Goal: Task Accomplishment & Management: Complete application form

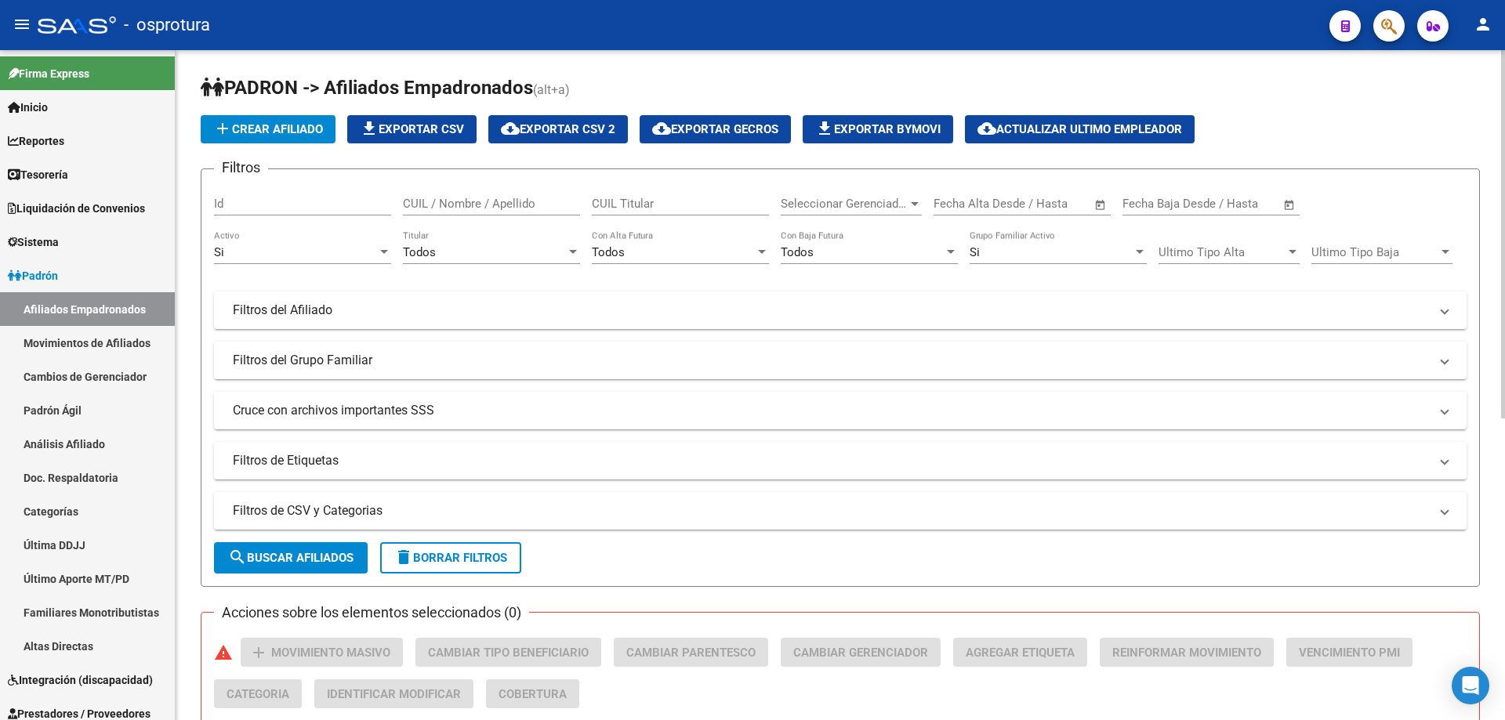
click at [442, 559] on span "delete Borrar Filtros" at bounding box center [450, 558] width 113 height 14
click at [821, 201] on span "Seleccionar Gerenciador" at bounding box center [844, 204] width 127 height 14
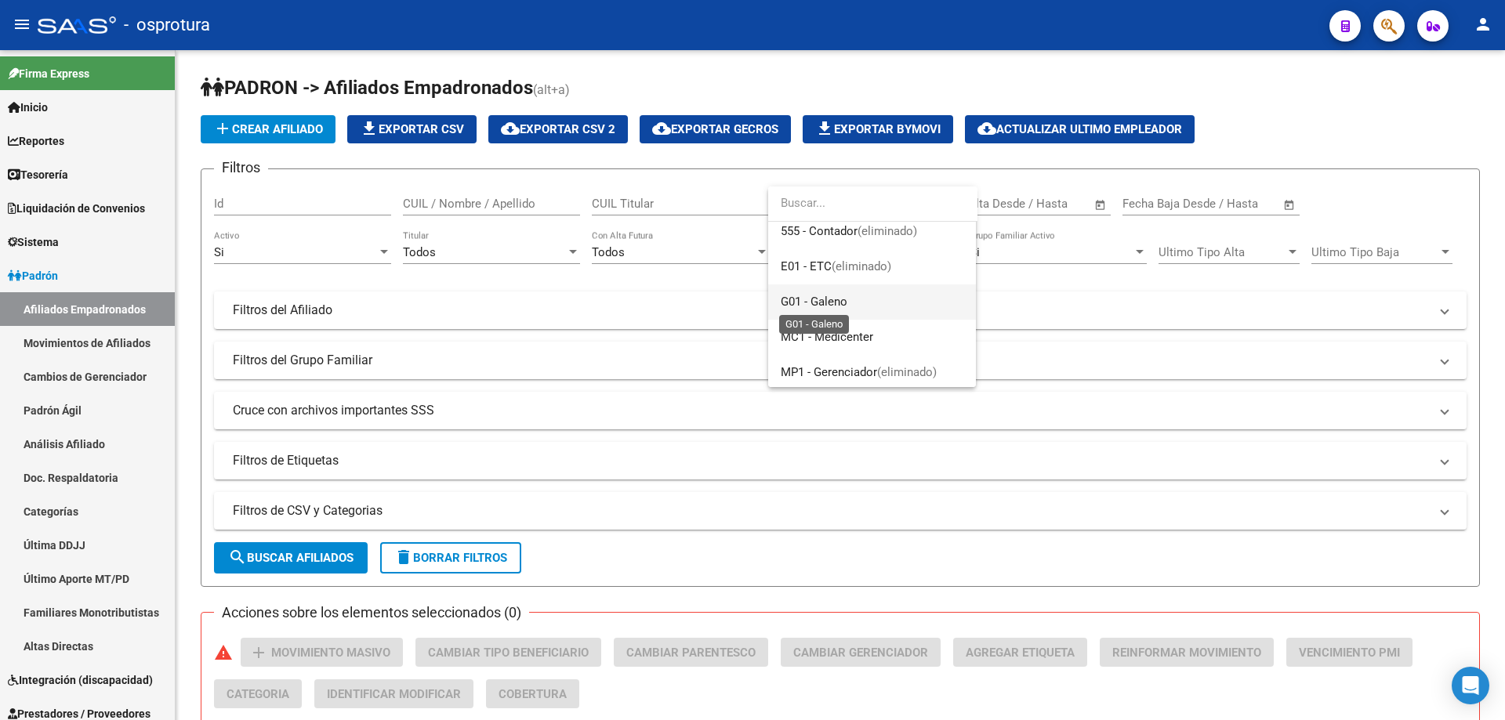
scroll to position [223, 0]
click at [820, 274] on span "MV1 - Medivian" at bounding box center [872, 263] width 183 height 35
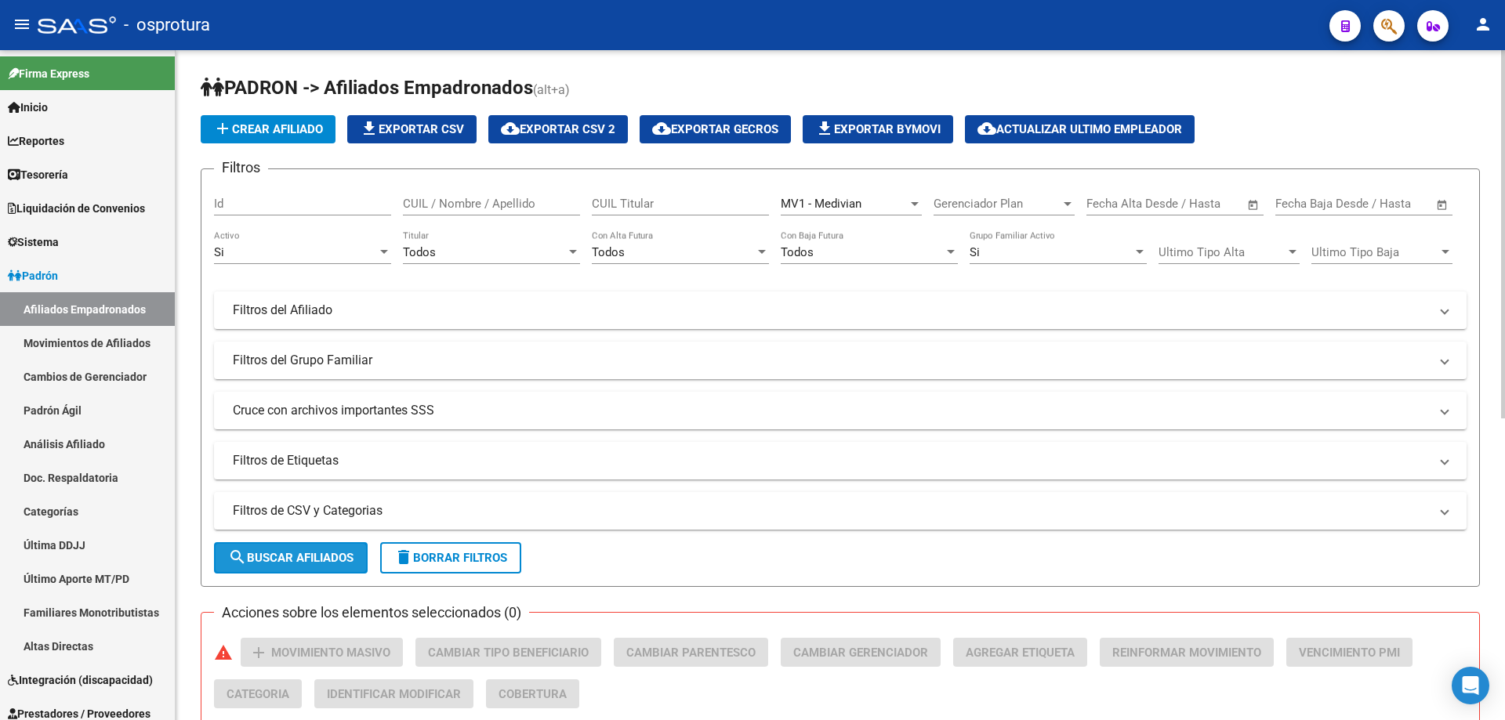
click at [271, 567] on button "search Buscar Afiliados" at bounding box center [291, 557] width 154 height 31
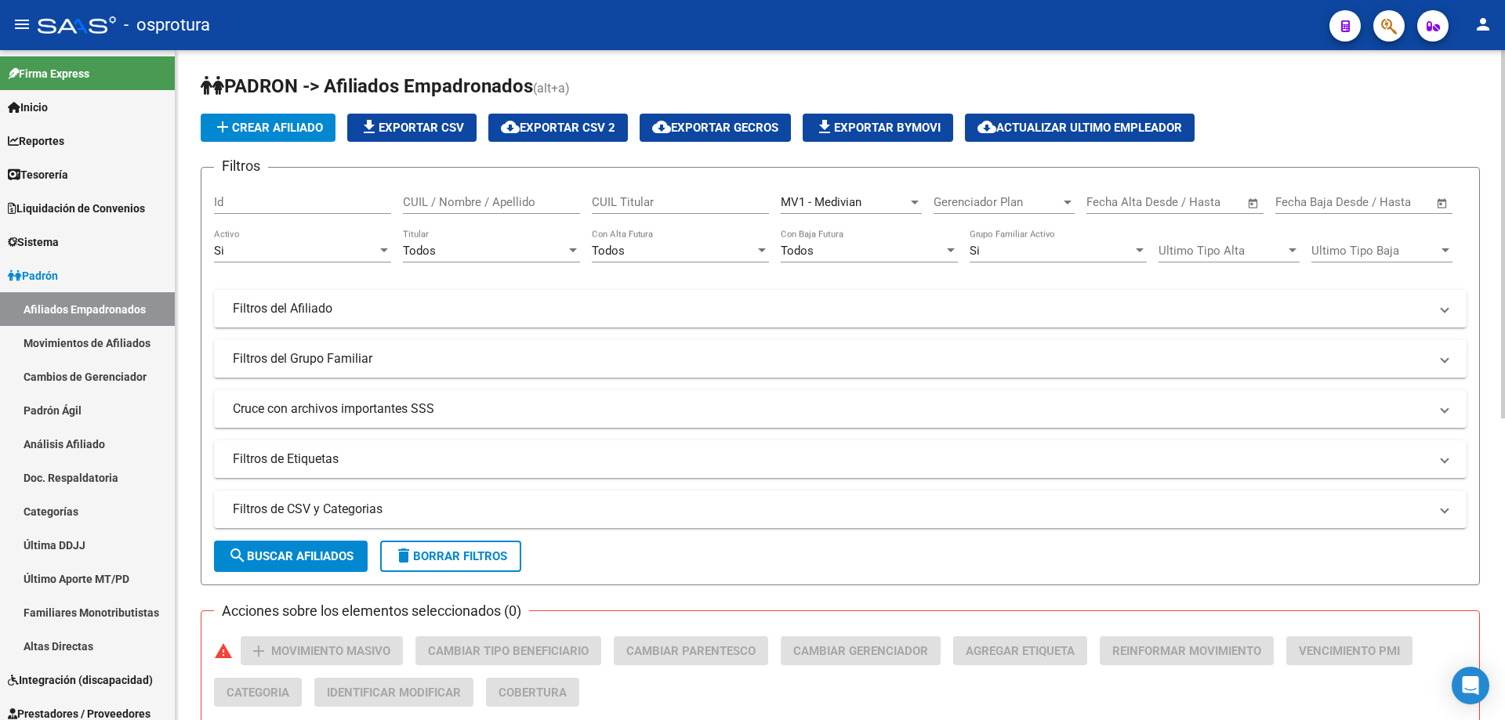
scroll to position [0, 0]
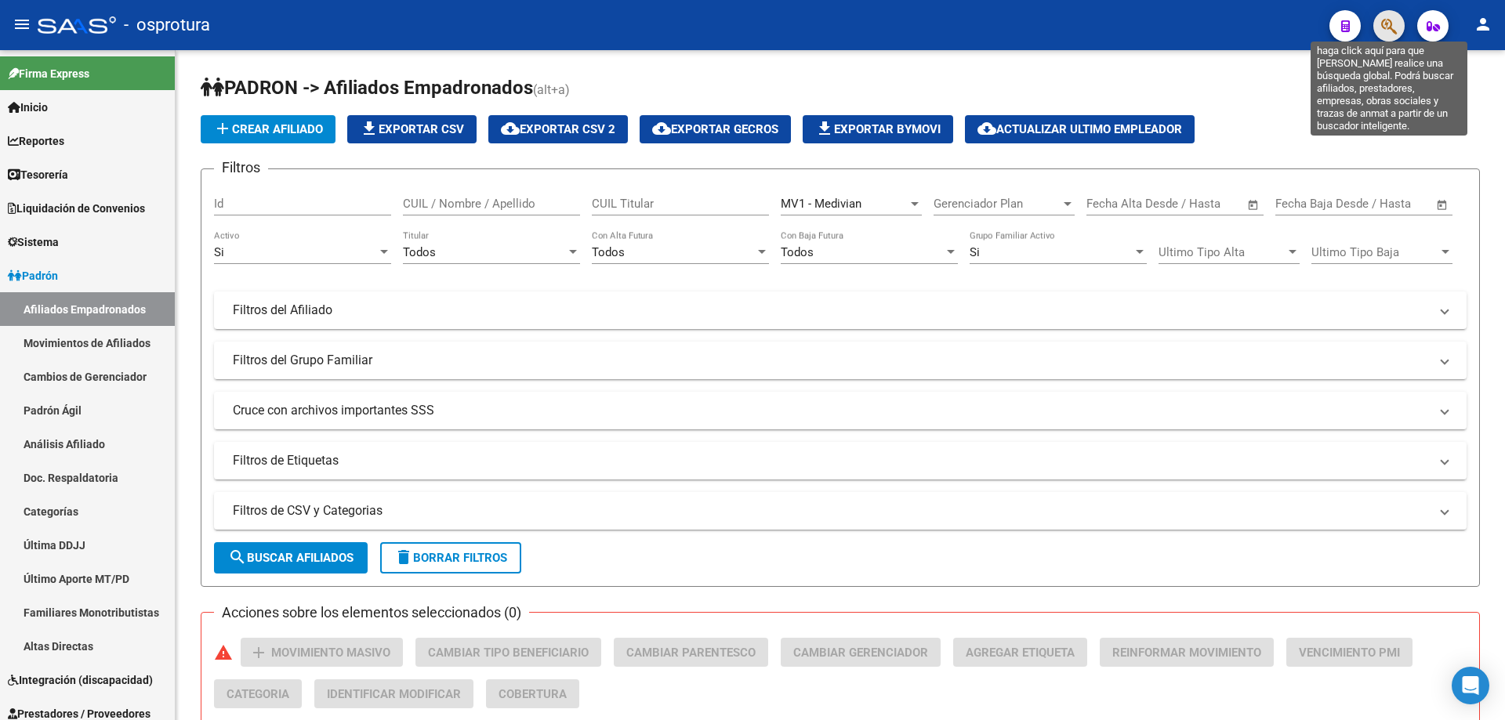
click at [1388, 26] on icon "button" at bounding box center [1389, 26] width 16 height 18
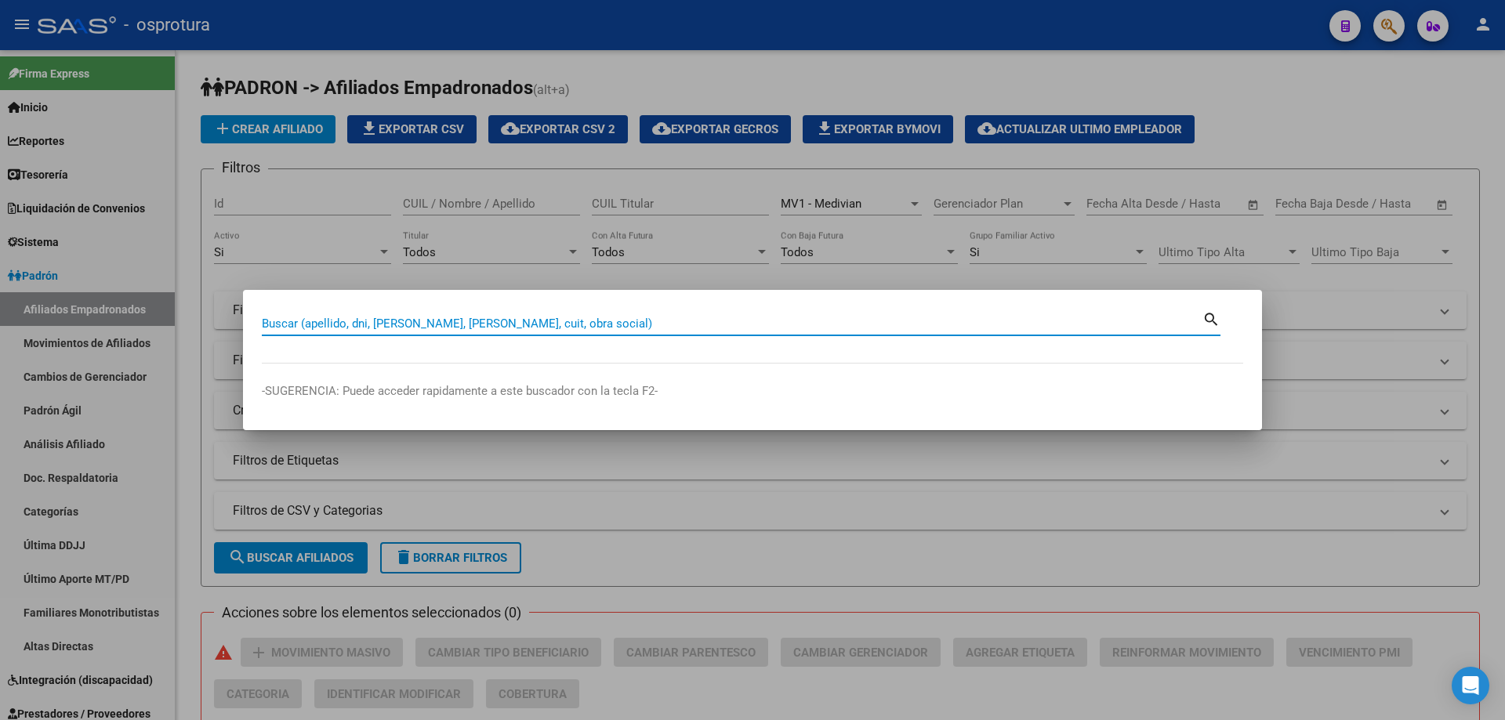
click at [778, 317] on input "Buscar (apellido, dni, [PERSON_NAME], [PERSON_NAME], cuit, obra social)" at bounding box center [732, 324] width 941 height 14
paste input "27-25351125-2"
type input "27253511252"
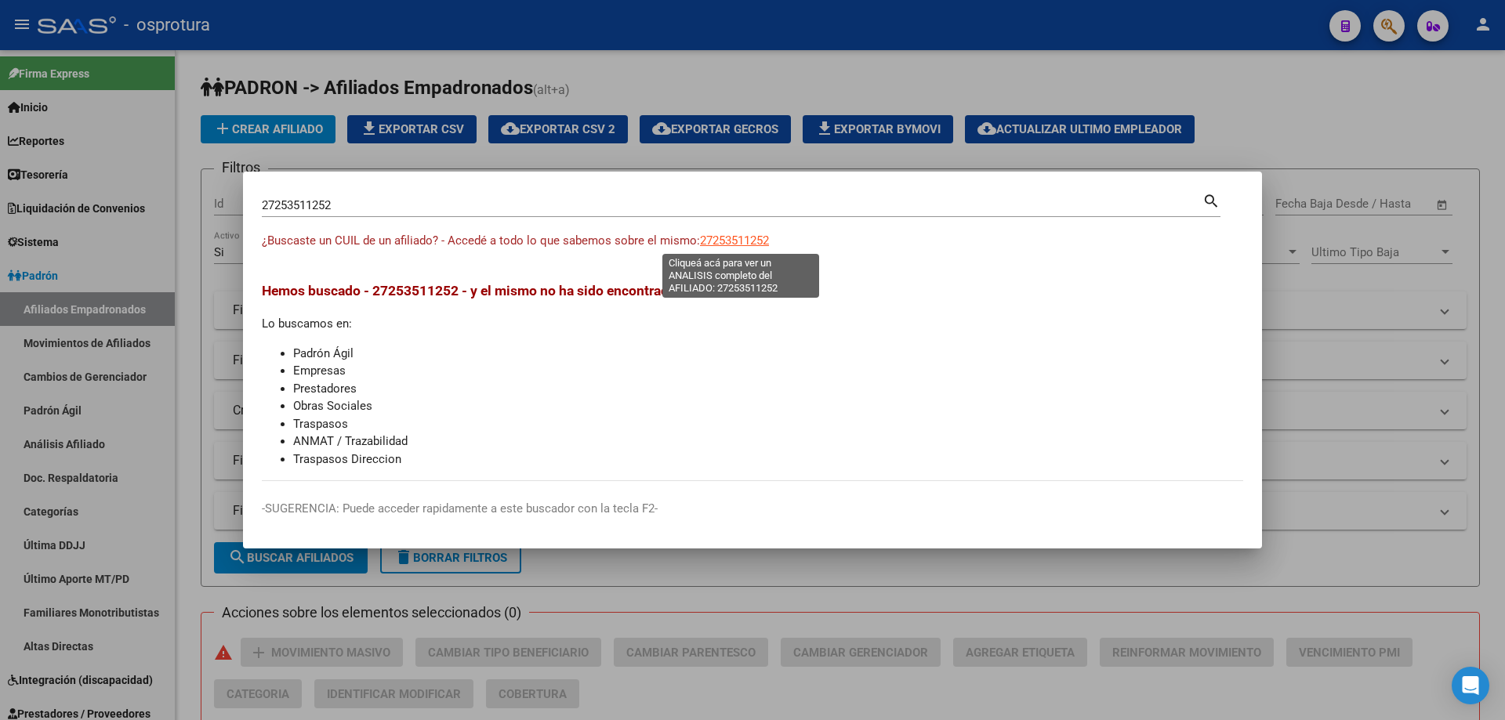
click at [733, 242] on span "27253511252" at bounding box center [734, 241] width 69 height 14
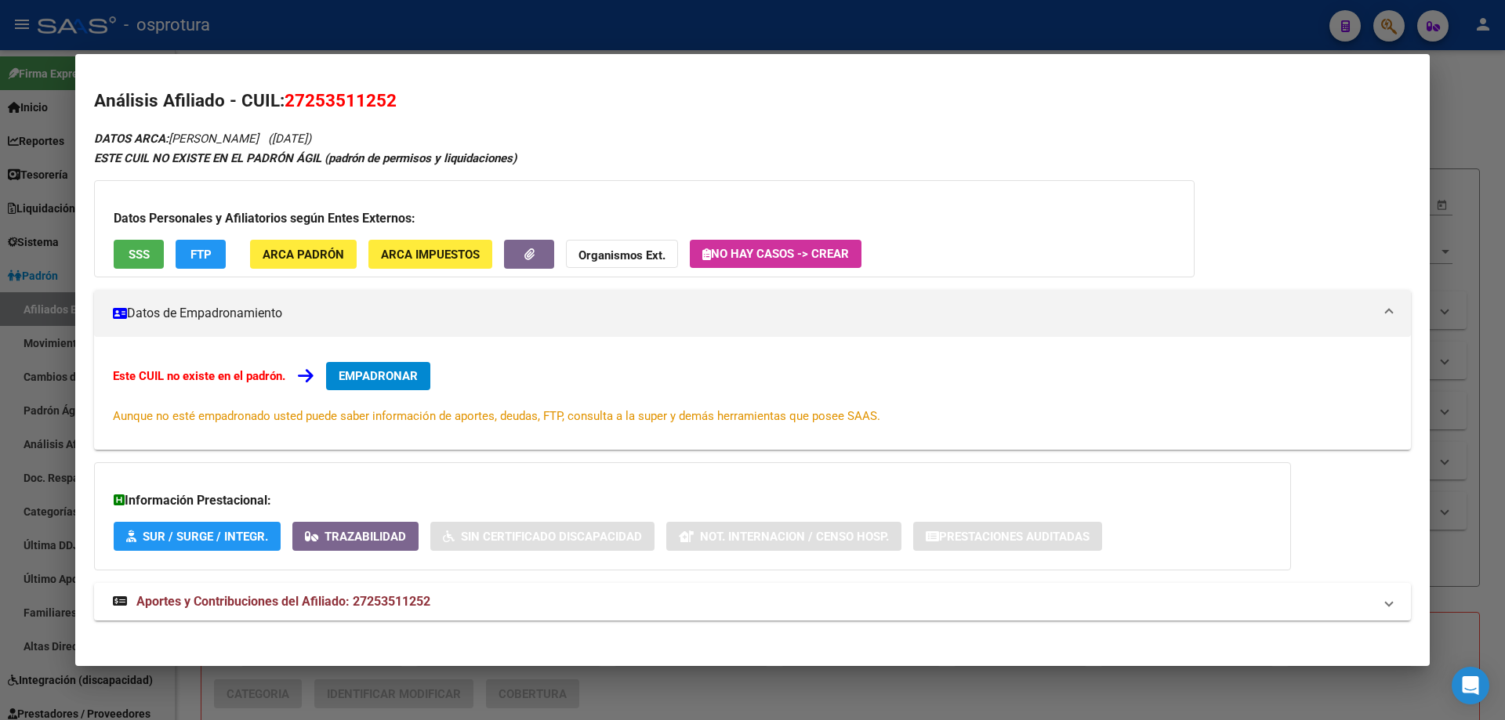
click at [405, 380] on span "EMPADRONAR" at bounding box center [378, 376] width 79 height 14
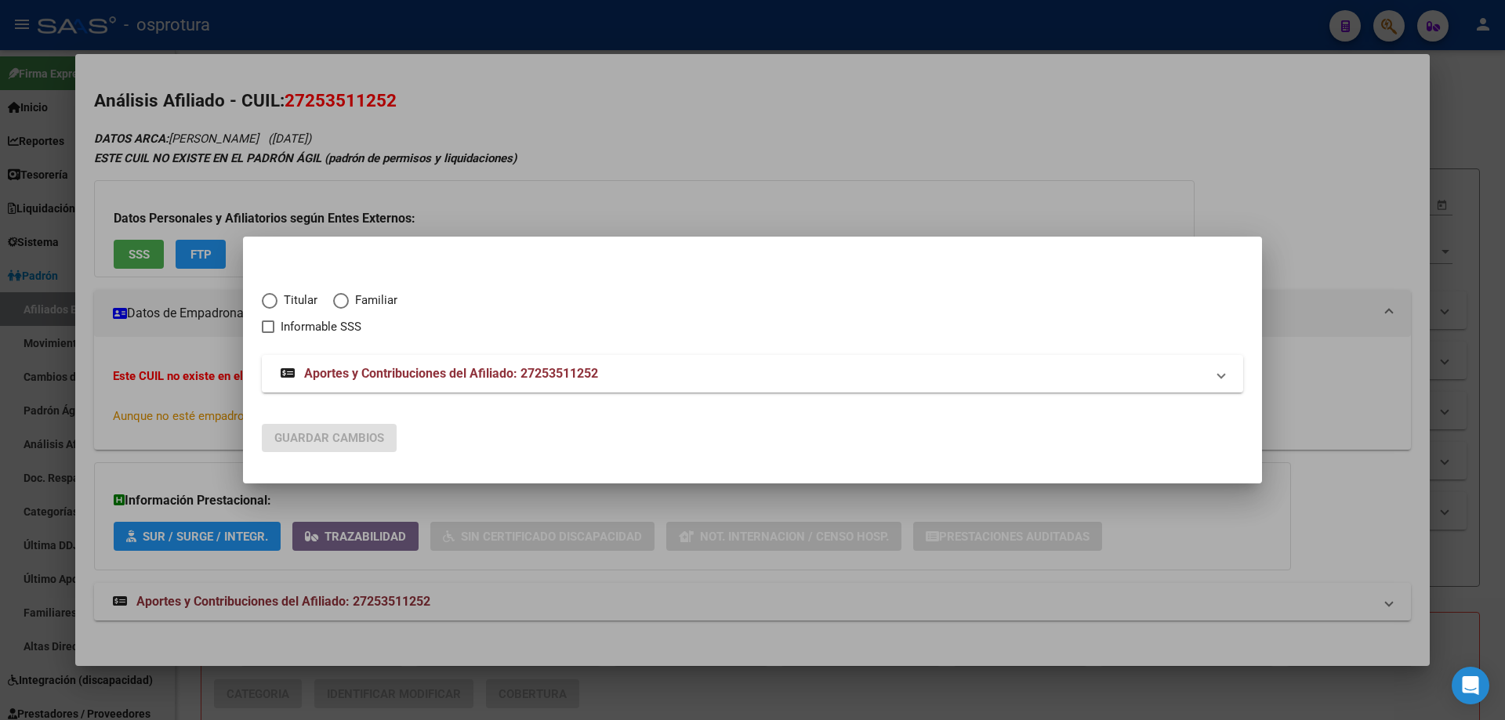
click at [291, 298] on span "Titular" at bounding box center [298, 301] width 40 height 18
click at [278, 298] on input "Titular" at bounding box center [270, 301] width 16 height 16
radio input "true"
checkbox input "true"
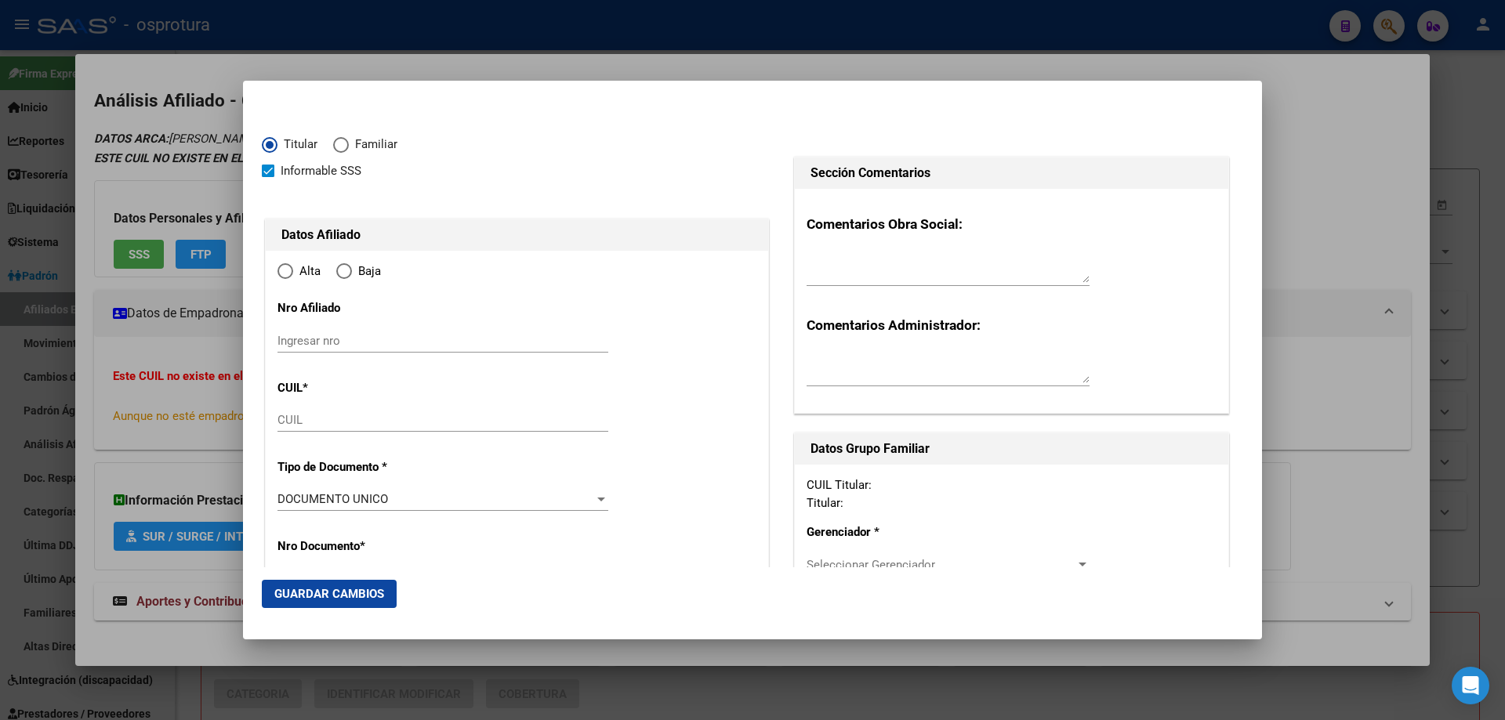
type input "27-25351125-2"
type input "25351125"
type input "ZARATE"
type input "[PERSON_NAME]"
type input "[DATE]"
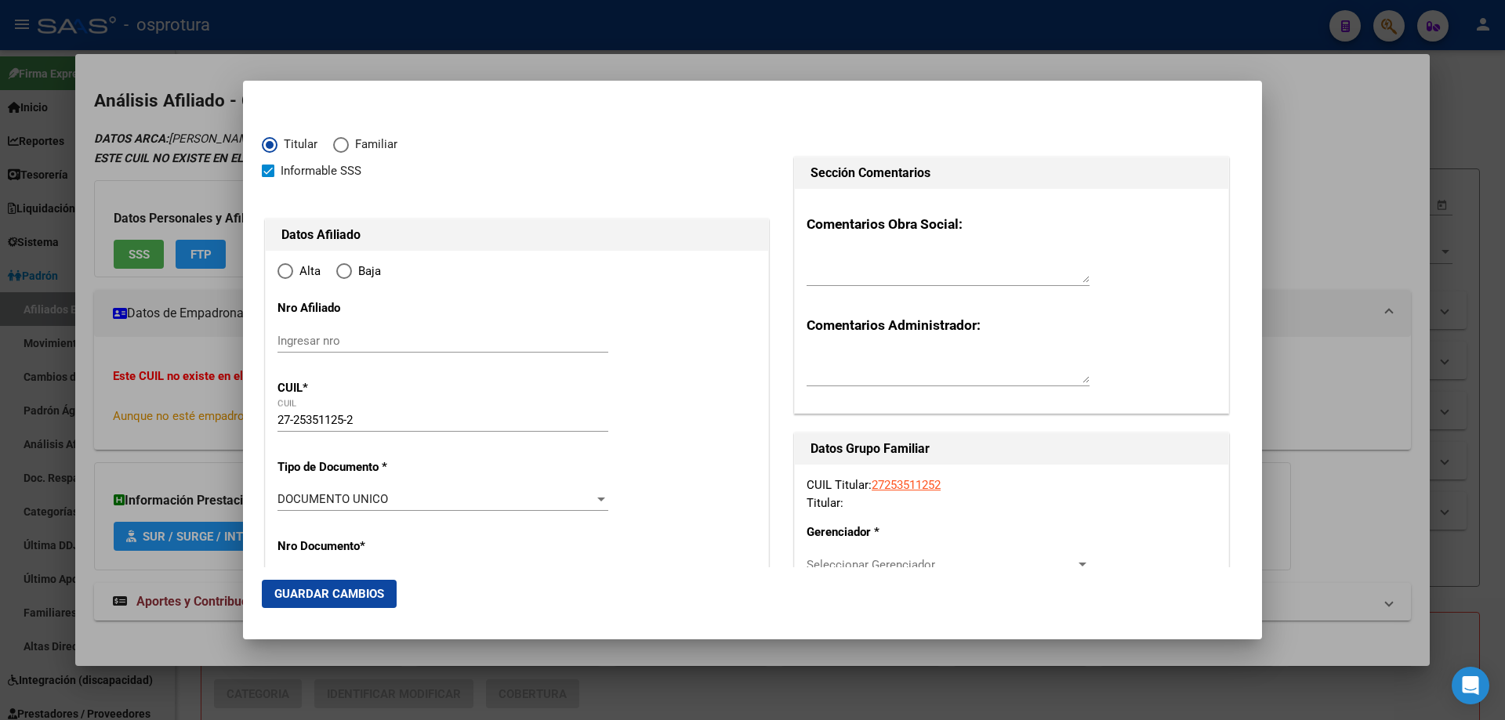
type input "GENERAL [PERSON_NAME]"
type input "1748"
type input "[GEOGRAPHIC_DATA]"
type input "798"
radio input "true"
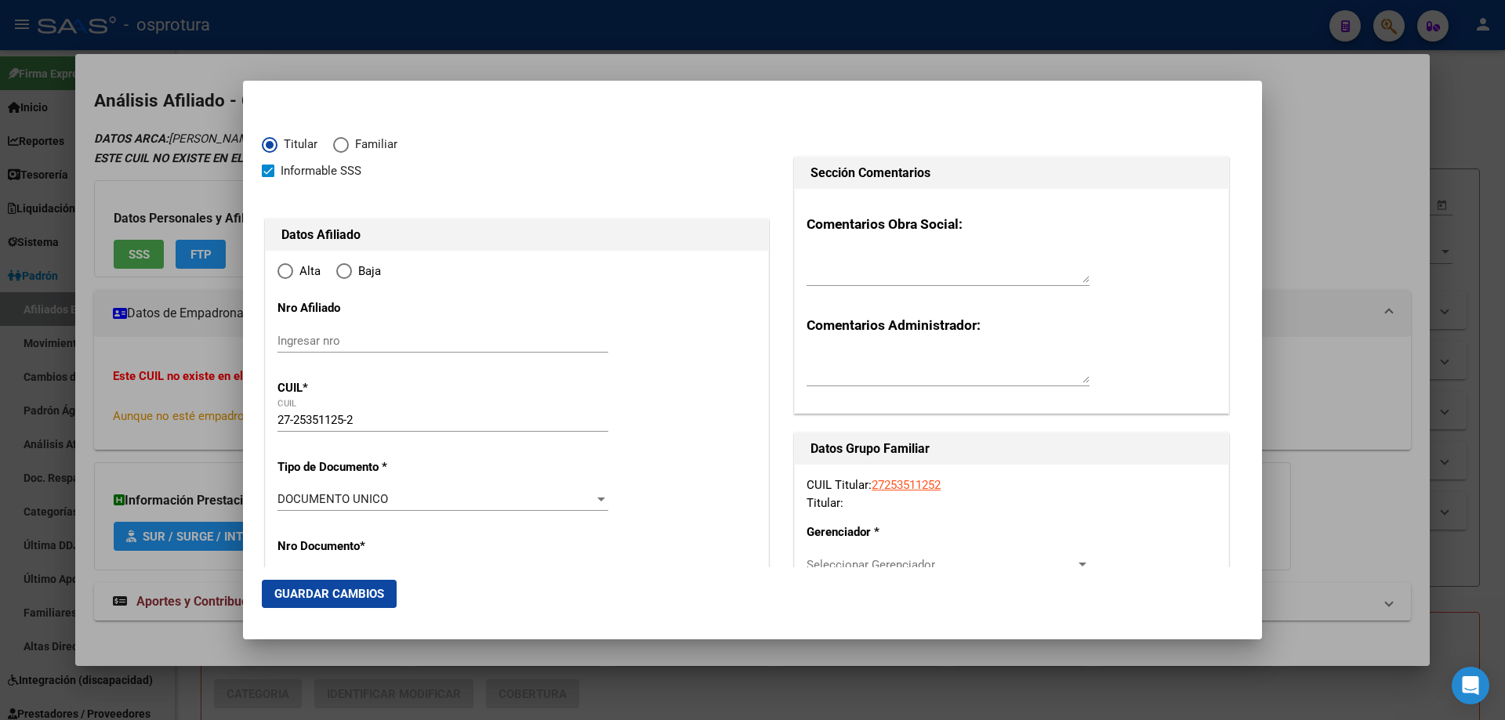
type input "GENERAL [PERSON_NAME]"
click at [285, 495] on input "Ingresar fecha" at bounding box center [443, 504] width 331 height 25
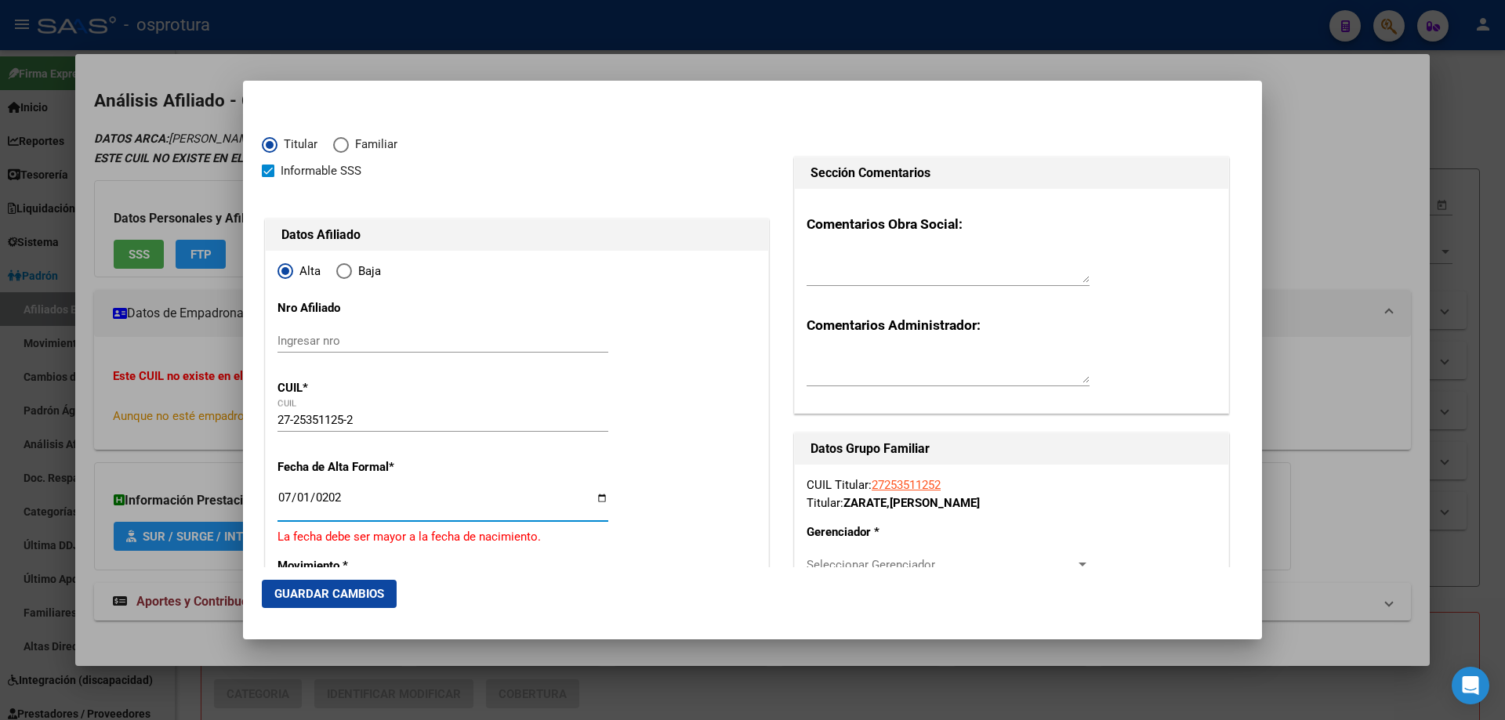
type input "[DATE]"
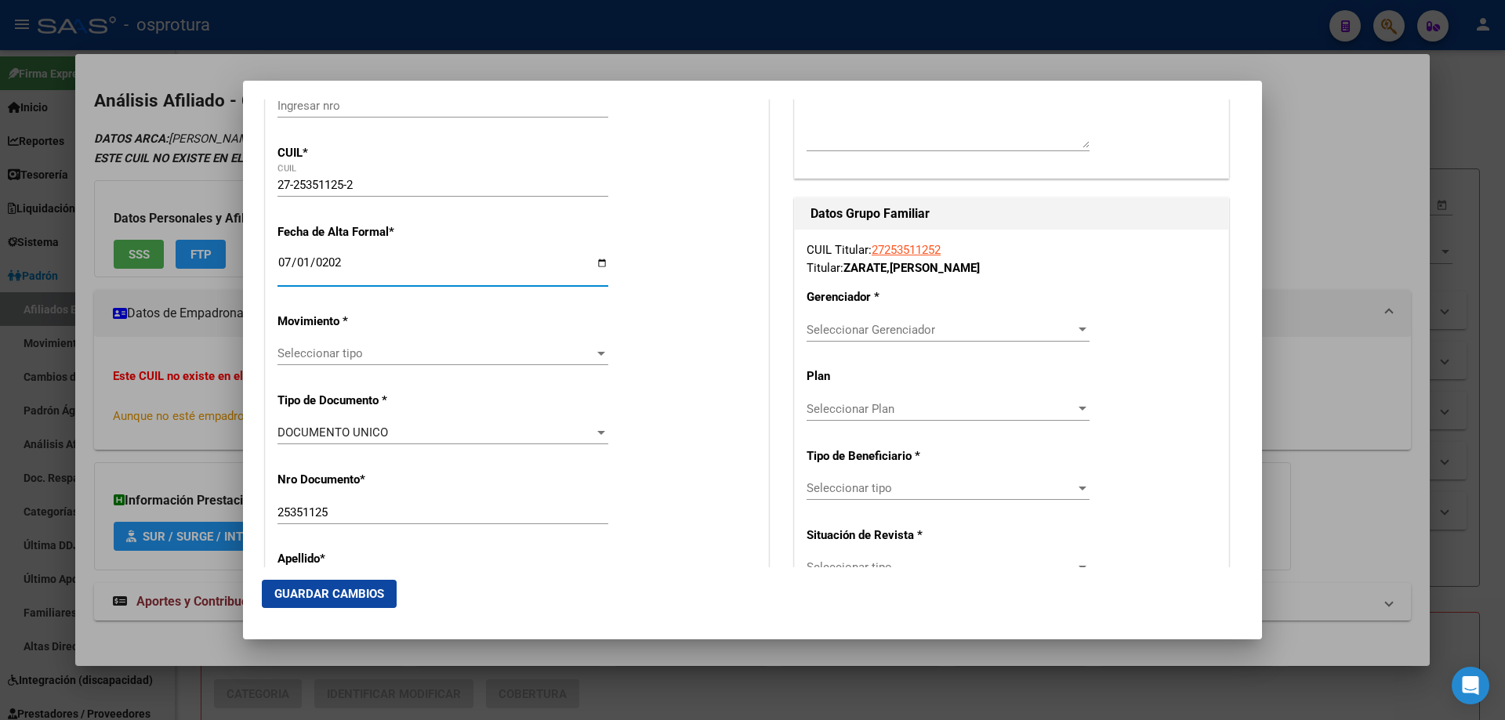
click at [320, 354] on span "Seleccionar tipo" at bounding box center [436, 354] width 317 height 14
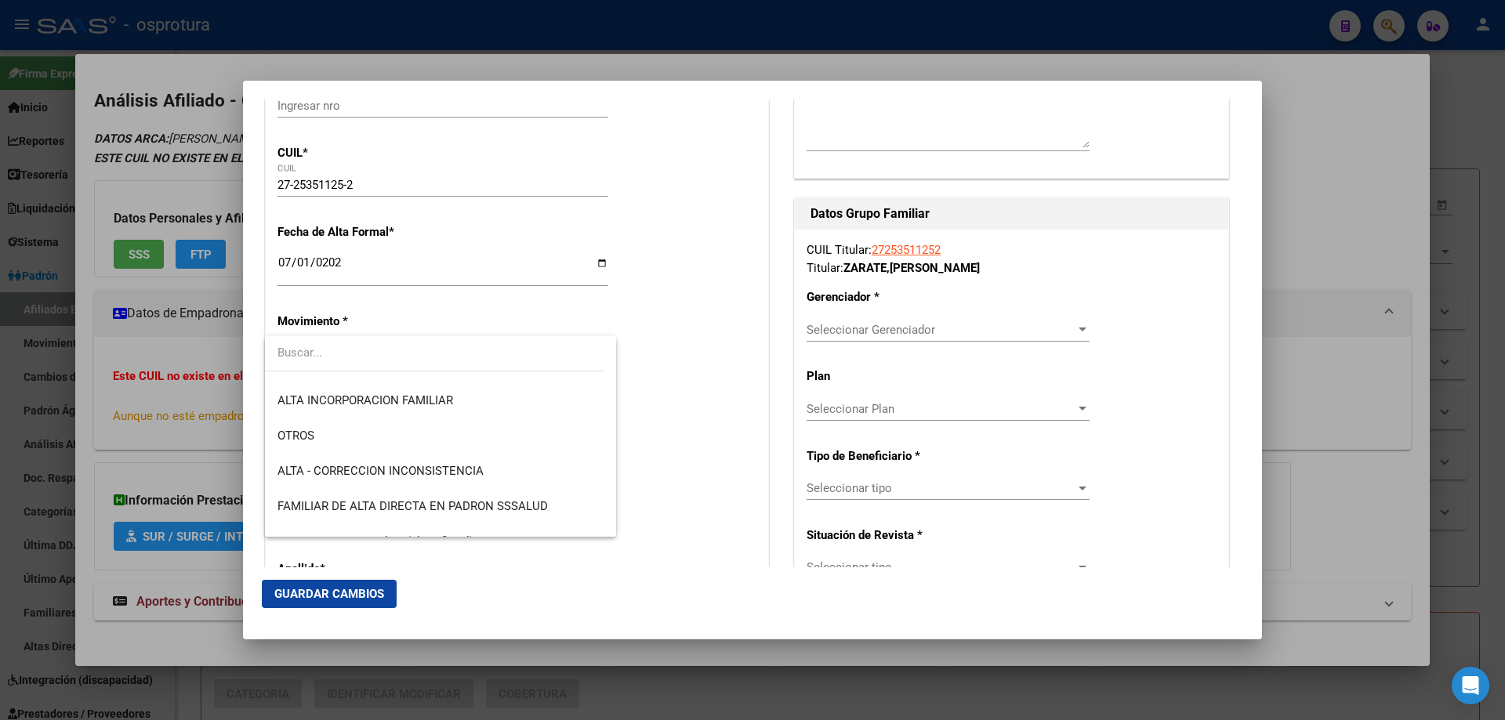
scroll to position [392, 0]
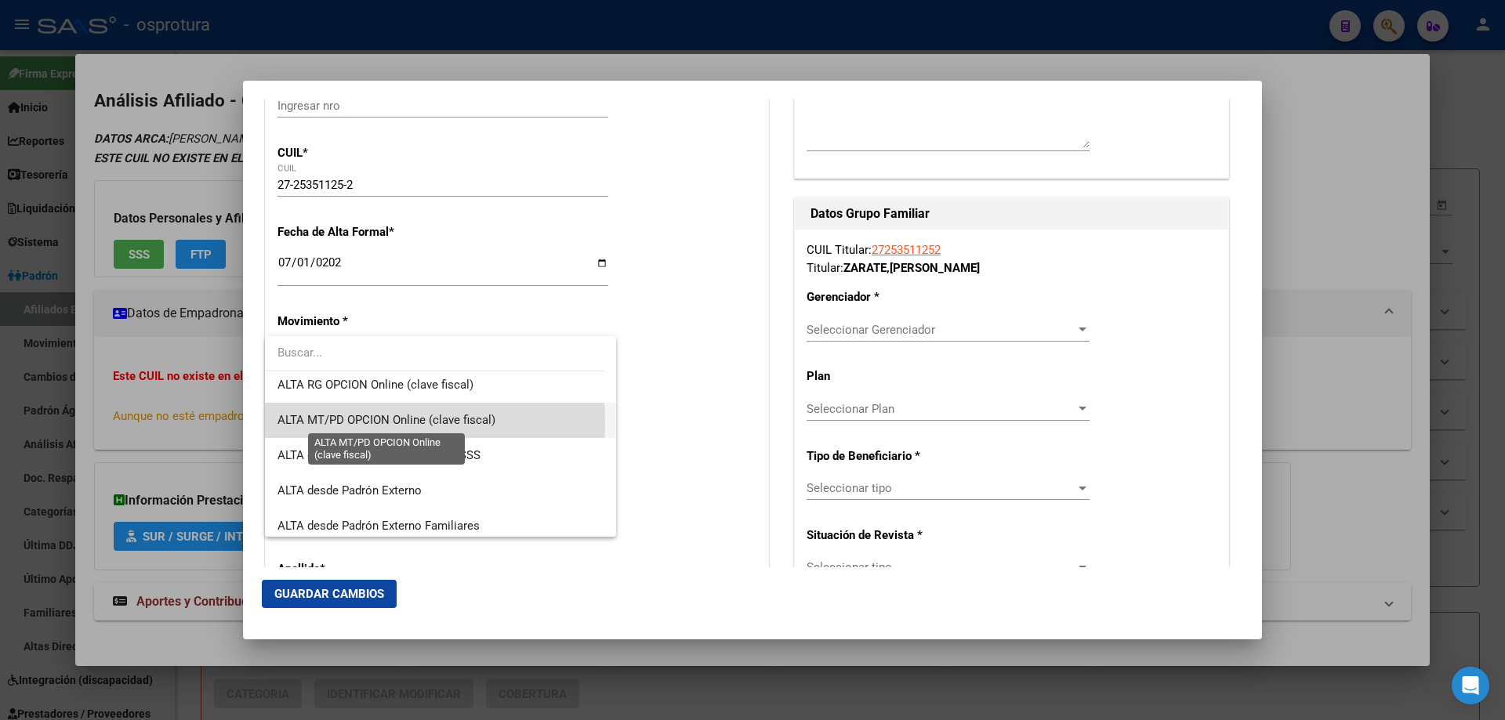
click at [329, 423] on span "ALTA MT/PD OPCION Online (clave fiscal)" at bounding box center [387, 420] width 218 height 14
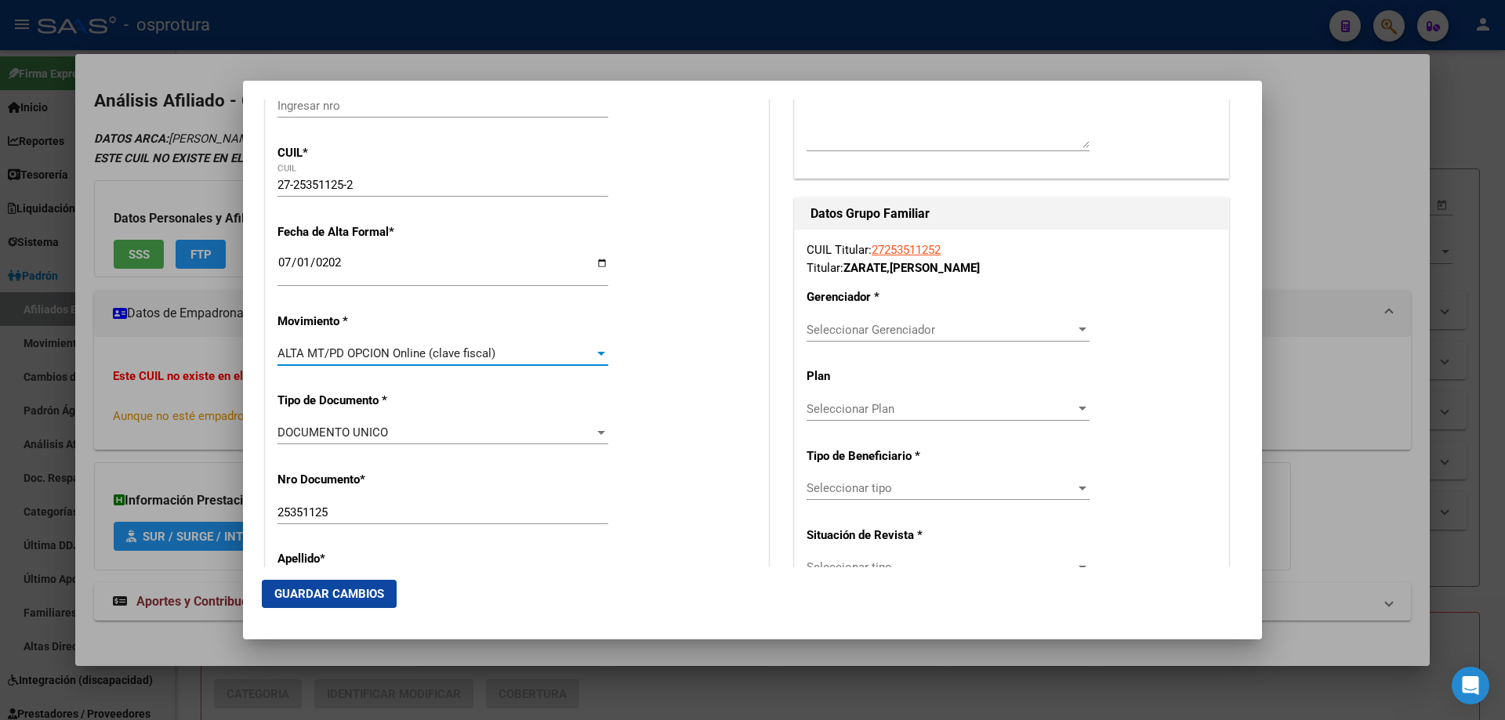
scroll to position [627, 0]
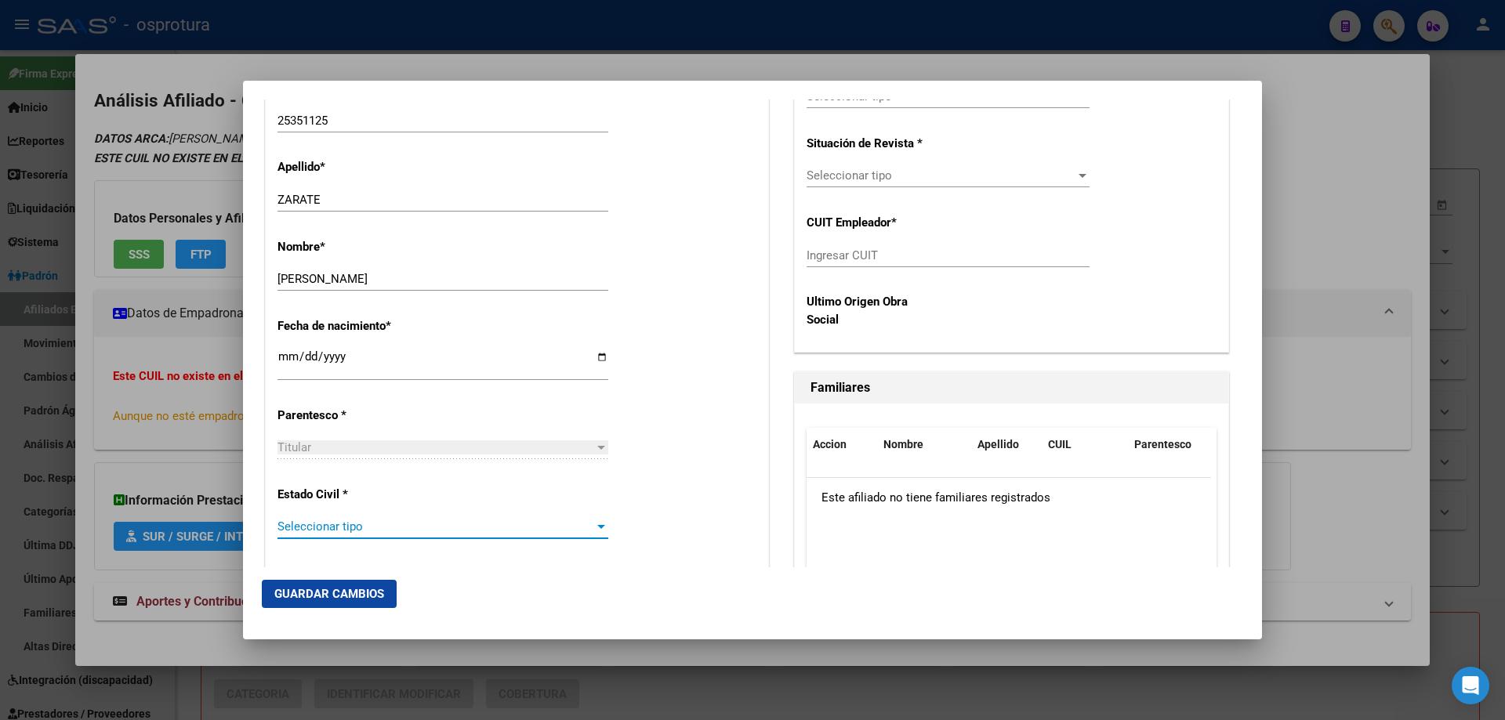
click at [326, 527] on span "Seleccionar tipo" at bounding box center [436, 527] width 317 height 14
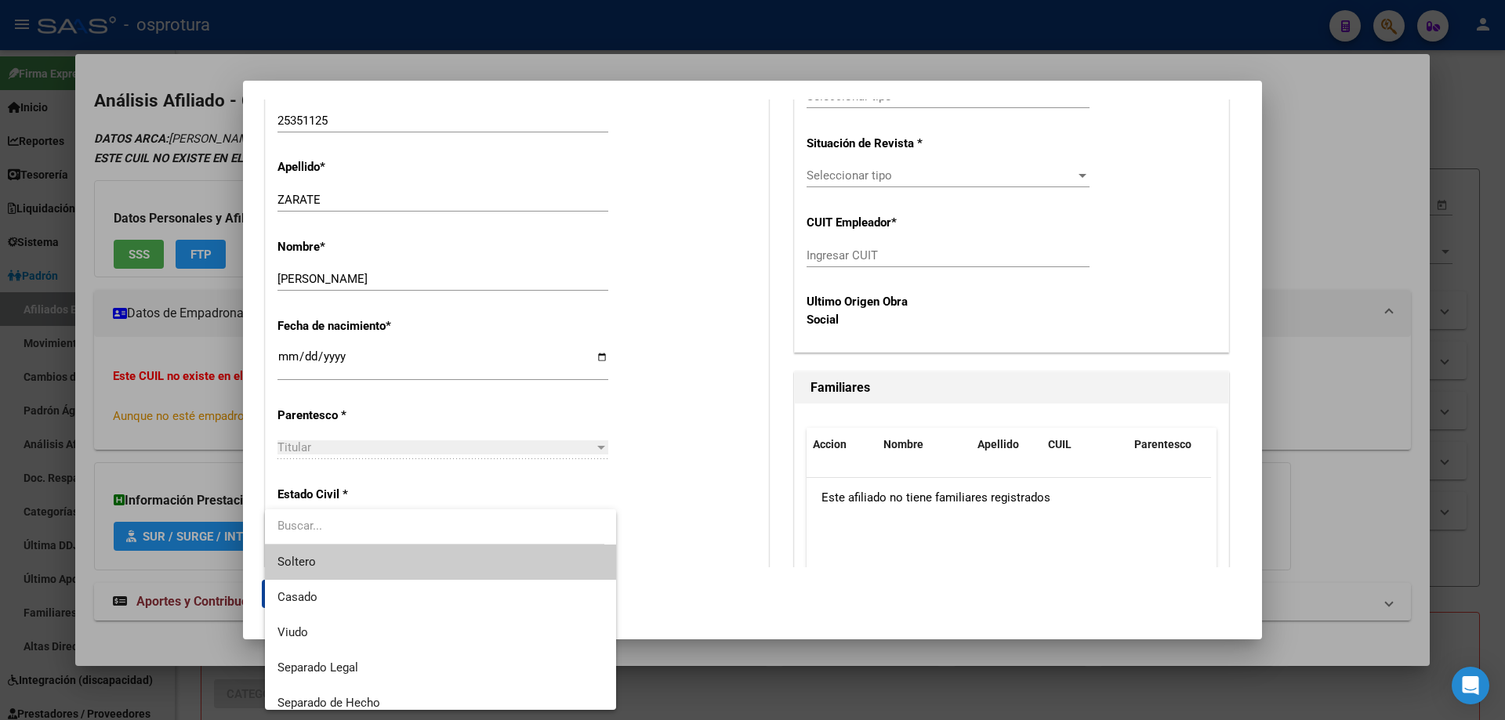
click at [305, 550] on span "Soltero" at bounding box center [441, 562] width 326 height 35
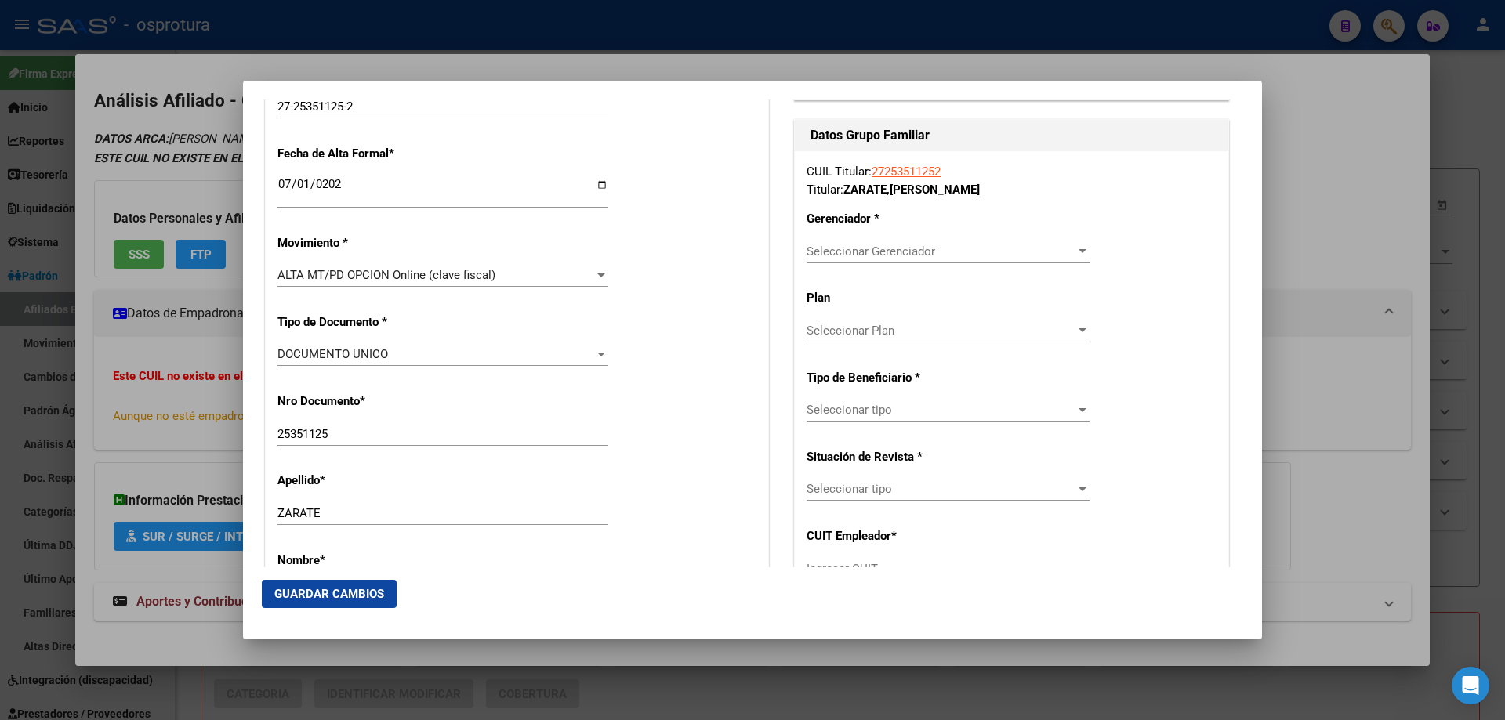
scroll to position [235, 0]
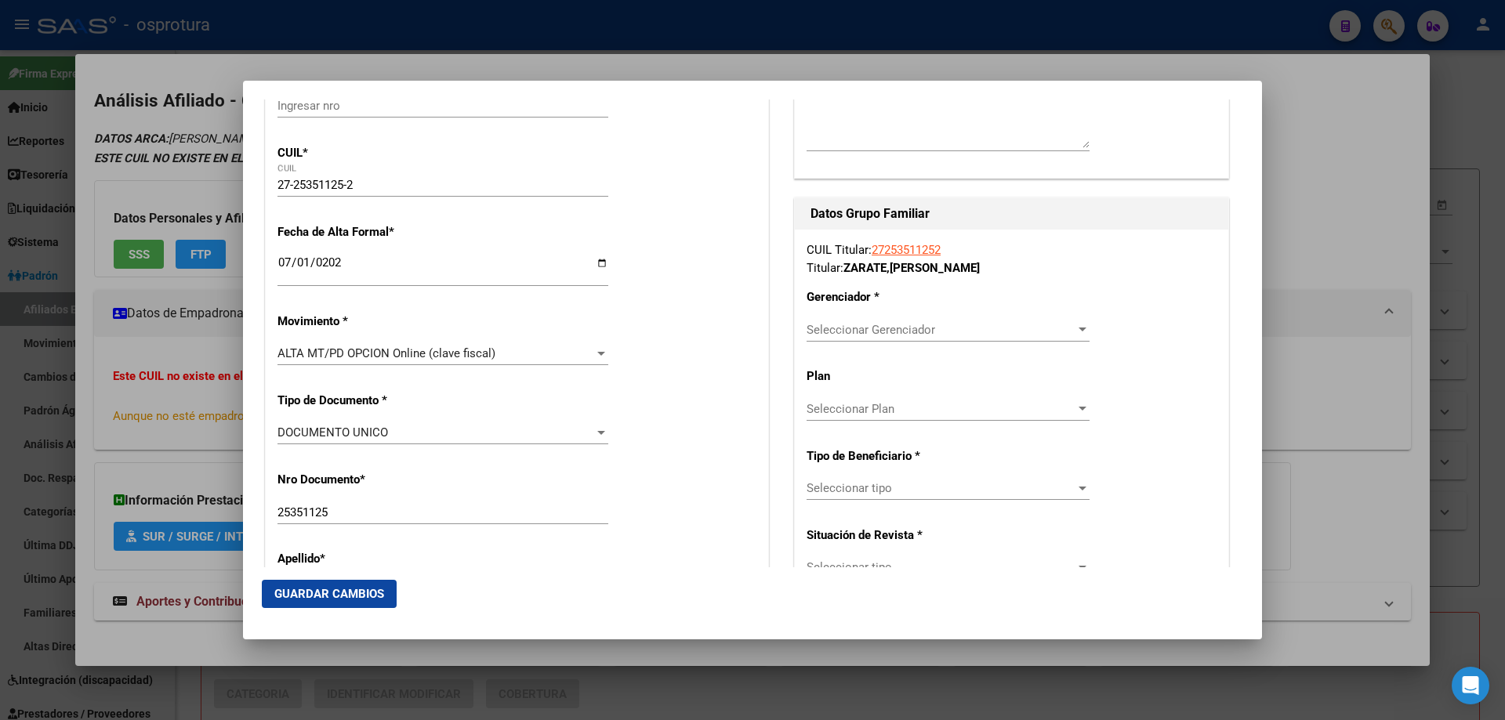
click at [884, 318] on div "Seleccionar Gerenciador Seleccionar Gerenciador" at bounding box center [948, 330] width 283 height 24
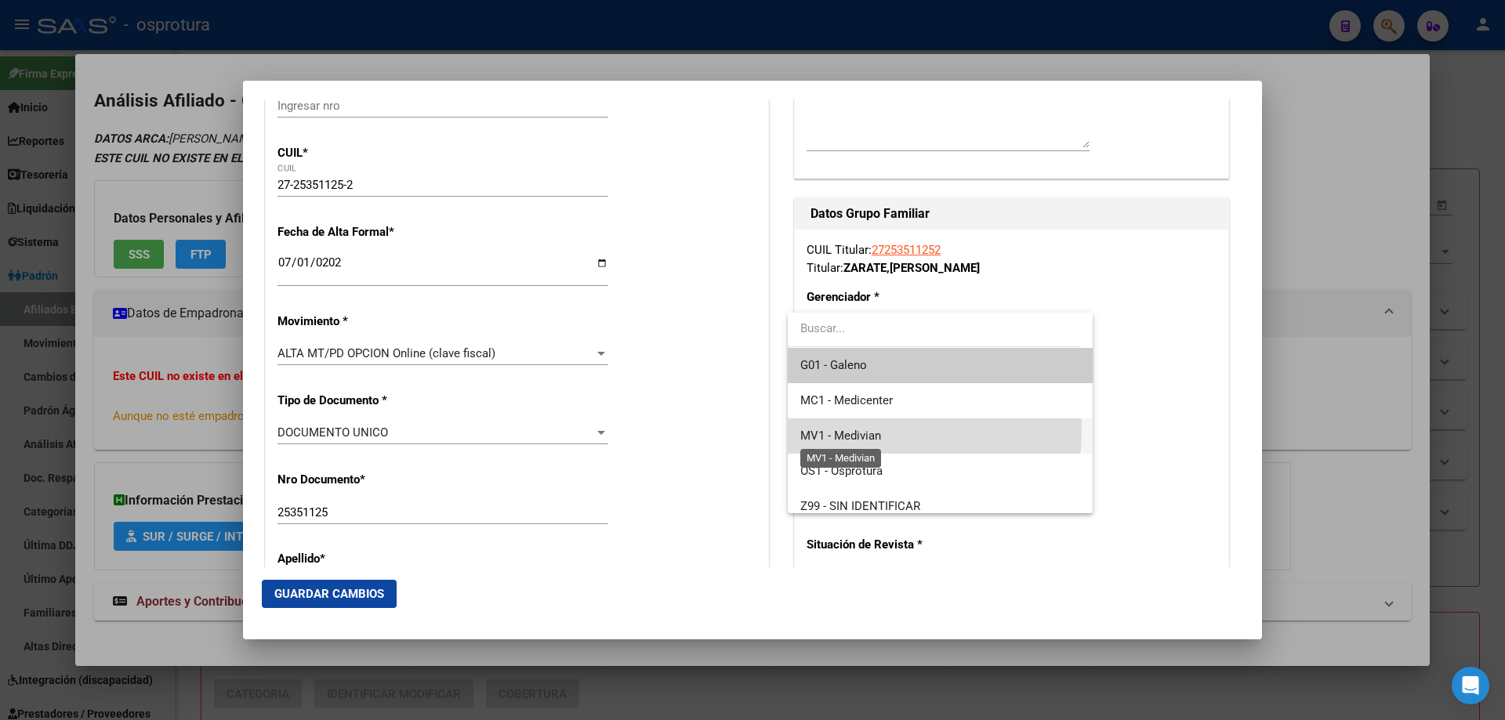
click at [870, 430] on span "MV1 - Medivian" at bounding box center [840, 436] width 81 height 14
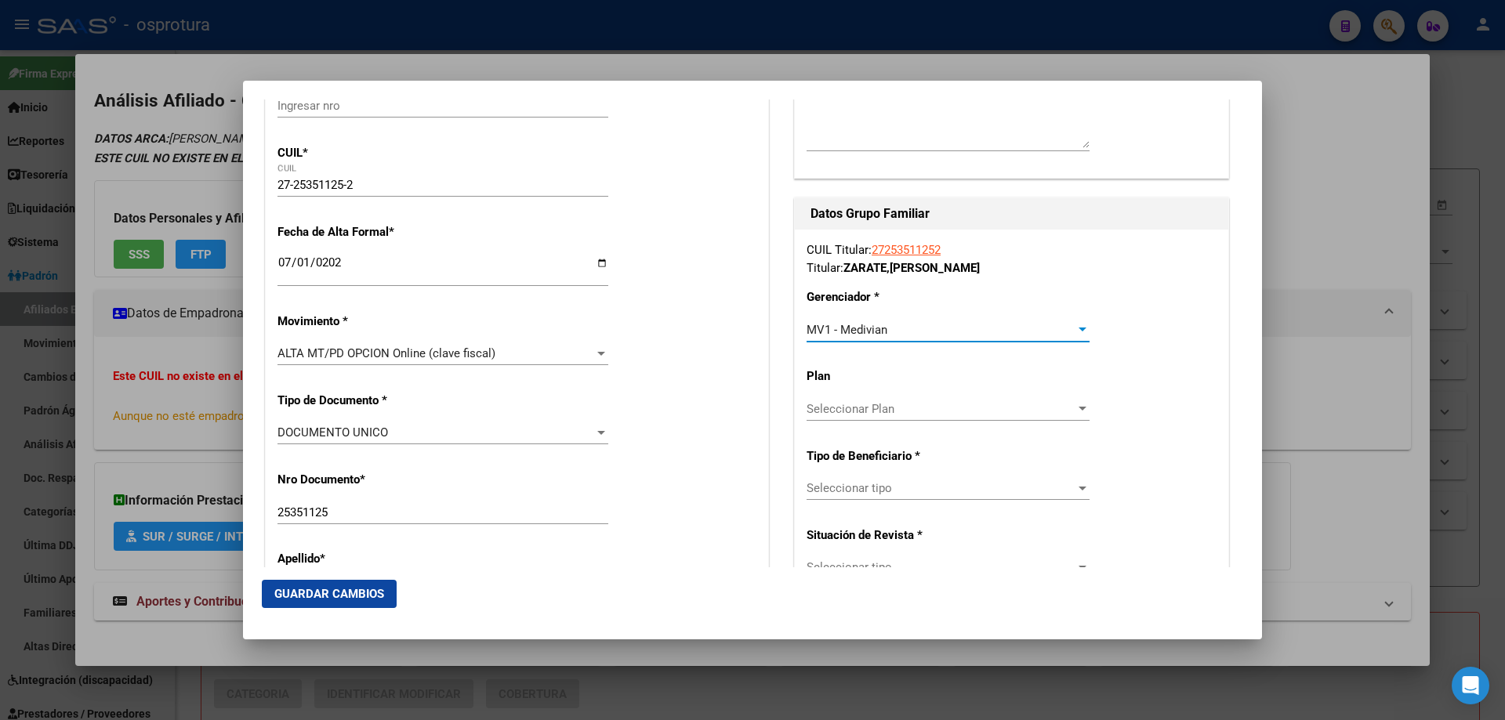
click at [859, 489] on span "Seleccionar tipo" at bounding box center [941, 488] width 269 height 14
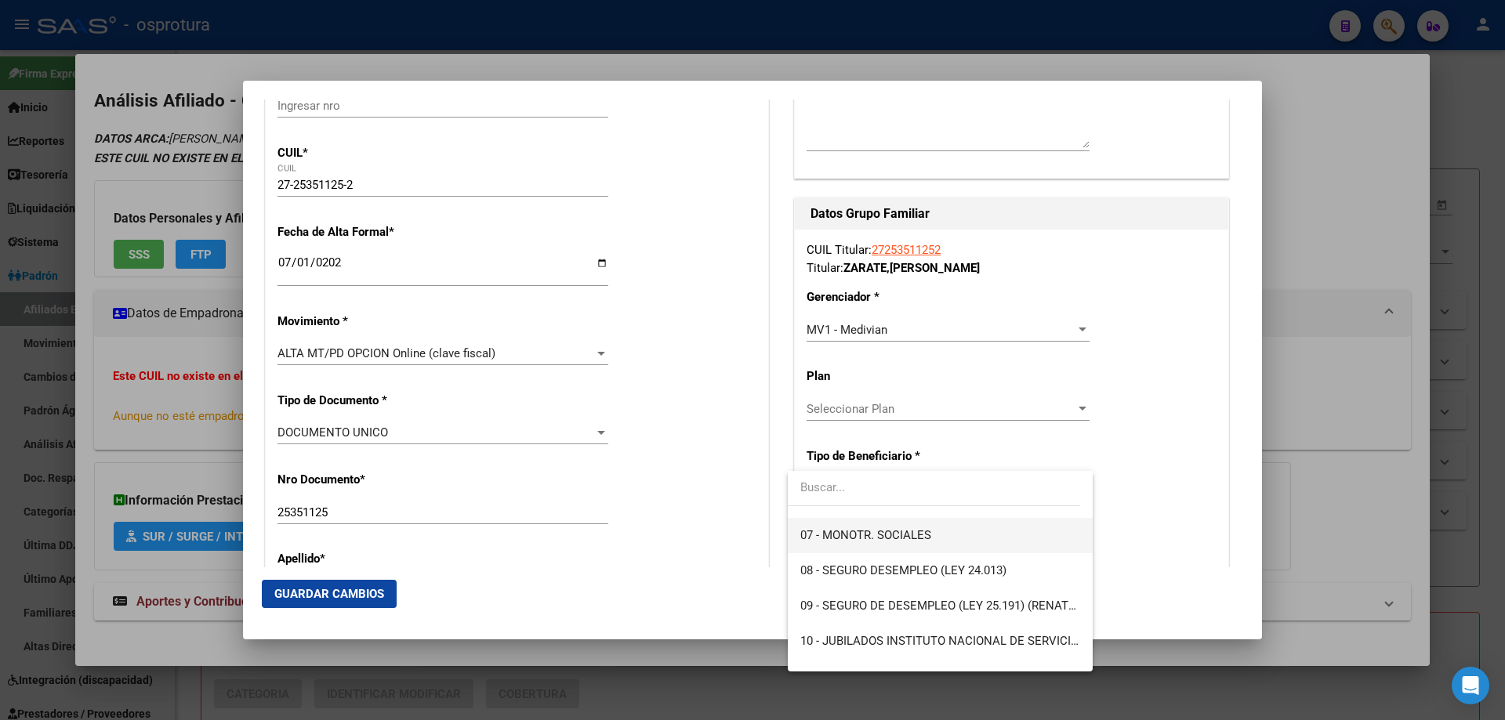
click at [847, 525] on span "07 - MONOTR. SOCIALES" at bounding box center [939, 535] width 279 height 35
type input "27-25351125-2"
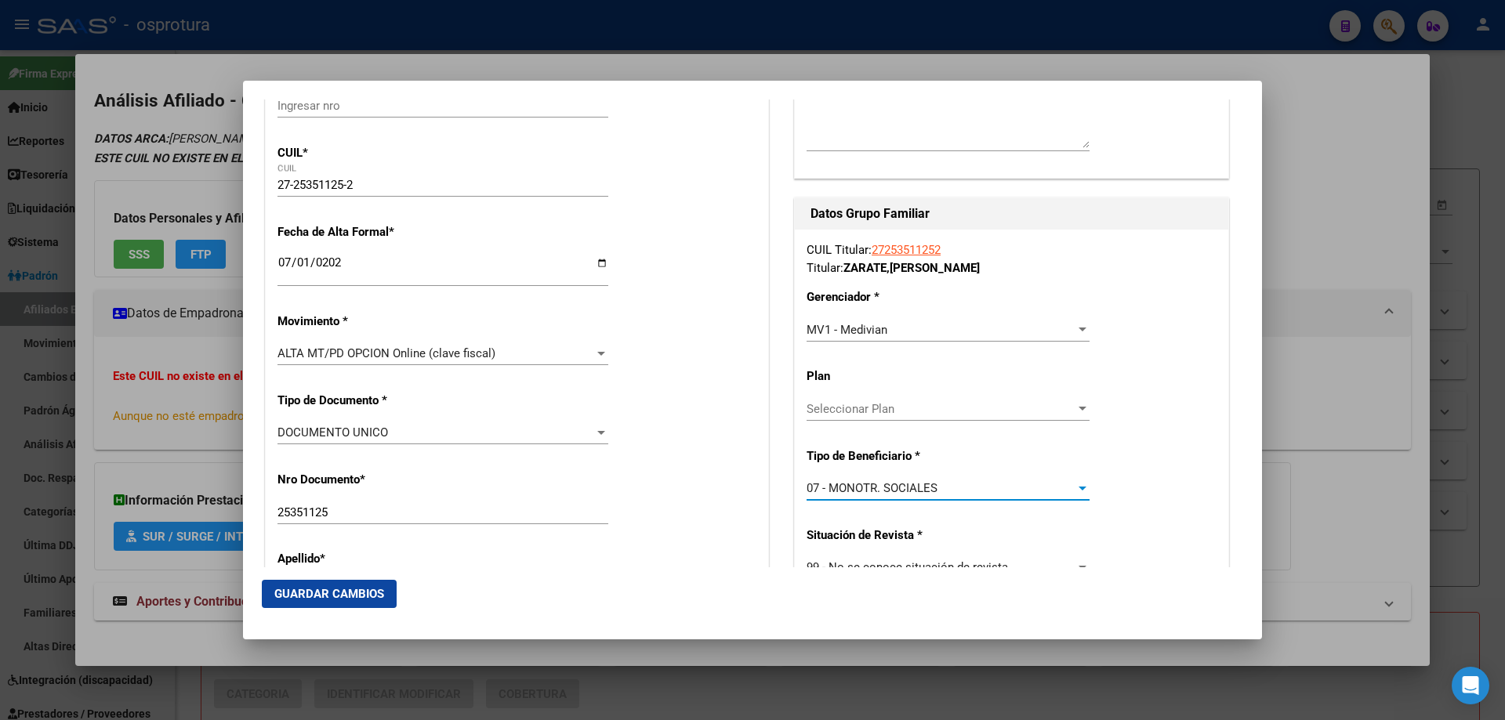
click at [332, 599] on span "Guardar Cambios" at bounding box center [329, 594] width 110 height 14
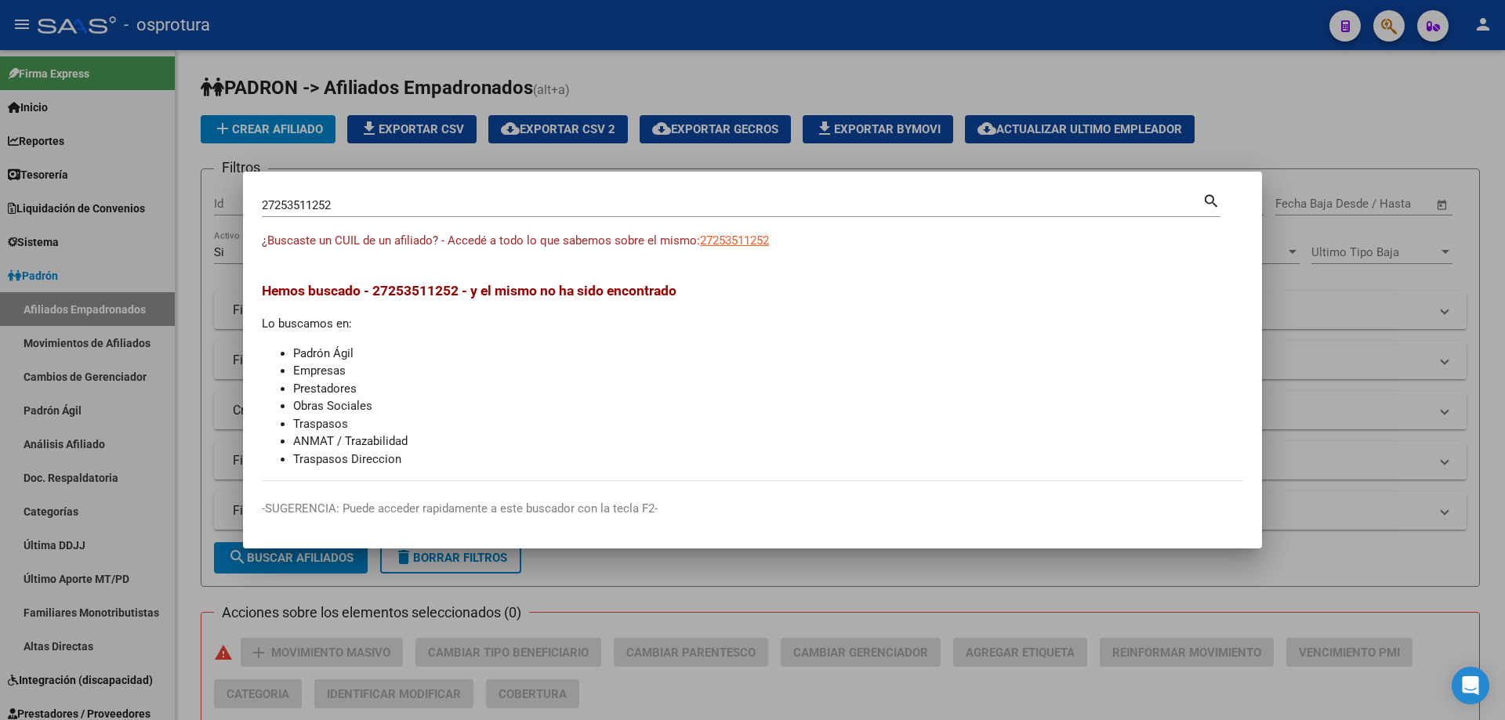
click at [437, 208] on input "27253511252" at bounding box center [732, 205] width 941 height 14
paste input "3-26337805-9"
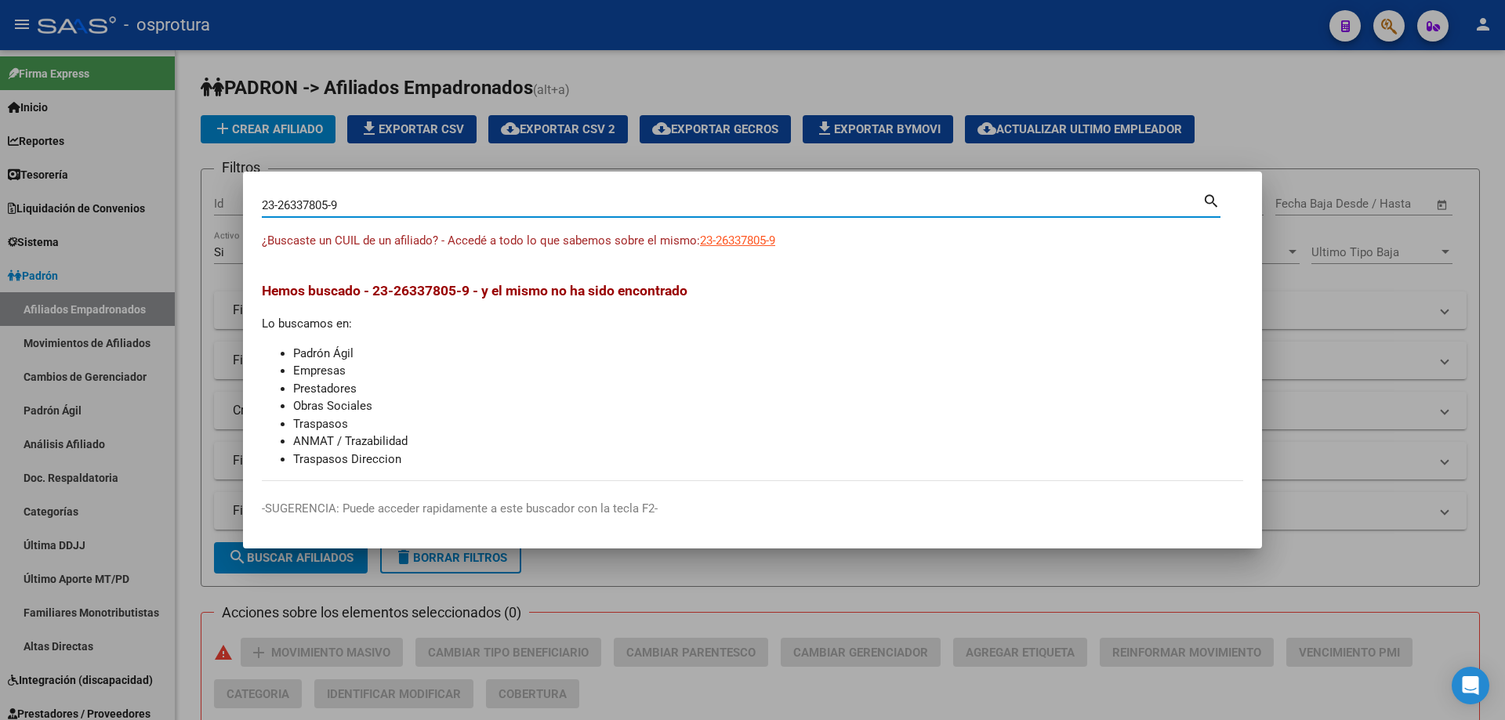
type input "23263378059"
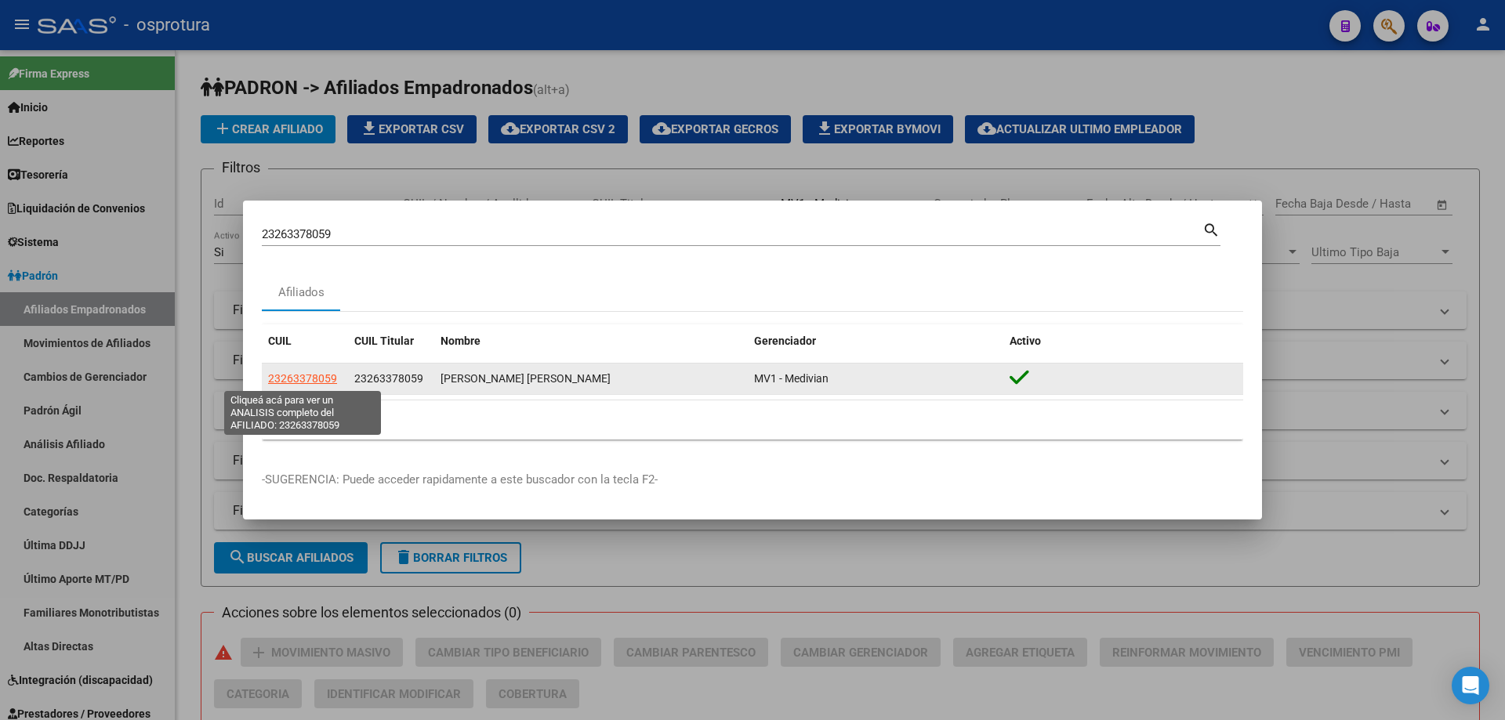
click at [299, 377] on span "23263378059" at bounding box center [302, 378] width 69 height 13
type textarea "23263378059"
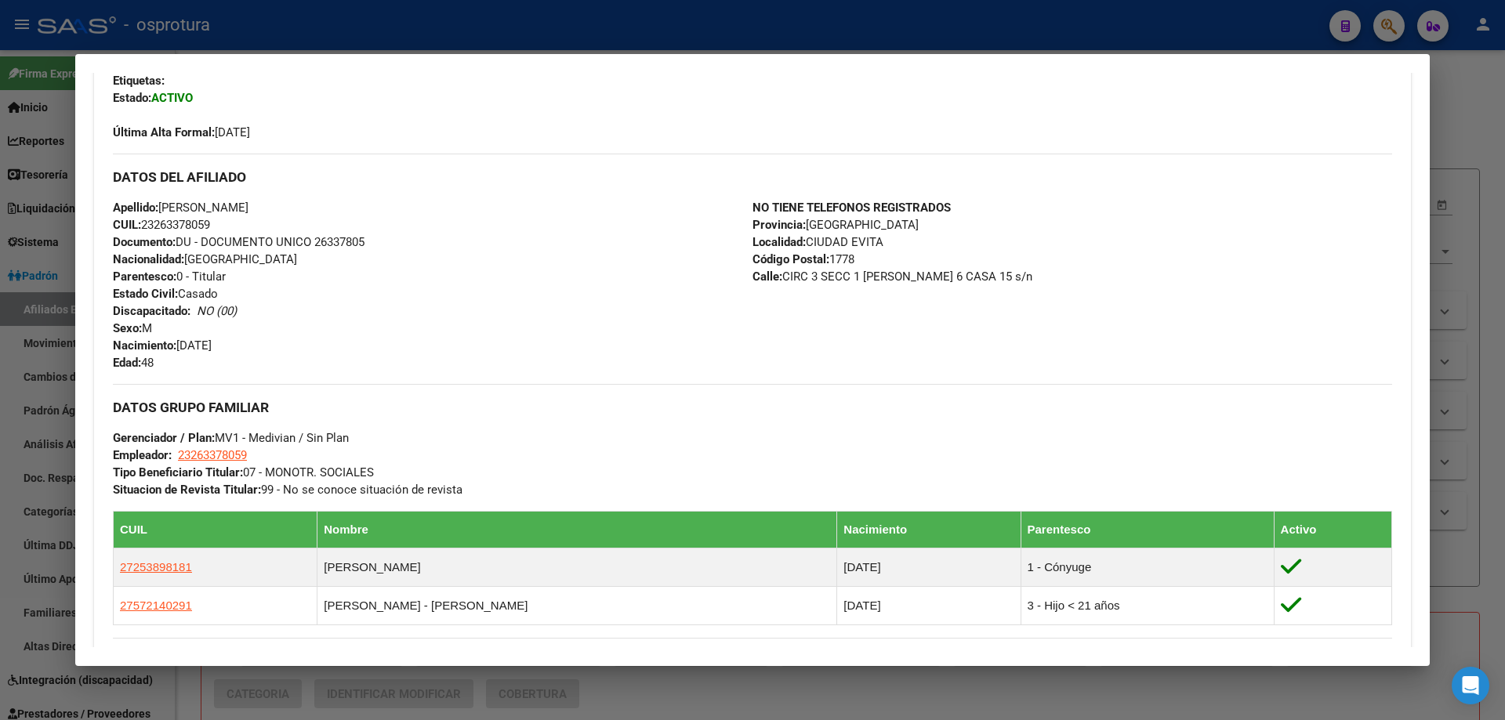
scroll to position [706, 0]
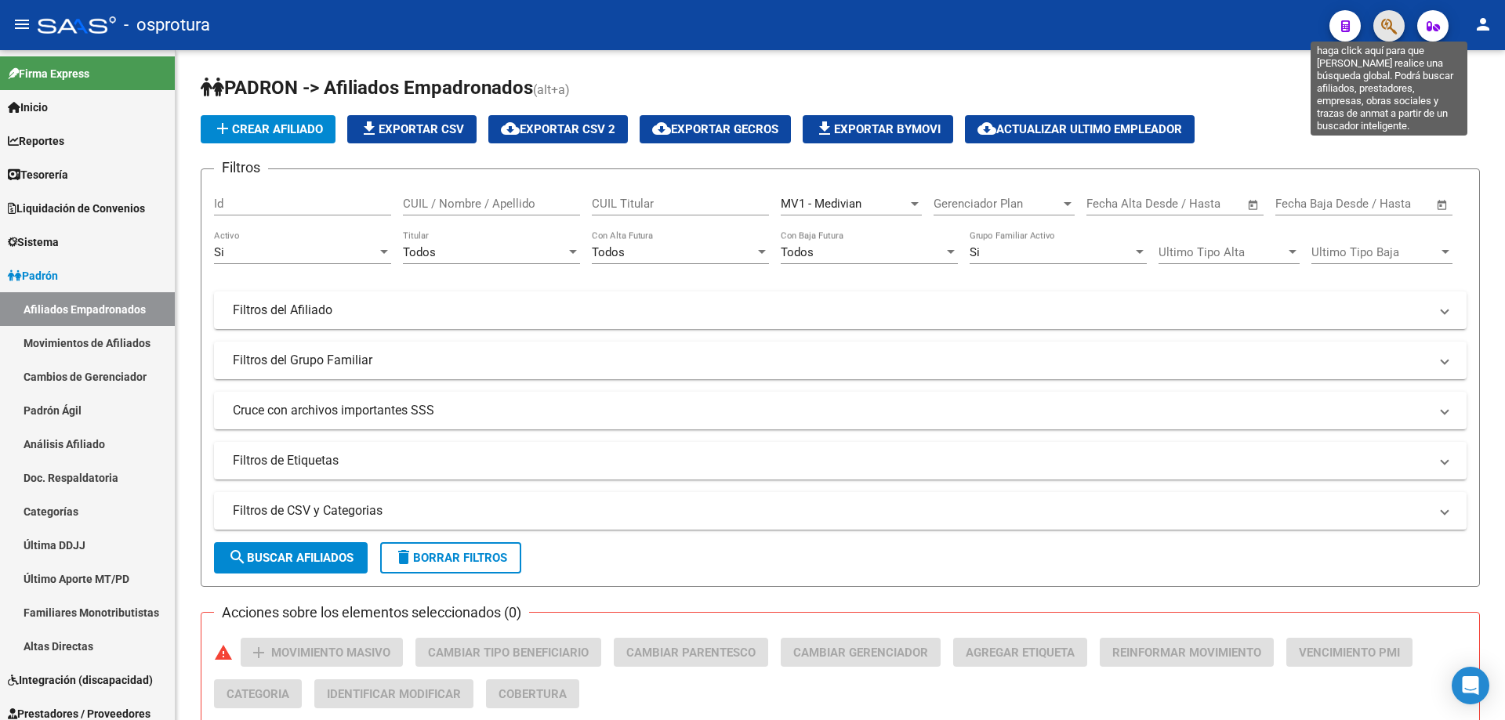
click at [1393, 24] on icon "button" at bounding box center [1389, 26] width 16 height 18
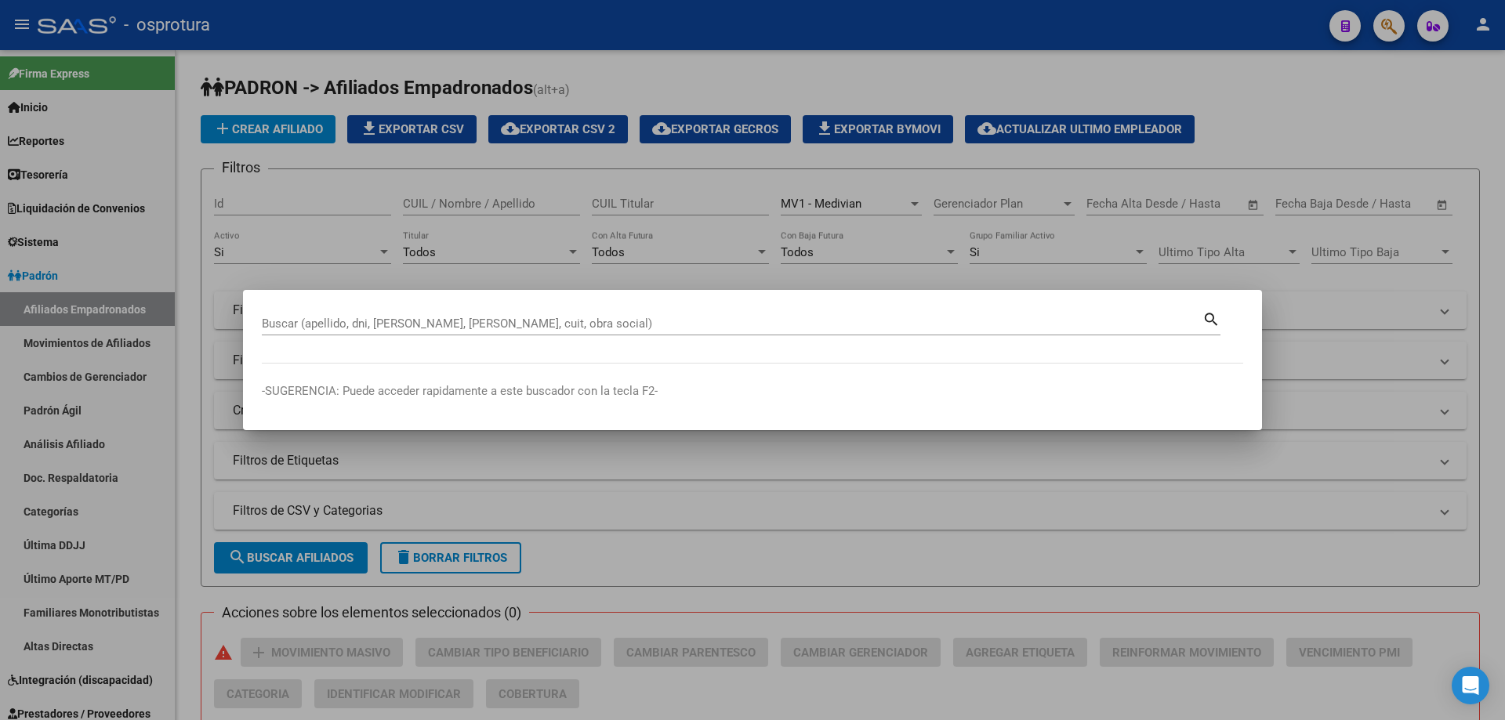
click at [650, 331] on div "Buscar (apellido, dni, [PERSON_NAME], [PERSON_NAME], cuit, obra social)" at bounding box center [732, 324] width 941 height 24
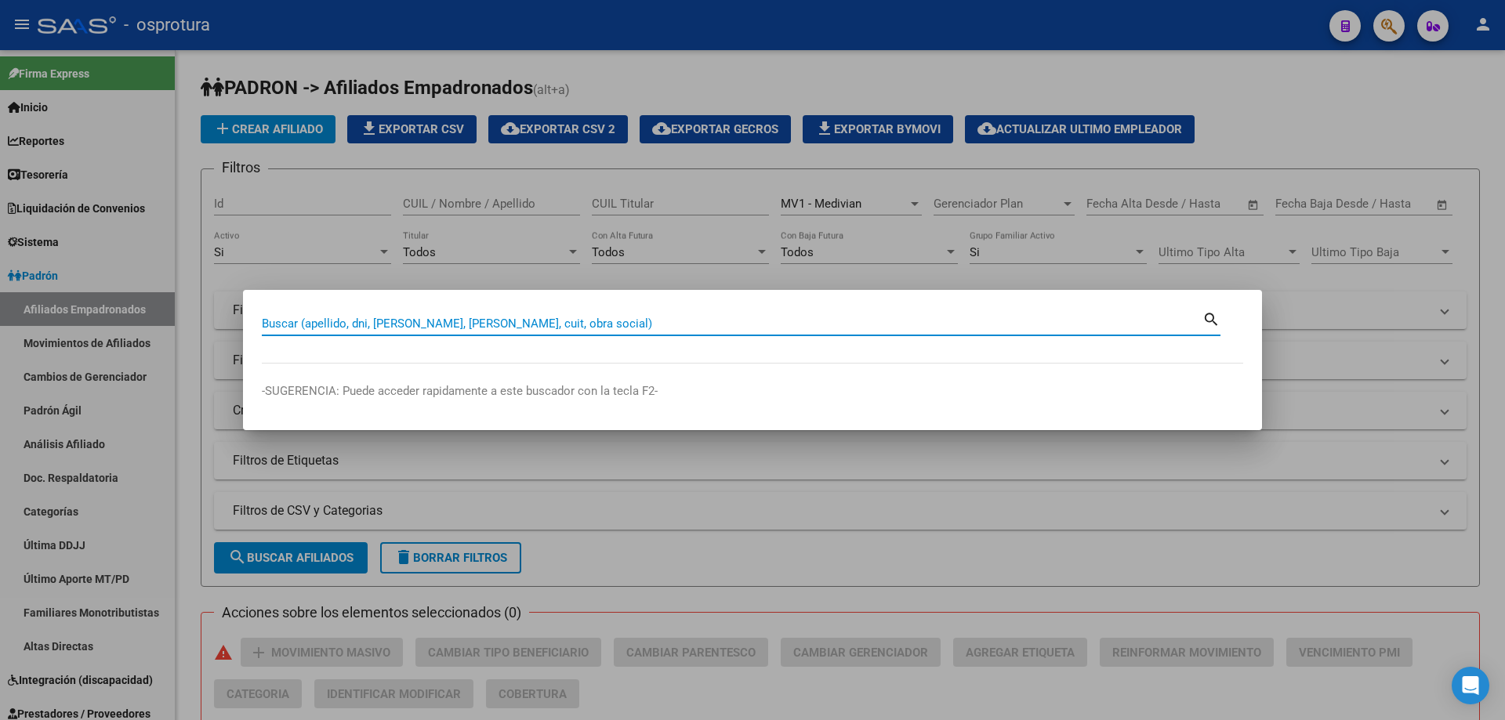
click at [666, 317] on input "Buscar (apellido, dni, [PERSON_NAME], [PERSON_NAME], cuit, obra social)" at bounding box center [732, 324] width 941 height 14
paste input "27-27041132-6"
type input "27270411326"
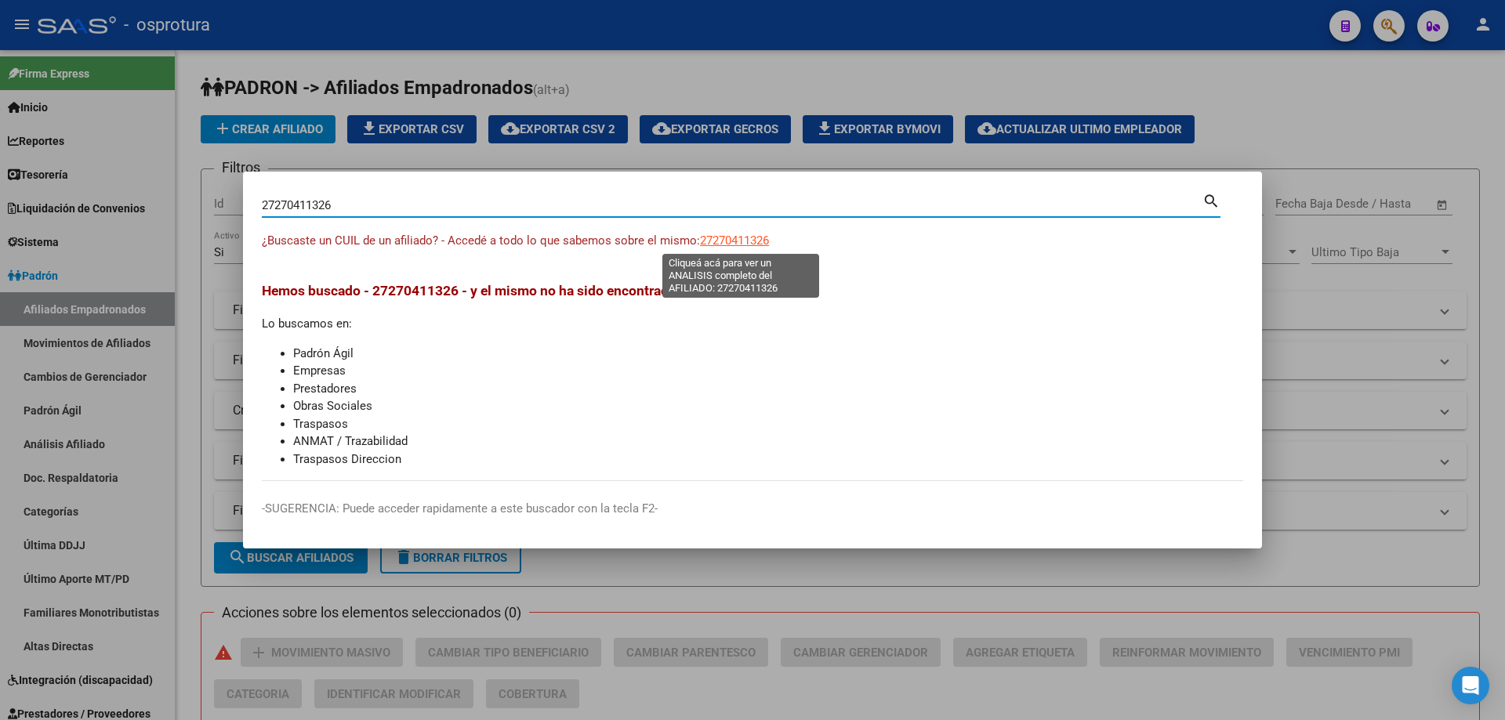
click at [753, 240] on span "27270411326" at bounding box center [734, 241] width 69 height 14
type textarea "27270411326"
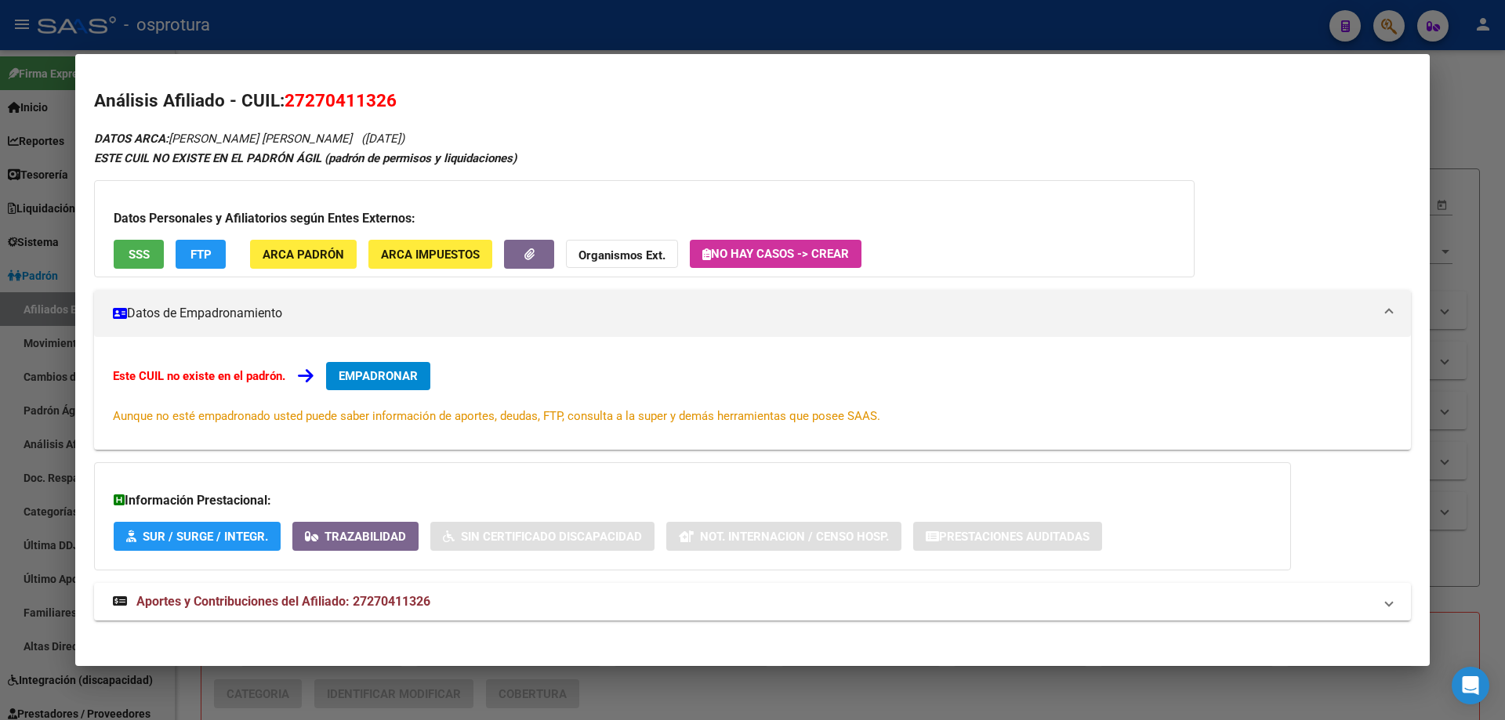
click at [395, 376] on span "EMPADRONAR" at bounding box center [378, 376] width 79 height 14
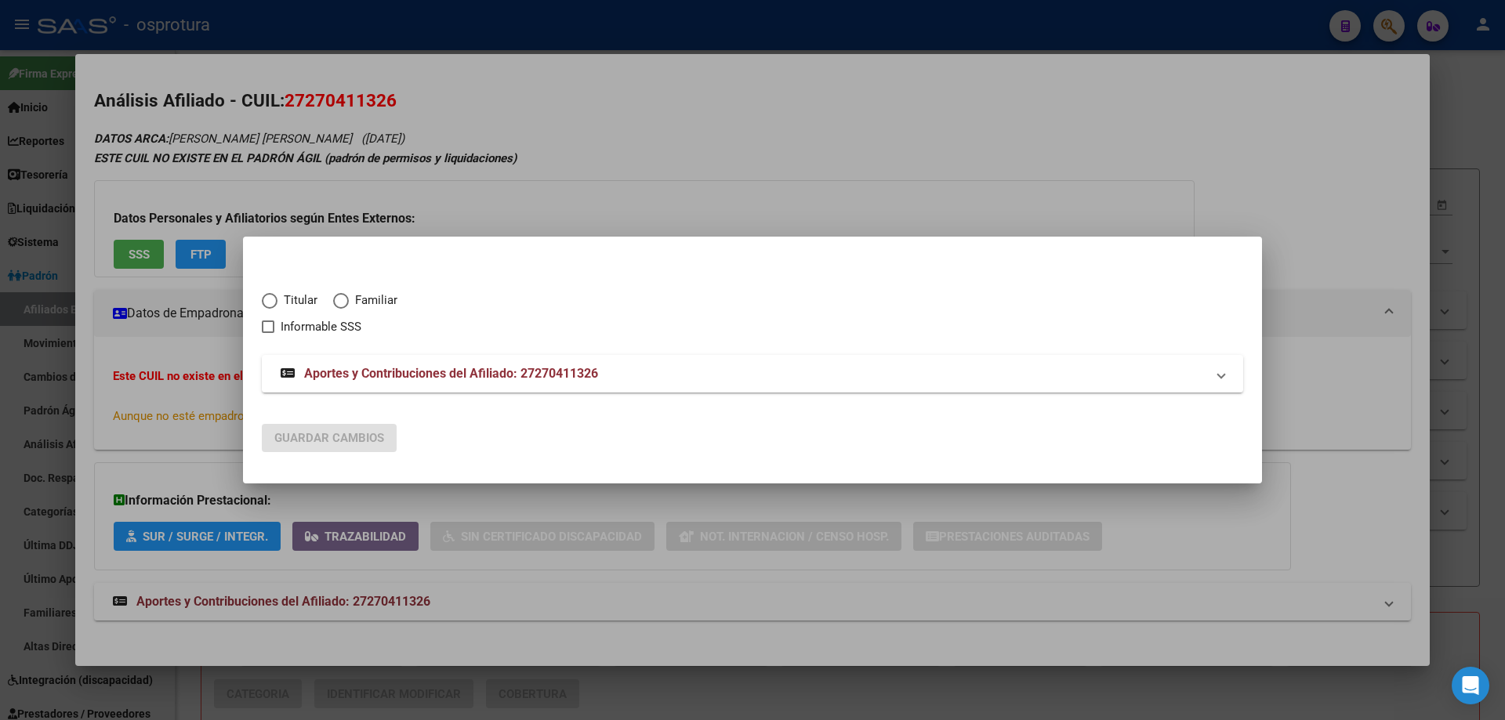
click at [291, 299] on span "Titular" at bounding box center [298, 301] width 40 height 18
click at [278, 299] on input "Titular" at bounding box center [270, 301] width 16 height 16
radio input "true"
checkbox input "true"
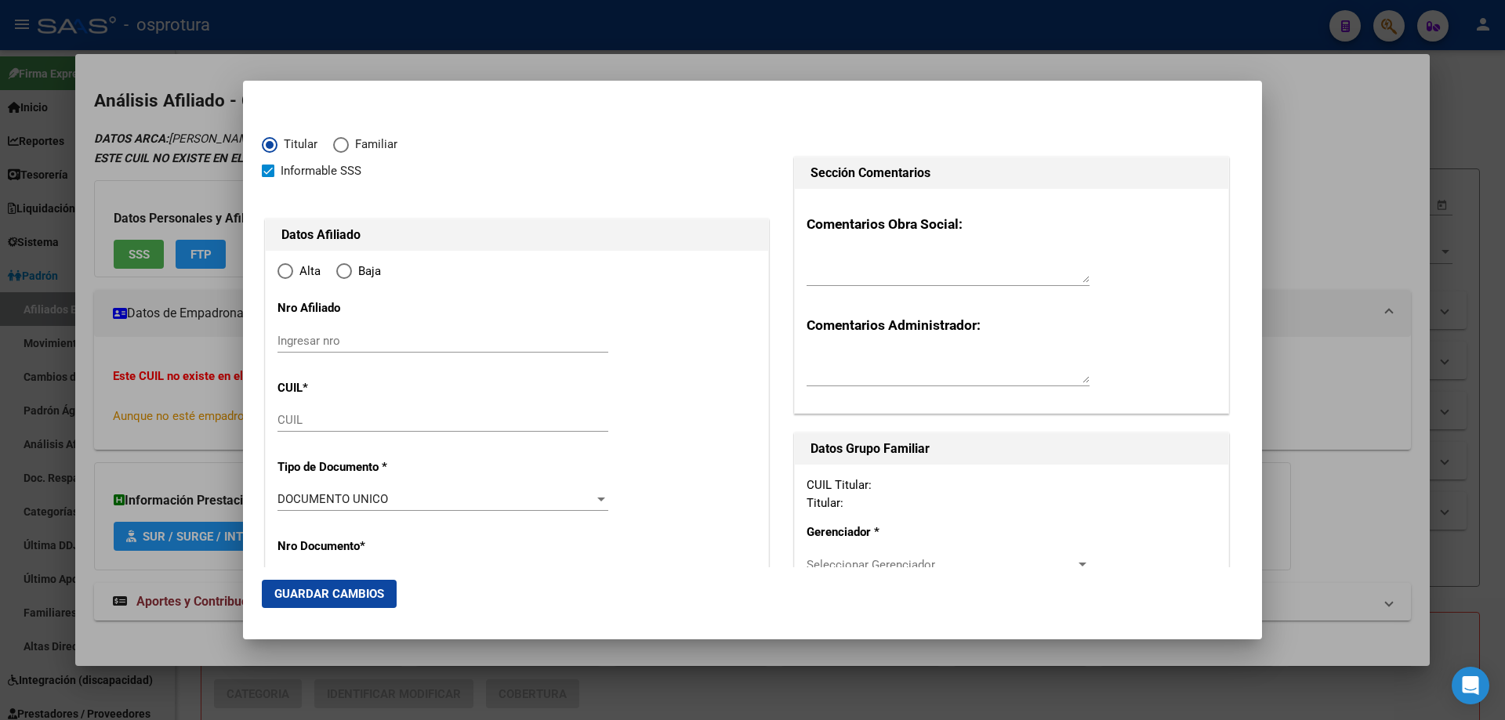
type input "27-27041132-6"
type input "27041132"
type input "[PERSON_NAME]"
type input "[DATE]"
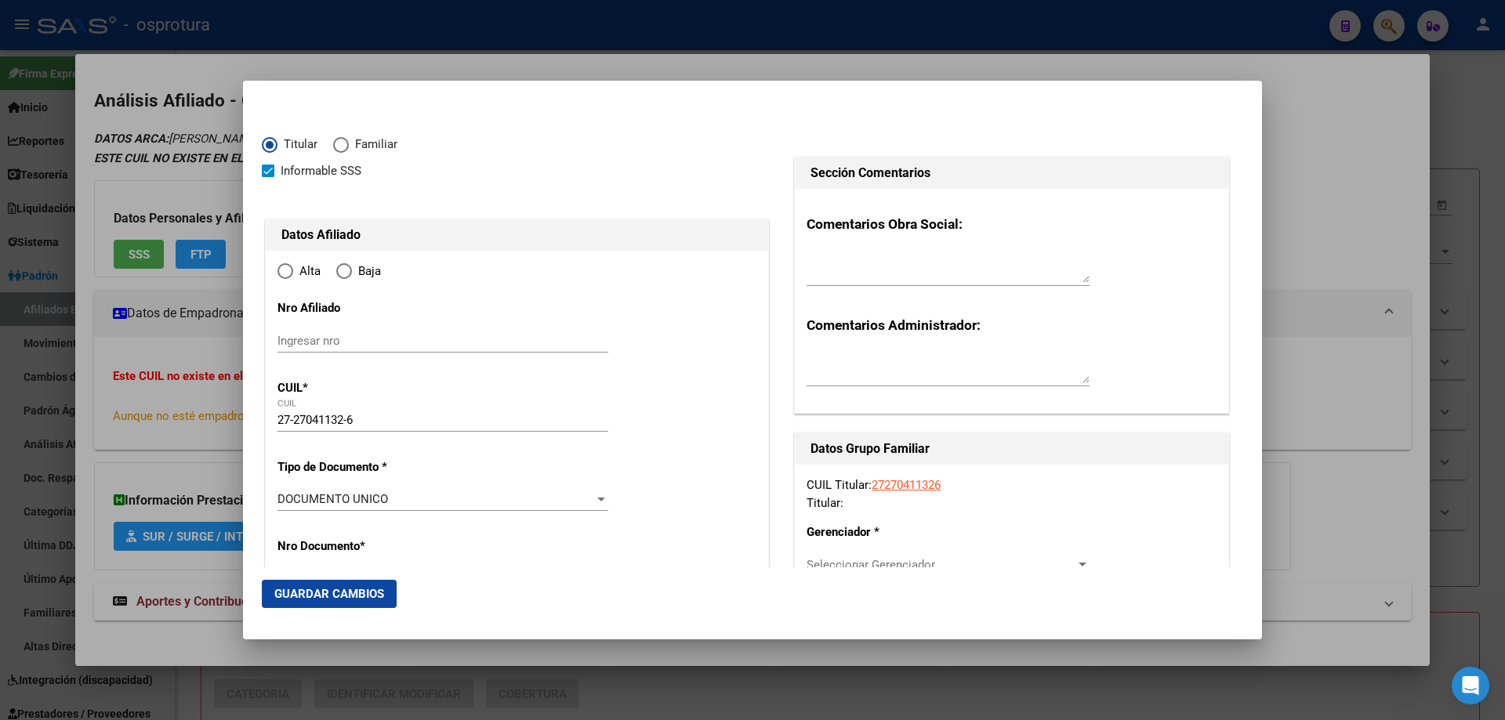
type input "BARRIO [GEOGRAPHIC_DATA]"
type input "5425"
type input "[PERSON_NAME] 1445"
type input "0"
type input "BARRIO [GEOGRAPHIC_DATA]"
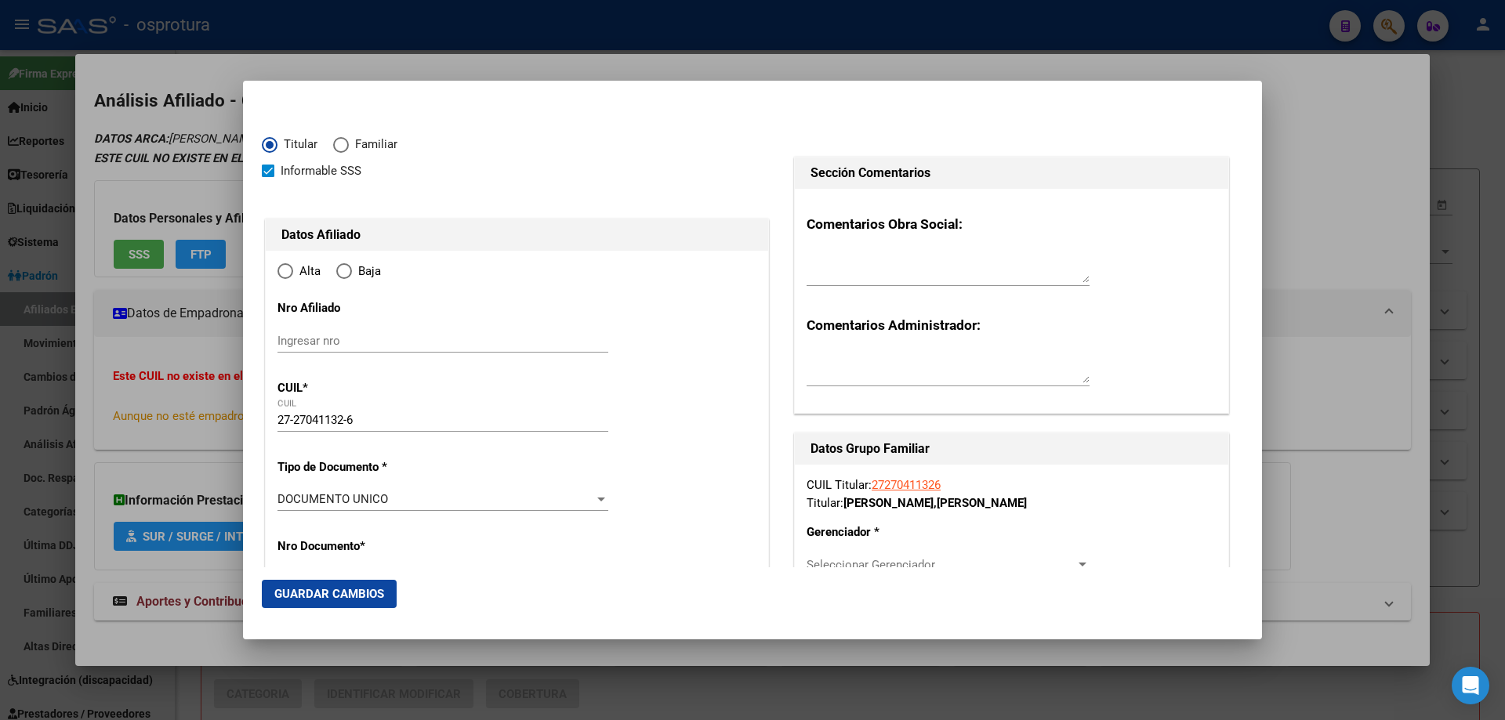
radio input "true"
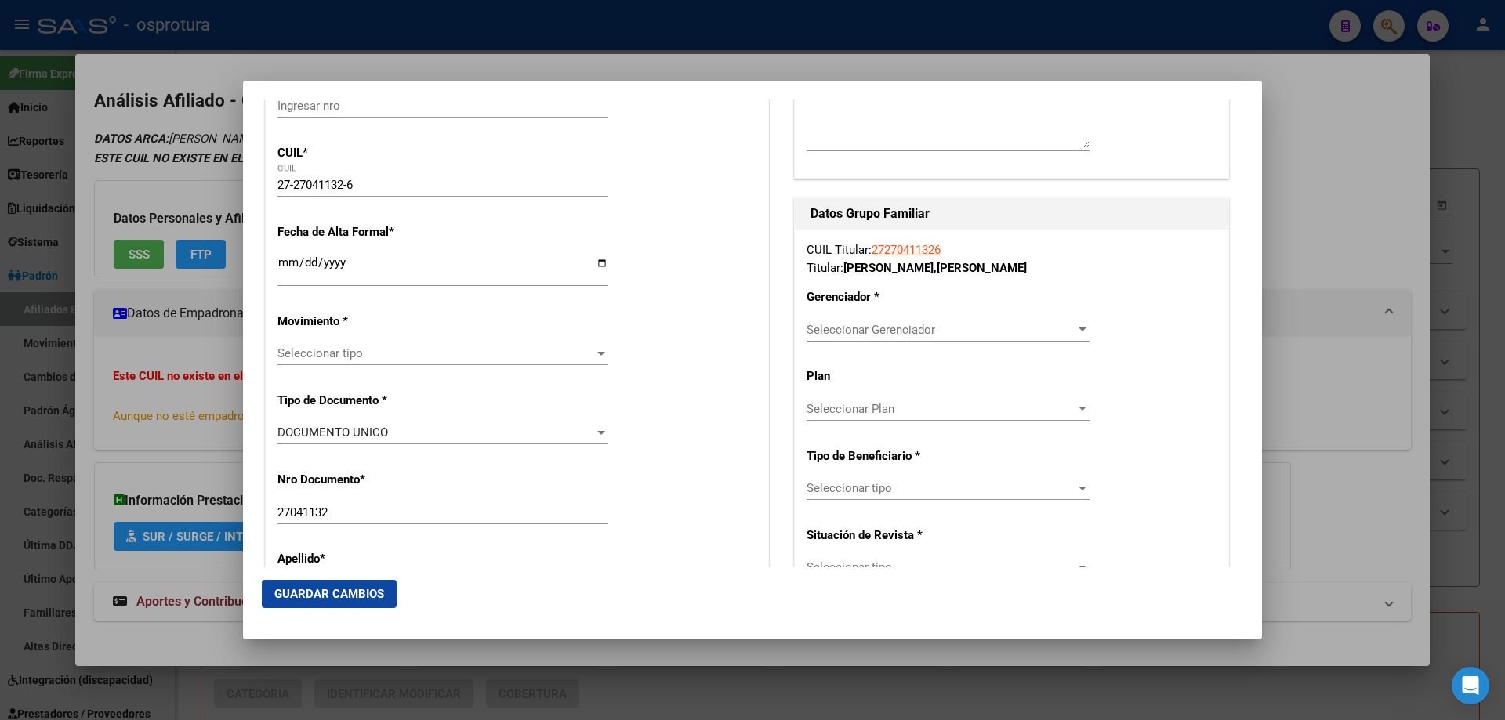
click at [287, 262] on input "Ingresar fecha" at bounding box center [443, 268] width 331 height 25
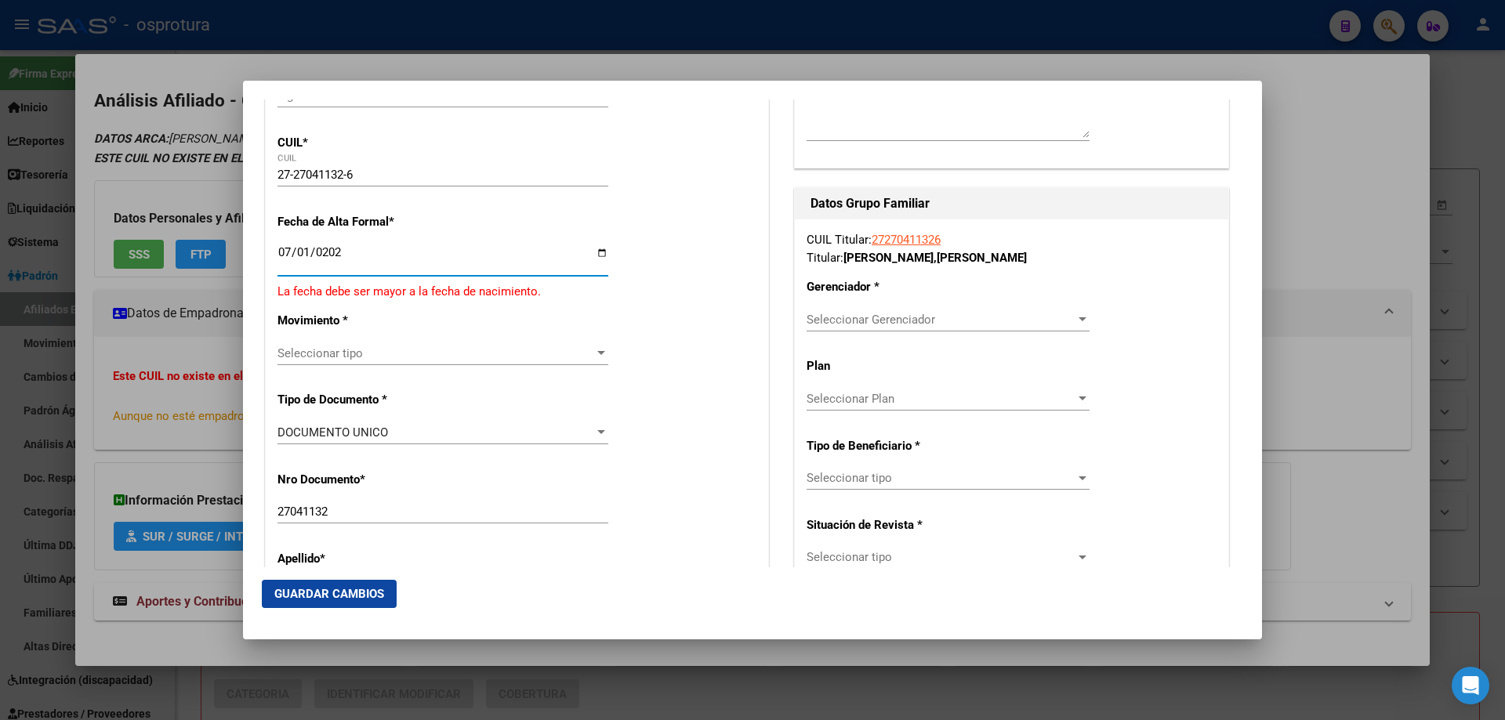
type input "[DATE]"
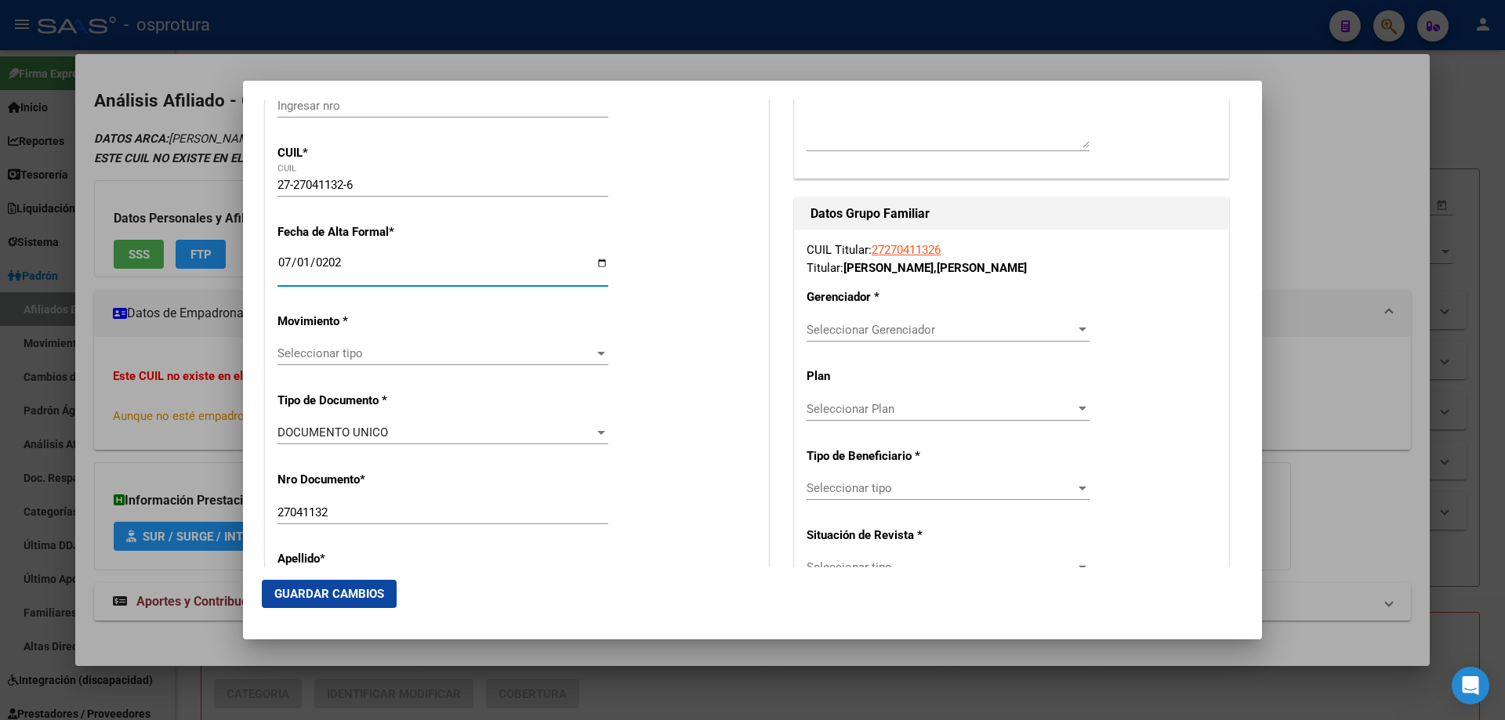
click at [317, 357] on span "Seleccionar tipo" at bounding box center [436, 354] width 317 height 14
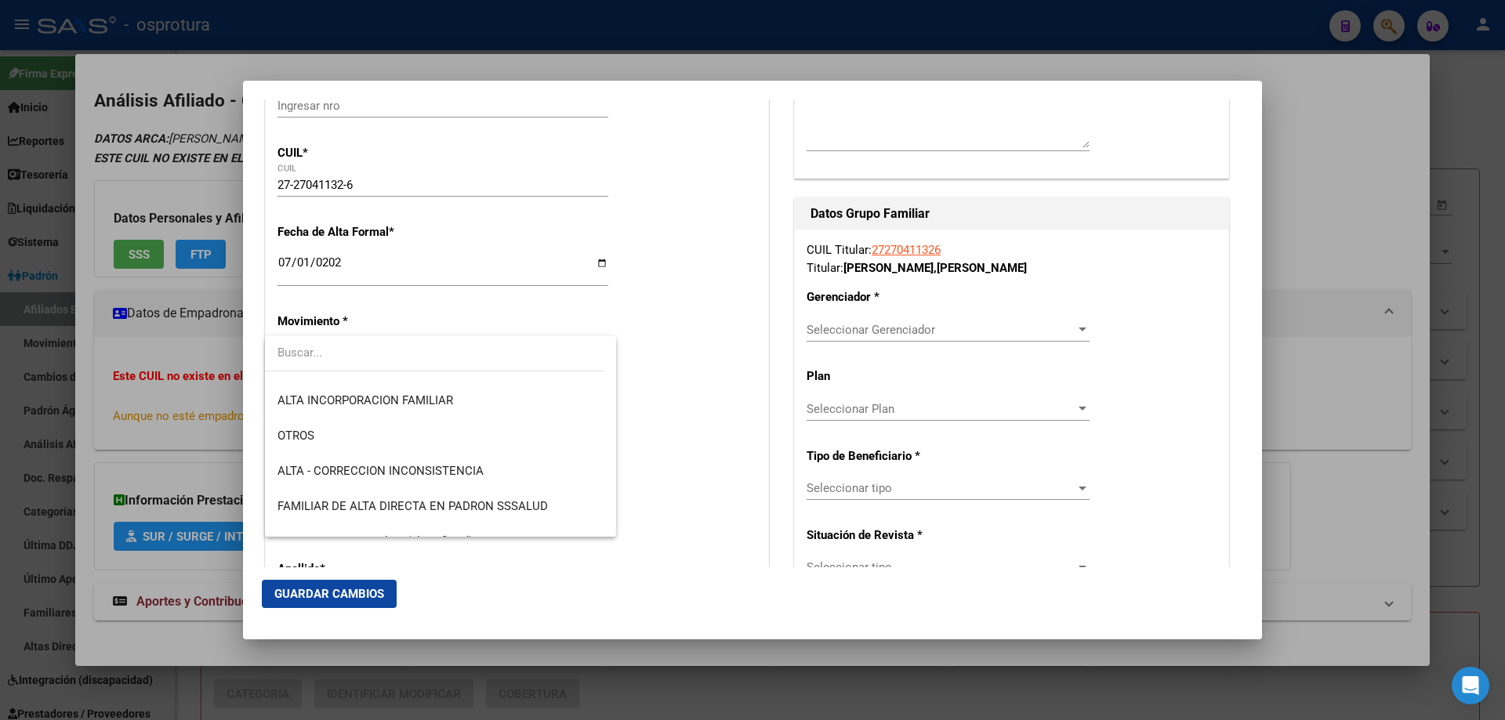
scroll to position [392, 0]
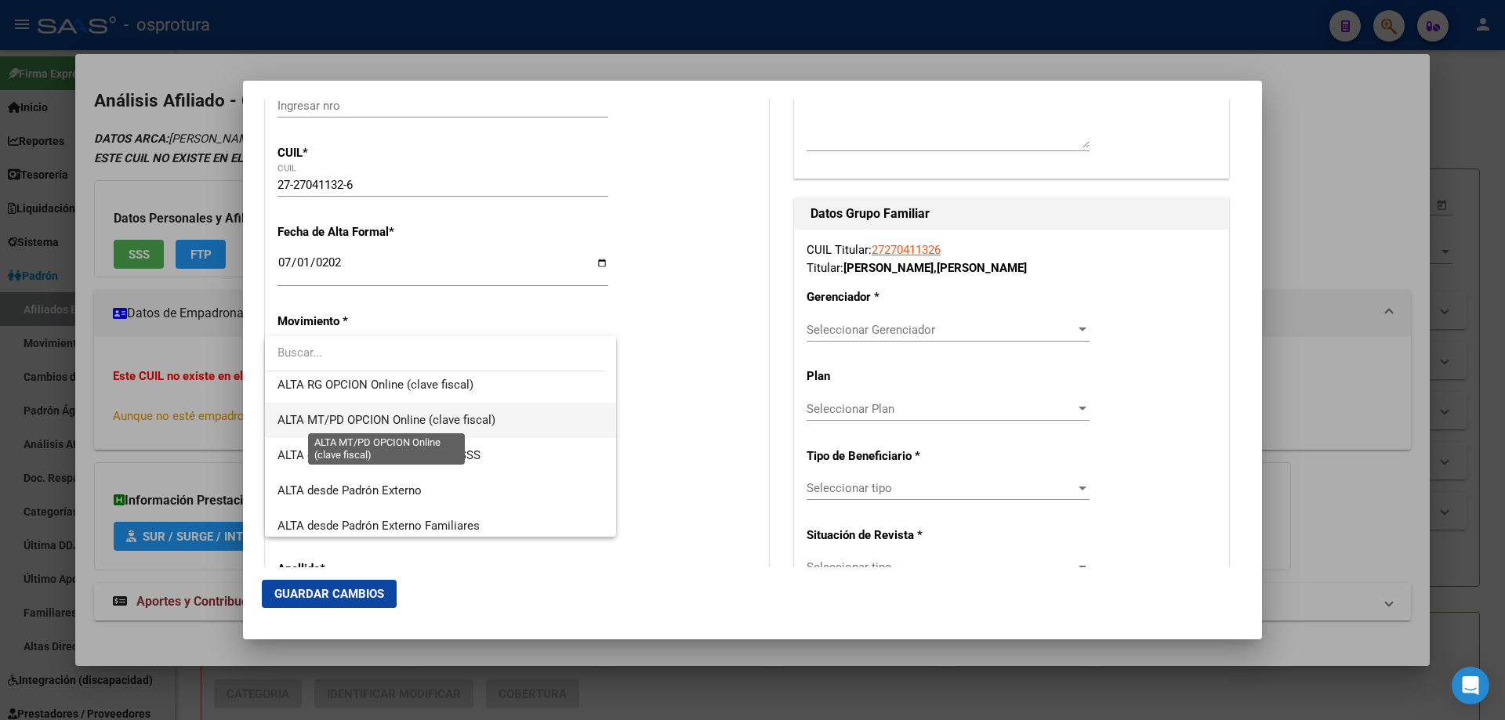
click at [450, 424] on span "ALTA MT/PD OPCION Online (clave fiscal)" at bounding box center [387, 420] width 218 height 14
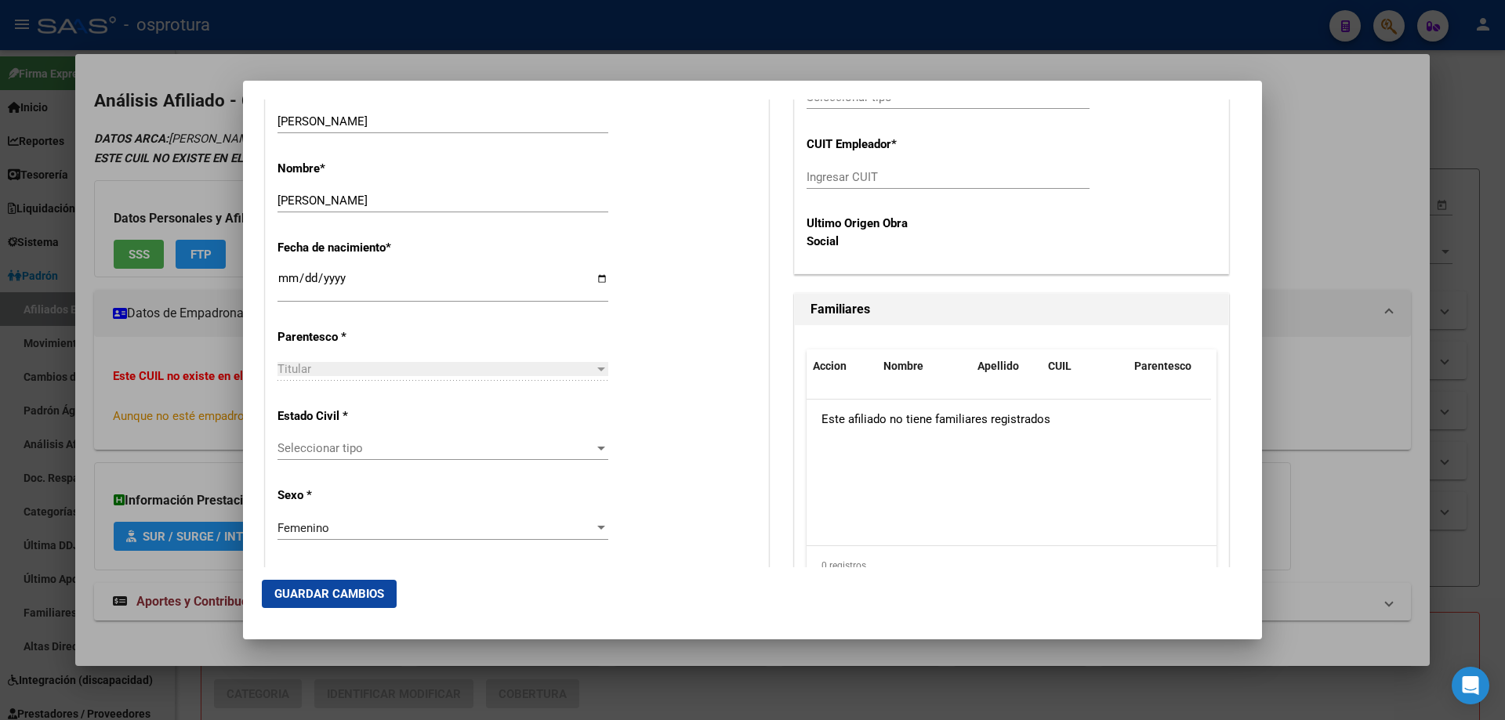
scroll to position [784, 0]
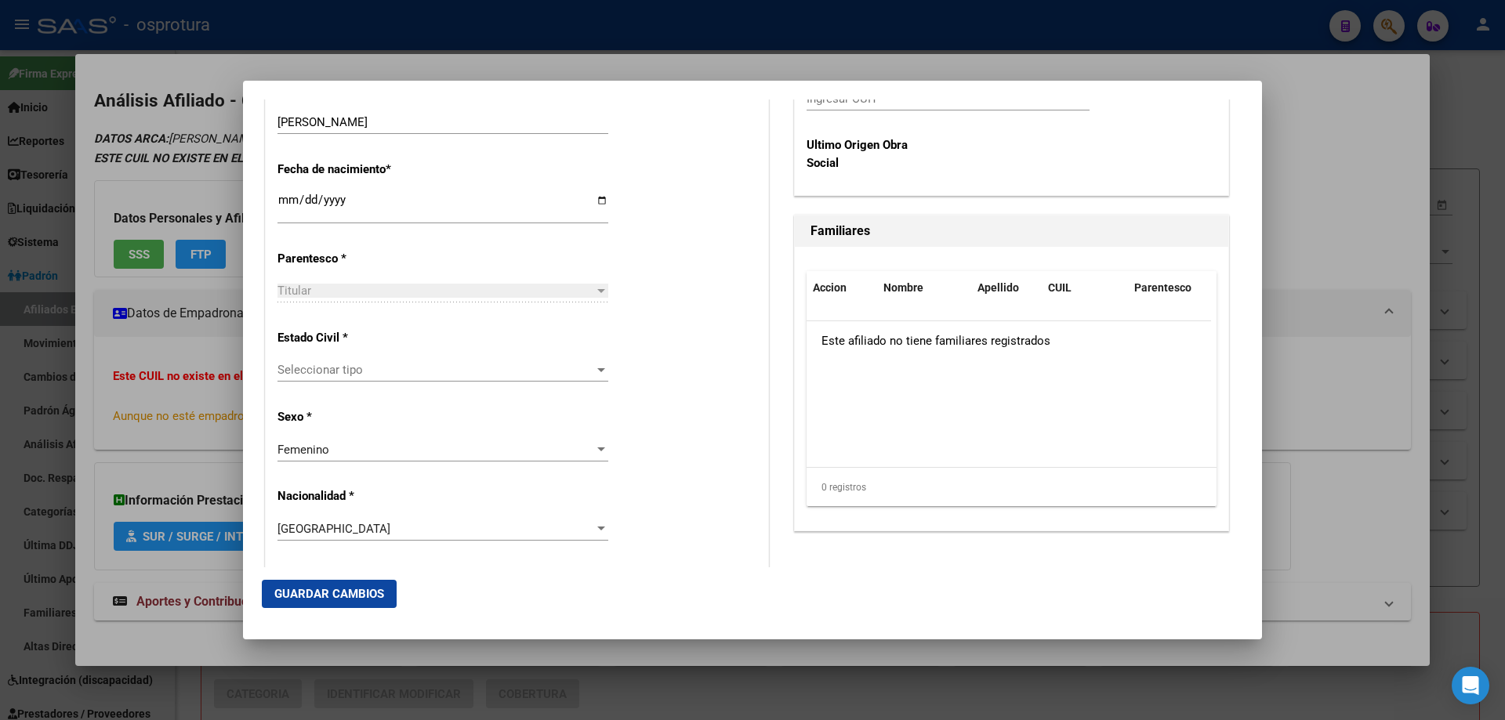
click at [352, 373] on span "Seleccionar tipo" at bounding box center [436, 370] width 317 height 14
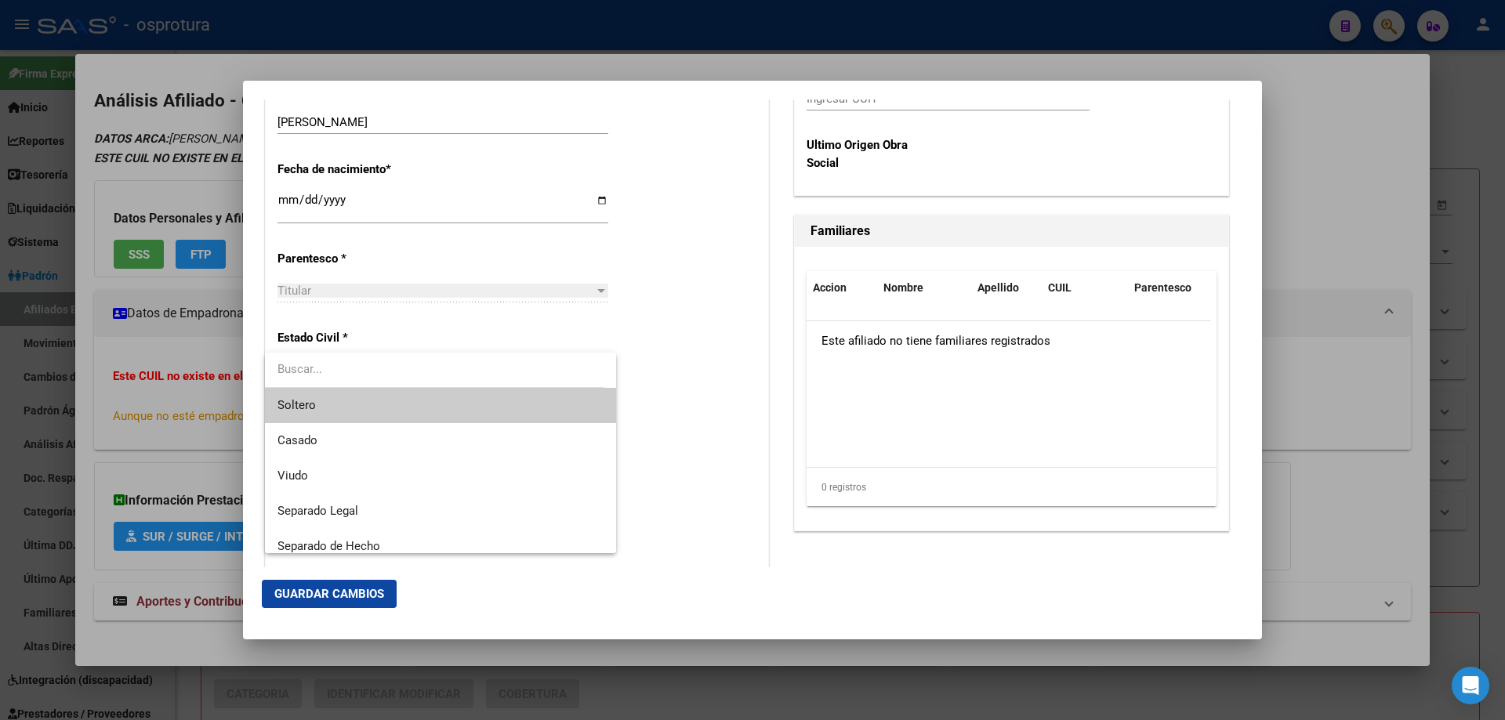
click at [357, 410] on span "Soltero" at bounding box center [441, 405] width 326 height 35
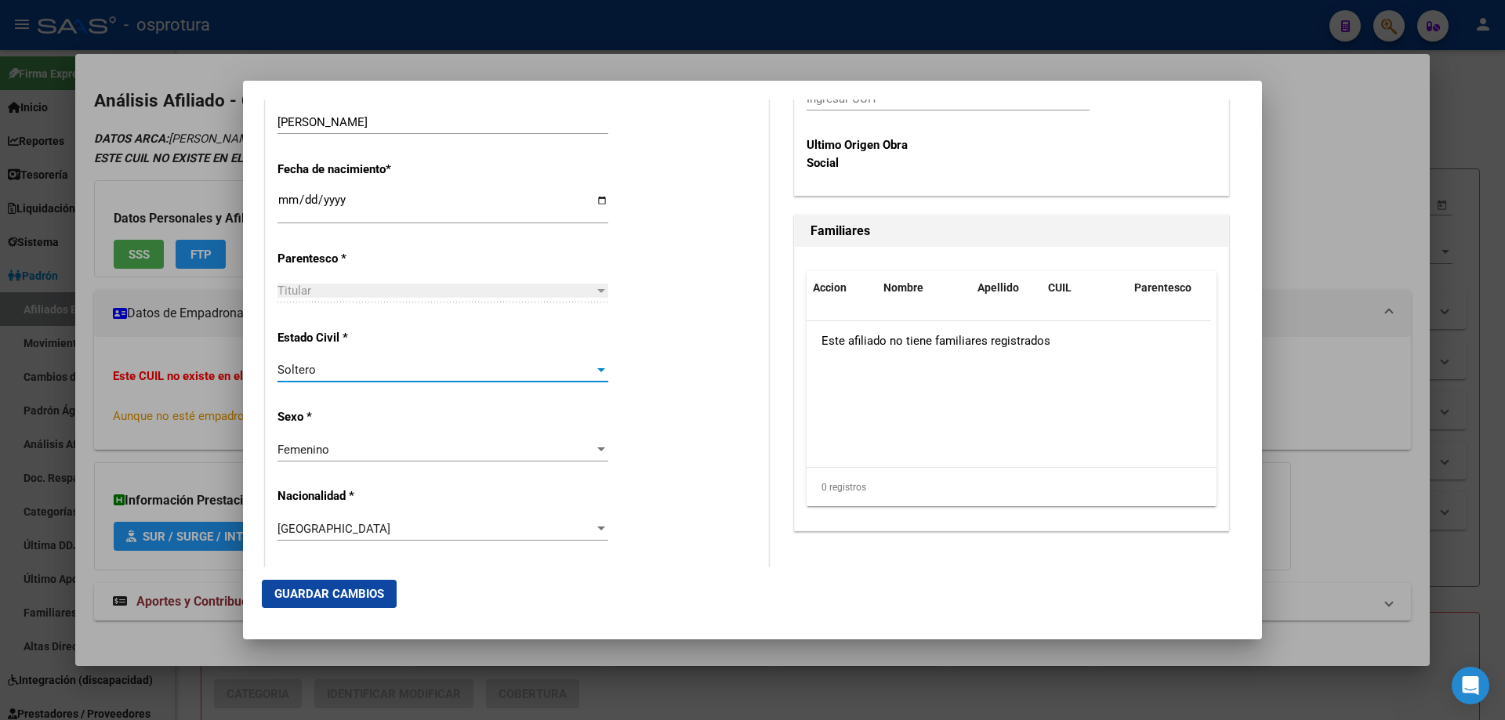
scroll to position [235, 0]
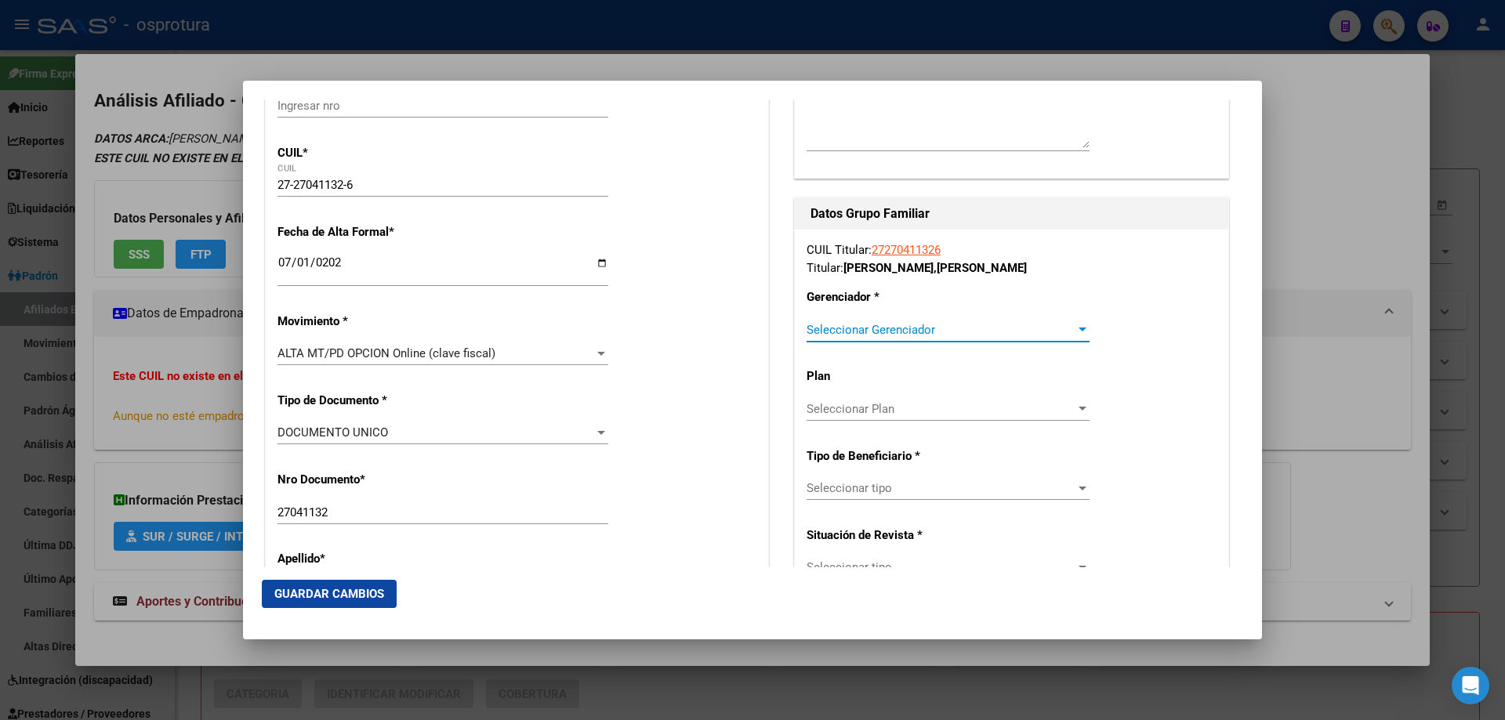
click at [854, 332] on span "Seleccionar Gerenciador" at bounding box center [941, 330] width 269 height 14
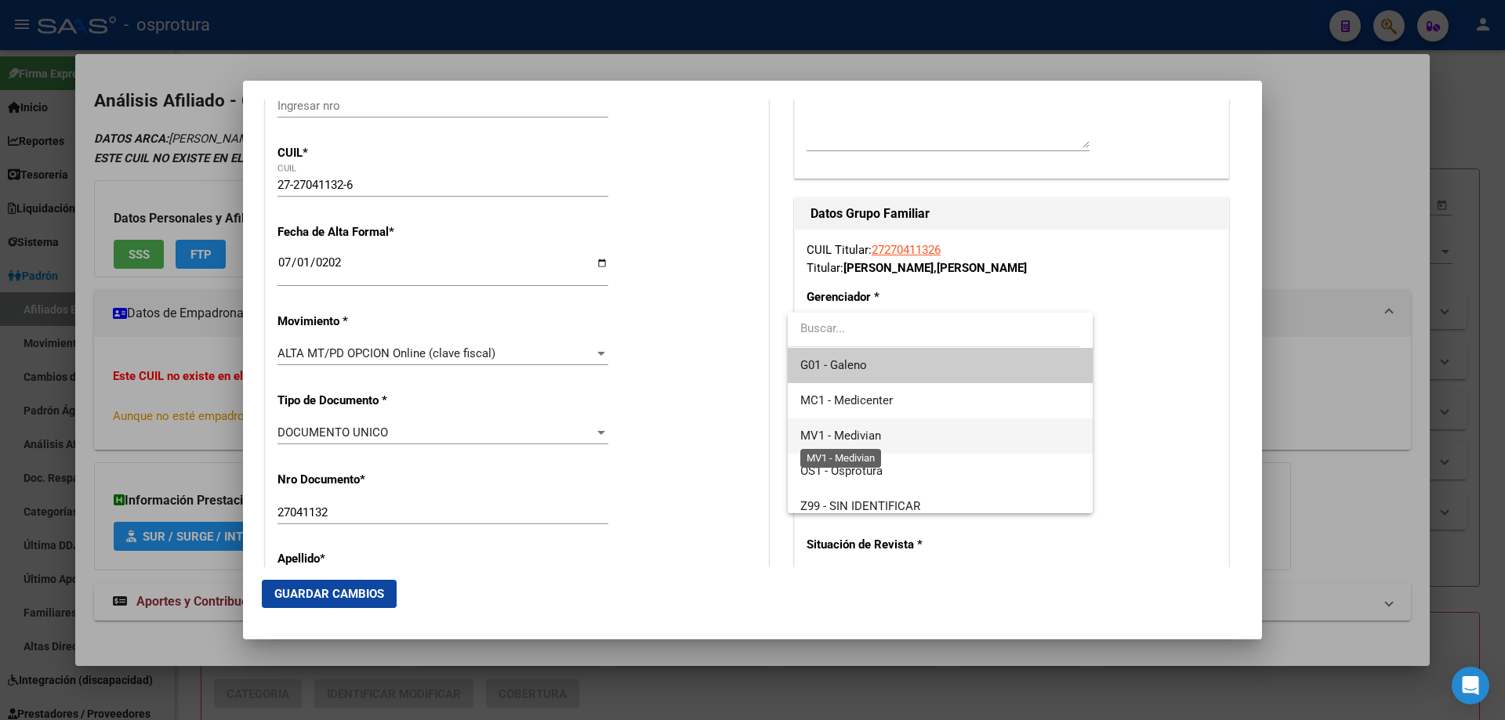
click at [880, 433] on span "MV1 - Medivian" at bounding box center [840, 436] width 81 height 14
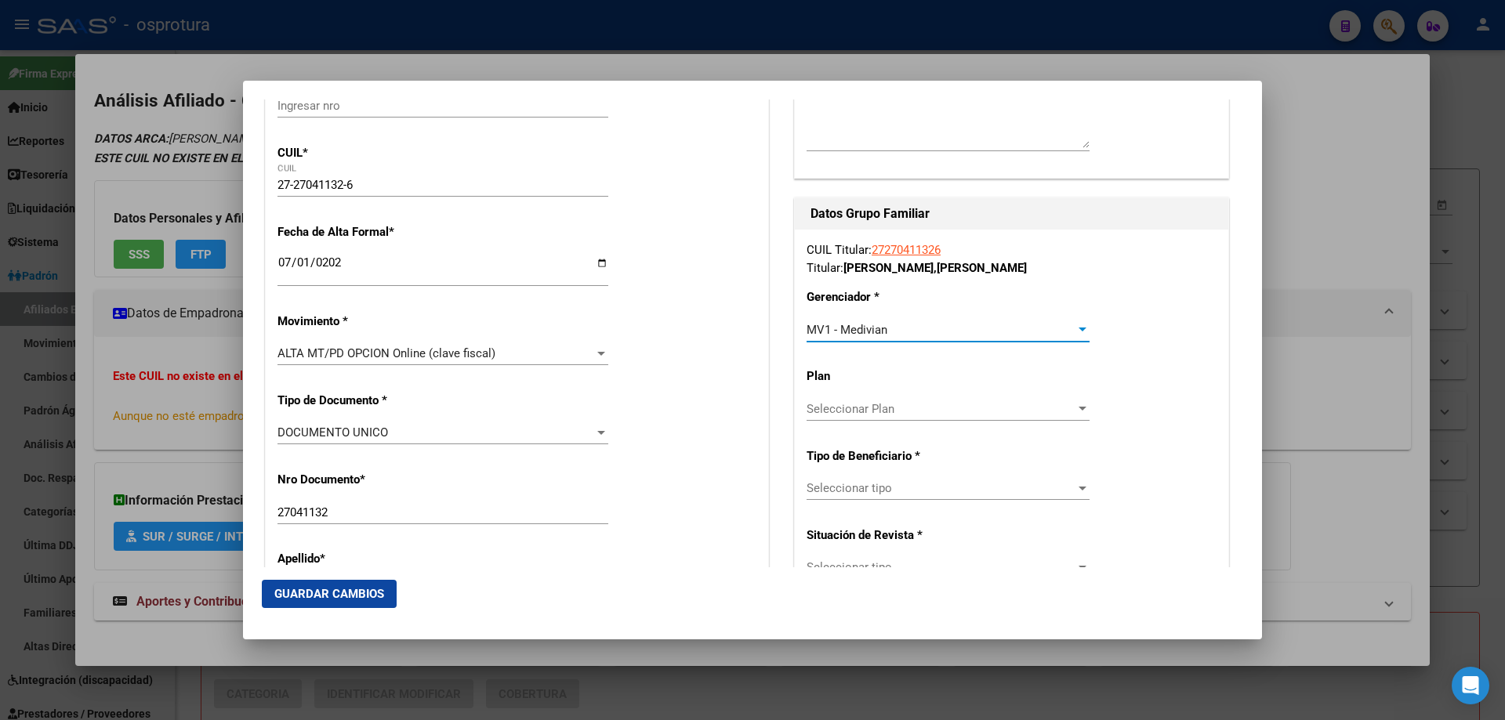
click at [884, 503] on div "Seleccionar tipo Seleccionar tipo" at bounding box center [948, 496] width 283 height 38
click at [881, 490] on span "Seleccionar tipo" at bounding box center [941, 488] width 269 height 14
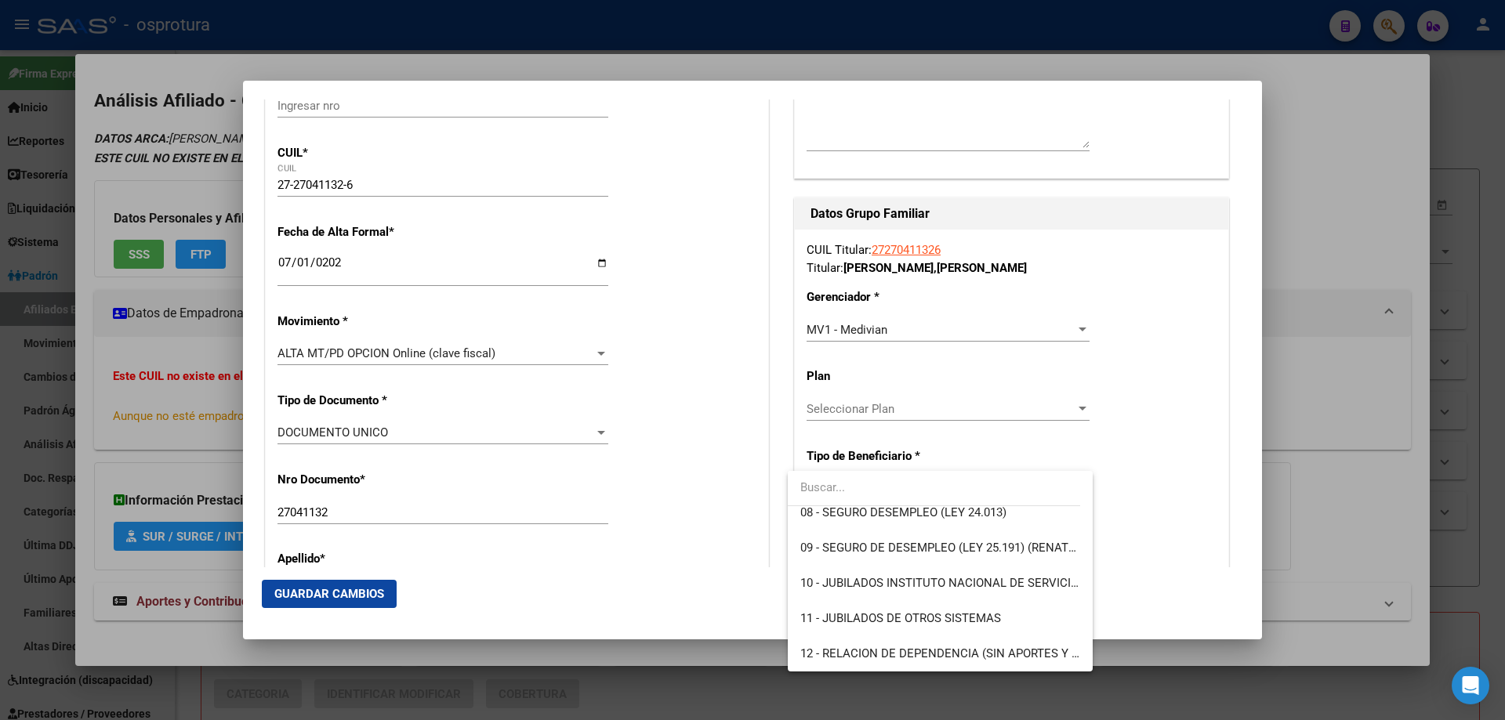
scroll to position [215, 0]
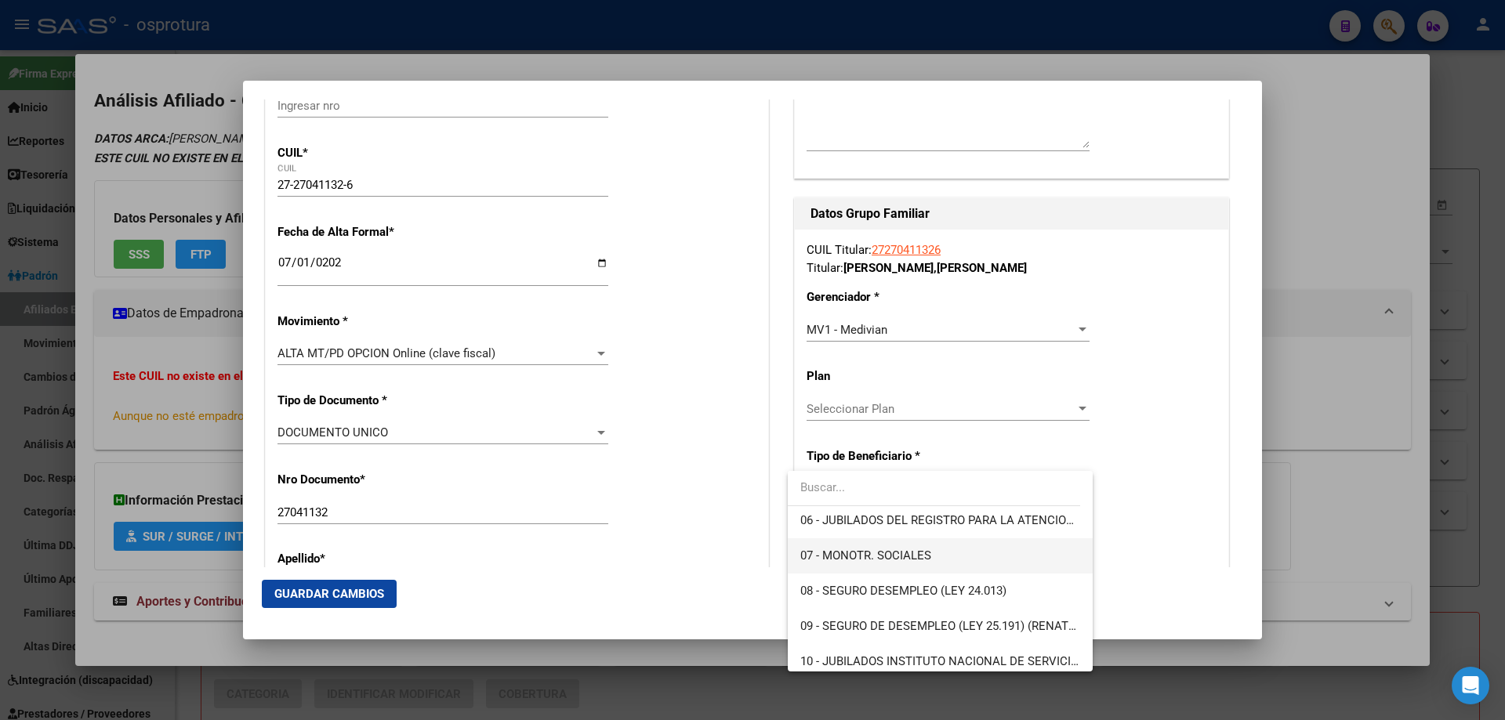
click at [887, 566] on span "07 - MONOTR. SOCIALES" at bounding box center [939, 556] width 279 height 35
type input "27-27041132-6"
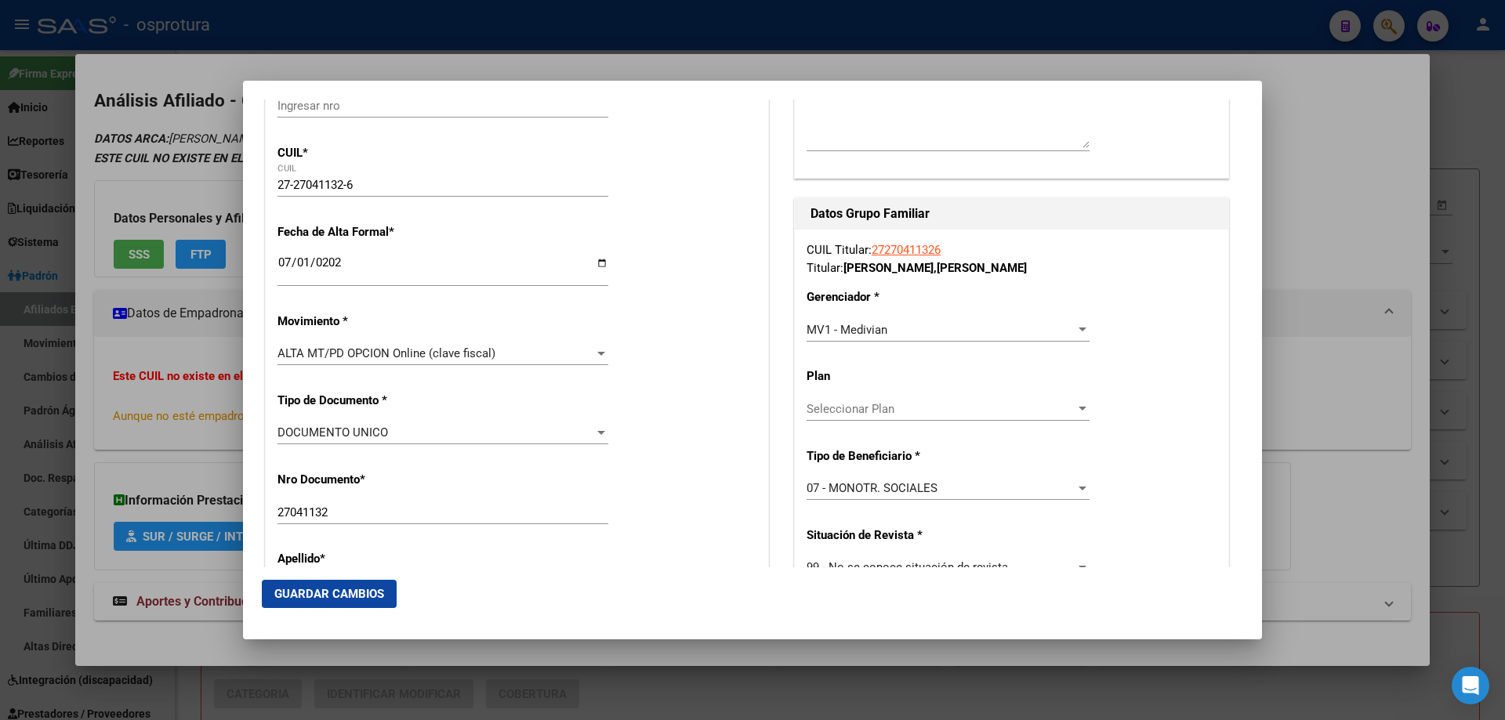
click at [299, 612] on mat-dialog-actions "Guardar Cambios" at bounding box center [752, 594] width 981 height 53
click at [299, 568] on p "Apellido *" at bounding box center [349, 559] width 143 height 18
click at [316, 604] on button "Guardar Cambios" at bounding box center [329, 594] width 135 height 28
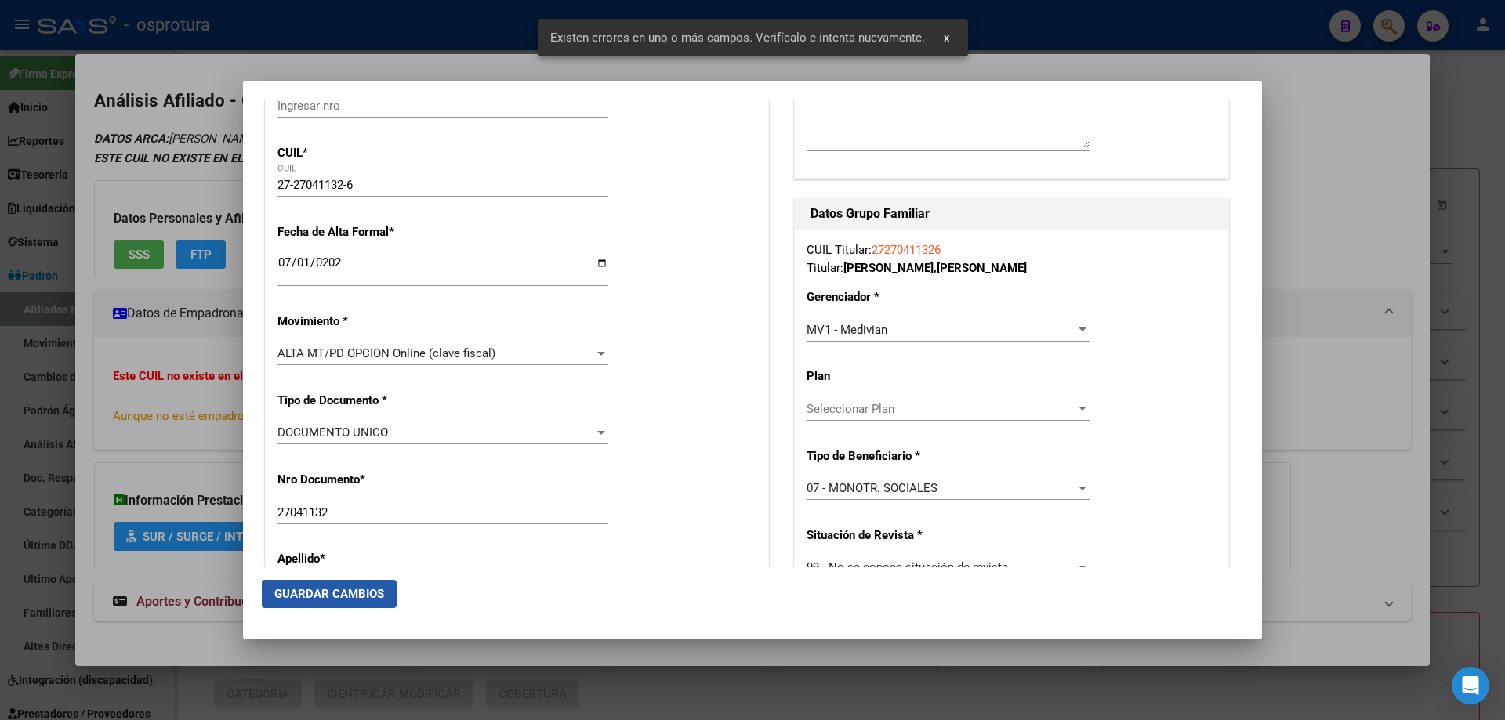
click at [326, 597] on span "Guardar Cambios" at bounding box center [329, 594] width 110 height 14
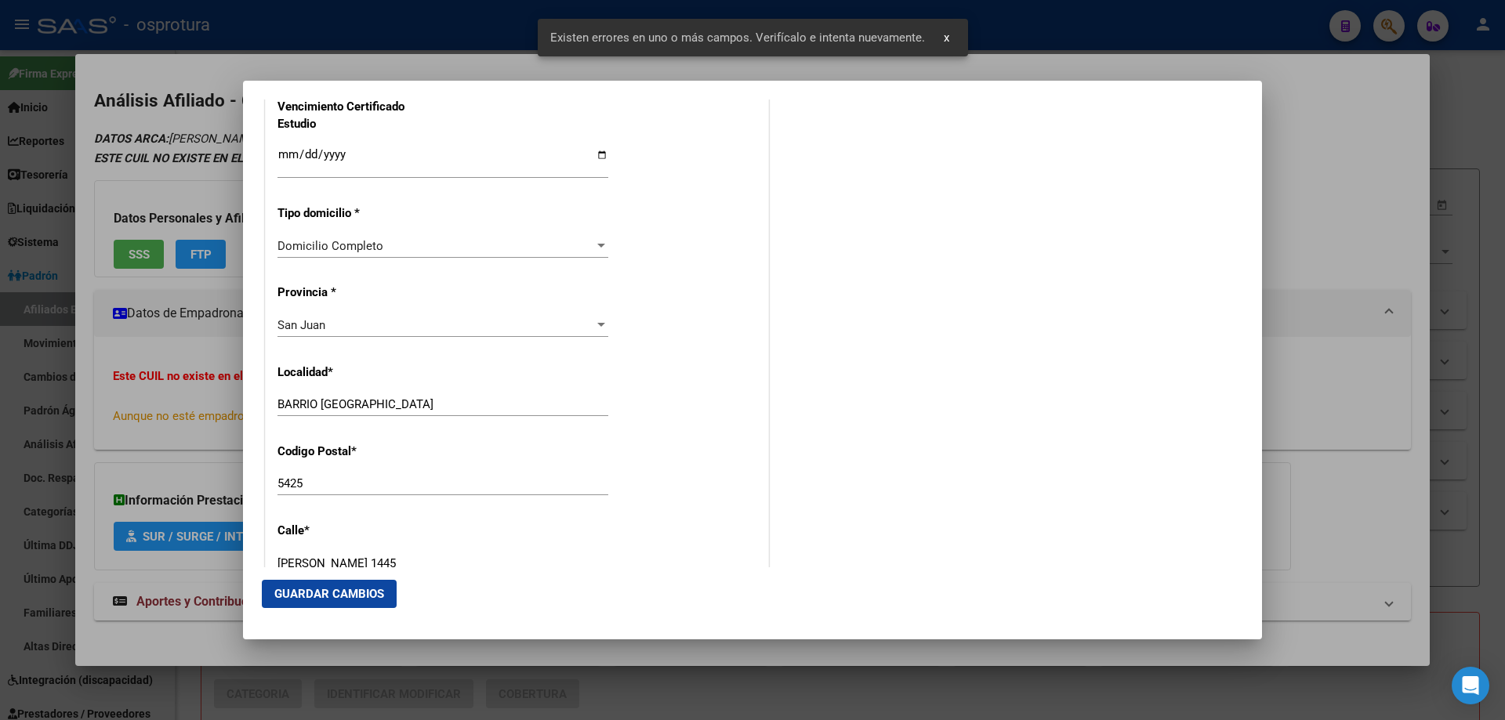
scroll to position [1725, 0]
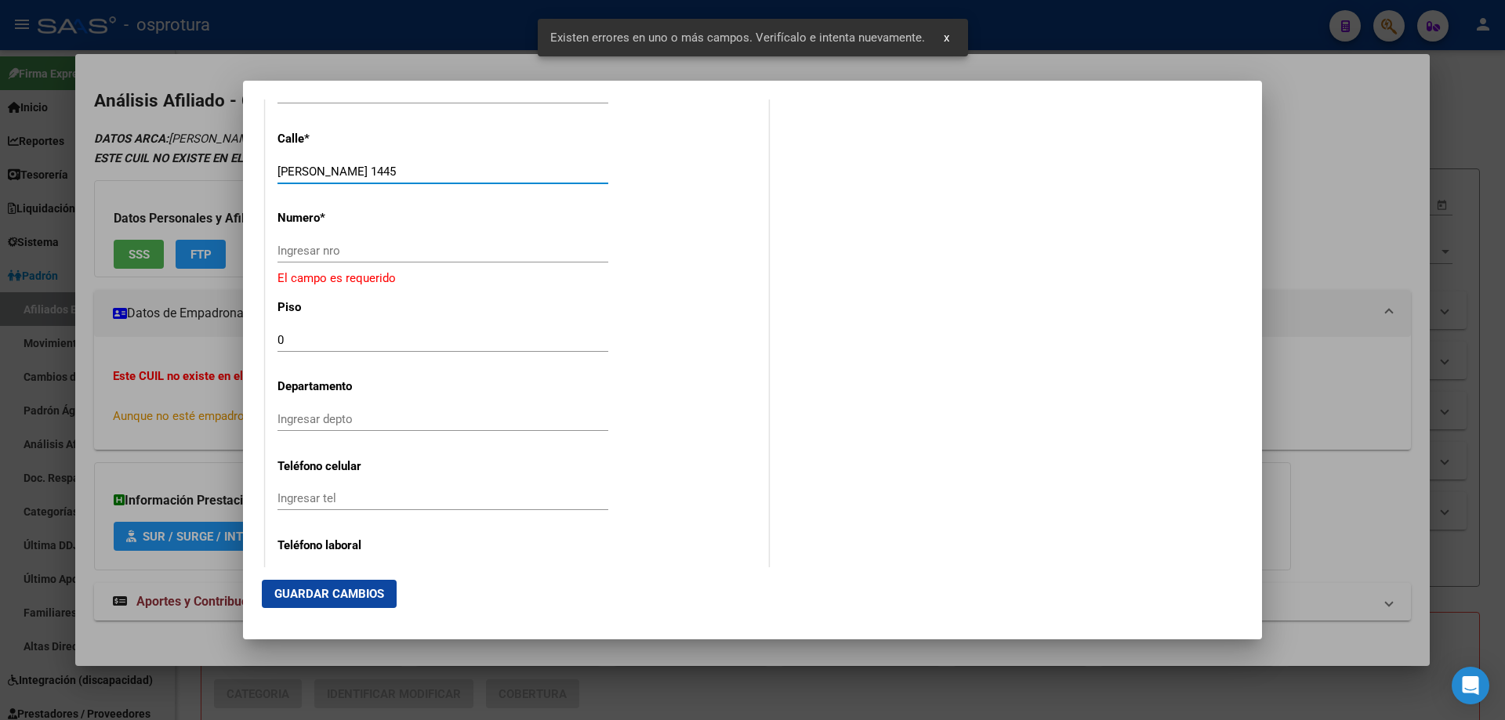
drag, startPoint x: 361, startPoint y: 170, endPoint x: 465, endPoint y: 170, distance: 104.3
click at [465, 170] on input "[PERSON_NAME] 1445" at bounding box center [443, 172] width 331 height 14
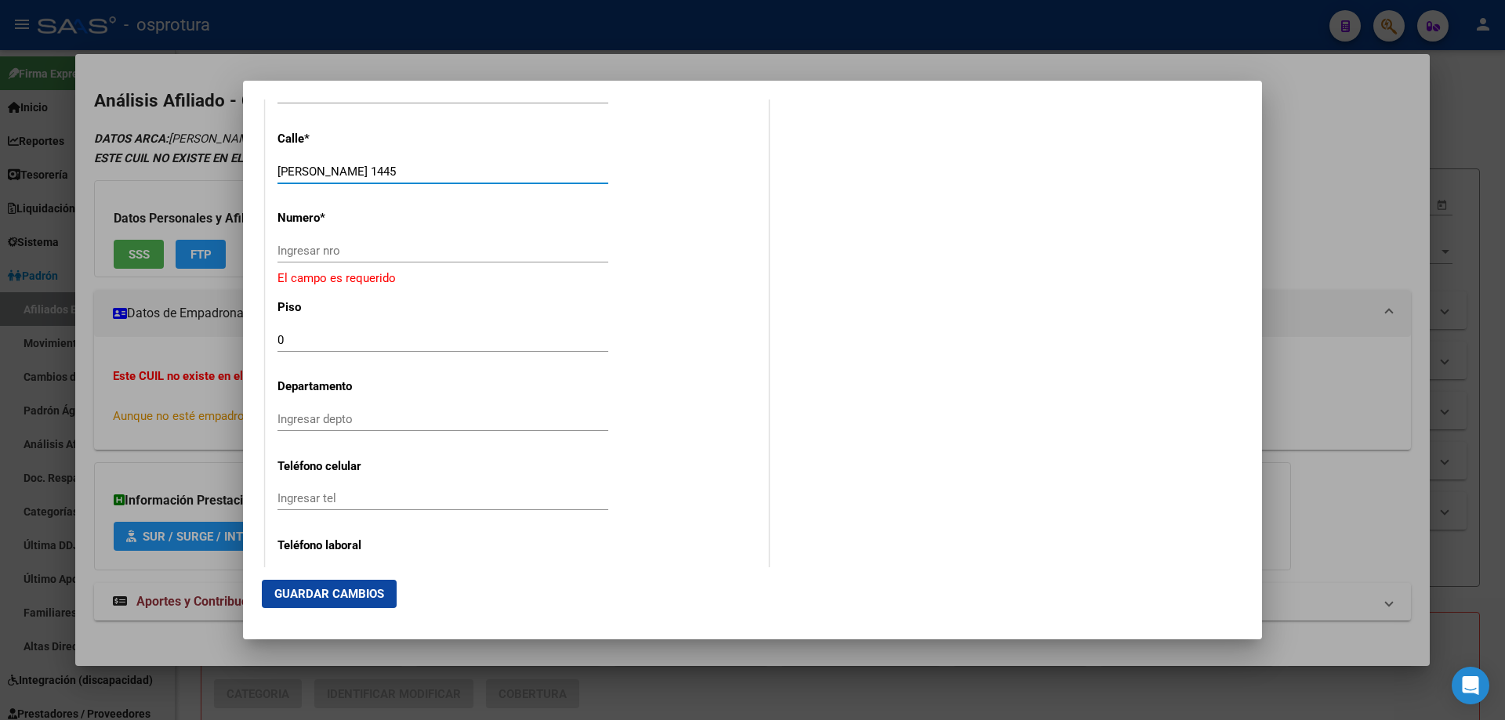
click at [446, 245] on input "Ingresar nro" at bounding box center [443, 251] width 331 height 14
paste input "1445"
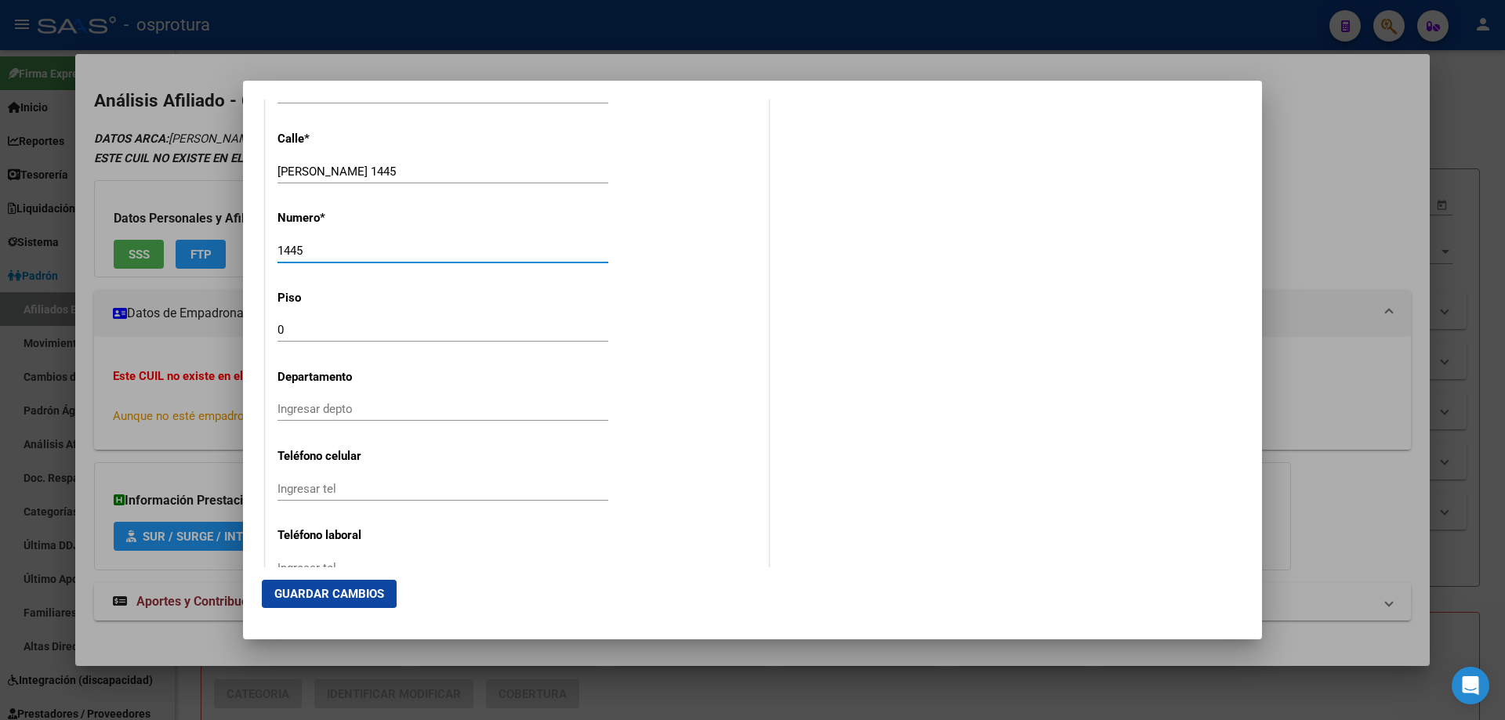
type input "1445"
click at [334, 593] on span "Guardar Cambios" at bounding box center [329, 594] width 110 height 14
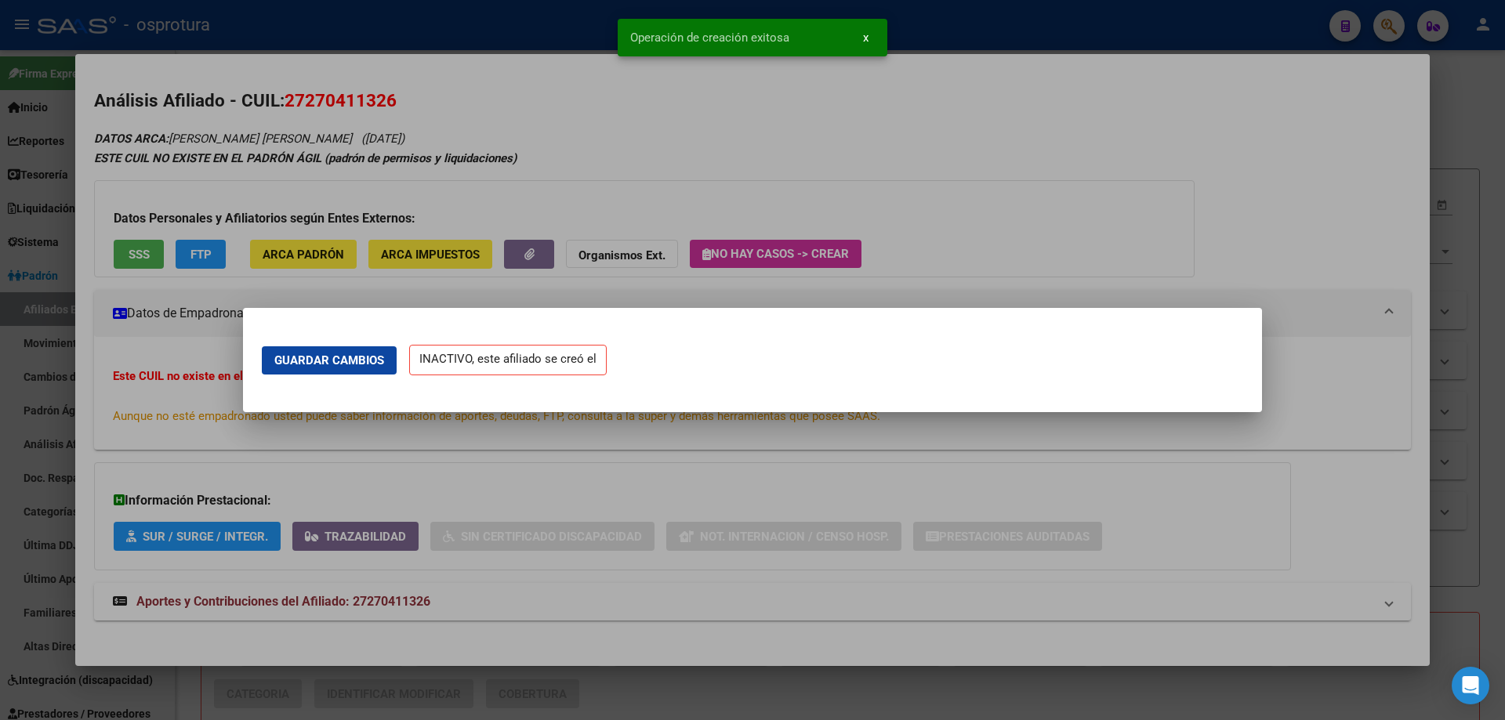
scroll to position [0, 0]
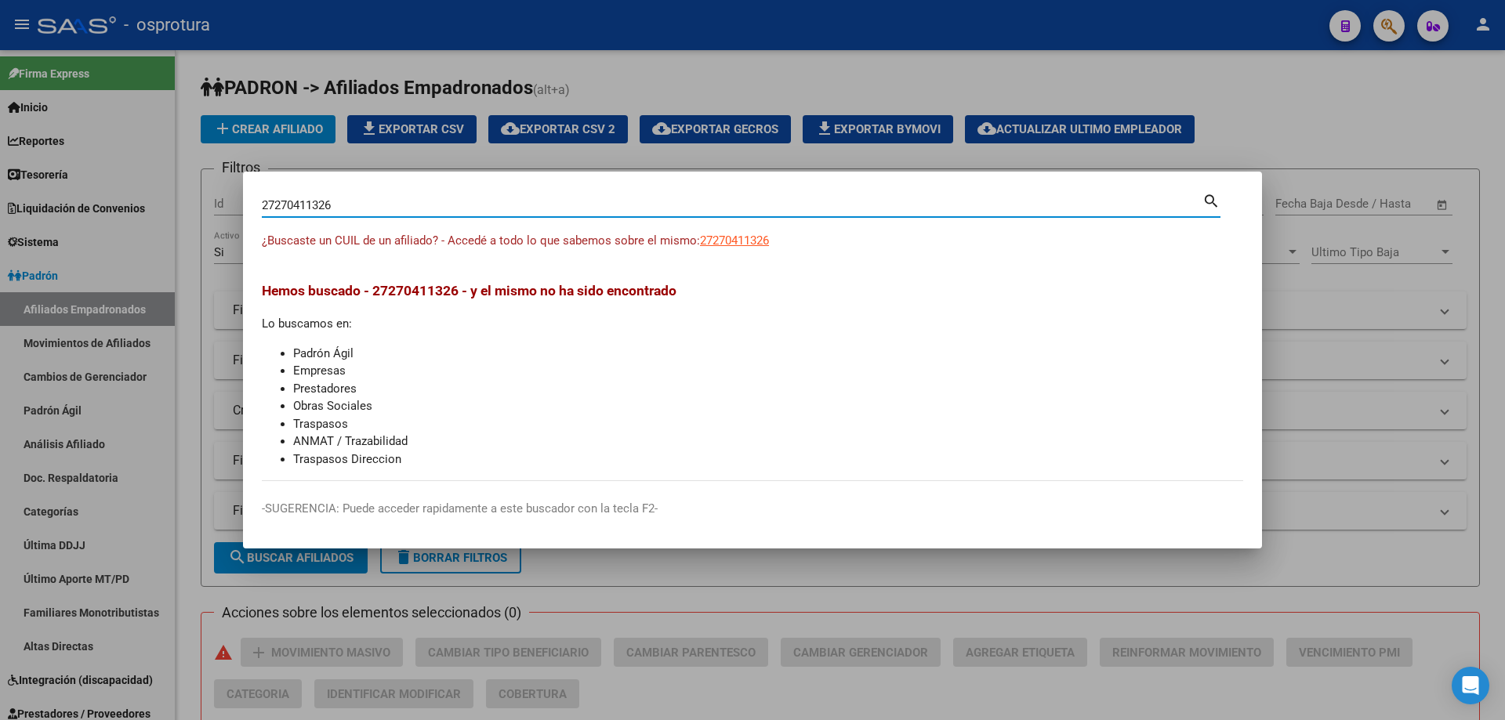
click at [506, 209] on input "27270411326" at bounding box center [732, 205] width 941 height 14
paste input "0-27541093-5"
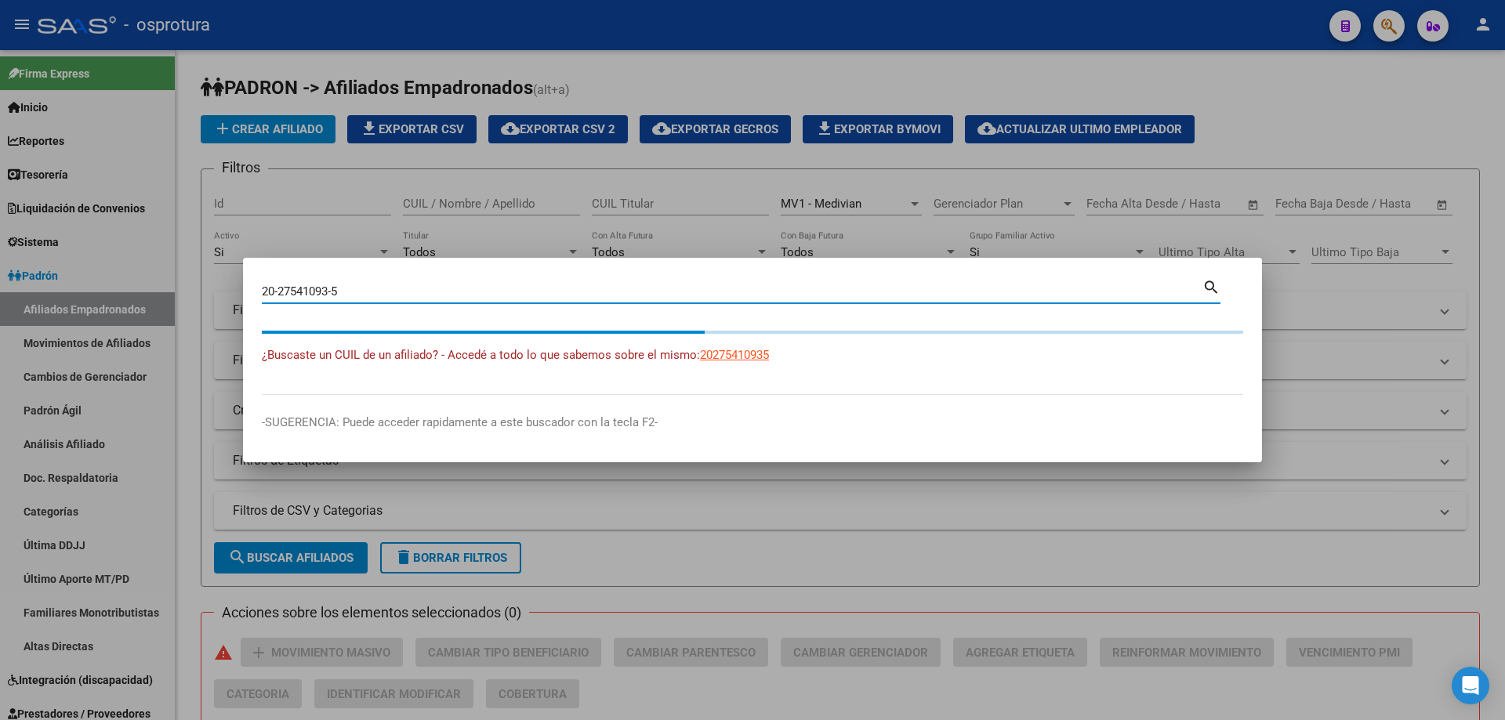
type input "20275410935"
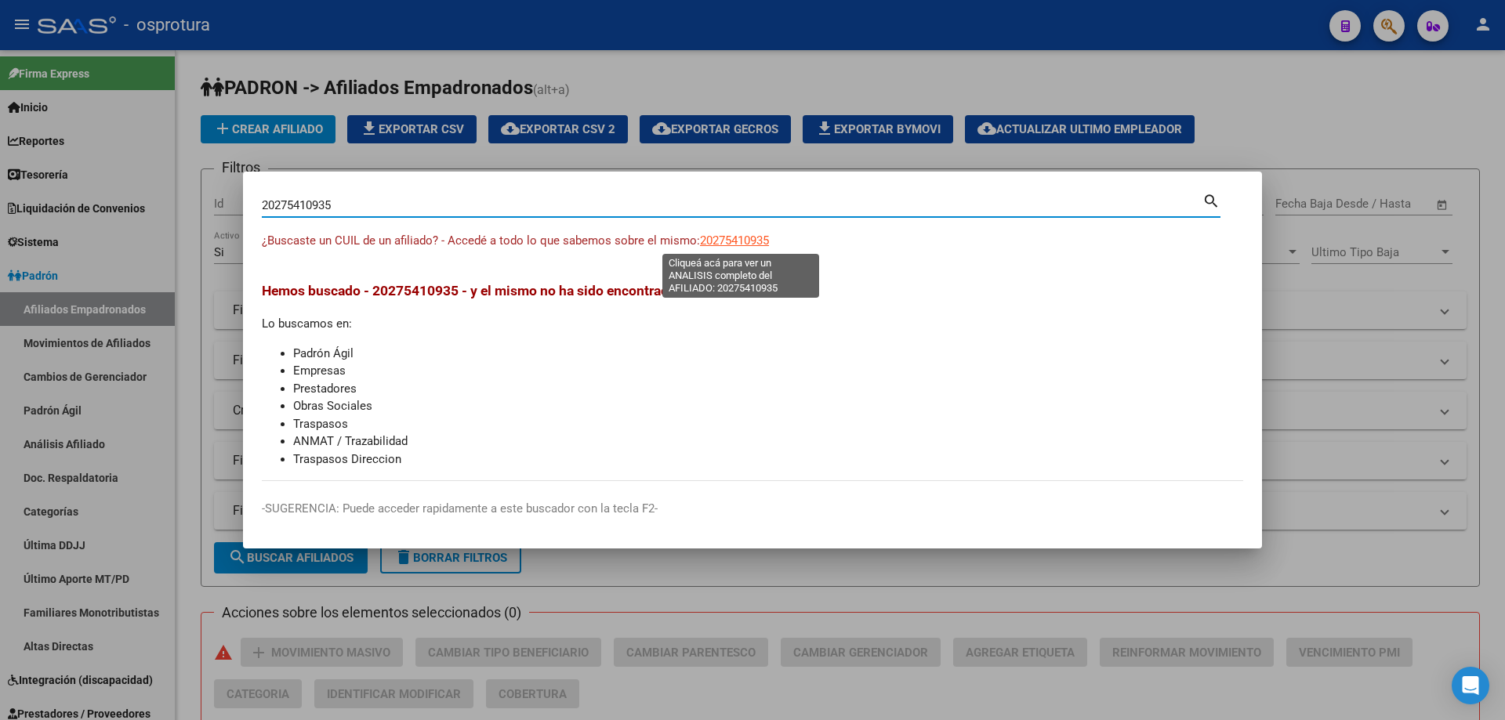
click at [745, 241] on span "20275410935" at bounding box center [734, 241] width 69 height 14
type textarea "20275410935"
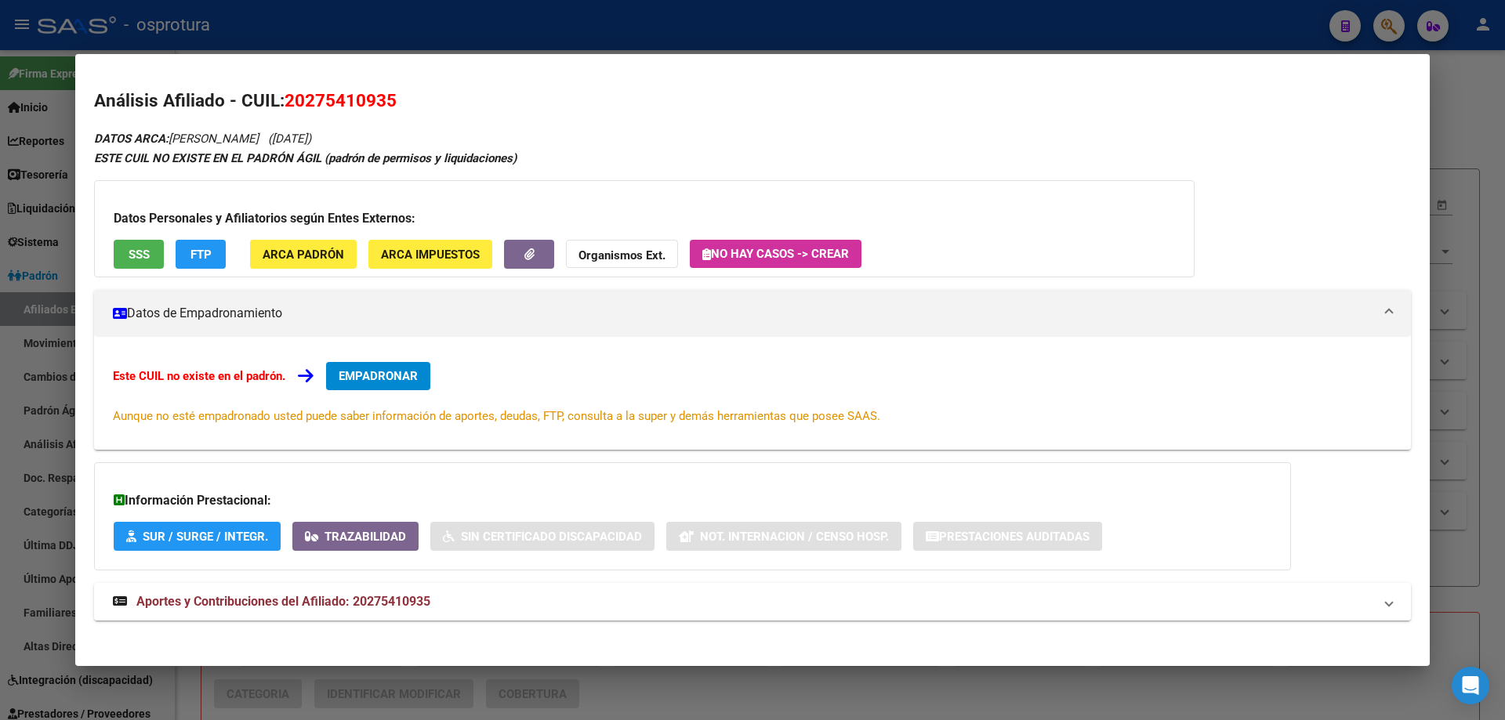
click at [361, 372] on span "EMPADRONAR" at bounding box center [378, 376] width 79 height 14
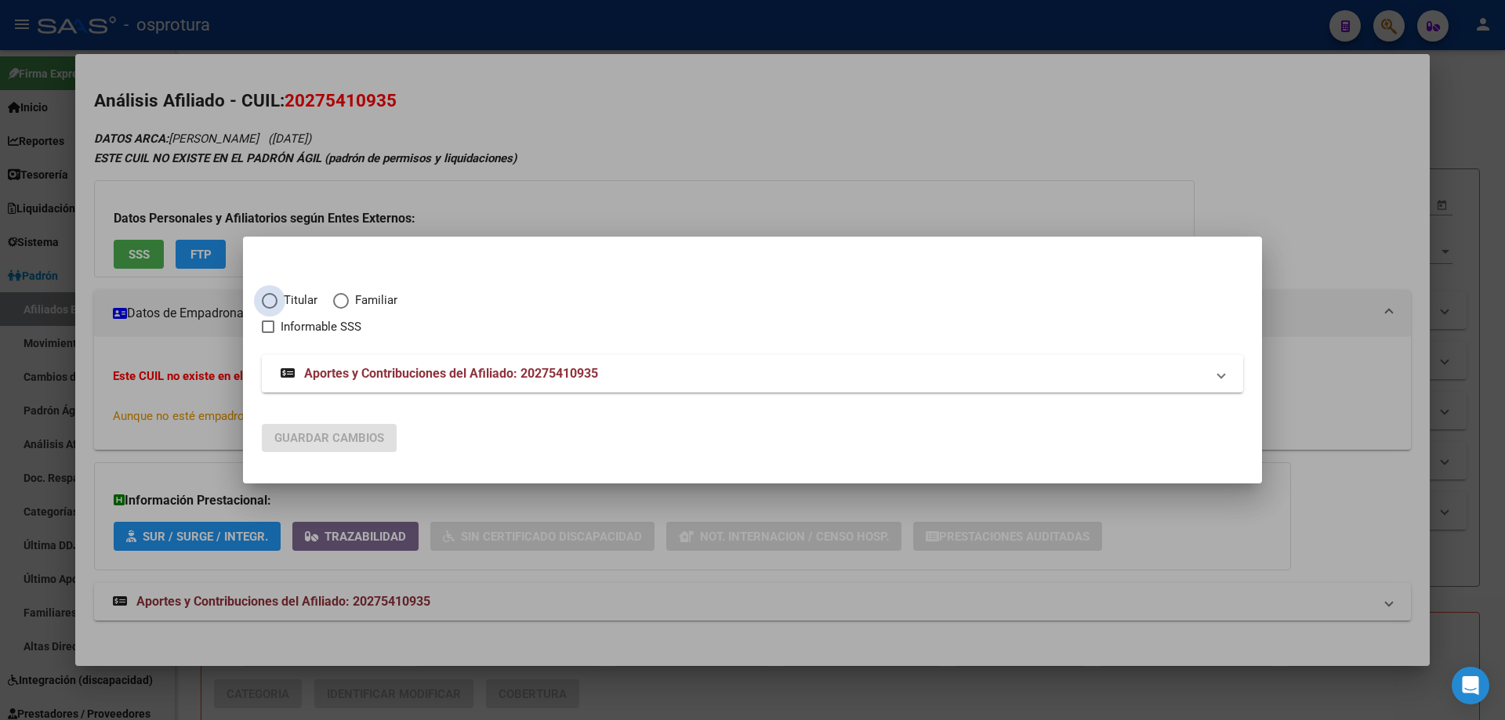
click at [267, 300] on span "Elija una opción" at bounding box center [270, 301] width 16 height 16
click at [267, 300] on input "Titular" at bounding box center [270, 301] width 16 height 16
radio input "true"
checkbox input "true"
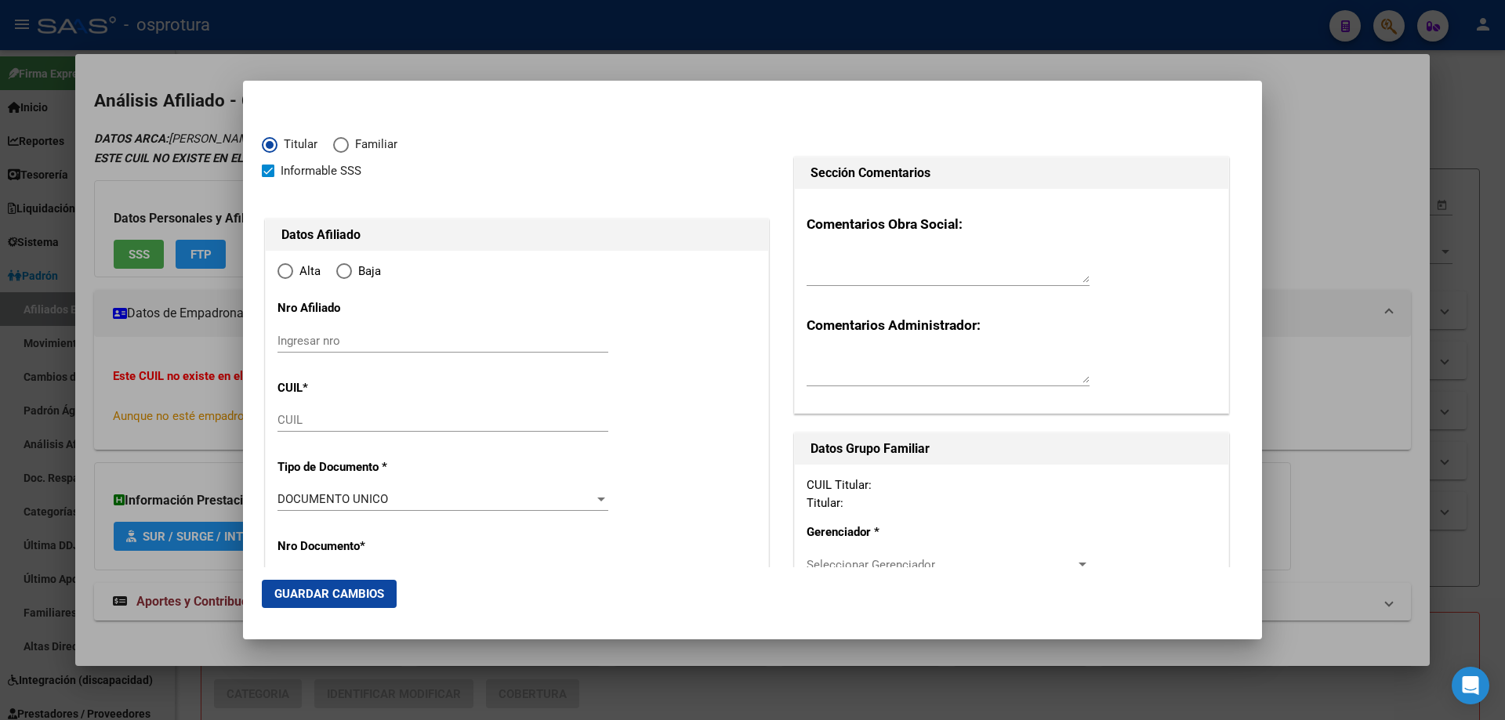
type input "20-27541093-5"
type input "27541093"
type input "[PERSON_NAME]"
type input "[DATE]"
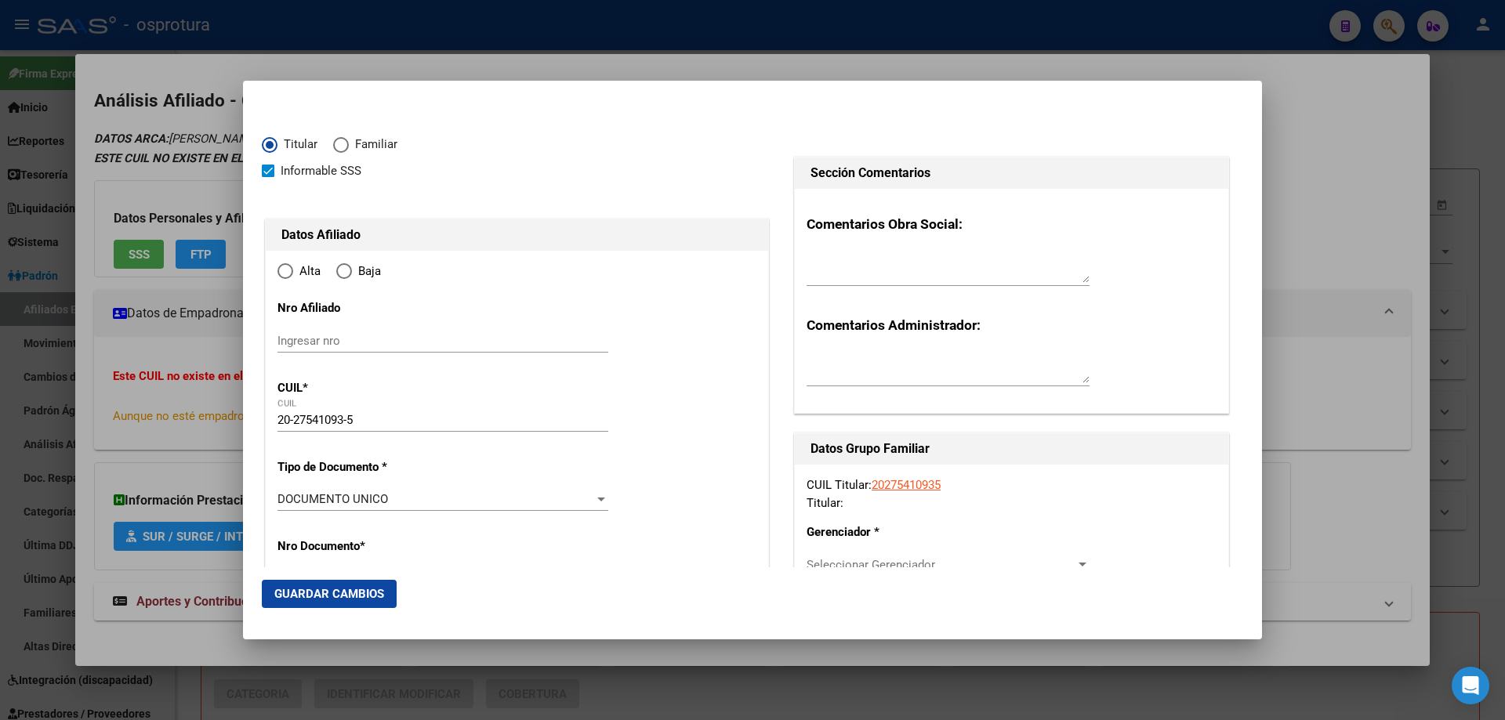
type input "[PERSON_NAME]"
type input "1663"
type input "[PERSON_NAME]"
type input "1124"
type input "[PERSON_NAME]"
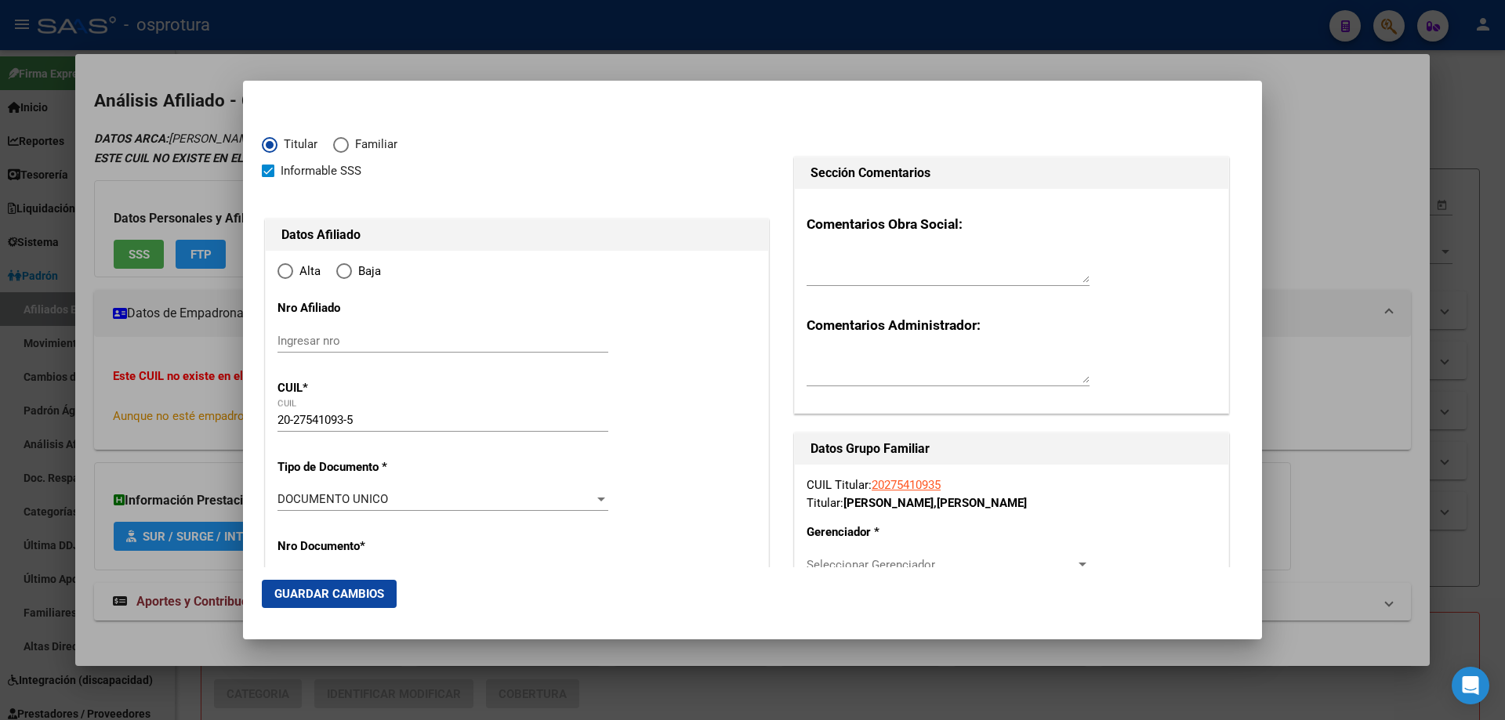
radio input "true"
click at [284, 496] on input "Ingresar fecha" at bounding box center [443, 504] width 331 height 25
type input "[DATE]"
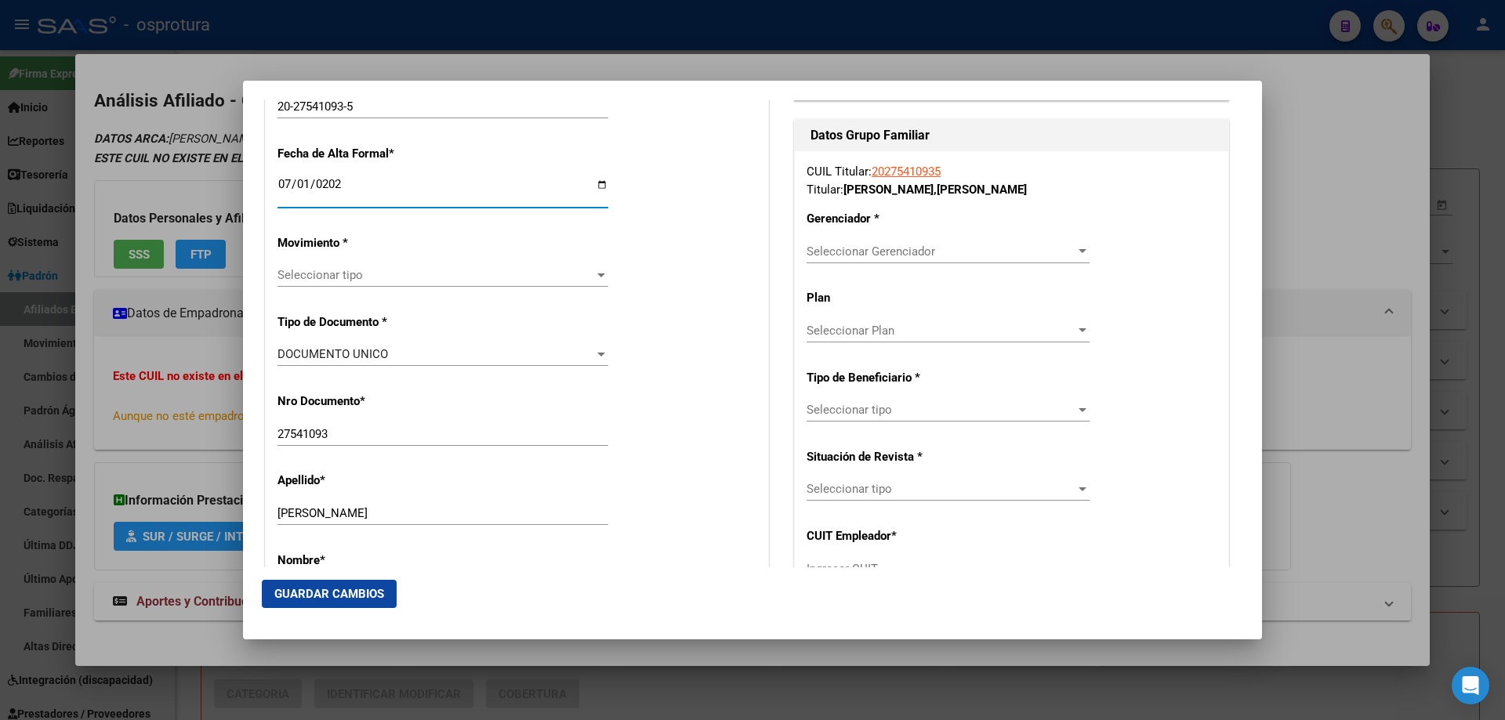
click at [314, 278] on span "Seleccionar tipo" at bounding box center [436, 275] width 317 height 14
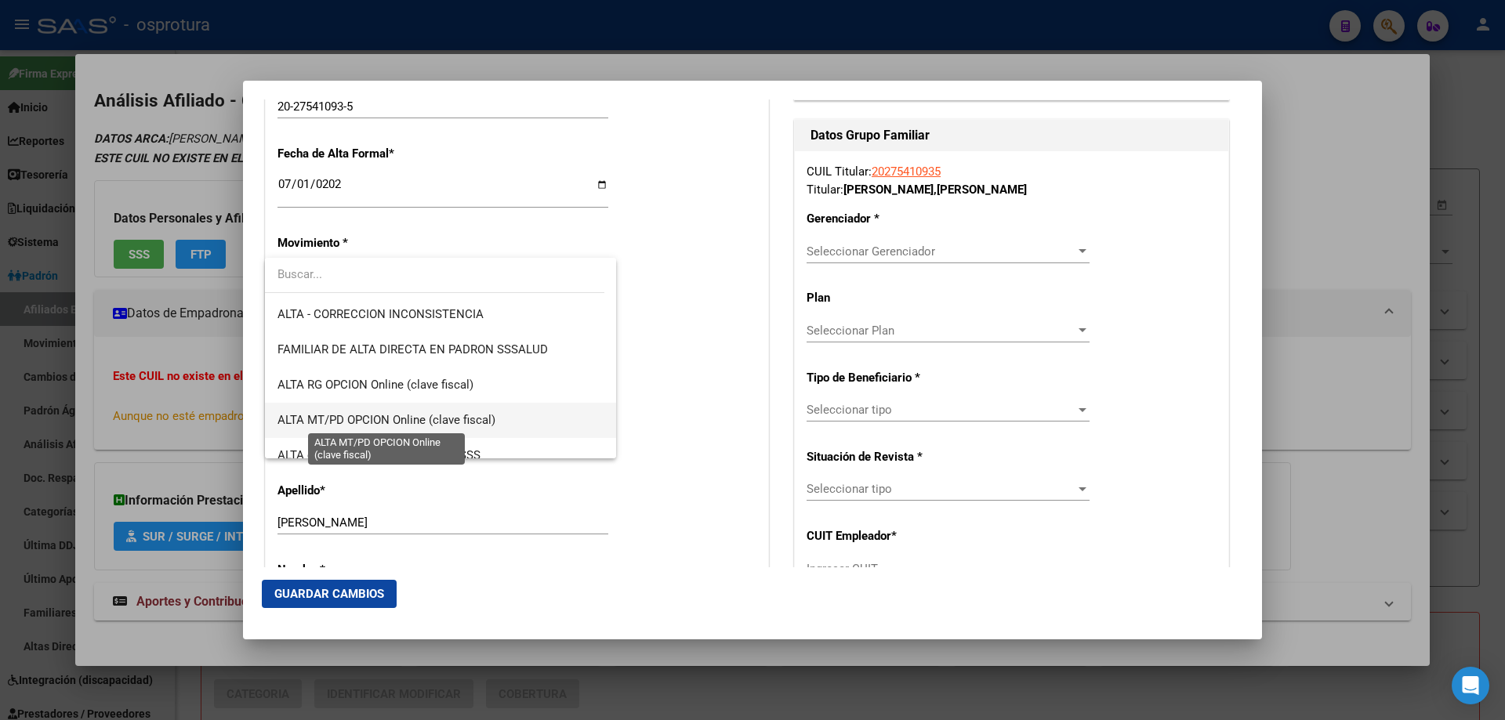
click at [322, 423] on span "ALTA MT/PD OPCION Online (clave fiscal)" at bounding box center [387, 420] width 218 height 14
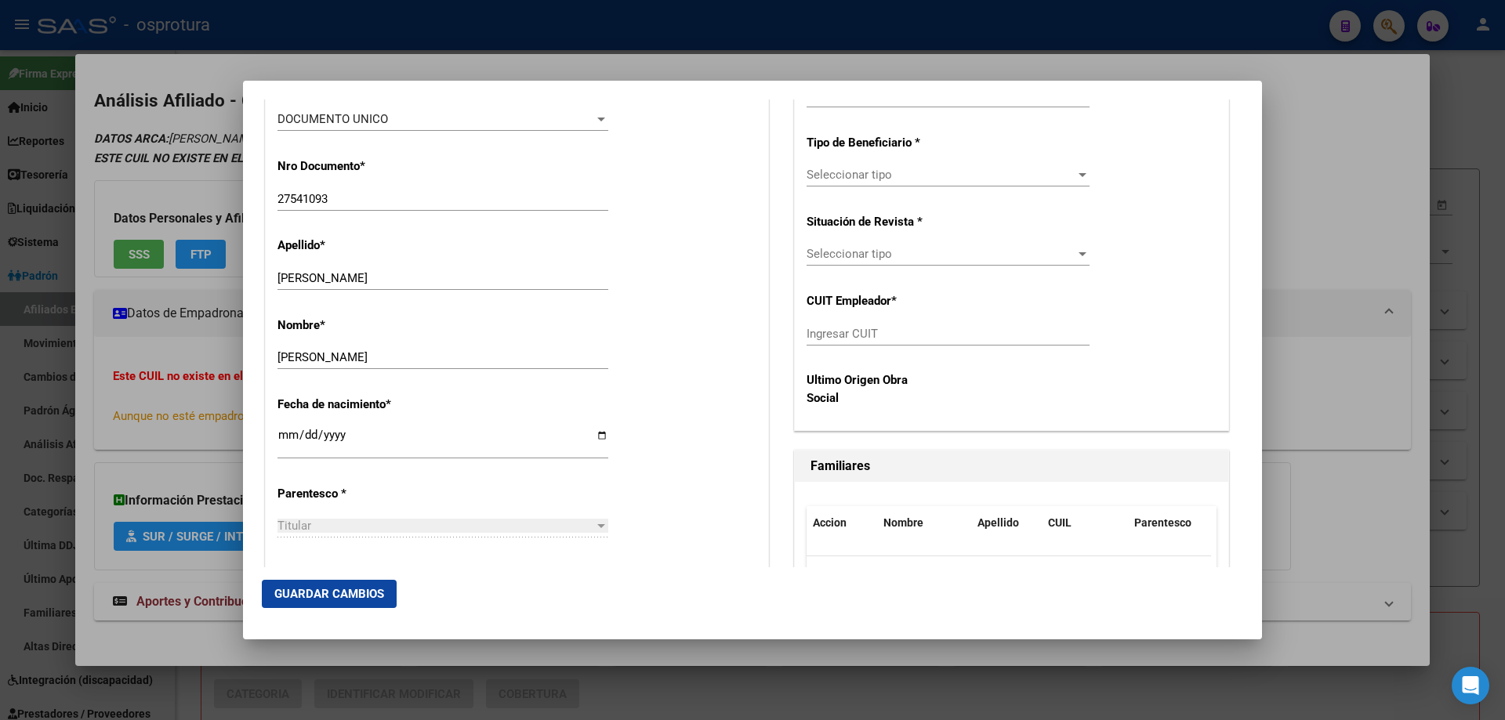
scroll to position [706, 0]
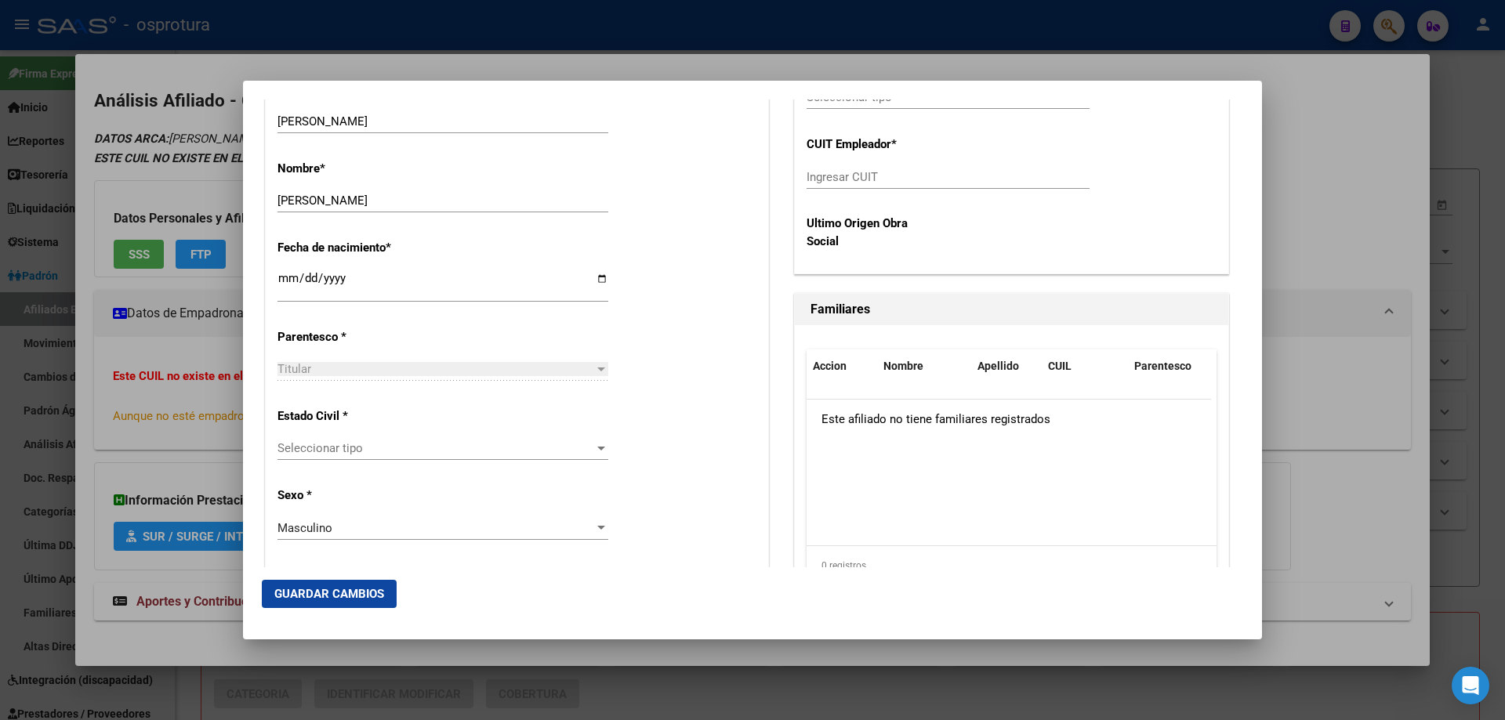
click at [320, 449] on span "Seleccionar tipo" at bounding box center [436, 448] width 317 height 14
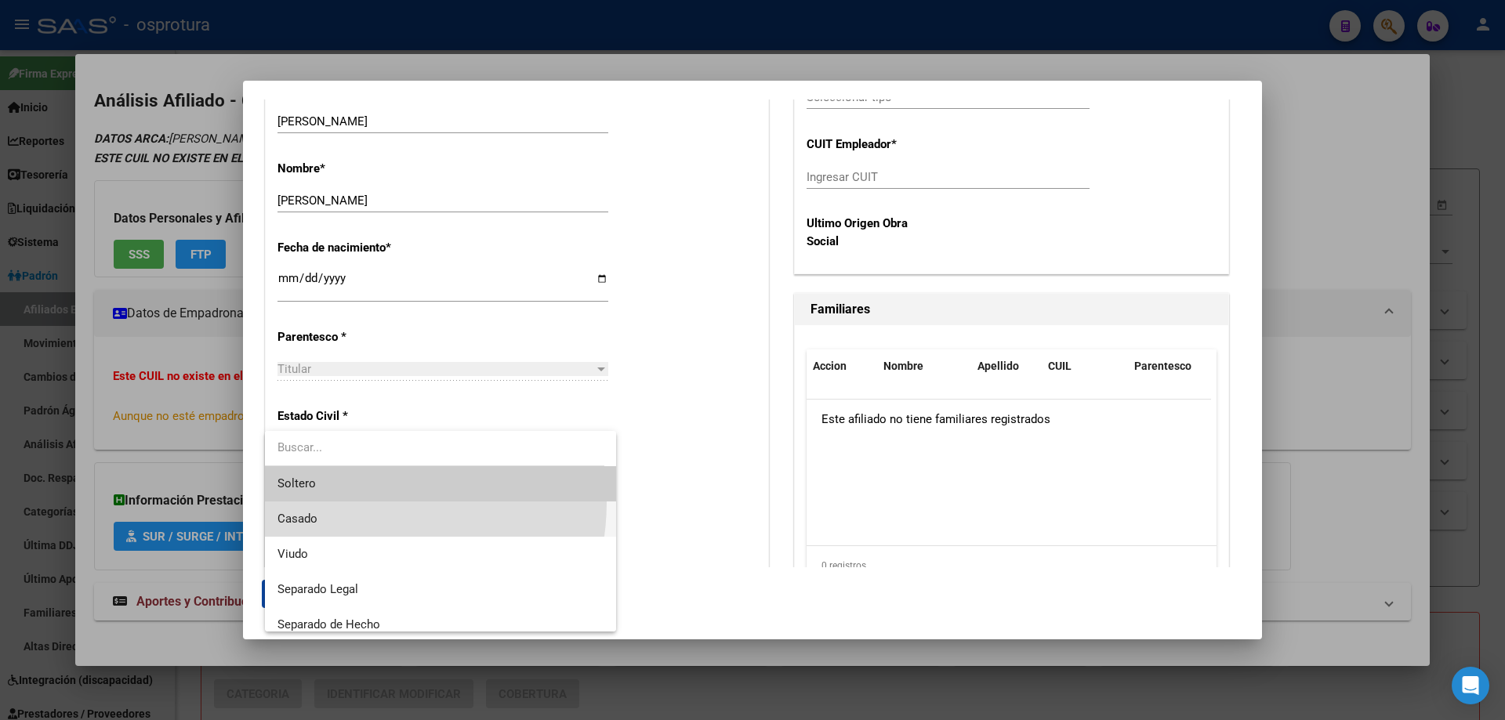
click at [341, 502] on span "Casado" at bounding box center [441, 519] width 326 height 35
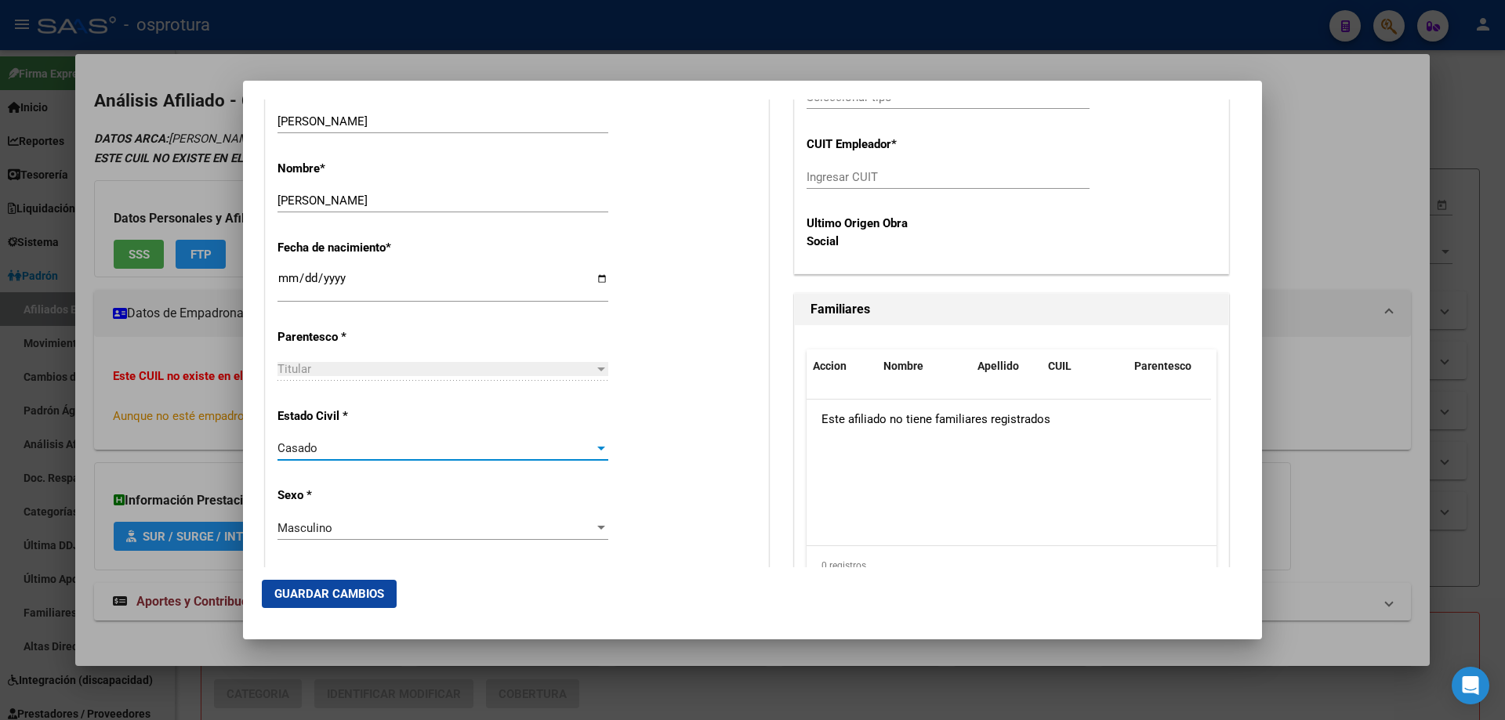
click at [325, 449] on div "Casado" at bounding box center [436, 448] width 317 height 14
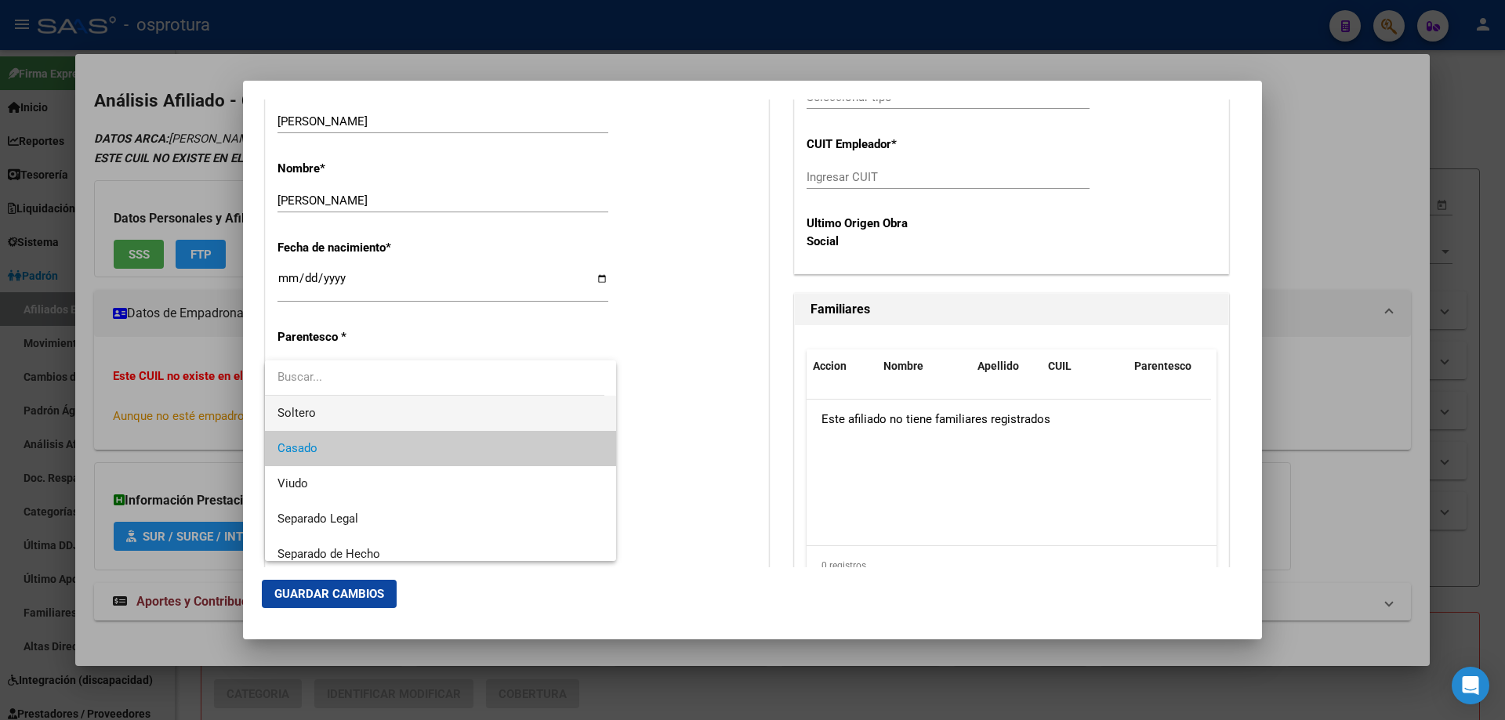
click at [317, 419] on span "Soltero" at bounding box center [441, 413] width 326 height 35
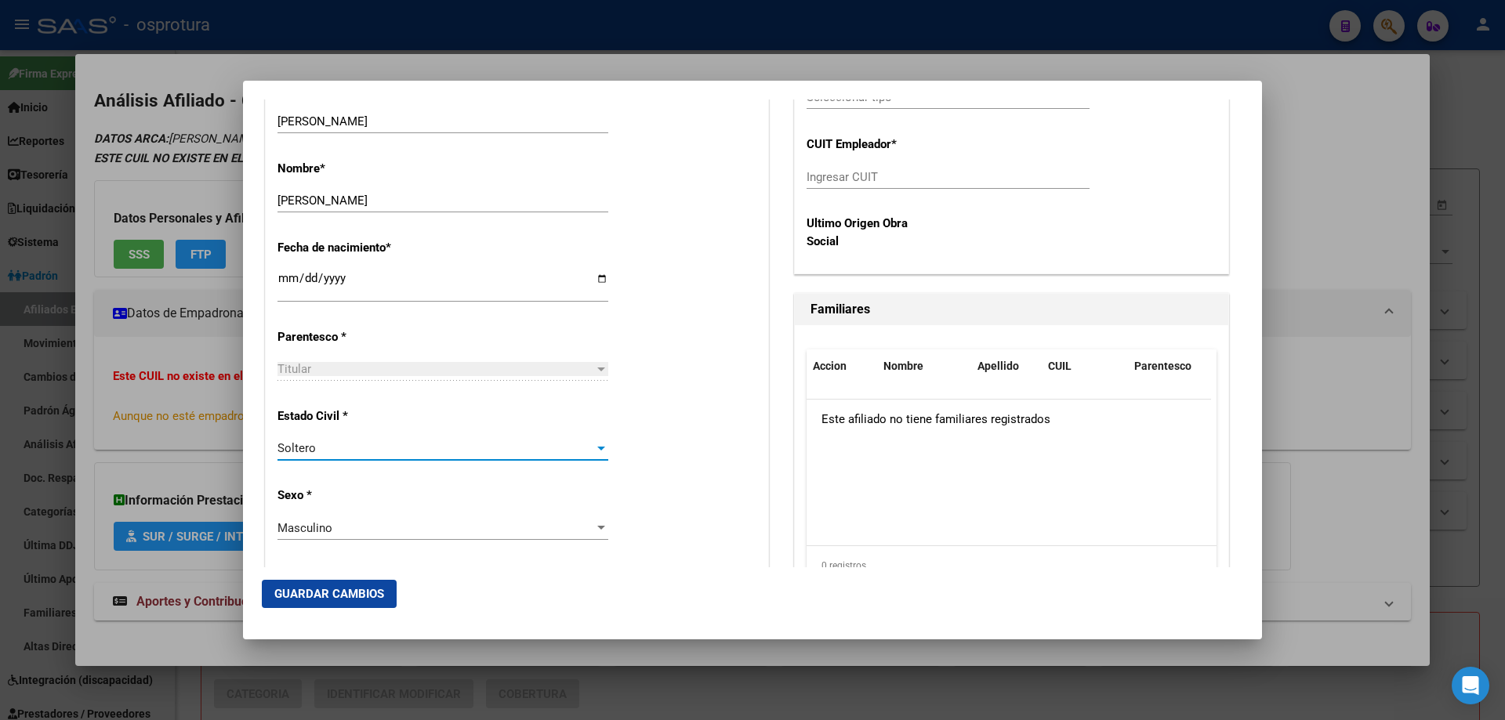
scroll to position [314, 0]
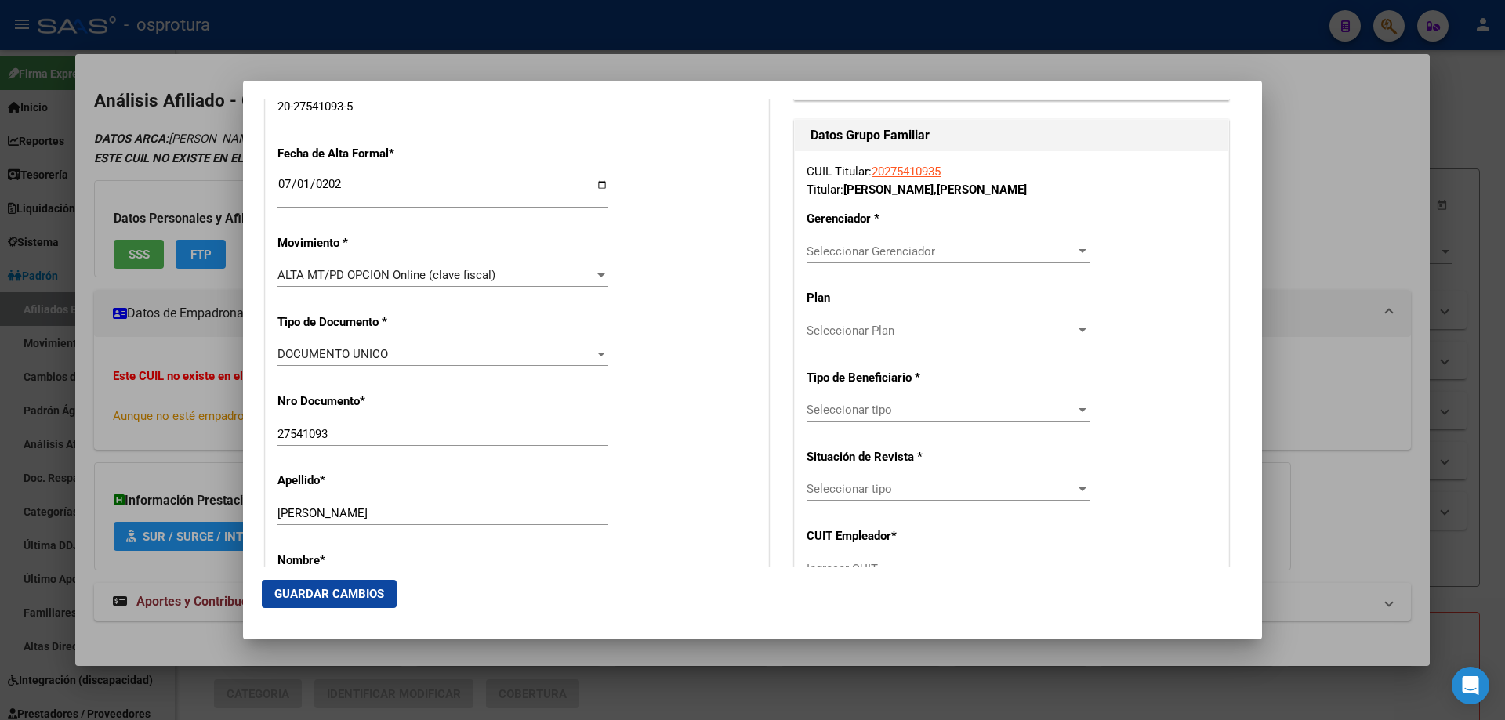
click at [870, 248] on span "Seleccionar Gerenciador" at bounding box center [941, 252] width 269 height 14
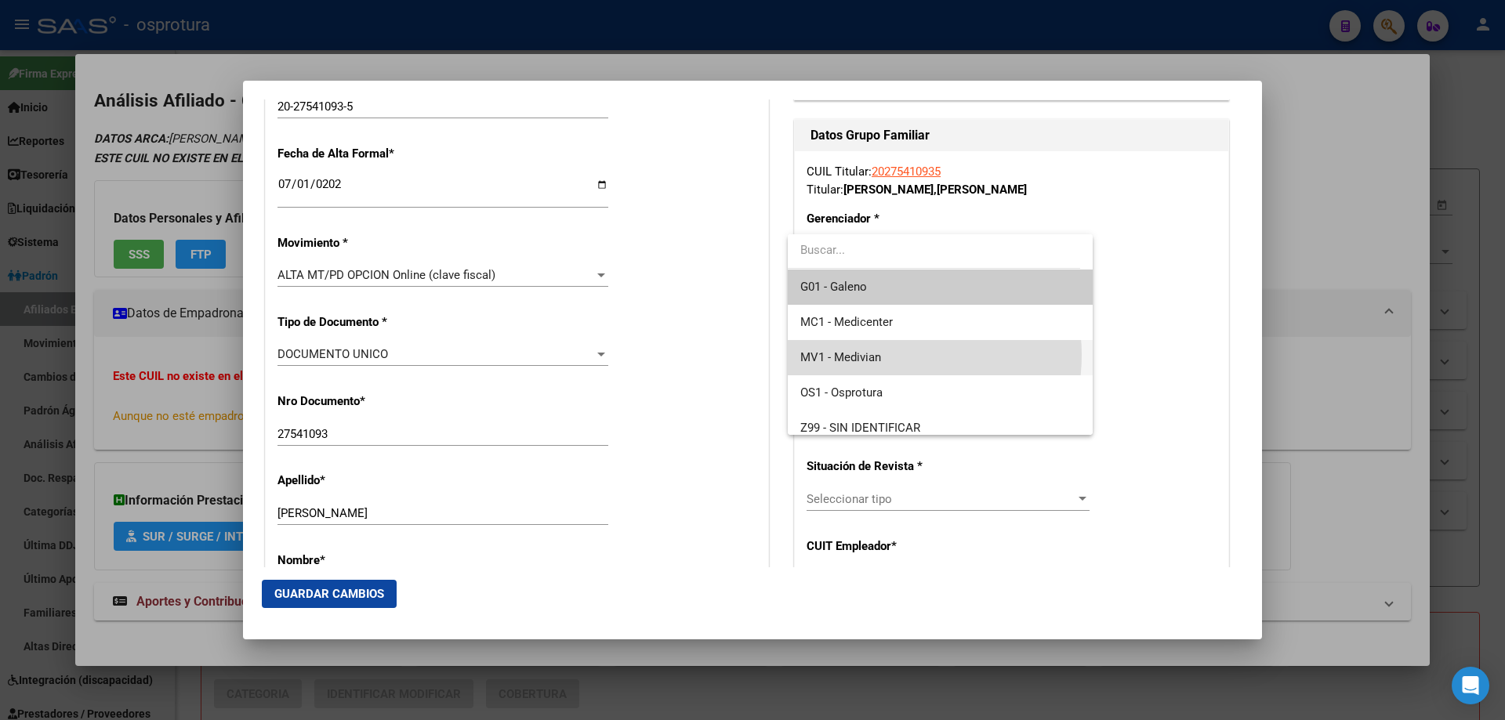
click at [890, 355] on span "MV1 - Medivian" at bounding box center [939, 357] width 279 height 35
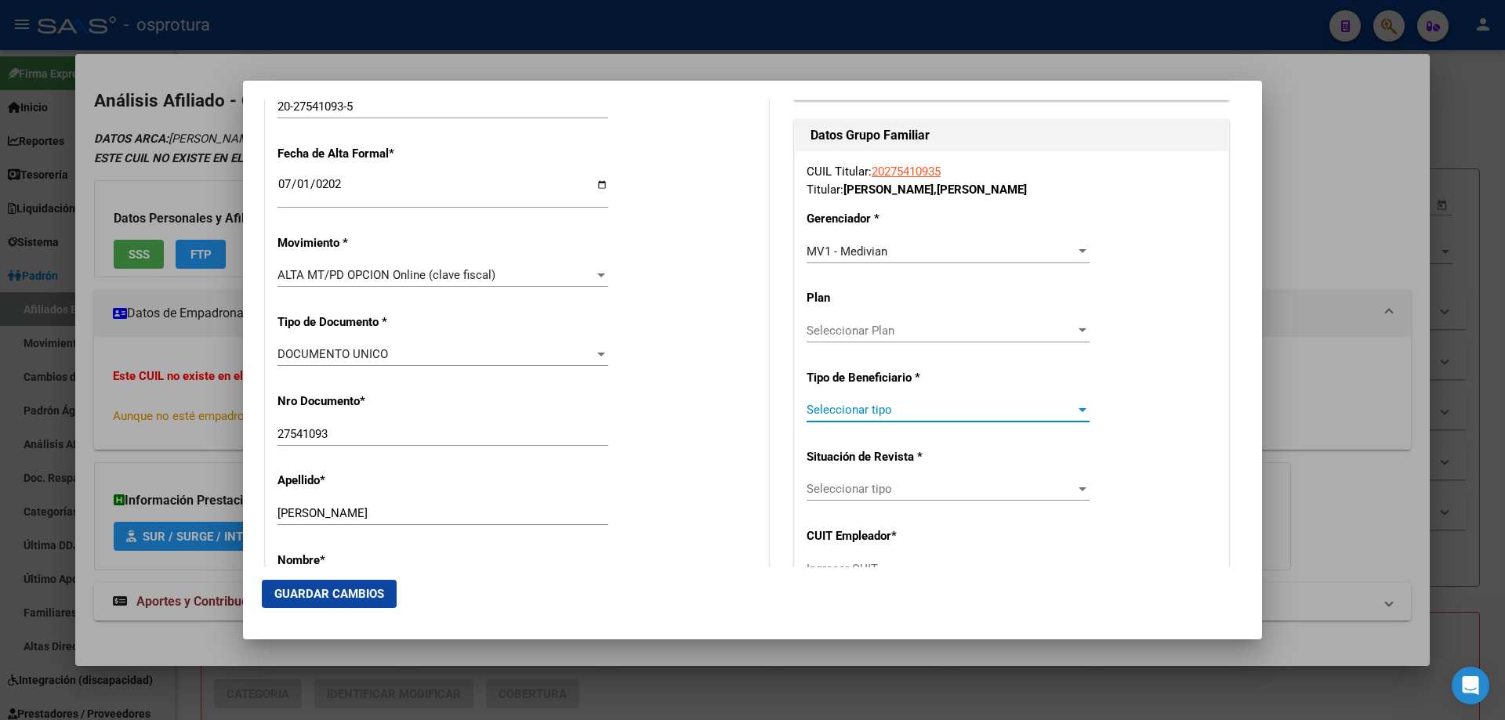
click at [887, 413] on span "Seleccionar tipo" at bounding box center [941, 410] width 269 height 14
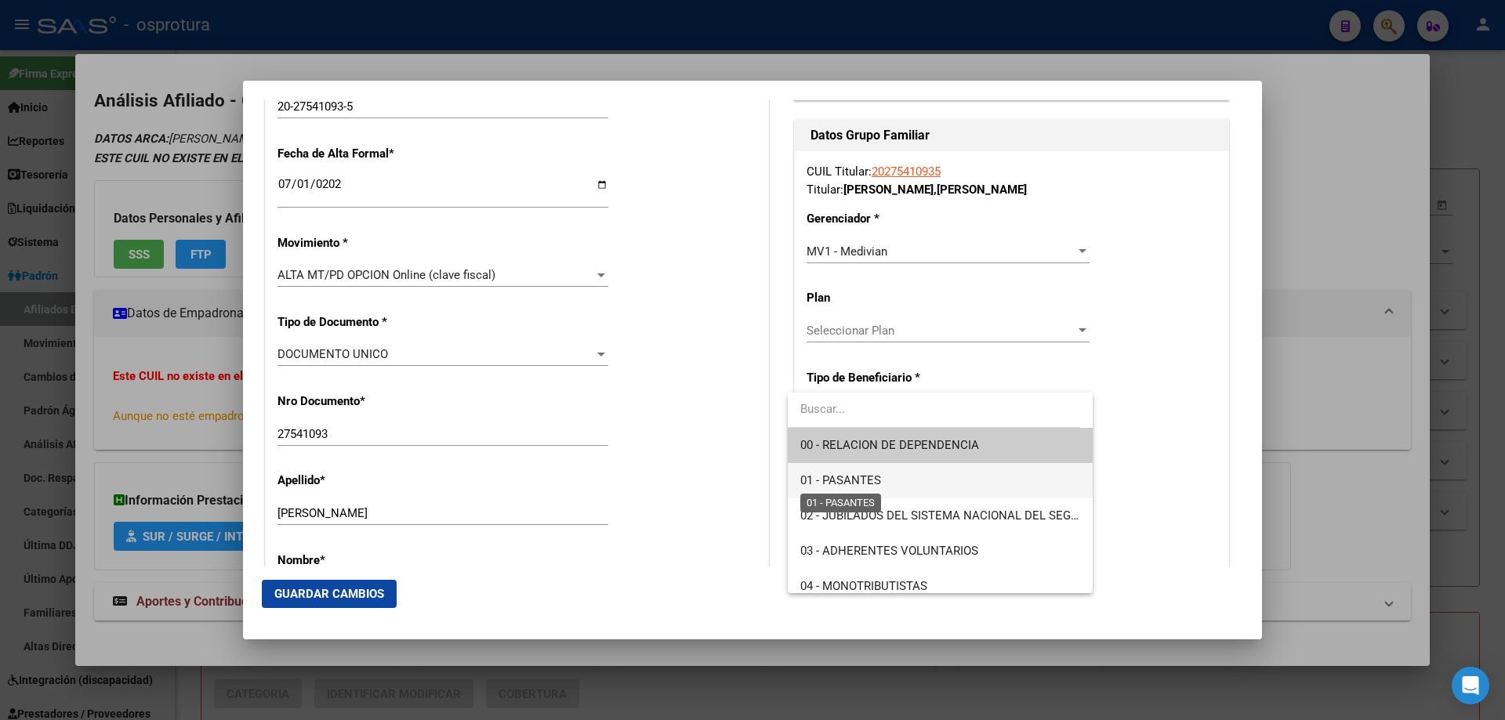
scroll to position [157, 0]
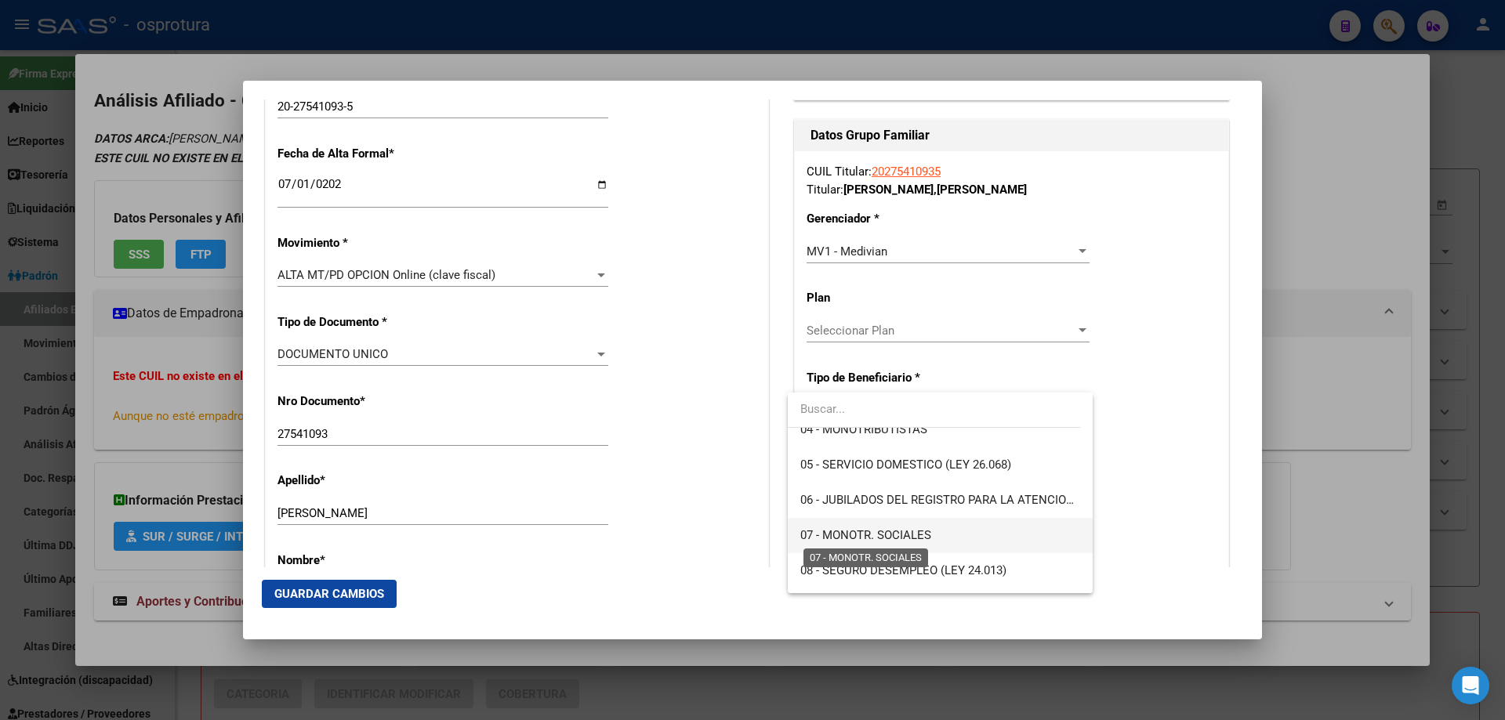
click at [867, 530] on span "07 - MONOTR. SOCIALES" at bounding box center [865, 535] width 131 height 14
type input "20-27541093-5"
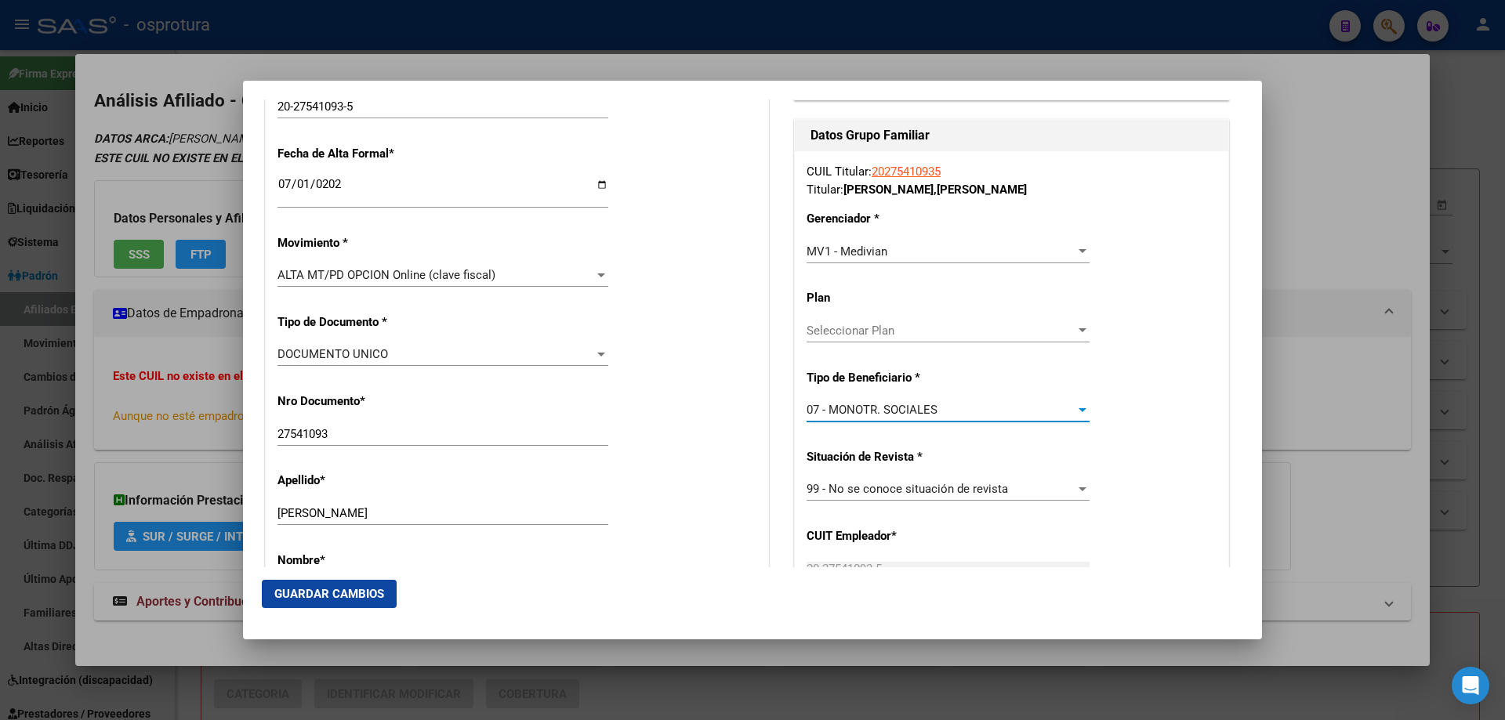
click at [303, 585] on button "Guardar Cambios" at bounding box center [329, 594] width 135 height 28
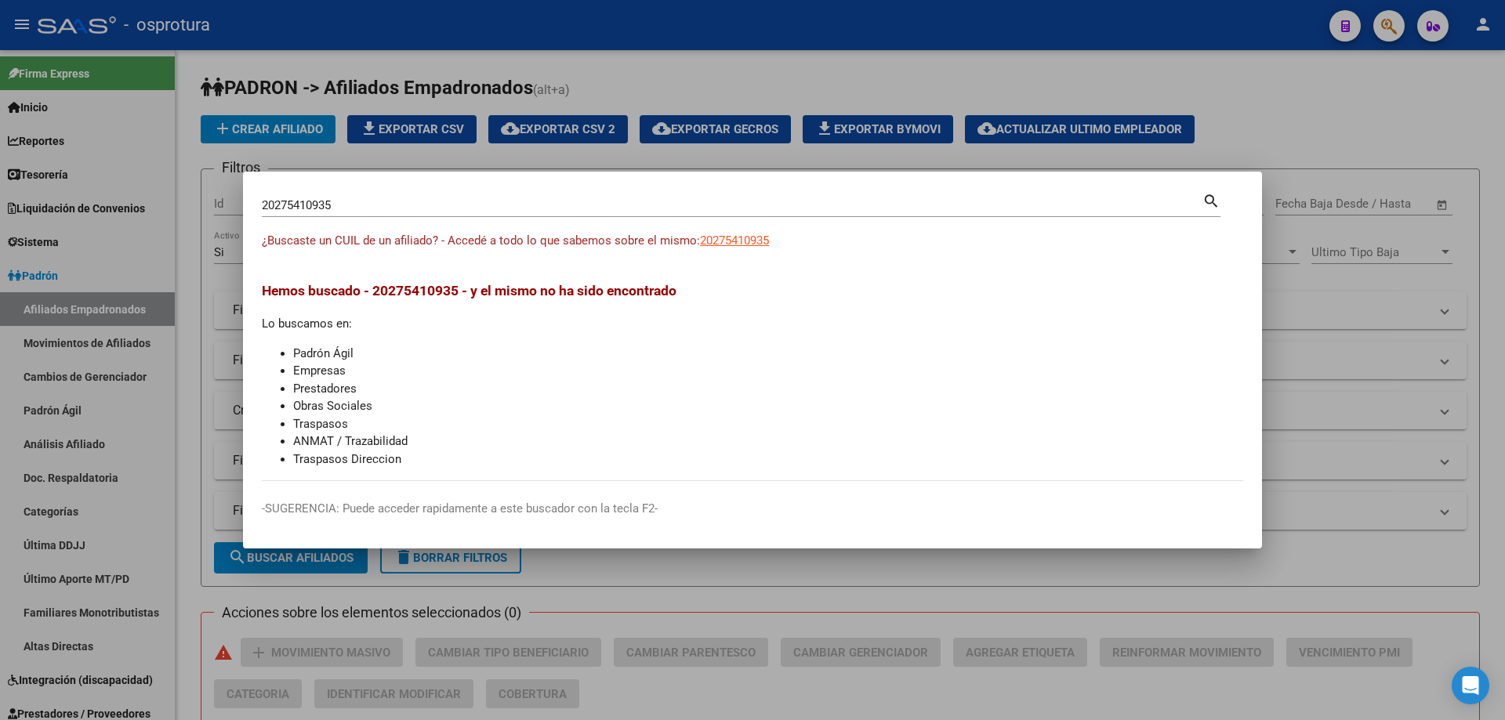
click at [607, 212] on input "20275410935" at bounding box center [732, 205] width 941 height 14
paste input "7-27554399-9"
type input "27275543999"
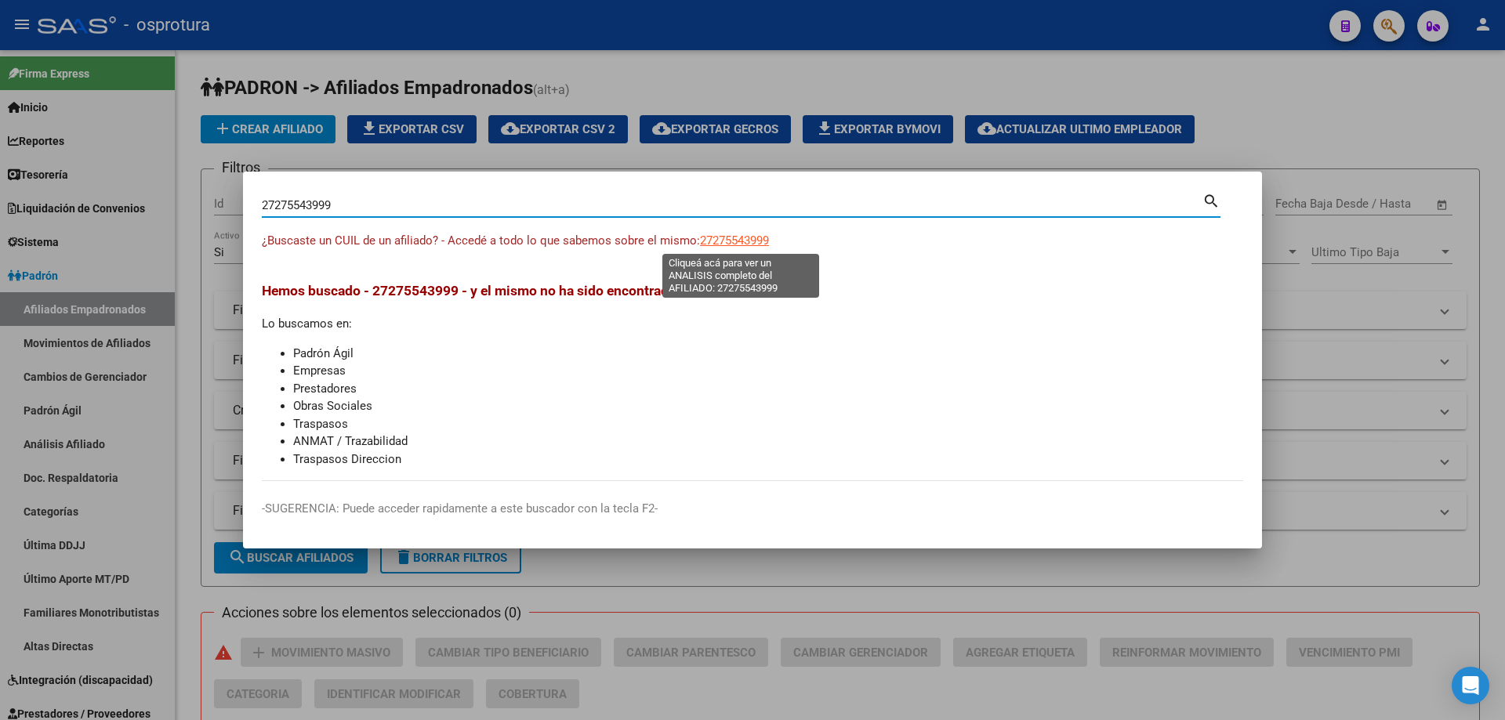
click at [751, 243] on span "27275543999" at bounding box center [734, 241] width 69 height 14
type textarea "27275543999"
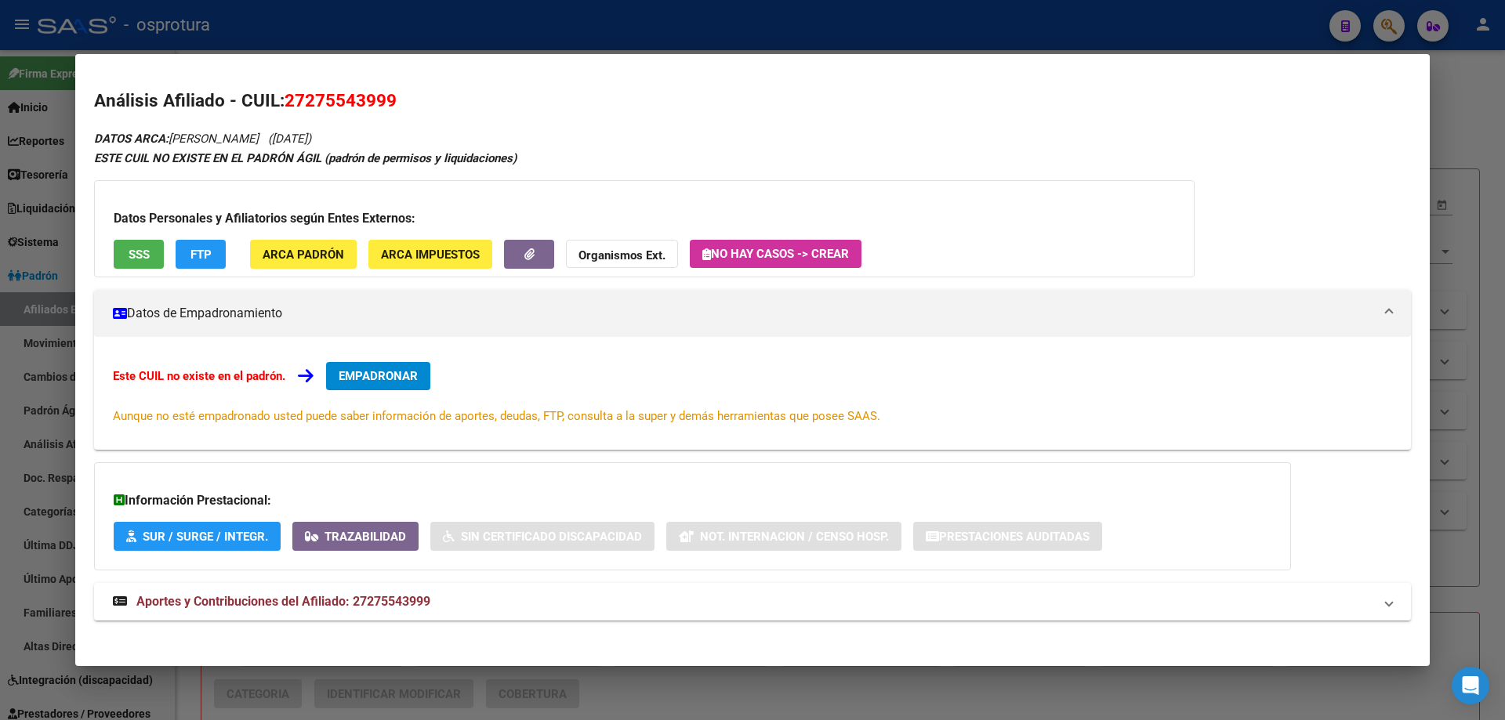
click at [396, 379] on span "EMPADRONAR" at bounding box center [378, 376] width 79 height 14
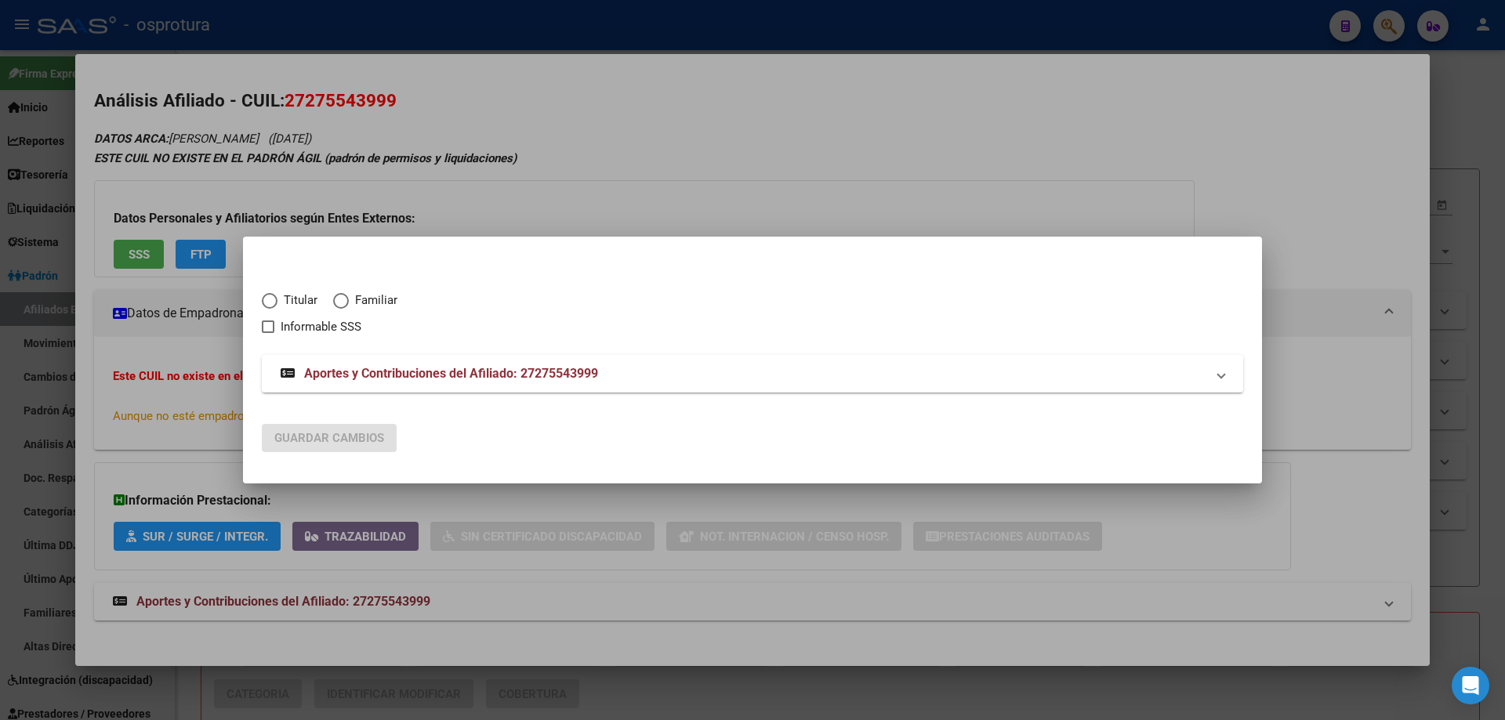
click at [279, 302] on span "Titular" at bounding box center [298, 301] width 40 height 18
click at [278, 302] on input "Titular" at bounding box center [270, 301] width 16 height 16
radio input "true"
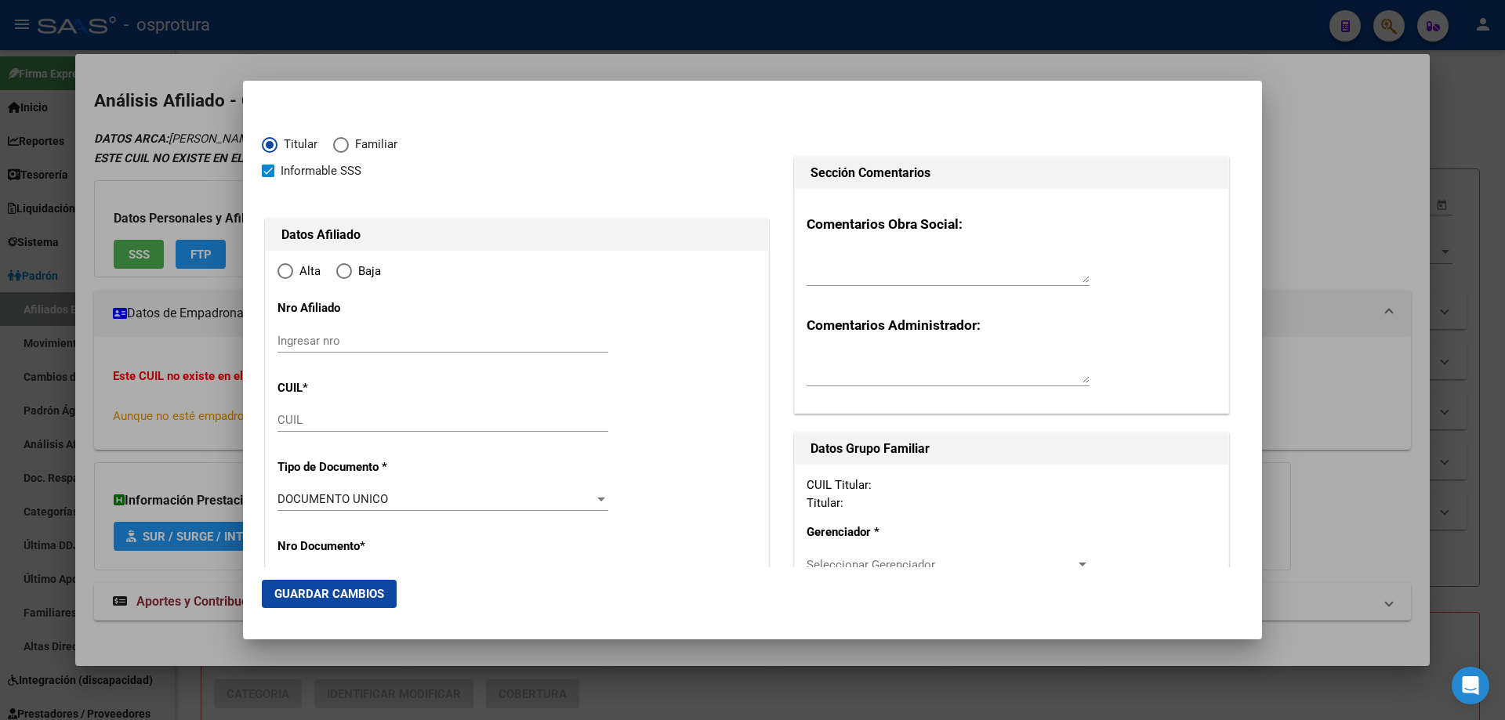
checkbox input "true"
type input "27-27554399-9"
type input "27554399"
type input "[PERSON_NAME]"
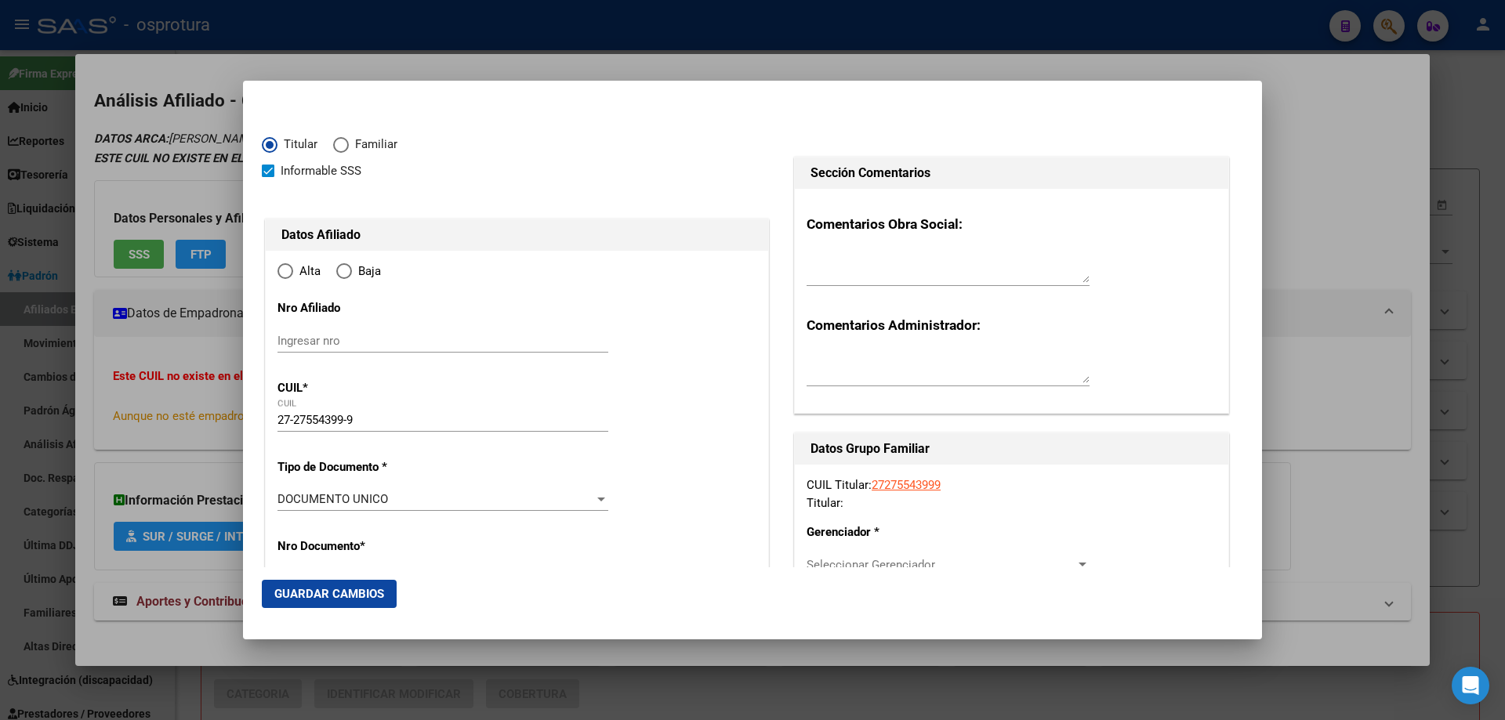
type input "[DATE]"
type input "SANTA ROSA"
type input "6300"
type input "LARREA"
type input "444"
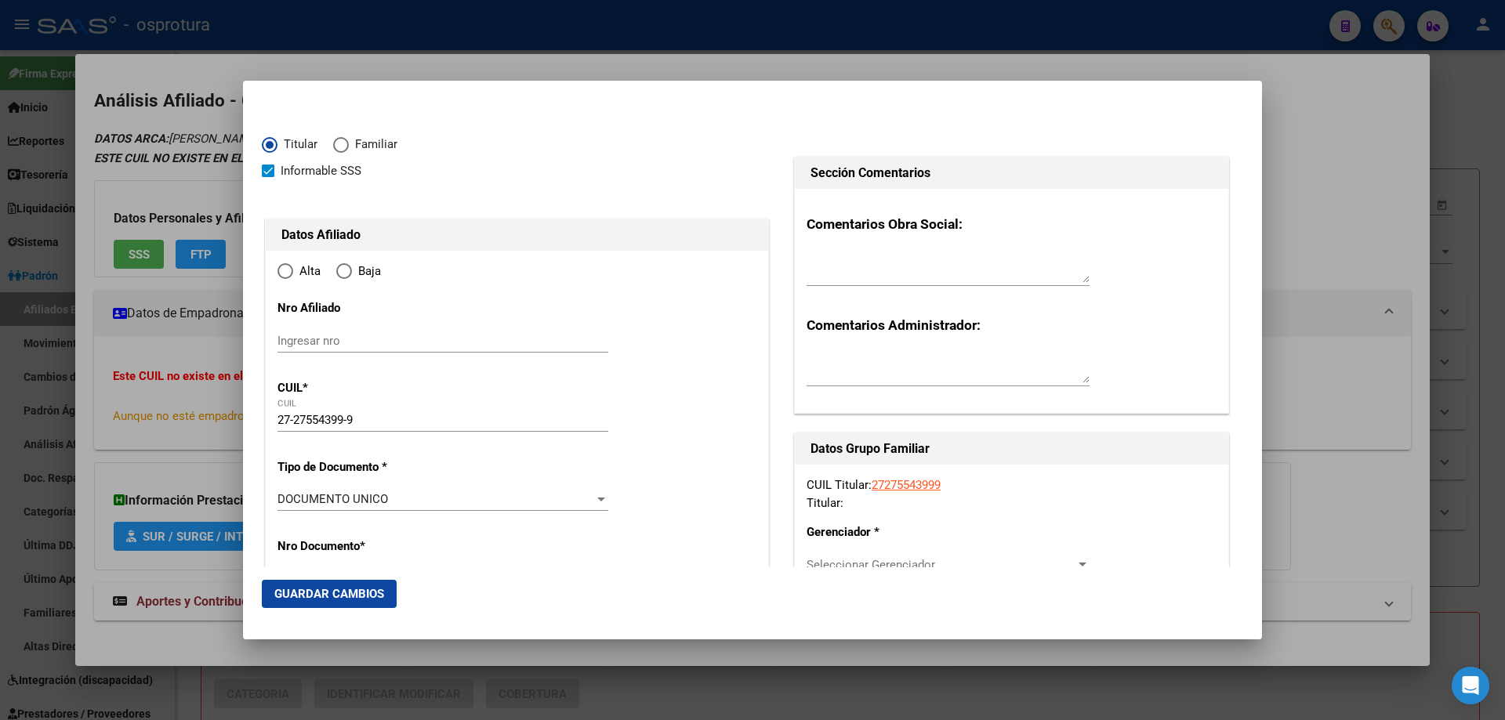
type input "SANTA ROSA"
radio input "true"
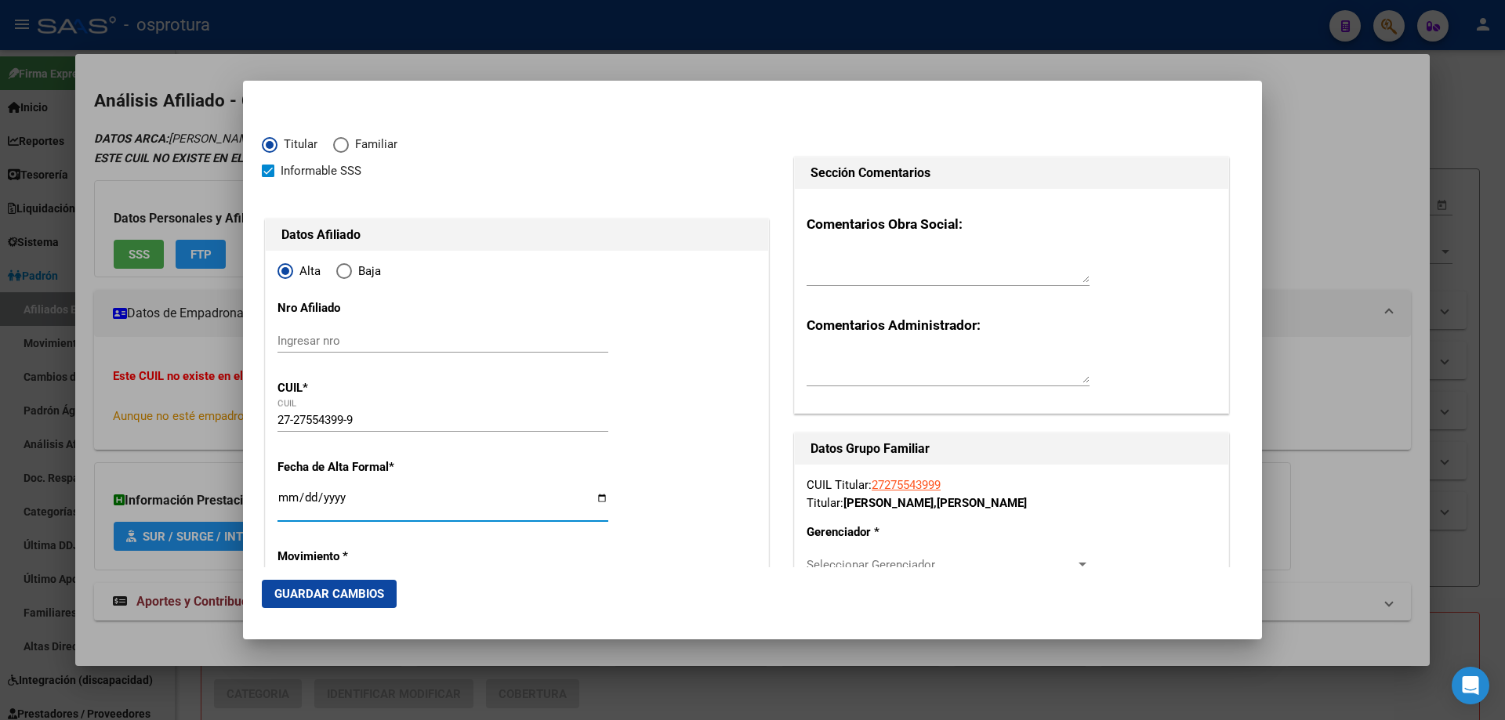
click at [284, 505] on input "Ingresar fecha" at bounding box center [443, 504] width 331 height 25
type input "[DATE]"
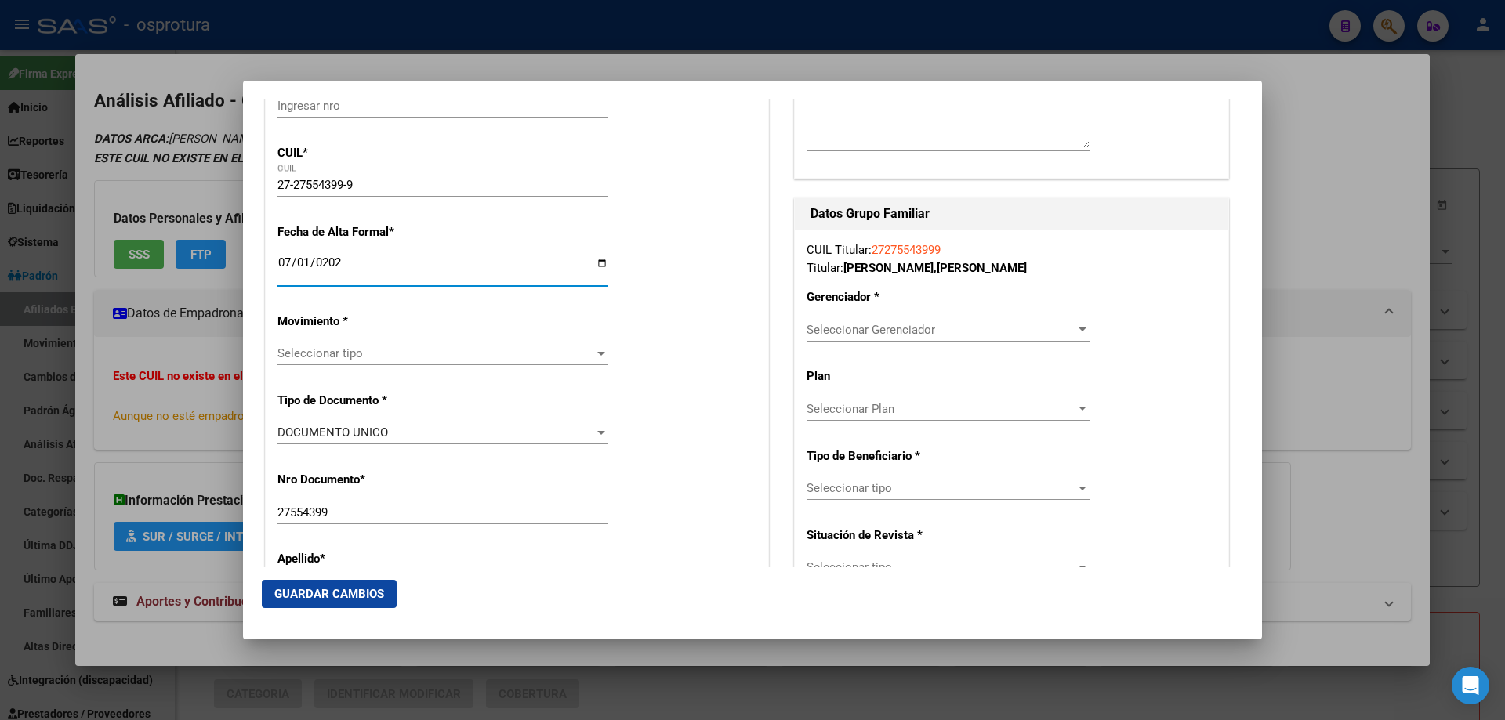
scroll to position [314, 0]
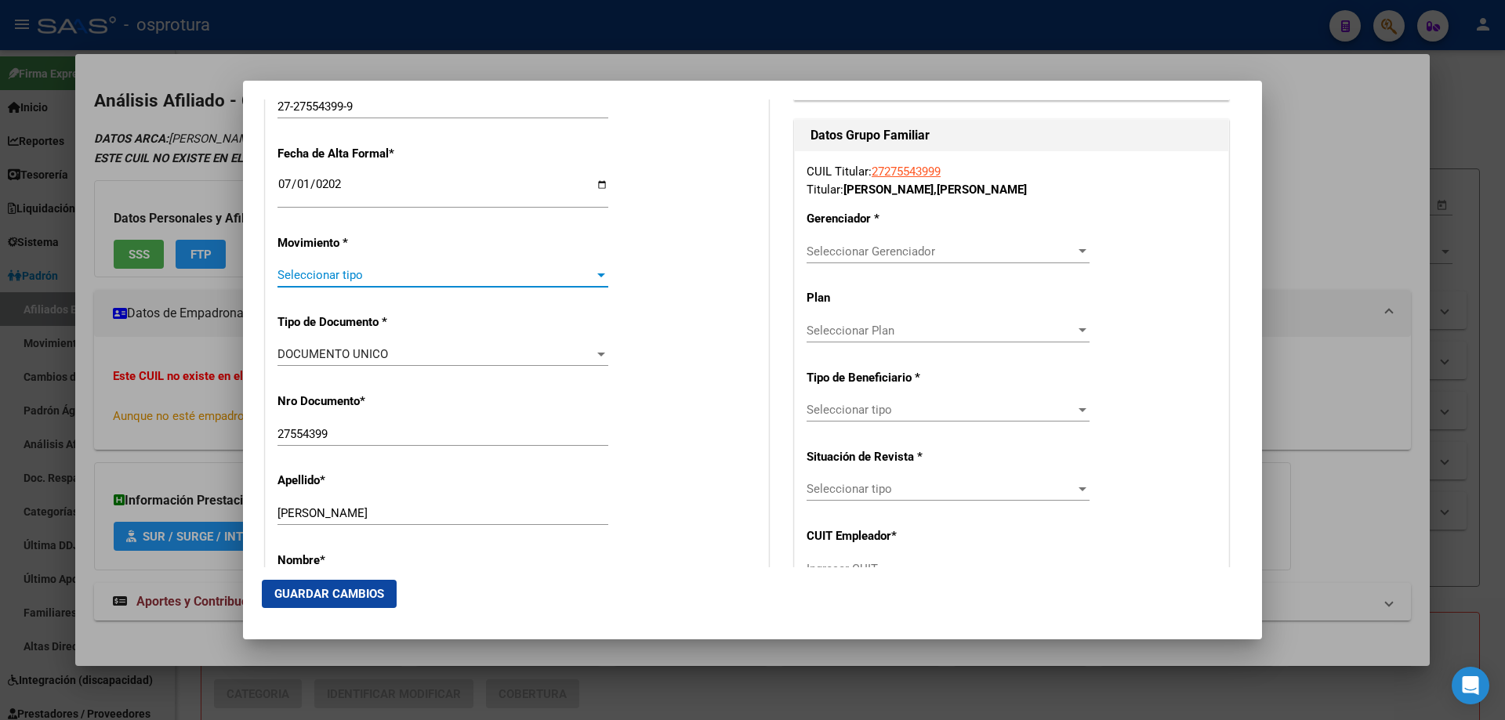
click at [331, 277] on span "Seleccionar tipo" at bounding box center [436, 275] width 317 height 14
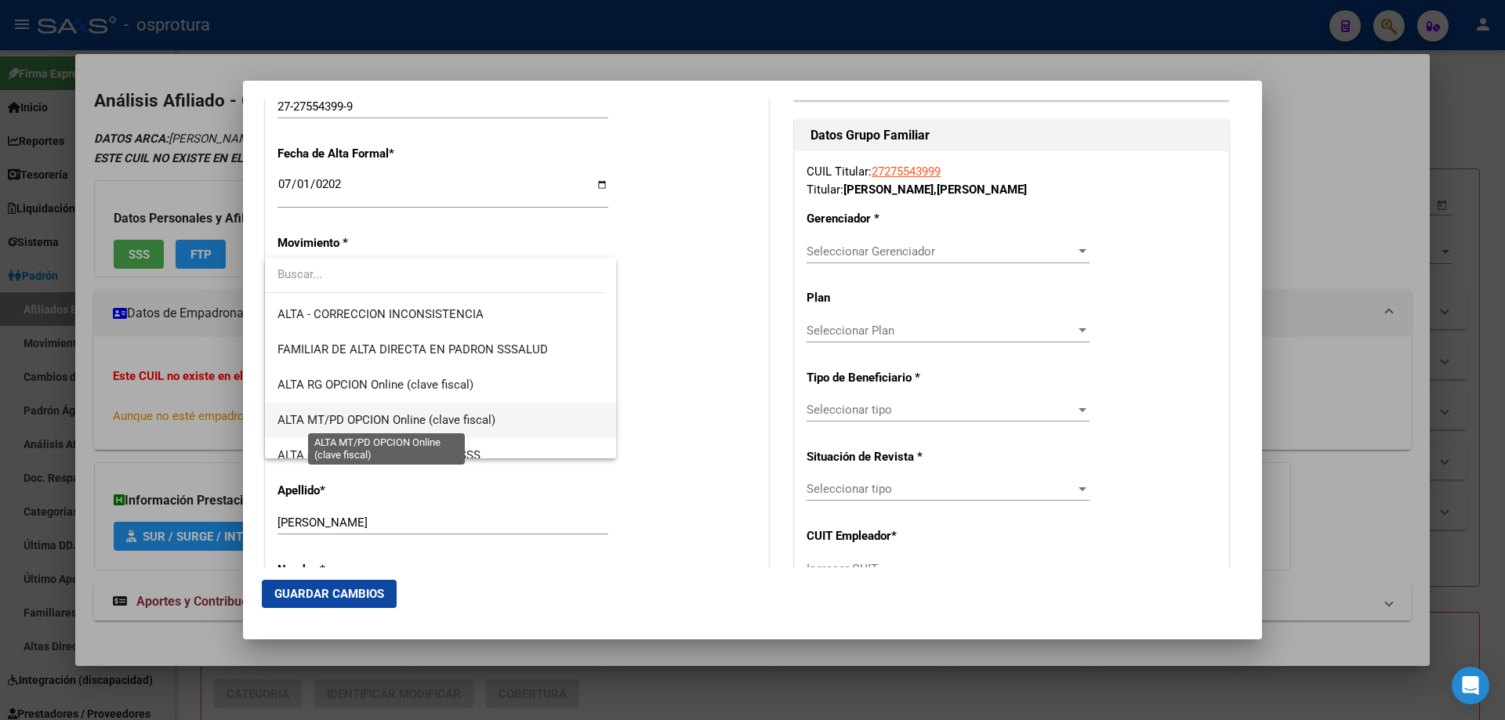
click at [371, 424] on span "ALTA MT/PD OPCION Online (clave fiscal)" at bounding box center [387, 420] width 218 height 14
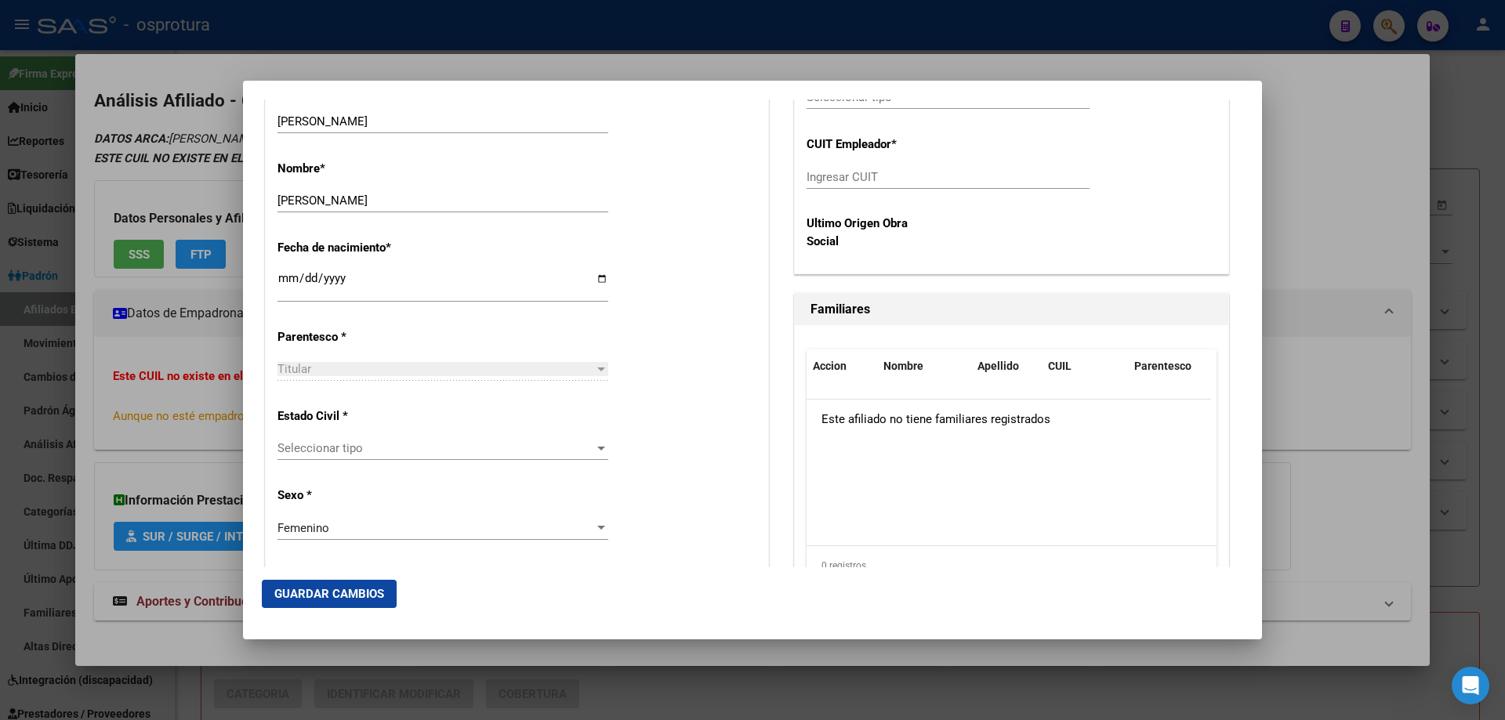
scroll to position [784, 0]
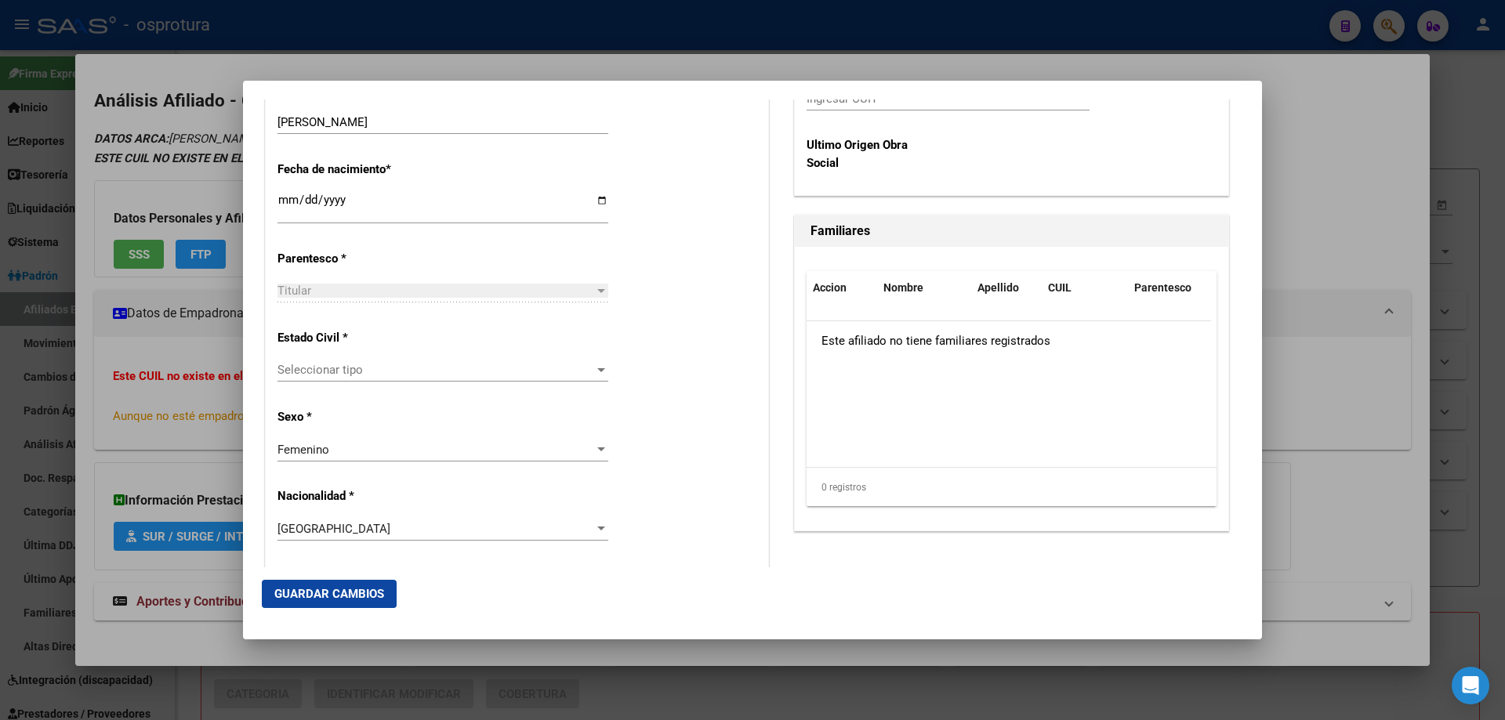
click at [342, 452] on div "Femenino" at bounding box center [436, 450] width 317 height 14
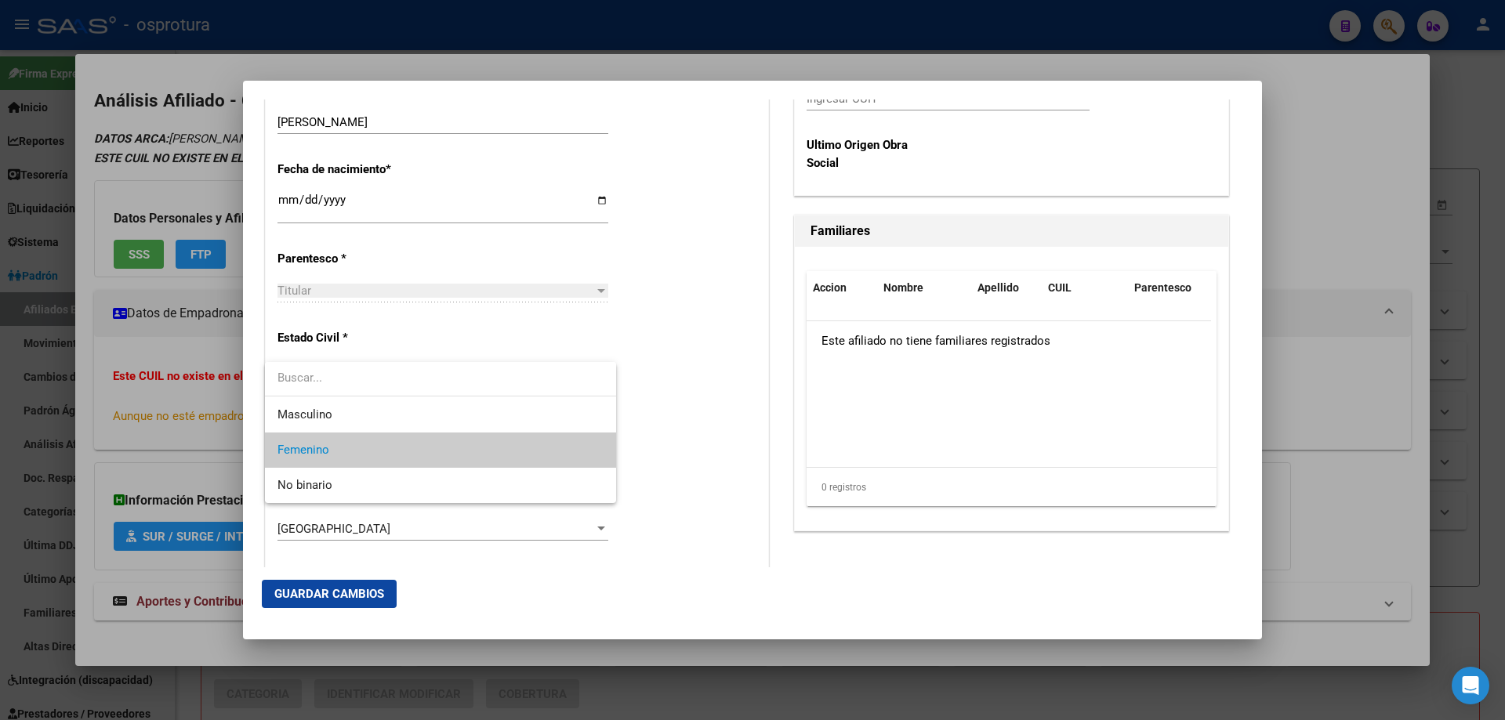
click at [338, 335] on div at bounding box center [752, 360] width 1505 height 720
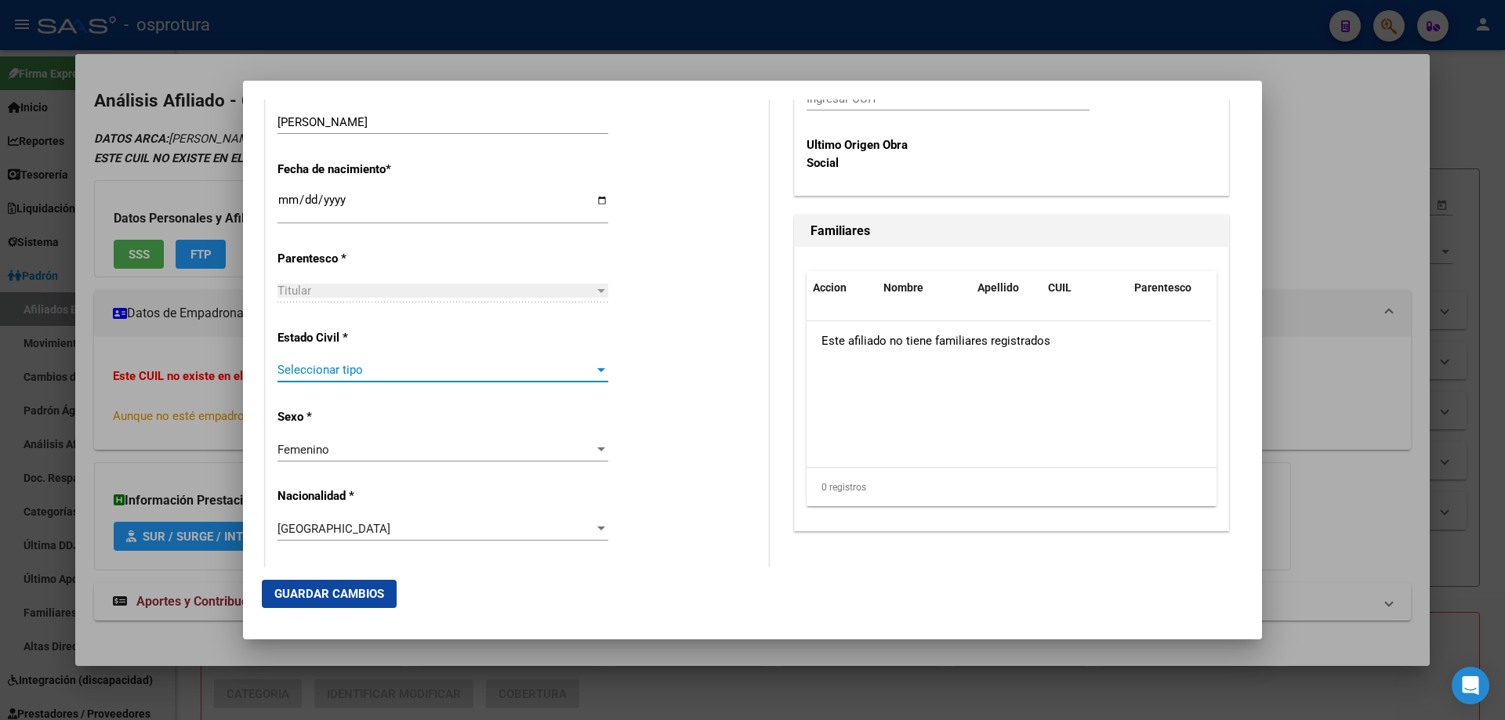
click at [362, 375] on span "Seleccionar tipo" at bounding box center [436, 370] width 317 height 14
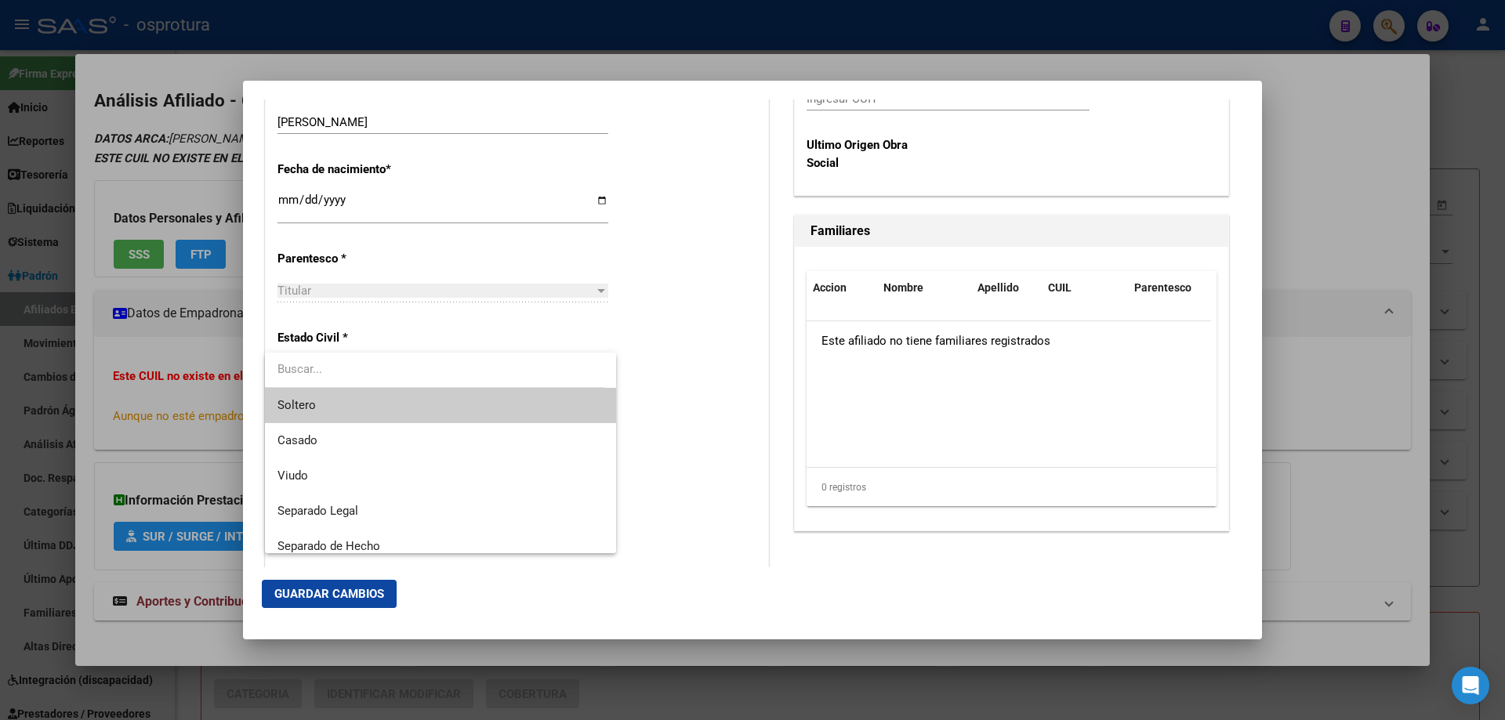
click at [360, 386] on input "dropdown search" at bounding box center [434, 369] width 339 height 35
click at [368, 401] on span "Soltero" at bounding box center [441, 405] width 326 height 35
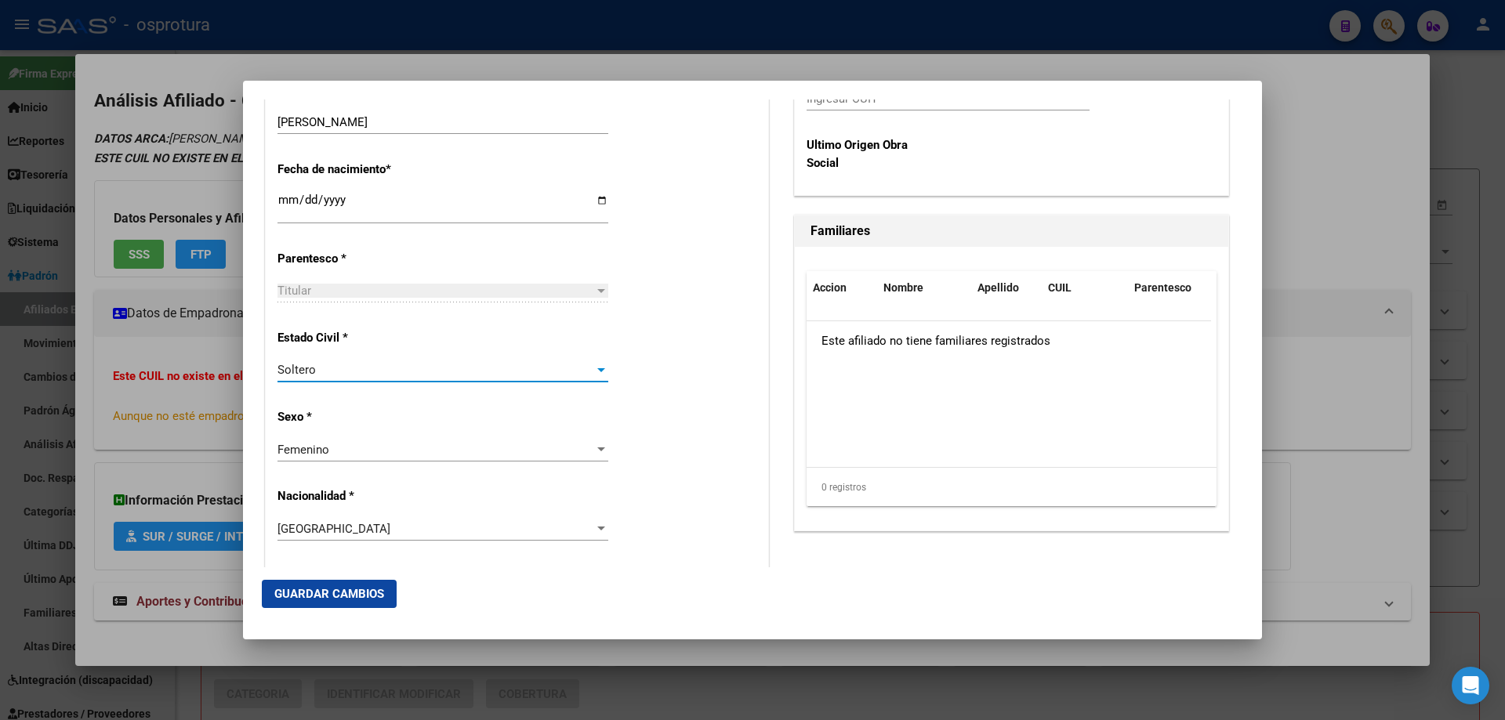
scroll to position [314, 0]
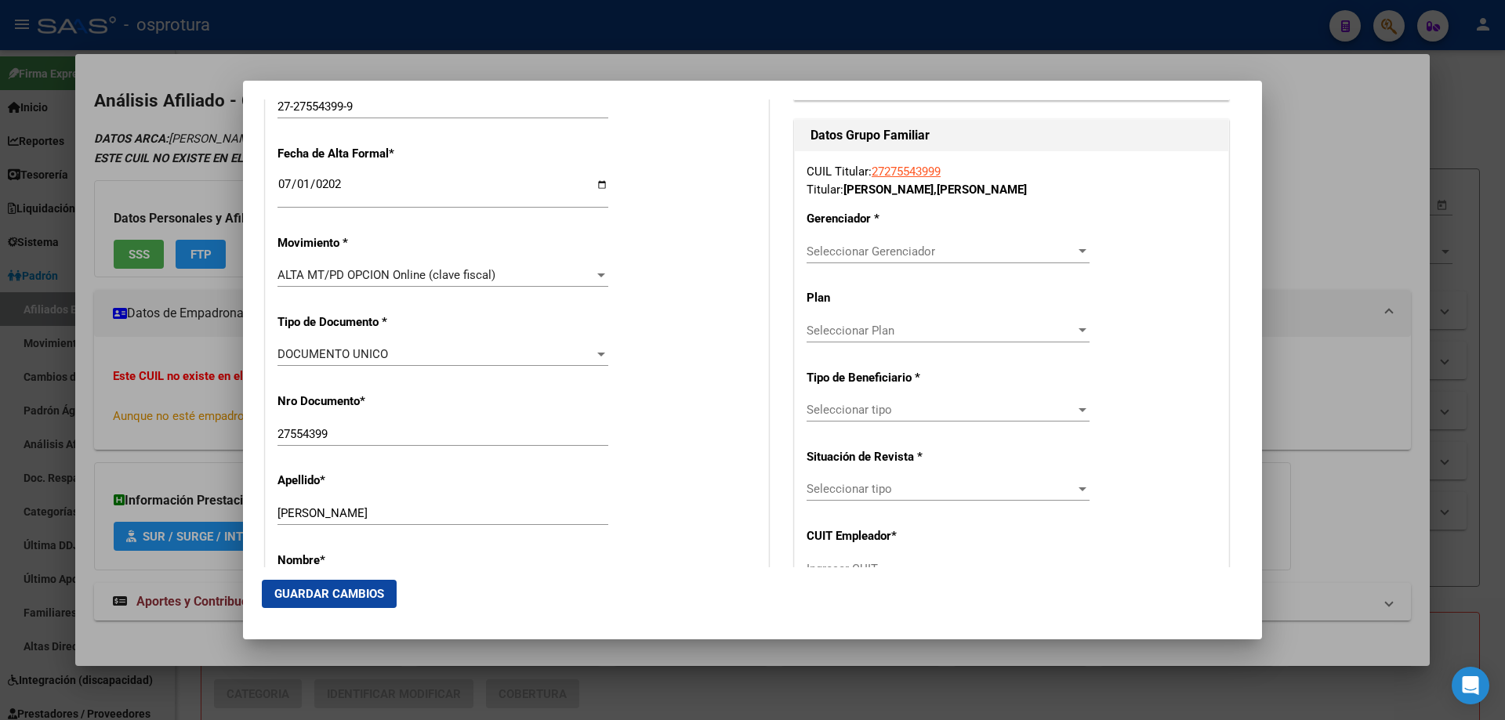
click at [942, 259] on div "Seleccionar Gerenciador Seleccionar Gerenciador" at bounding box center [948, 252] width 283 height 24
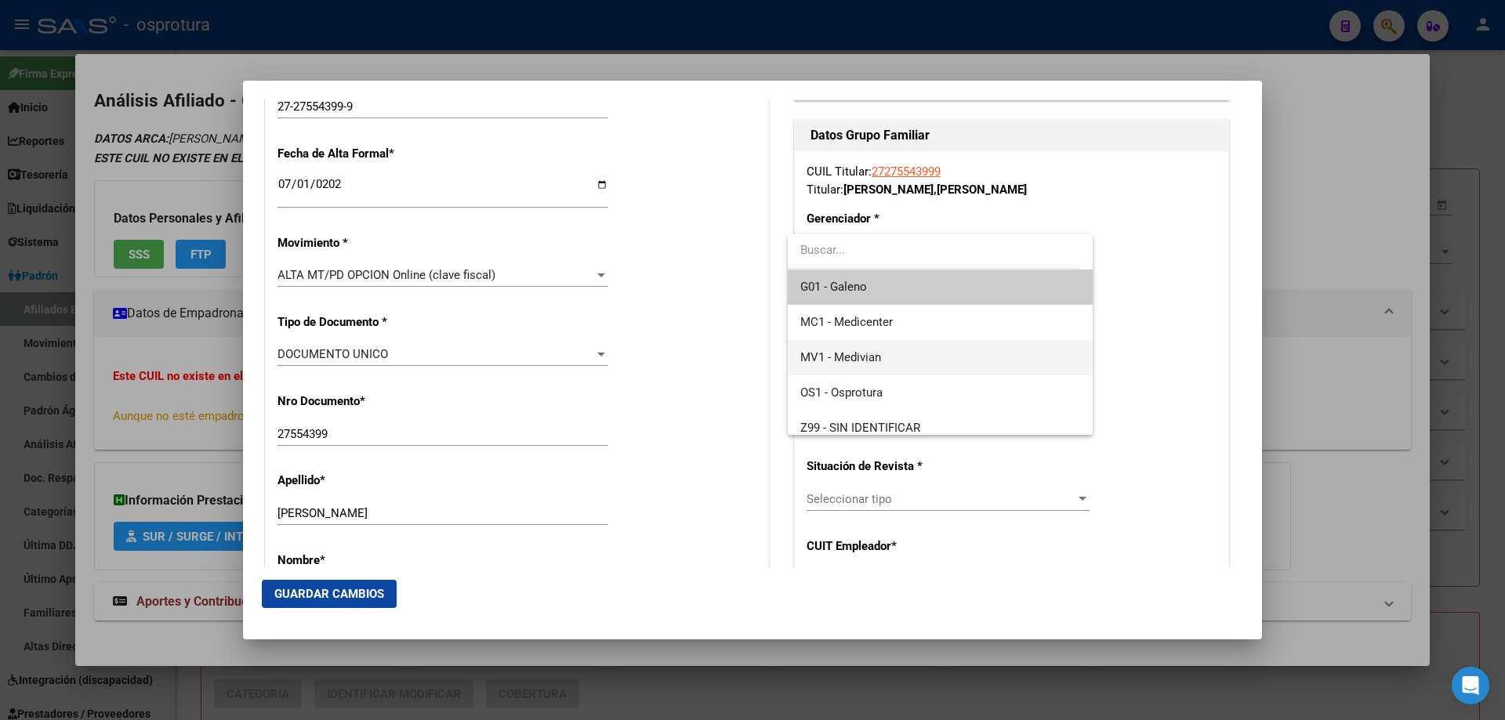
click at [918, 368] on span "MV1 - Medivian" at bounding box center [939, 357] width 279 height 35
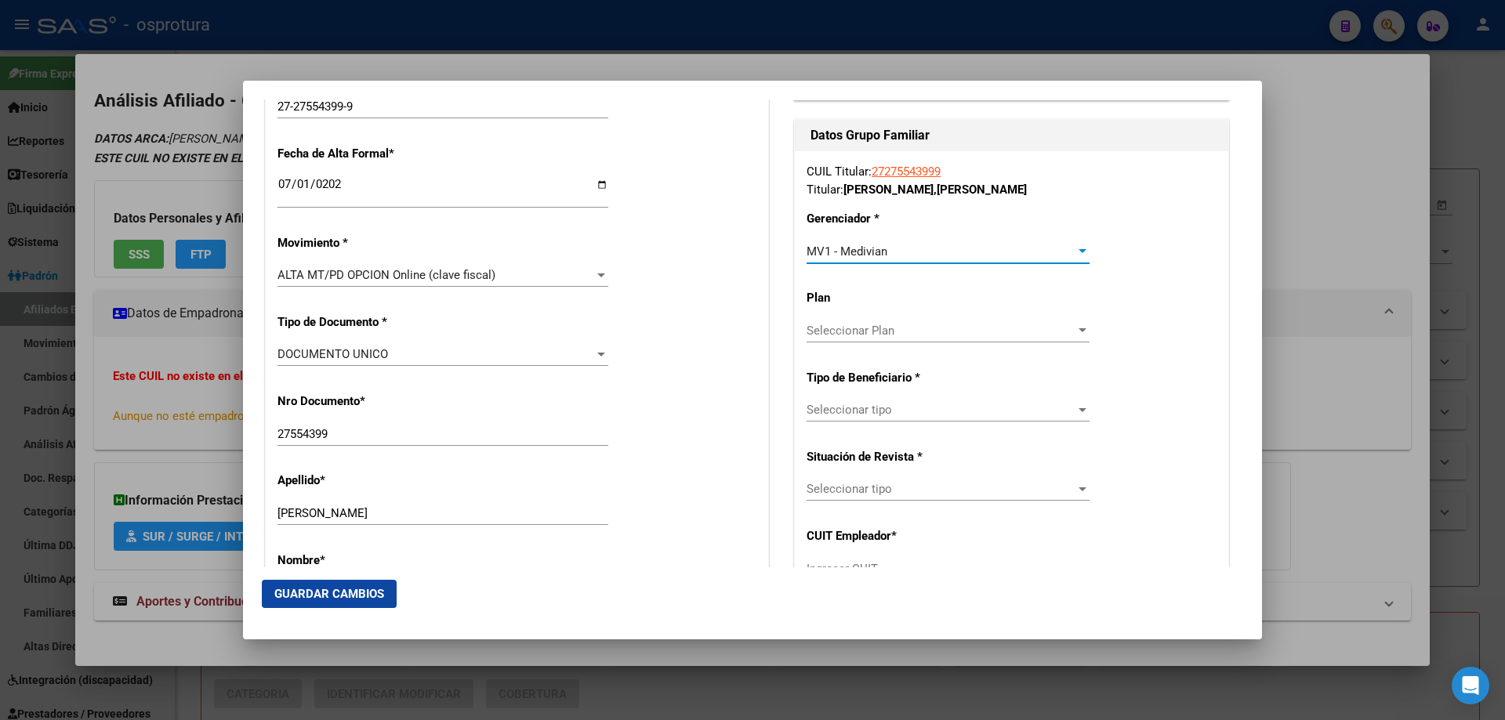
click at [894, 417] on span "Seleccionar tipo" at bounding box center [941, 410] width 269 height 14
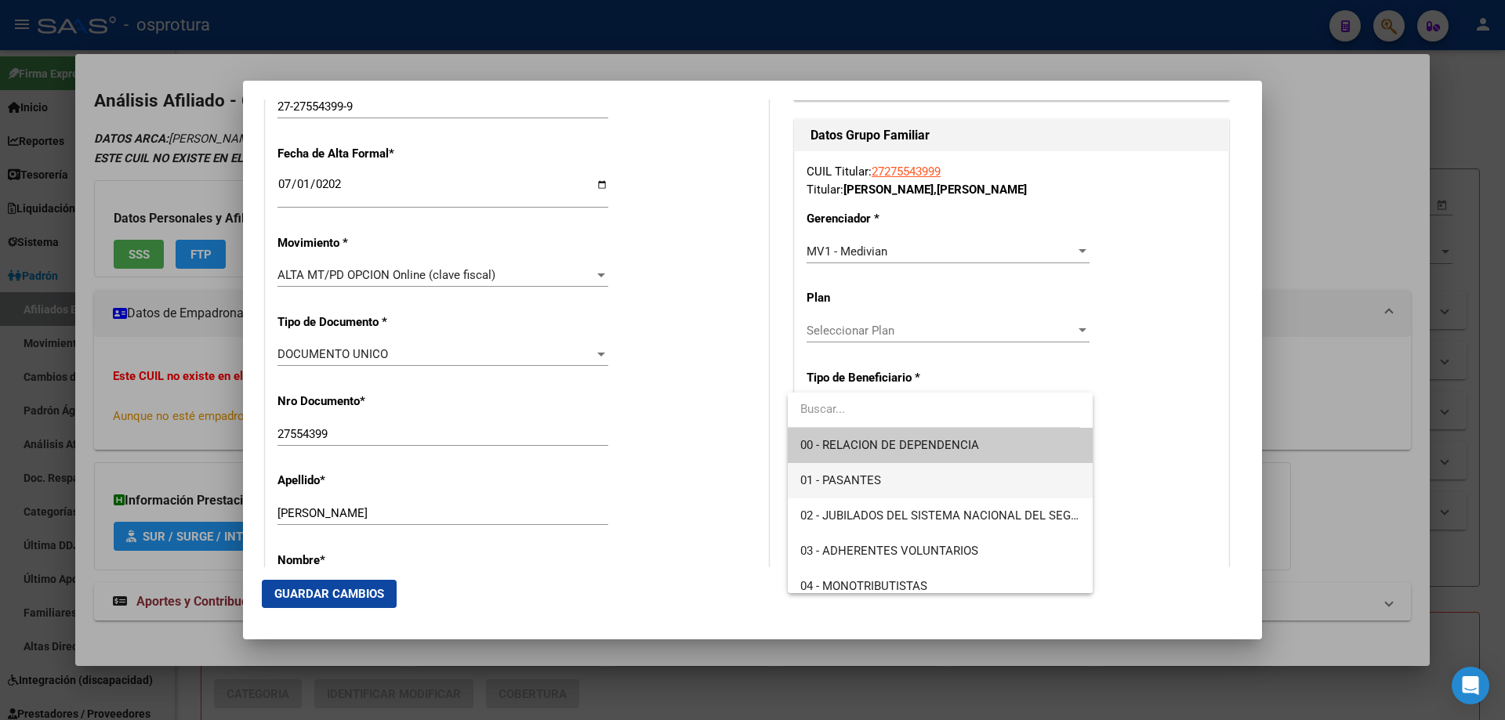
scroll to position [157, 0]
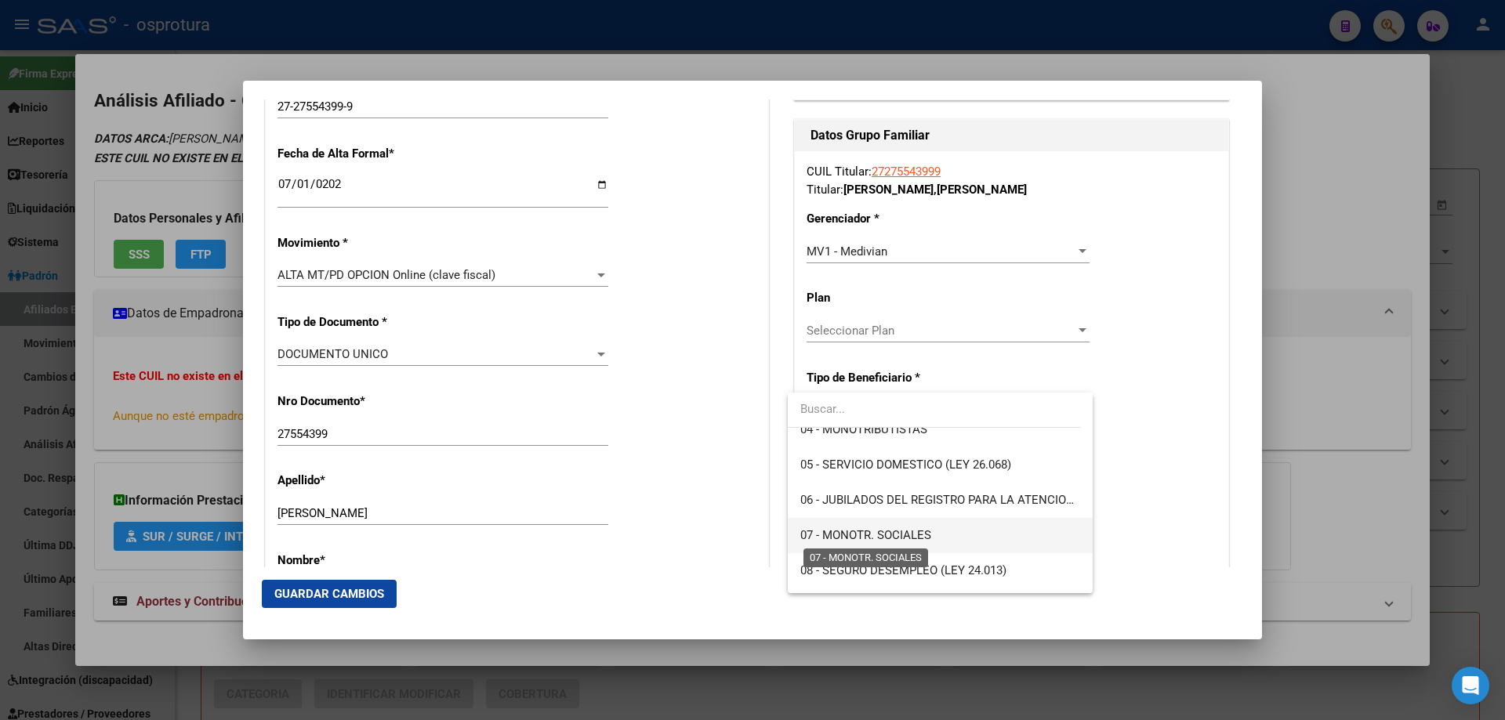
click at [890, 539] on span "07 - MONOTR. SOCIALES" at bounding box center [865, 535] width 131 height 14
type input "27-27554399-9"
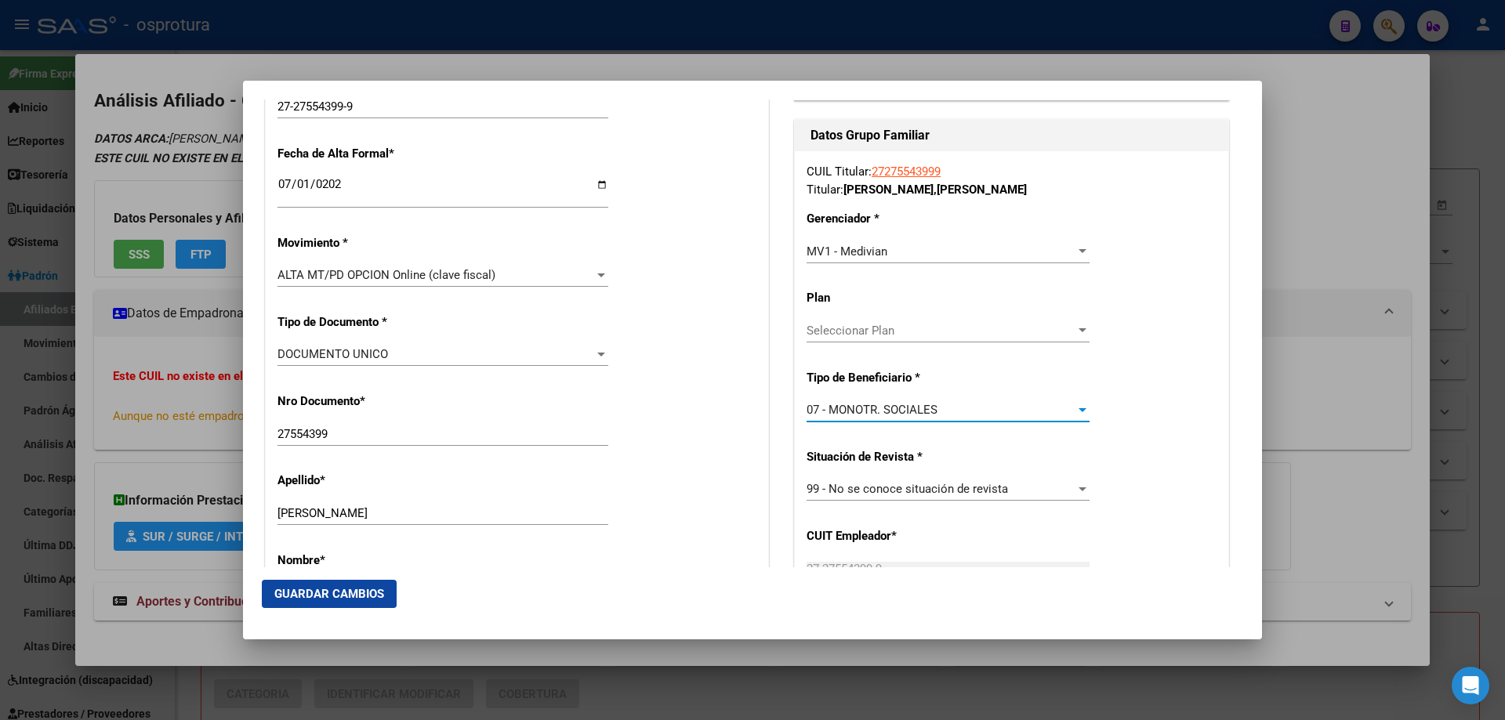
click at [324, 594] on span "Guardar Cambios" at bounding box center [329, 594] width 110 height 14
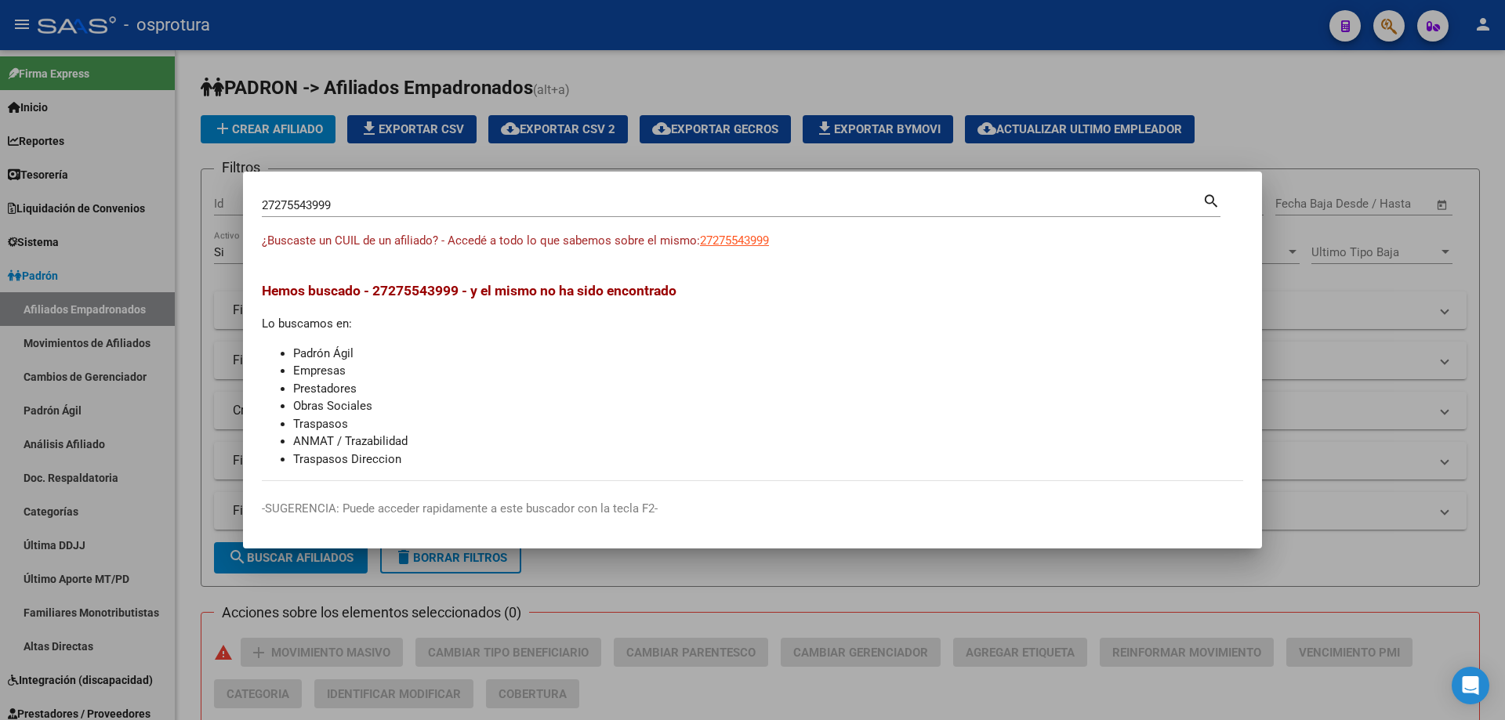
click at [586, 207] on input "27275543999" at bounding box center [732, 205] width 941 height 14
paste input "-27561594-"
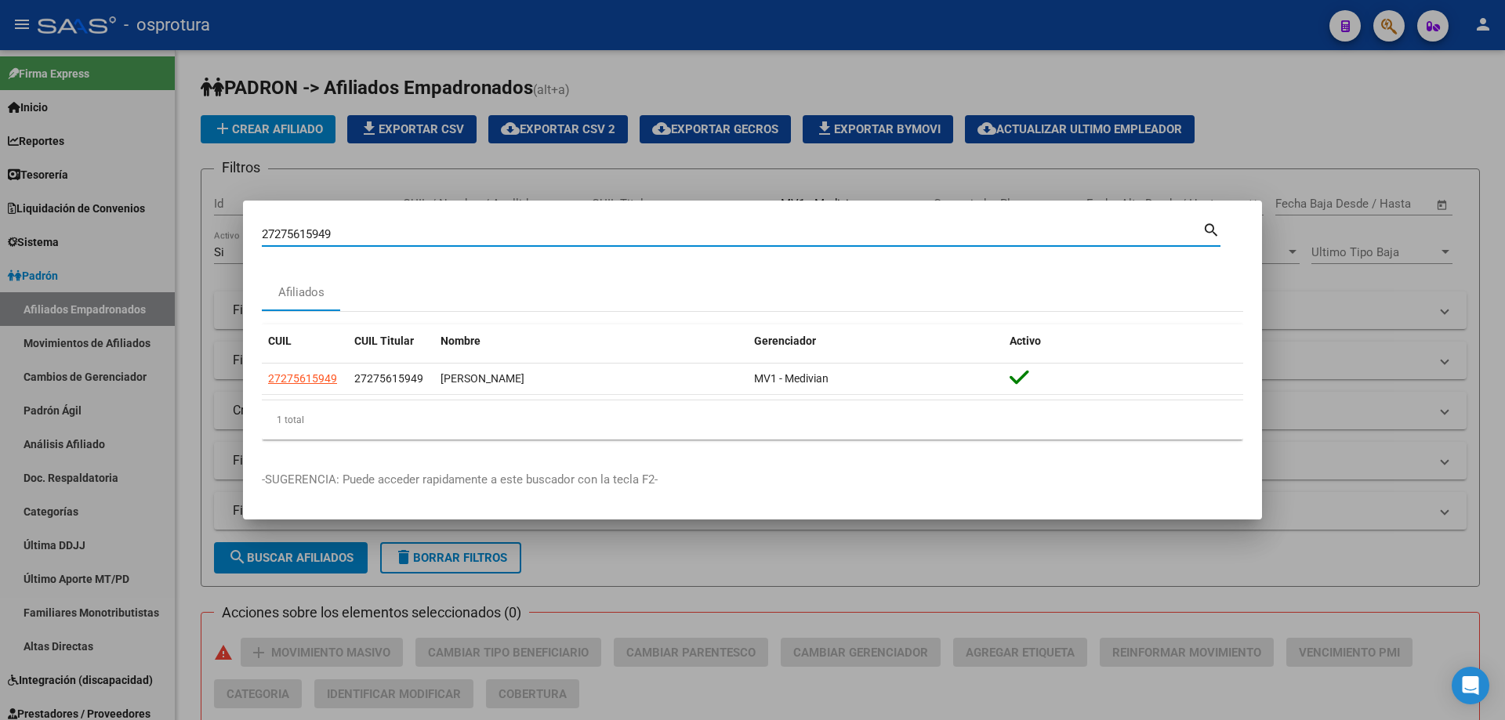
click at [501, 238] on input "27275615949" at bounding box center [732, 234] width 941 height 14
paste input "3-28919007-4"
type input "23289190074"
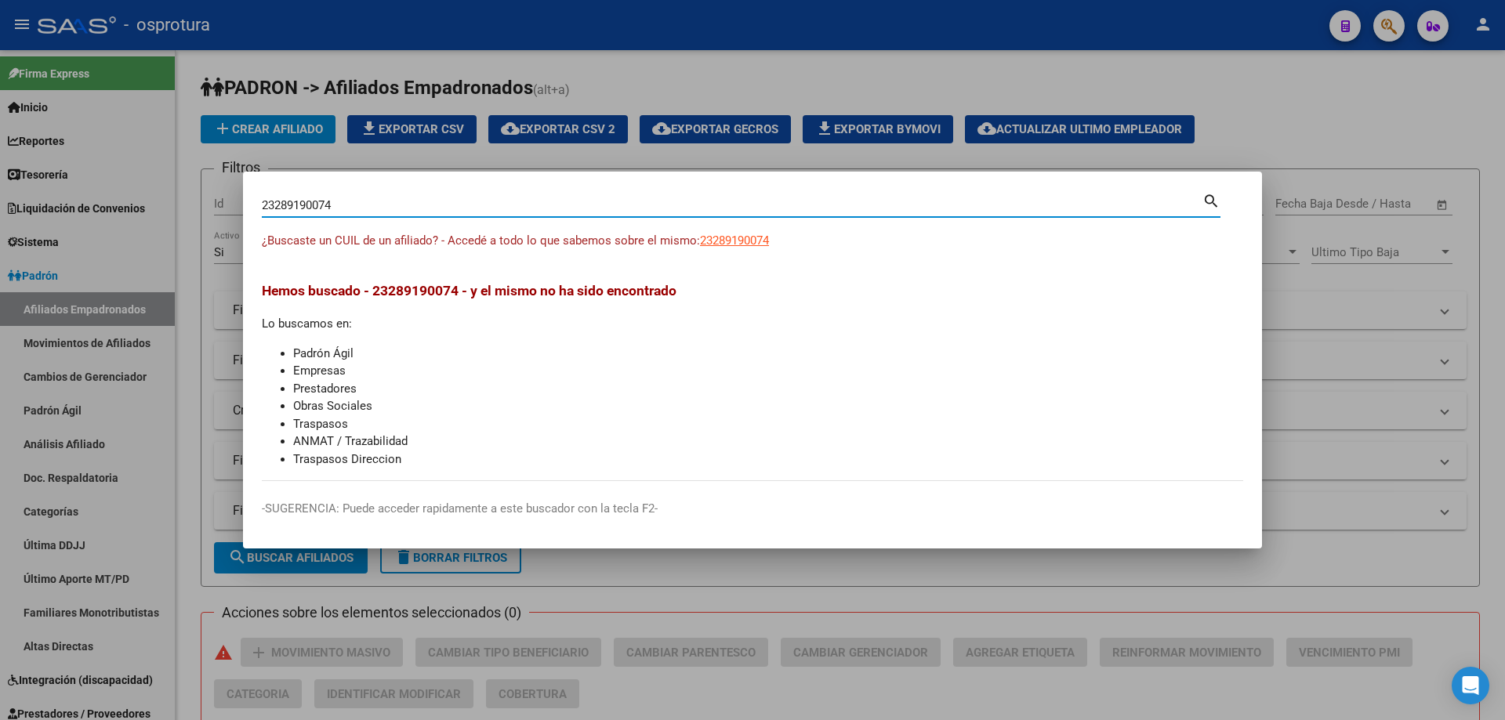
click at [475, 200] on input "23289190074" at bounding box center [732, 205] width 941 height 14
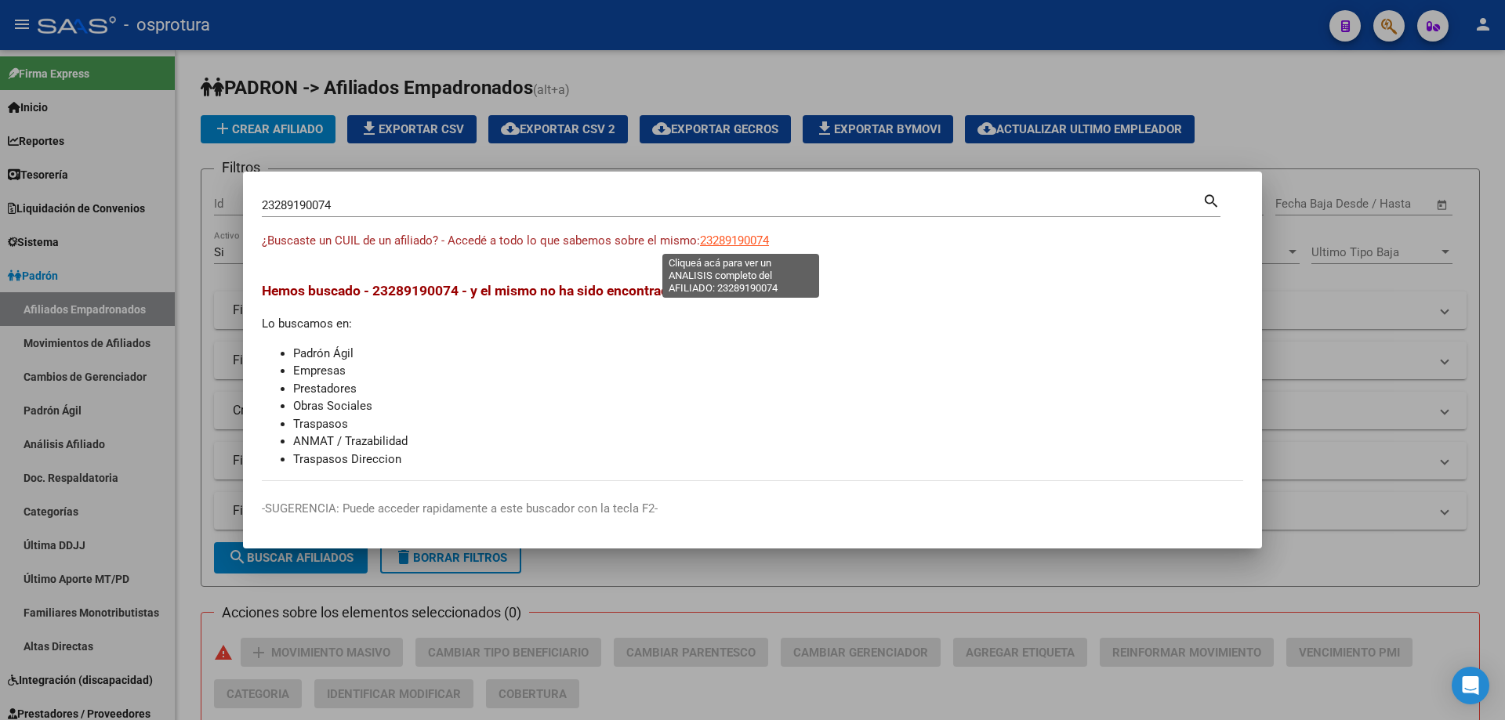
click at [755, 247] on span "23289190074" at bounding box center [734, 241] width 69 height 14
type textarea "23289190074"
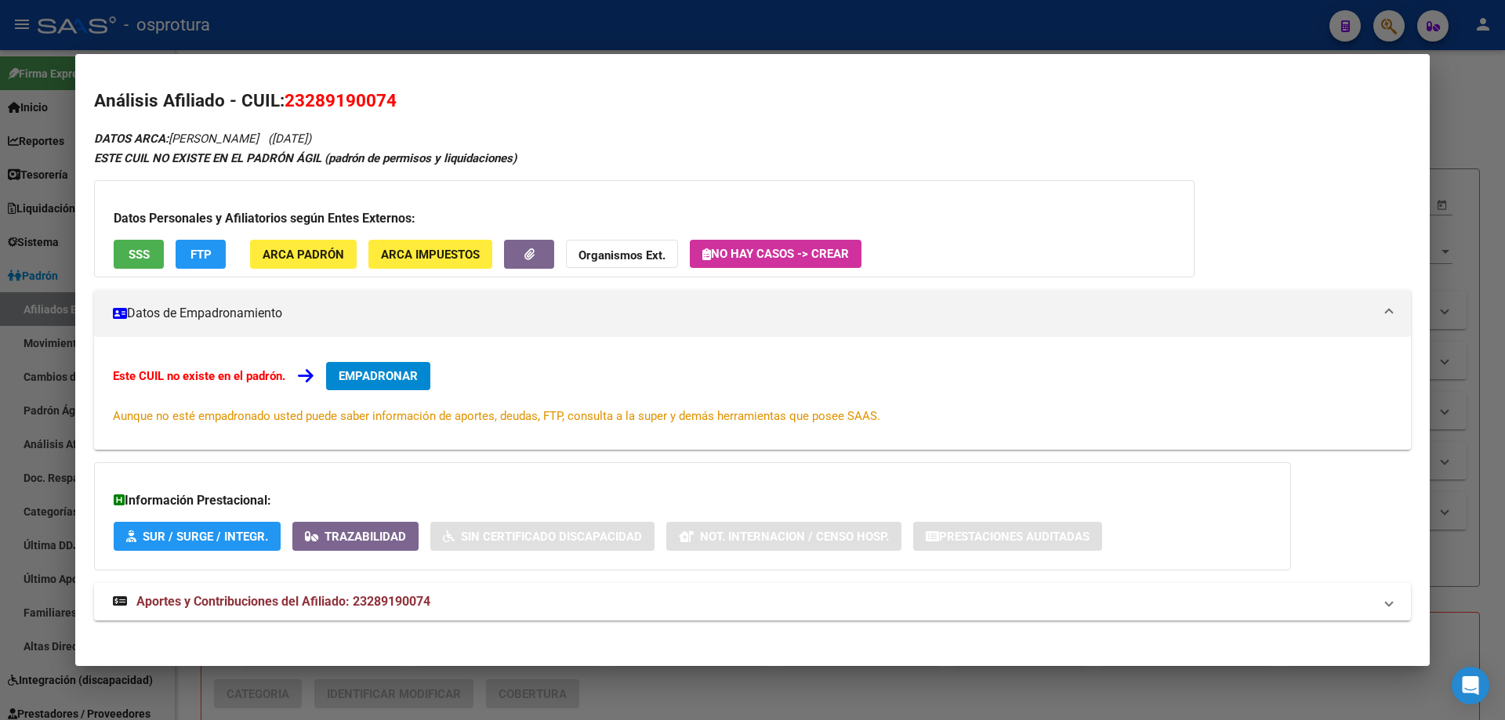
click at [392, 375] on span "EMPADRONAR" at bounding box center [378, 376] width 79 height 14
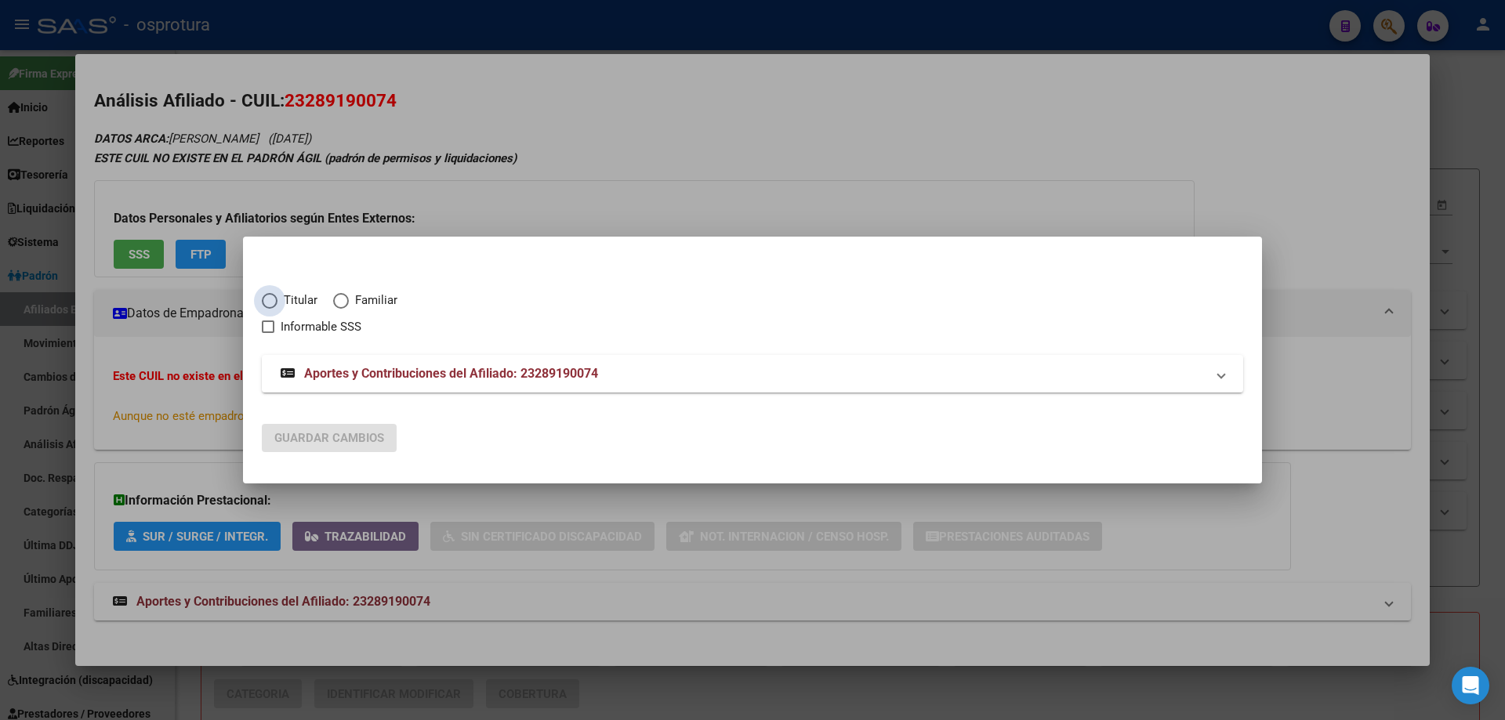
click at [288, 297] on span "Titular" at bounding box center [298, 301] width 40 height 18
click at [278, 297] on input "Titular" at bounding box center [270, 301] width 16 height 16
radio input "true"
checkbox input "true"
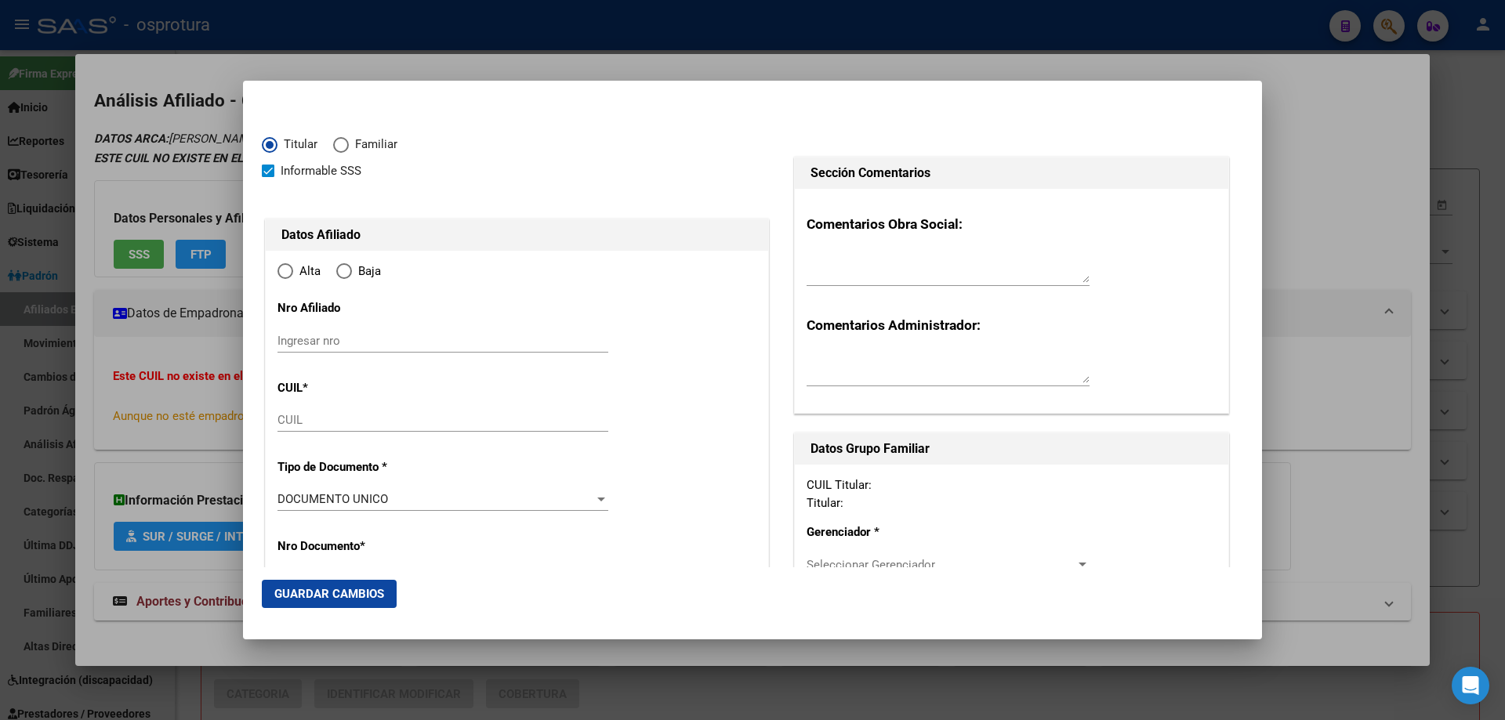
type input "23-28919007-4"
type input "28919007"
type input "DOMINGUEZ"
type input "[PERSON_NAME]"
type input "[DATE]"
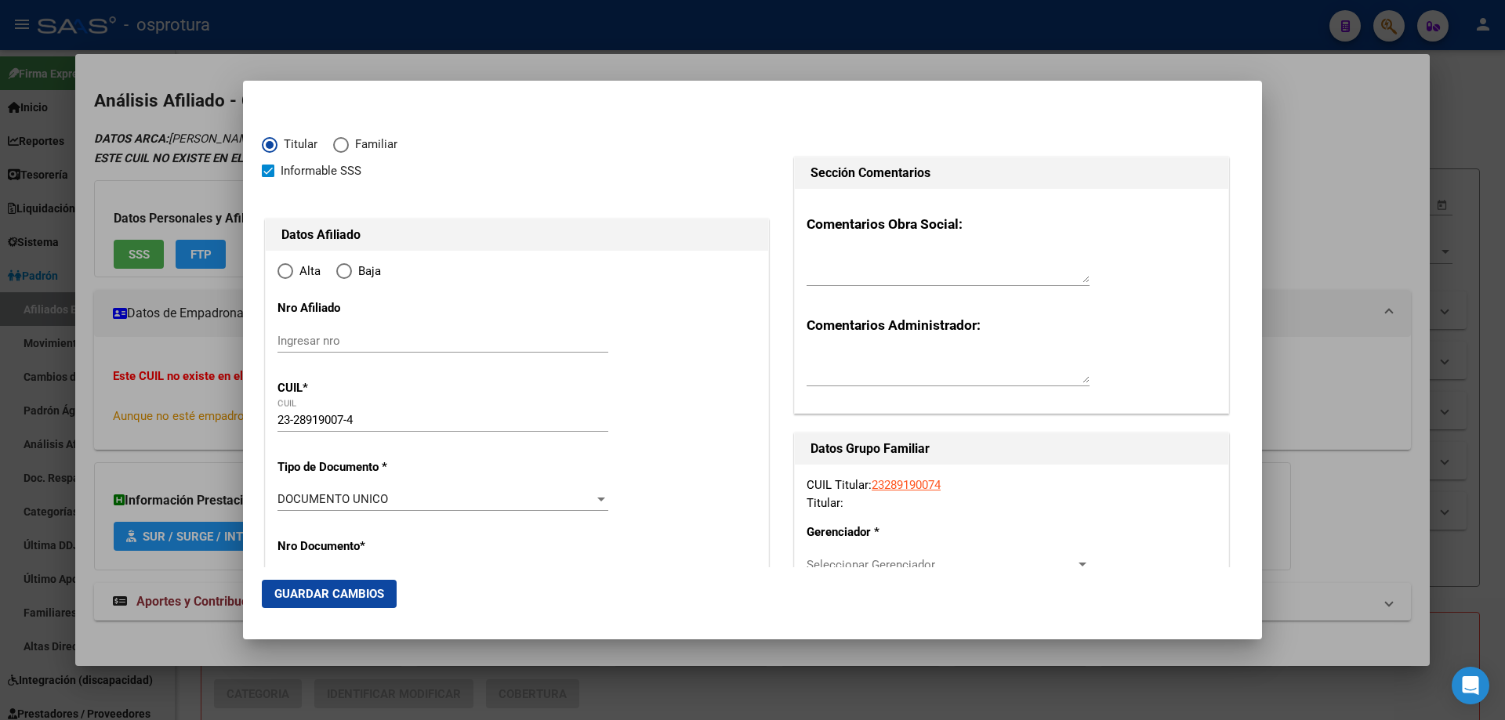
type input "LOS MOLINOS"
type input "5189"
type input "CALLE PUBLICA"
type input "LOS MOLINOS"
radio input "true"
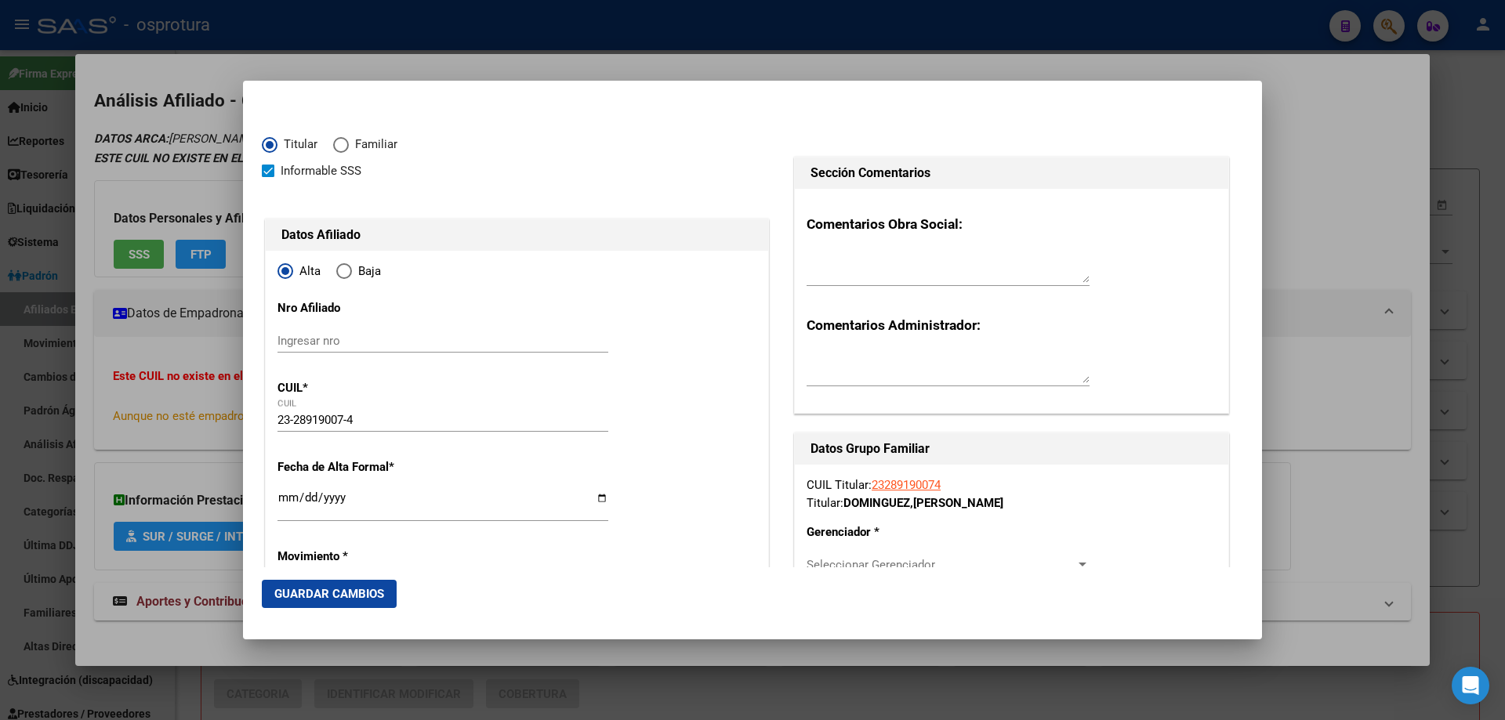
click at [290, 500] on input "Ingresar fecha" at bounding box center [443, 504] width 331 height 25
type input "[DATE]"
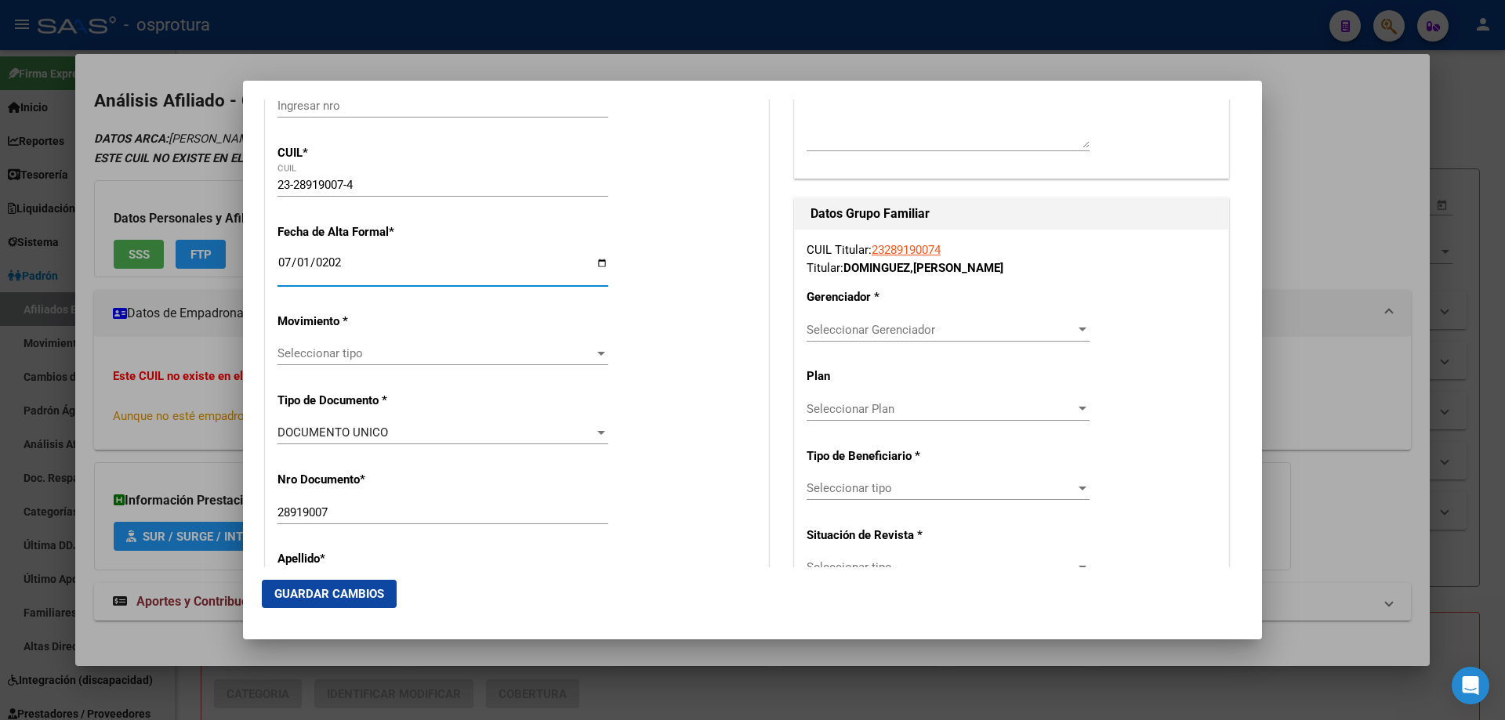
click at [325, 360] on span "Seleccionar tipo" at bounding box center [436, 354] width 317 height 14
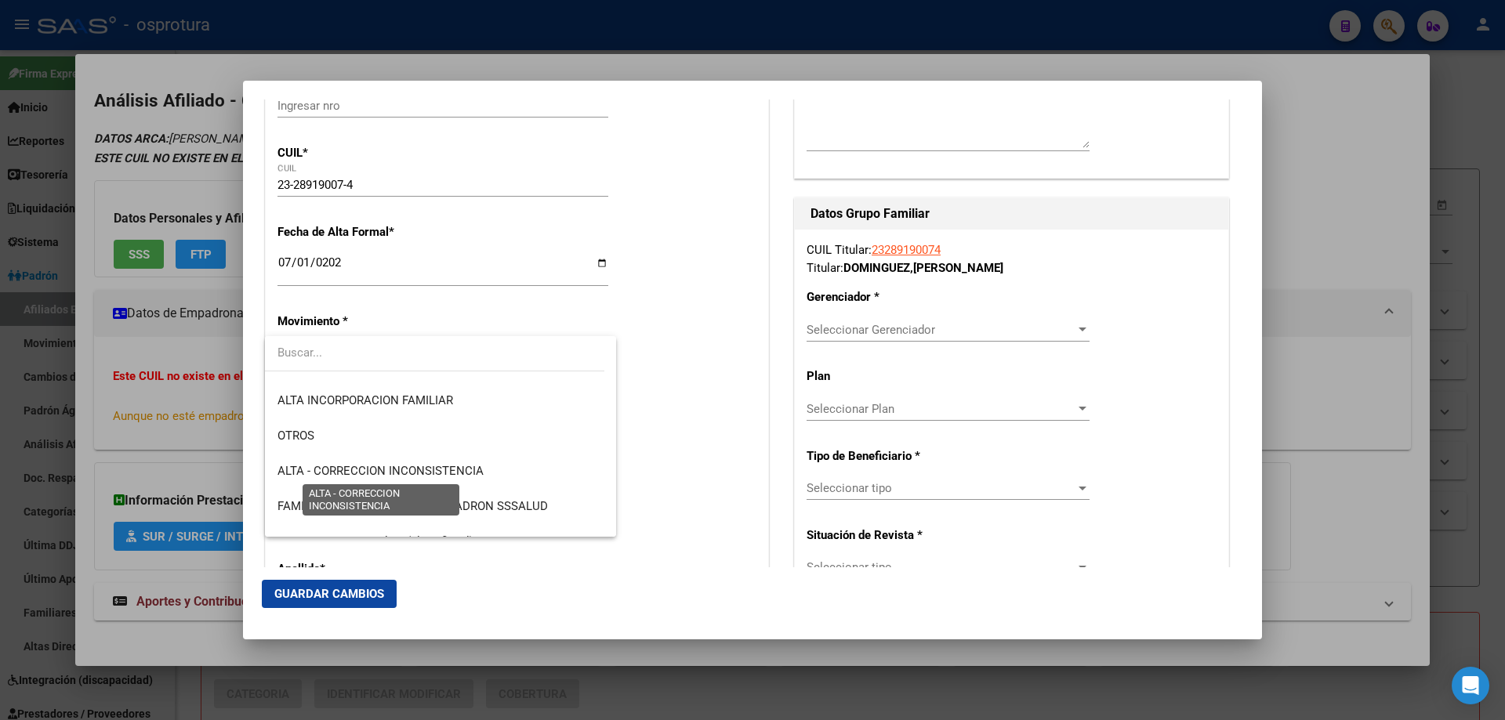
scroll to position [392, 0]
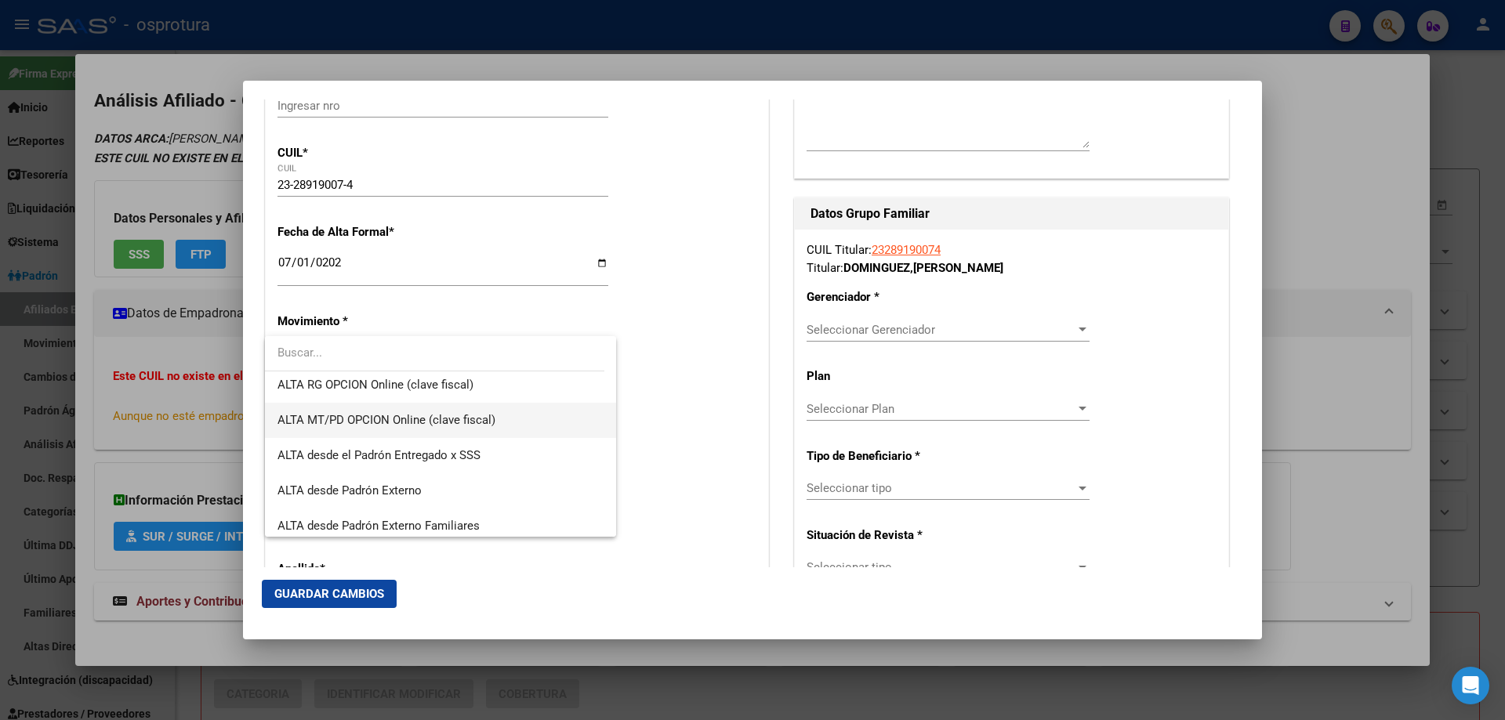
click at [347, 428] on span "ALTA MT/PD OPCION Online (clave fiscal)" at bounding box center [441, 420] width 326 height 35
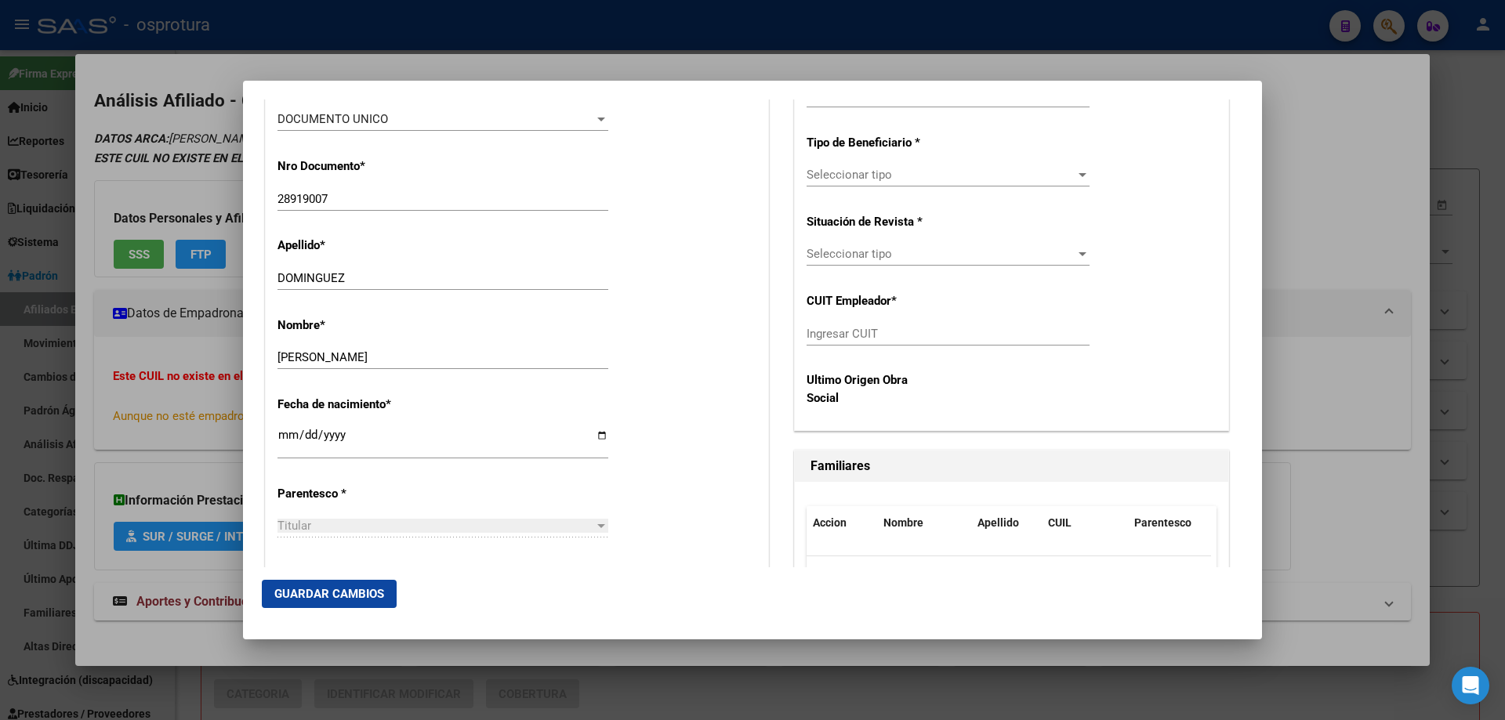
scroll to position [627, 0]
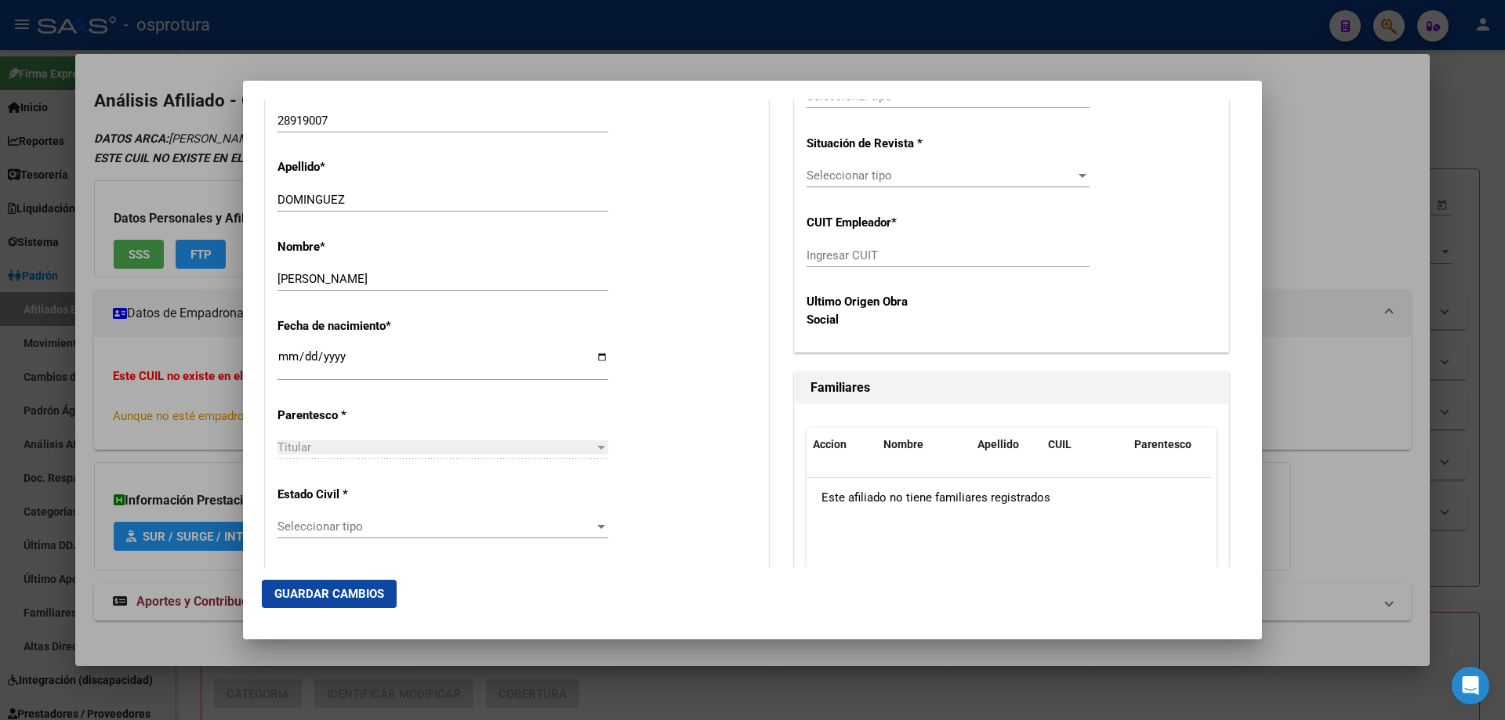
click at [344, 528] on span "Seleccionar tipo" at bounding box center [436, 527] width 317 height 14
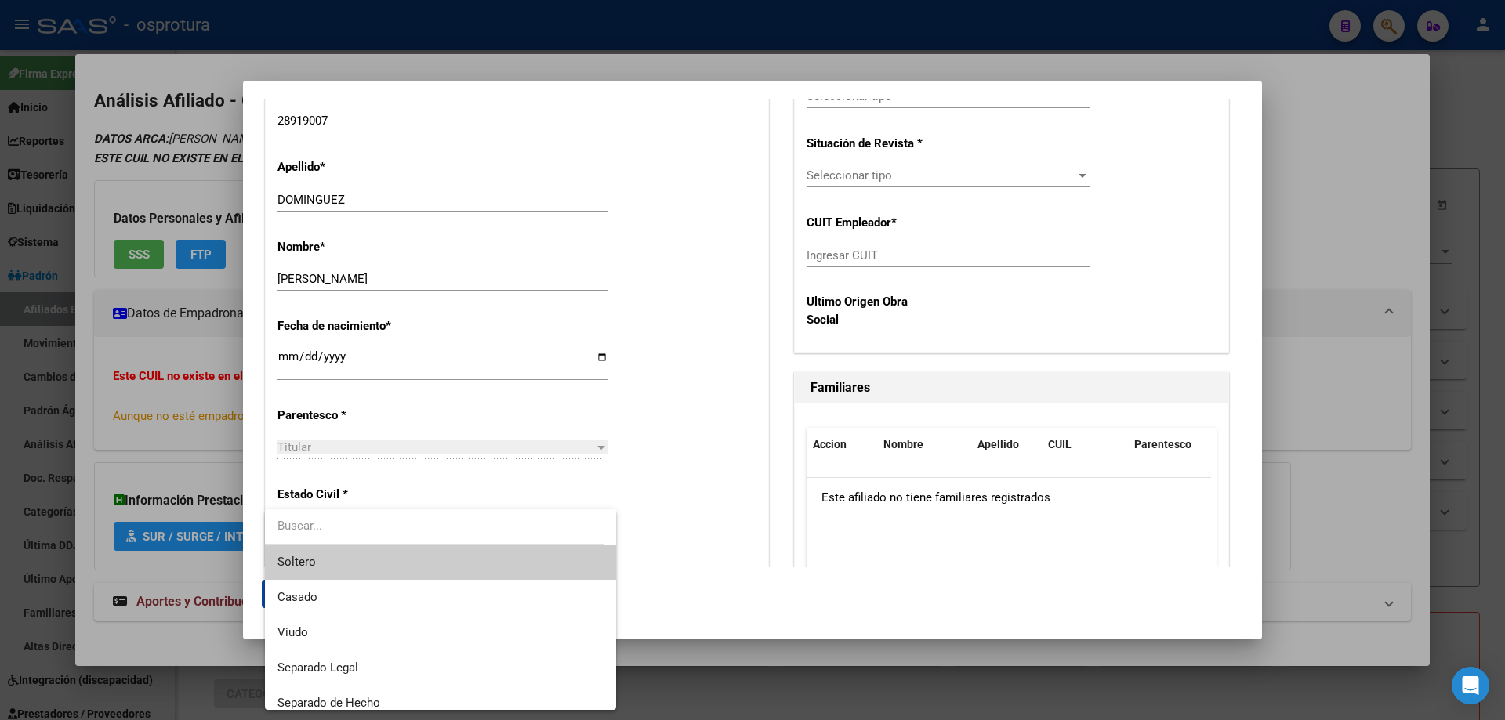
click at [342, 564] on span "Soltero" at bounding box center [441, 562] width 326 height 35
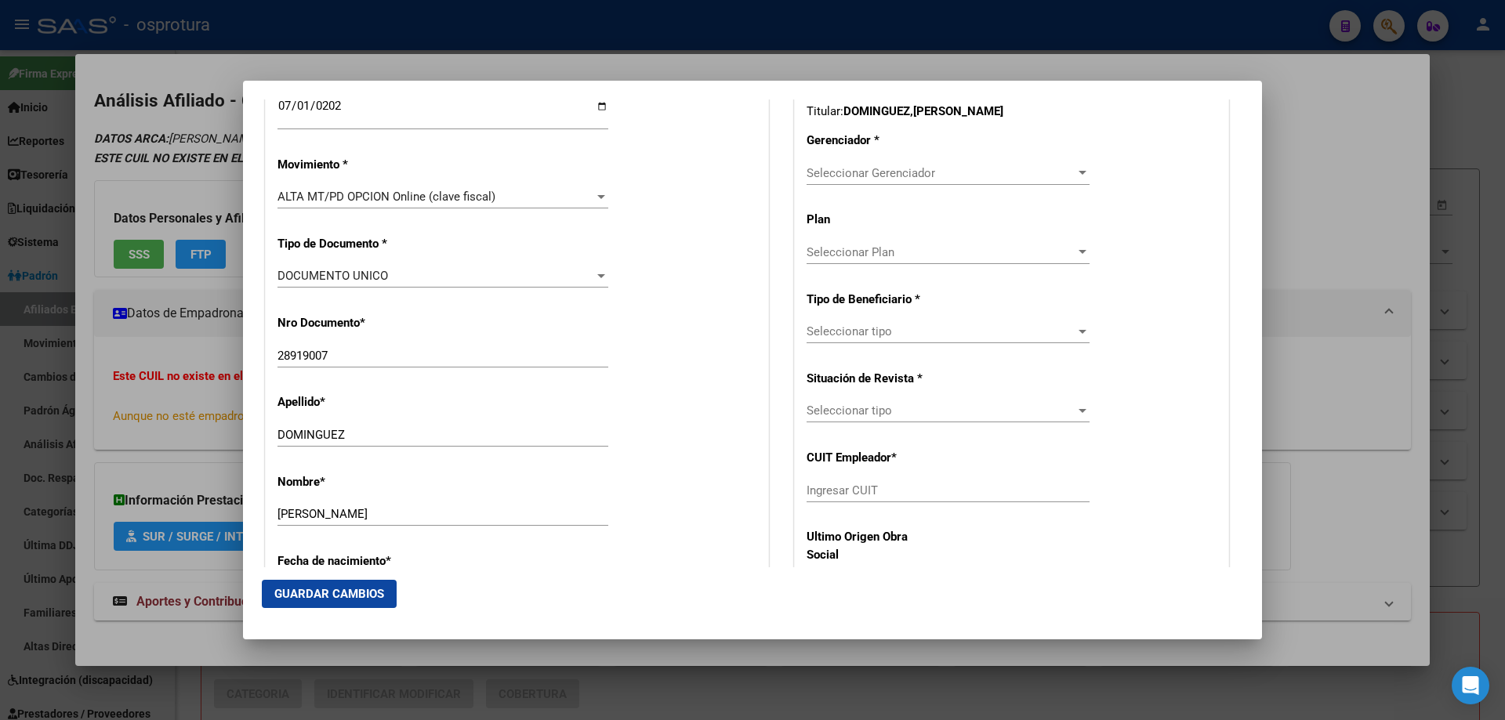
scroll to position [235, 0]
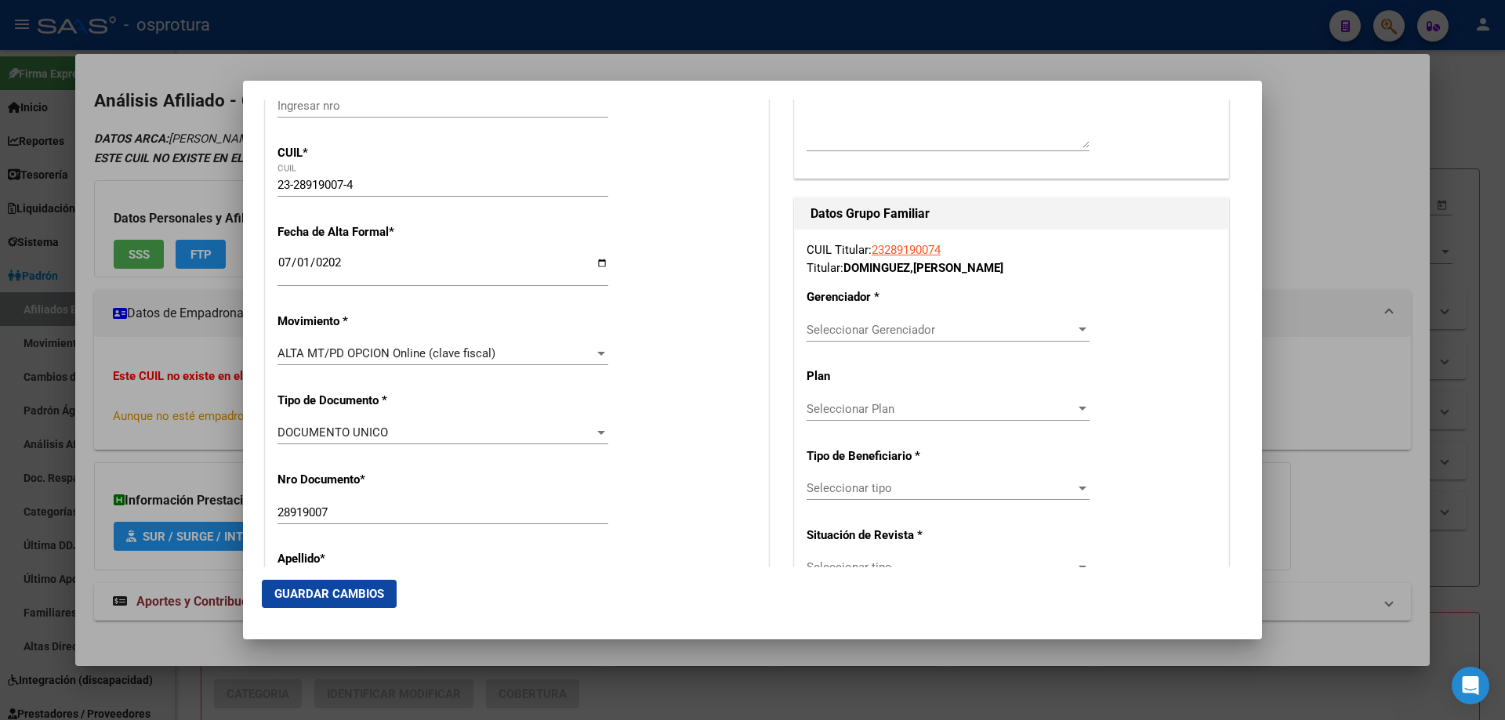
click at [858, 325] on span "Seleccionar Gerenciador" at bounding box center [941, 330] width 269 height 14
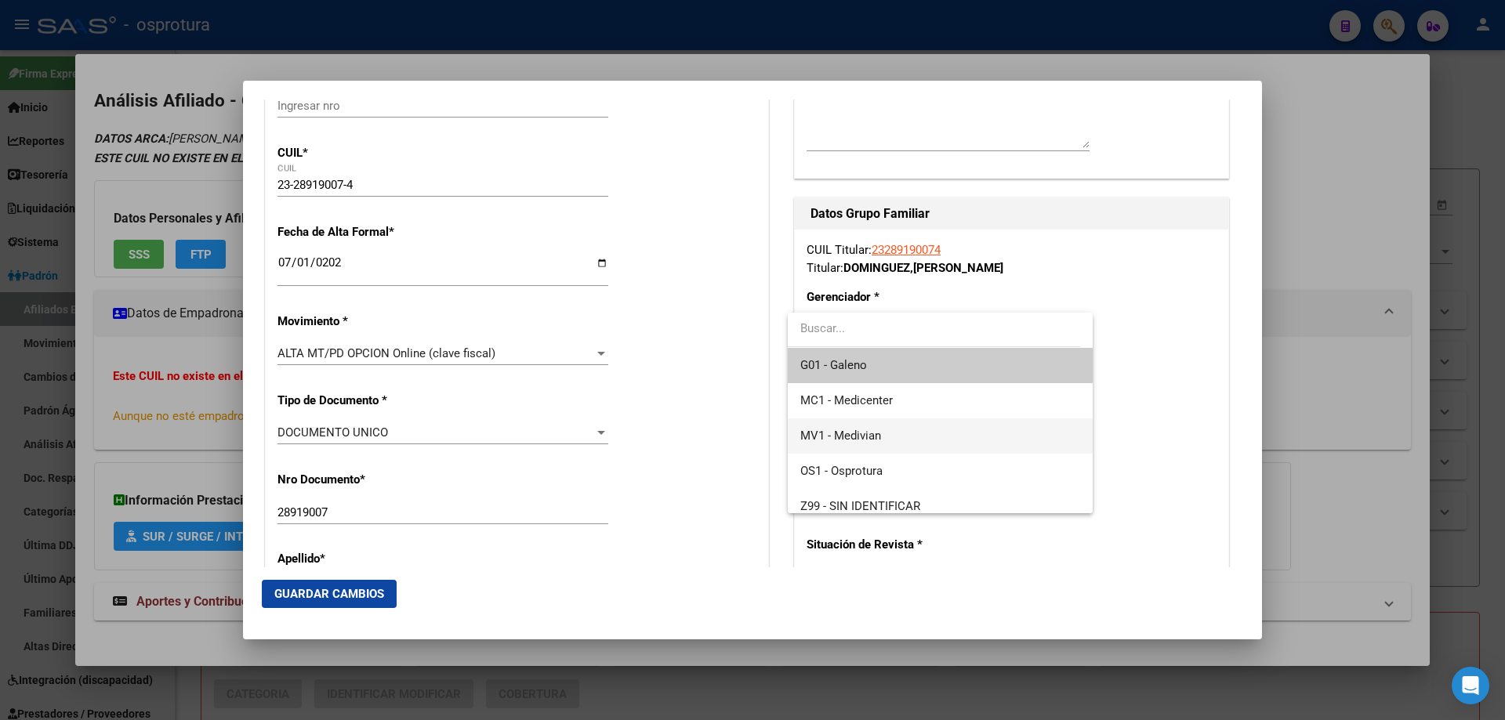
click at [876, 425] on span "MV1 - Medivian" at bounding box center [939, 436] width 279 height 35
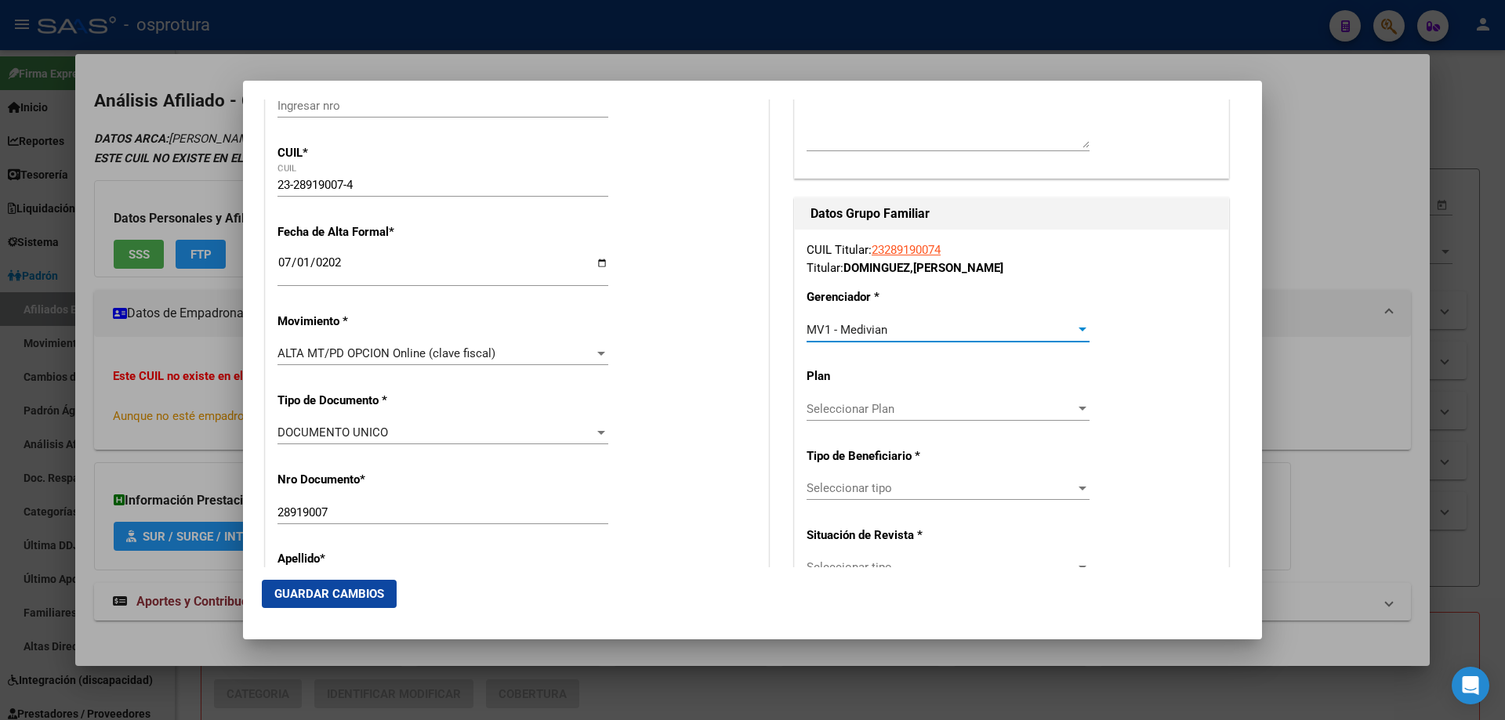
click at [880, 493] on span "Seleccionar tipo" at bounding box center [941, 488] width 269 height 14
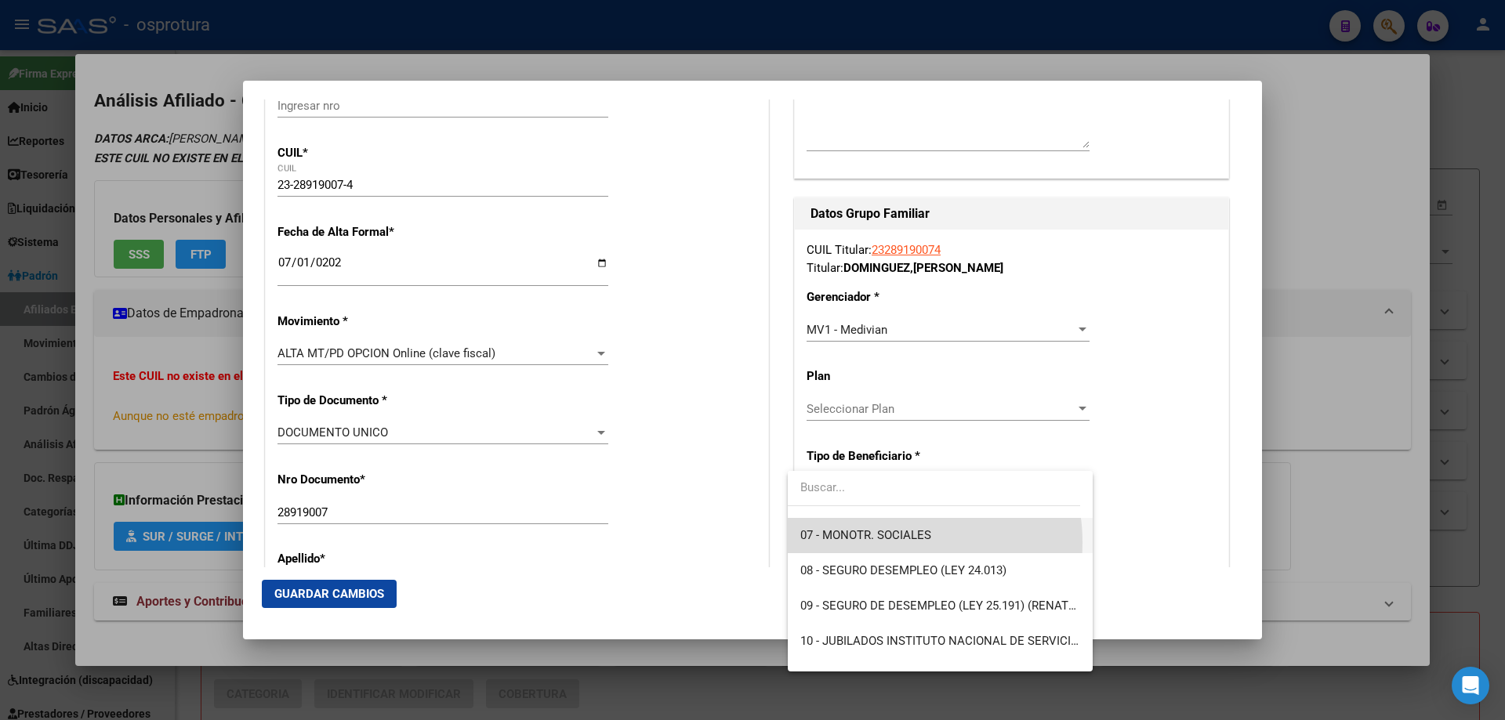
click at [873, 543] on span "07 - MONOTR. SOCIALES" at bounding box center [939, 535] width 279 height 35
type input "23-28919007-4"
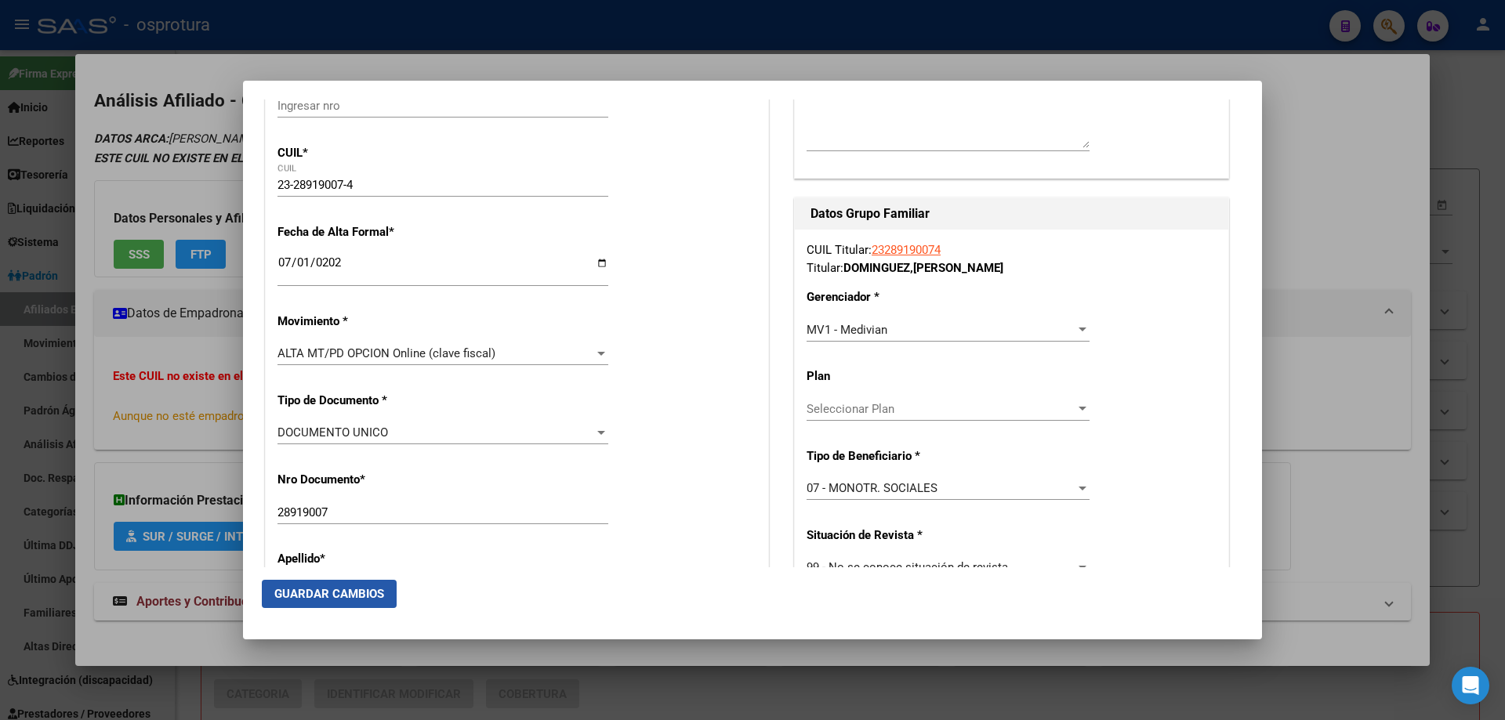
click at [350, 596] on span "Guardar Cambios" at bounding box center [329, 594] width 110 height 14
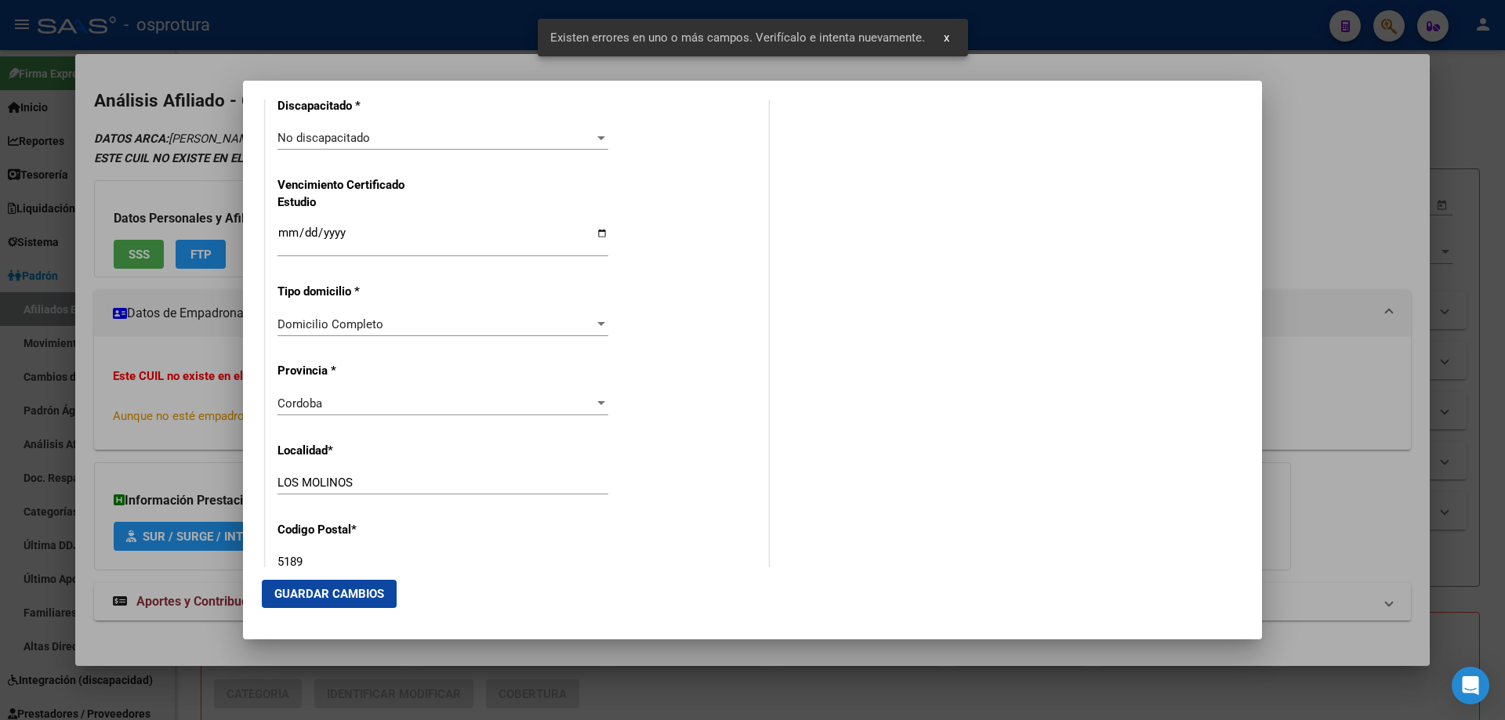
scroll to position [1646, 0]
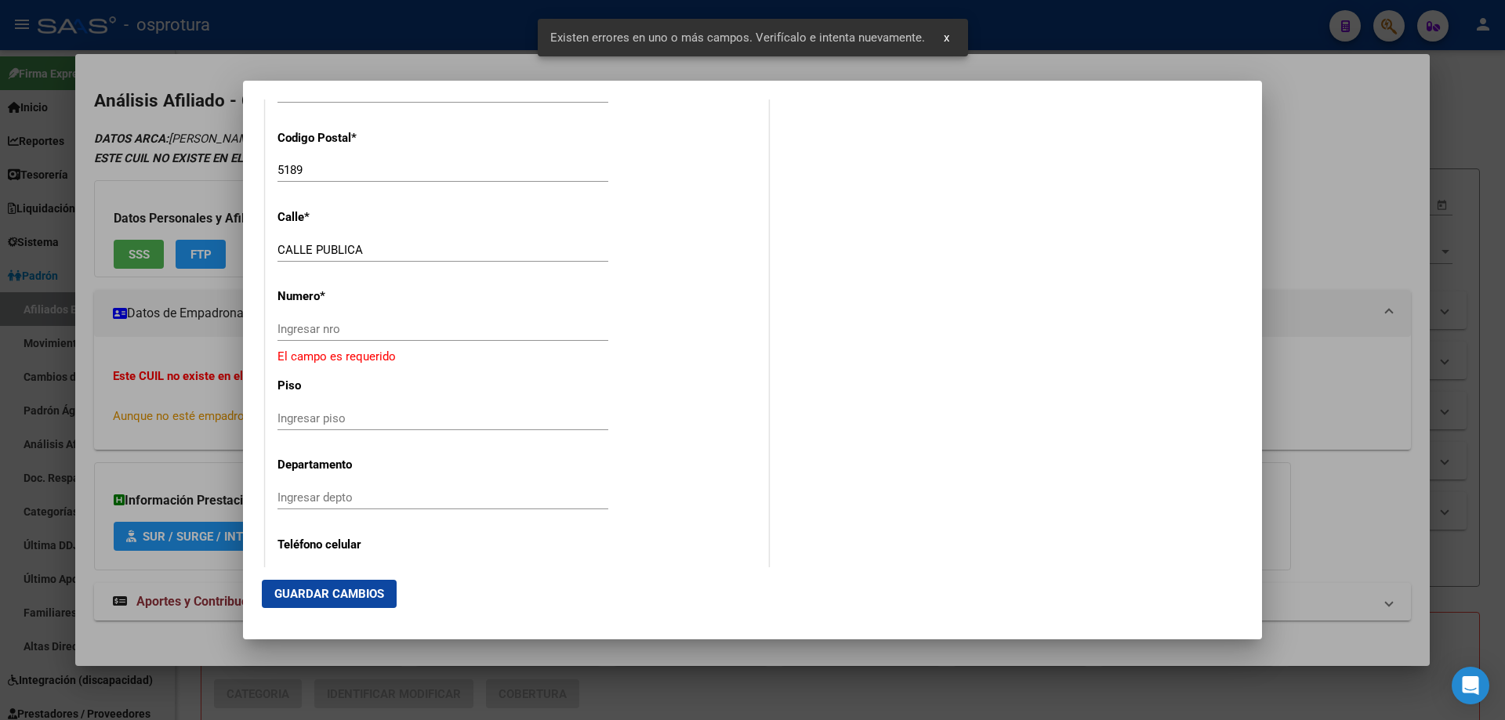
click at [288, 169] on input "5189" at bounding box center [443, 170] width 331 height 14
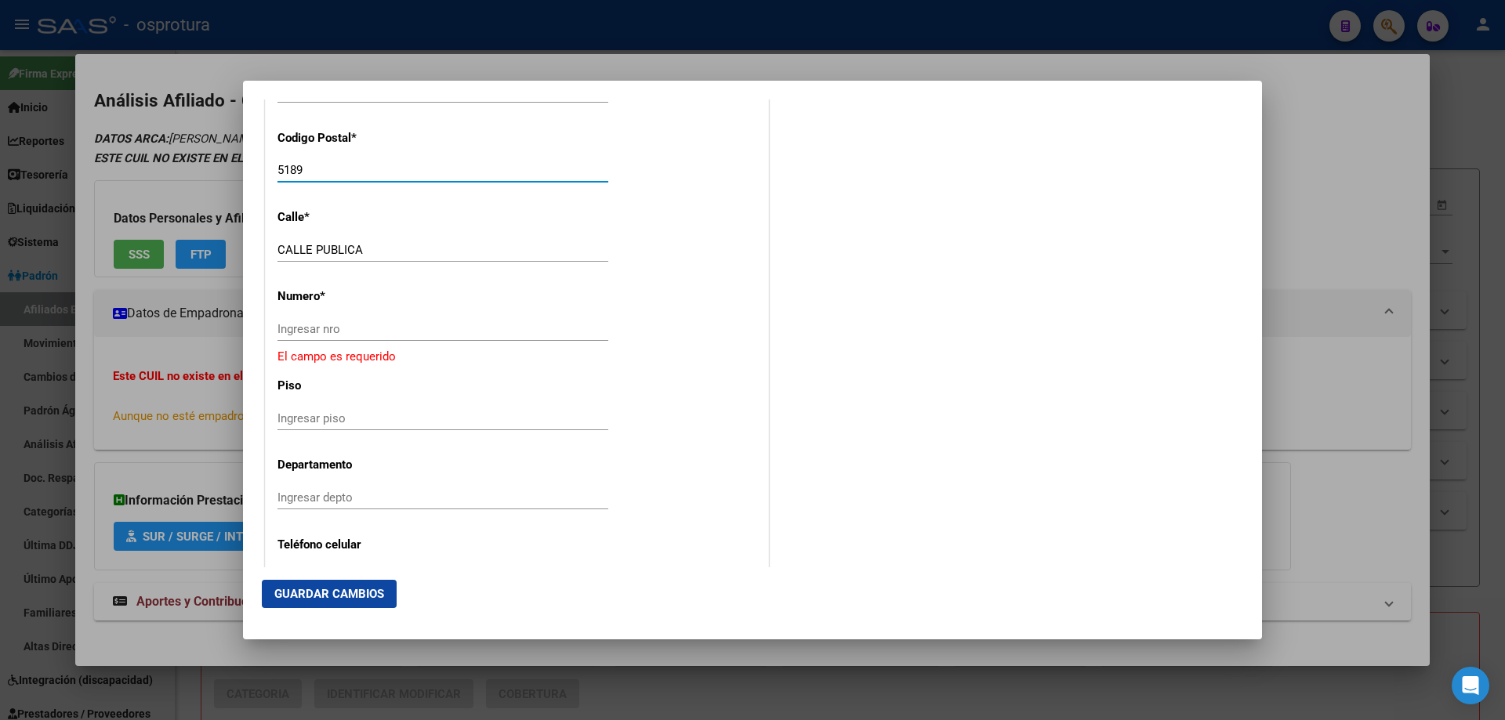
click at [302, 420] on input "Ingresar piso" at bounding box center [443, 419] width 331 height 14
click at [309, 321] on div "Ingresar nro" at bounding box center [443, 329] width 331 height 24
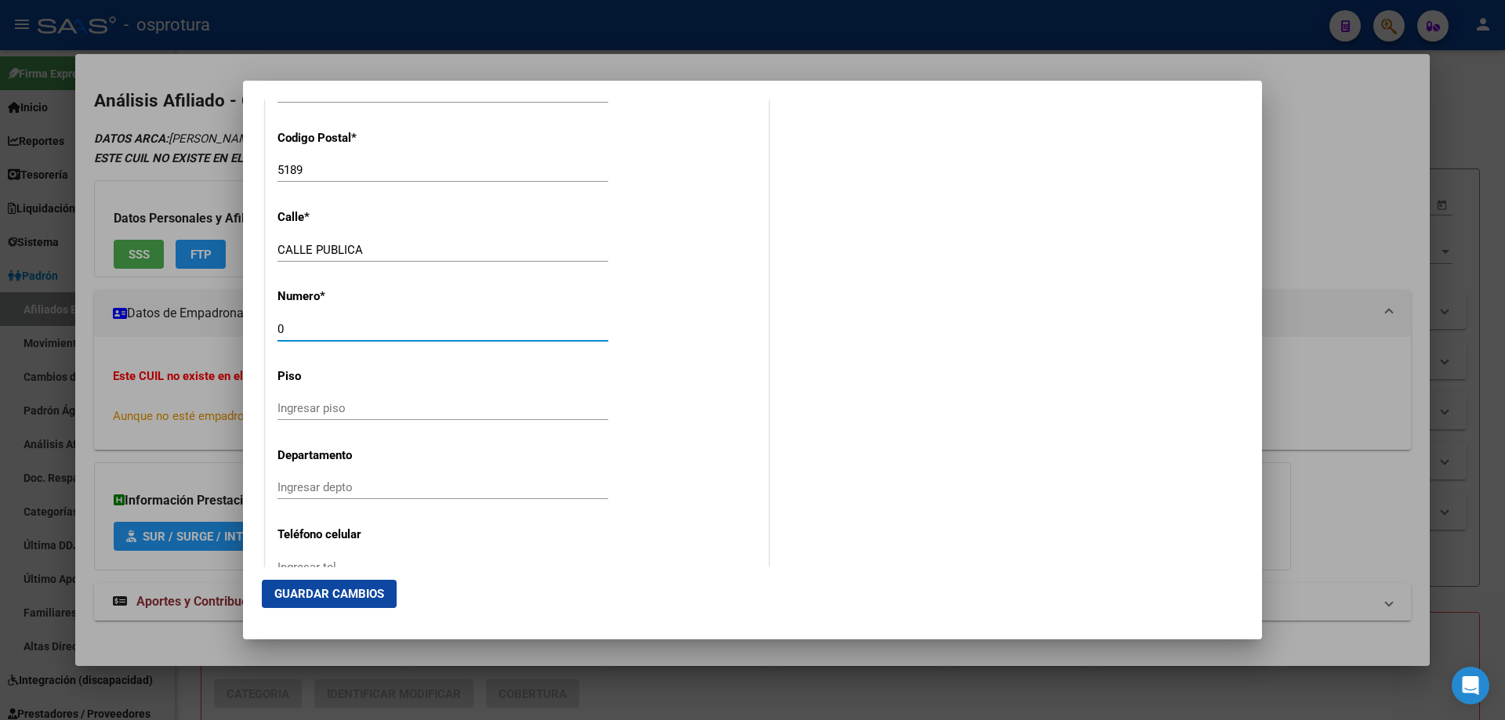
type input "0"
click at [348, 582] on button "Guardar Cambios" at bounding box center [329, 594] width 135 height 28
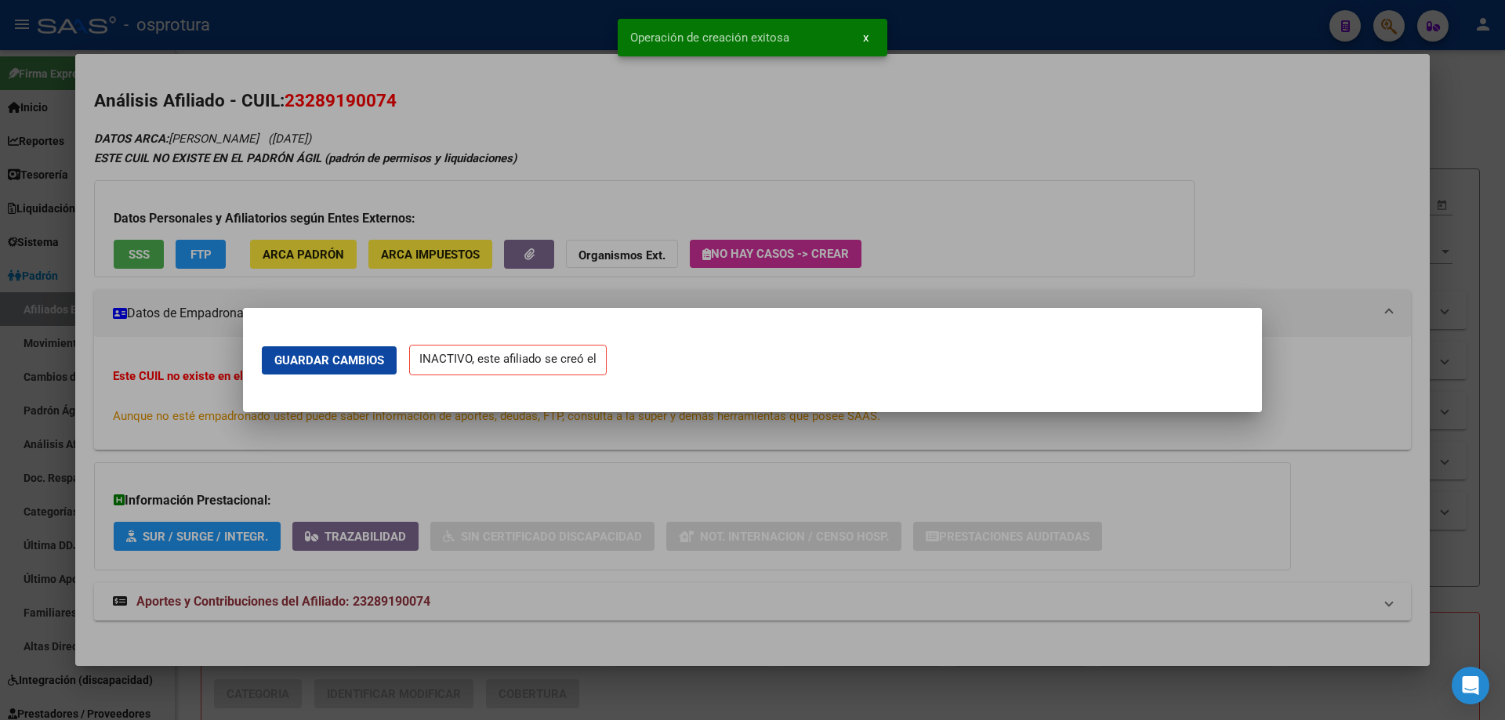
scroll to position [0, 0]
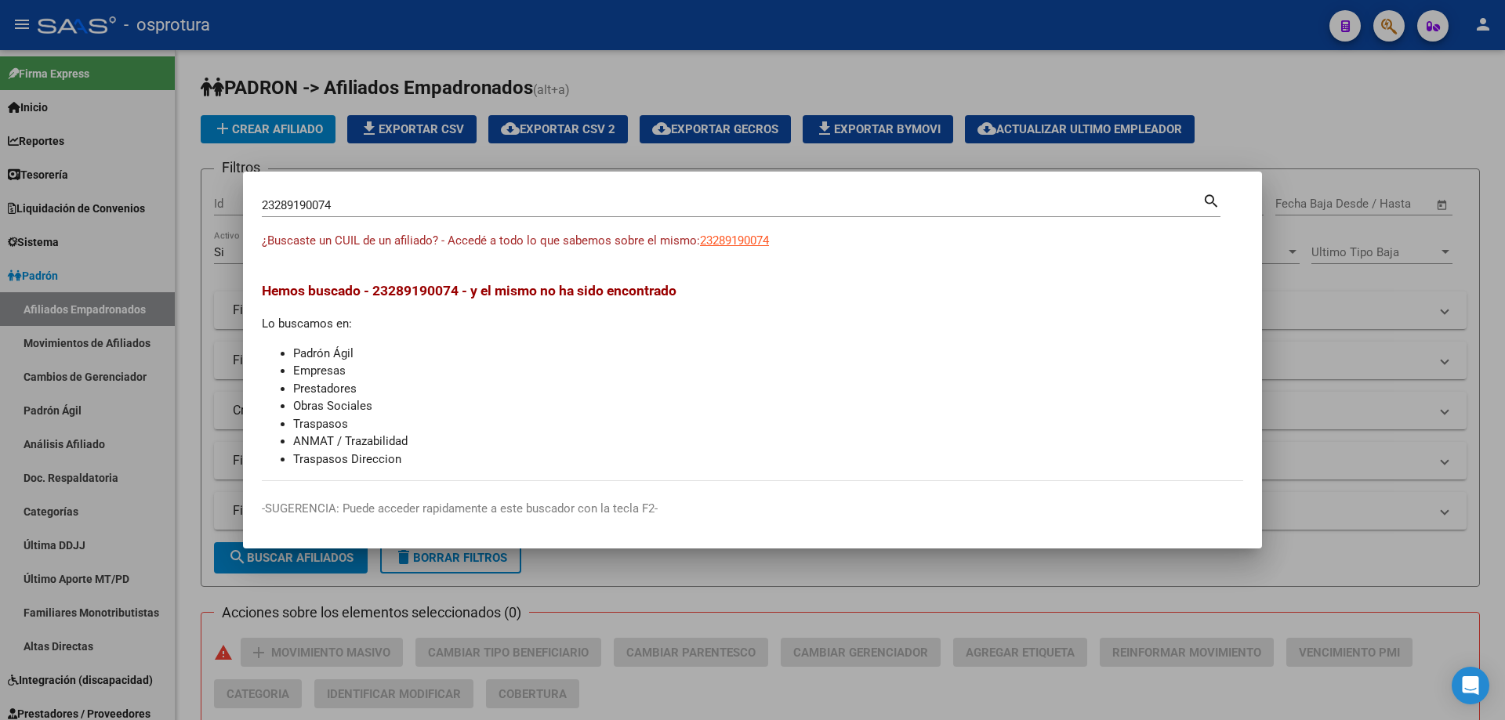
click at [811, 203] on input "23289190074" at bounding box center [732, 205] width 941 height 14
paste input "7-29146430-6"
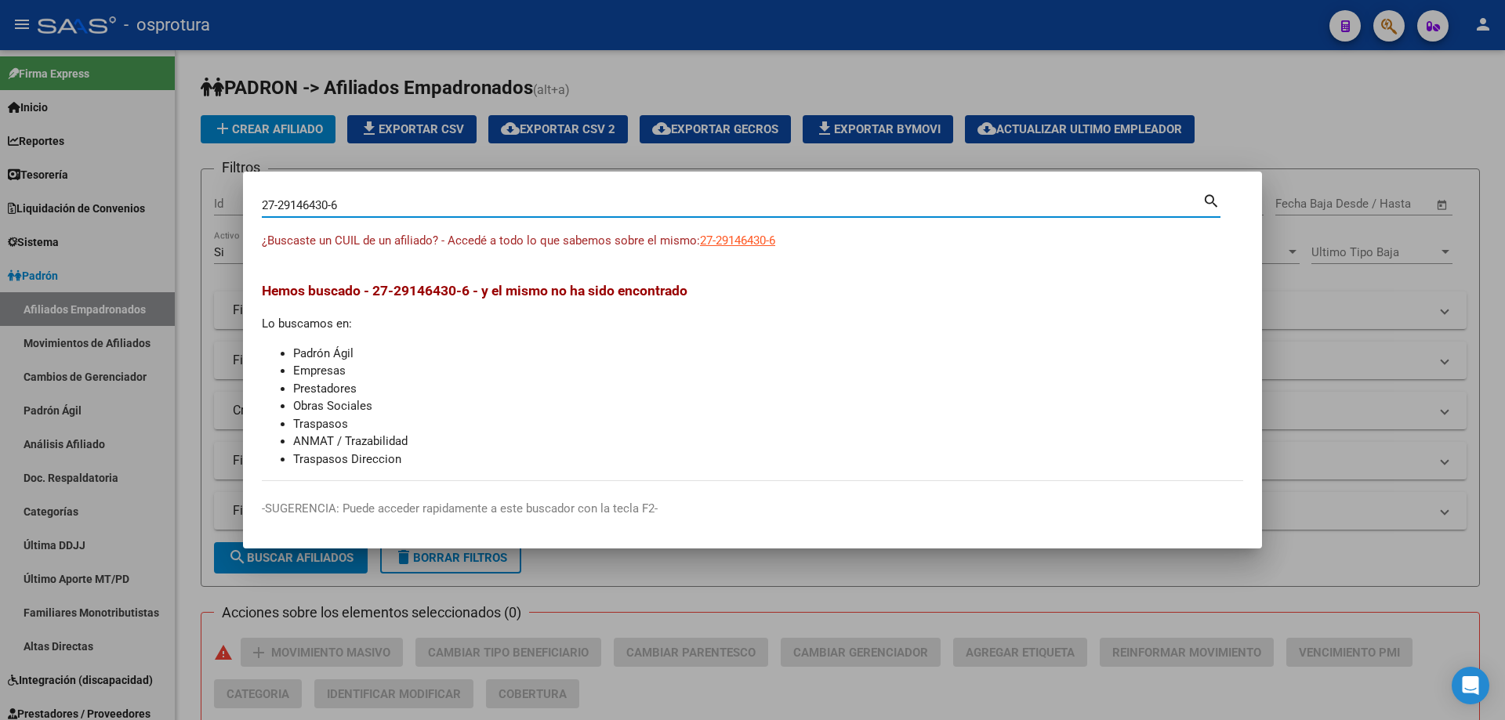
type input "27291464306"
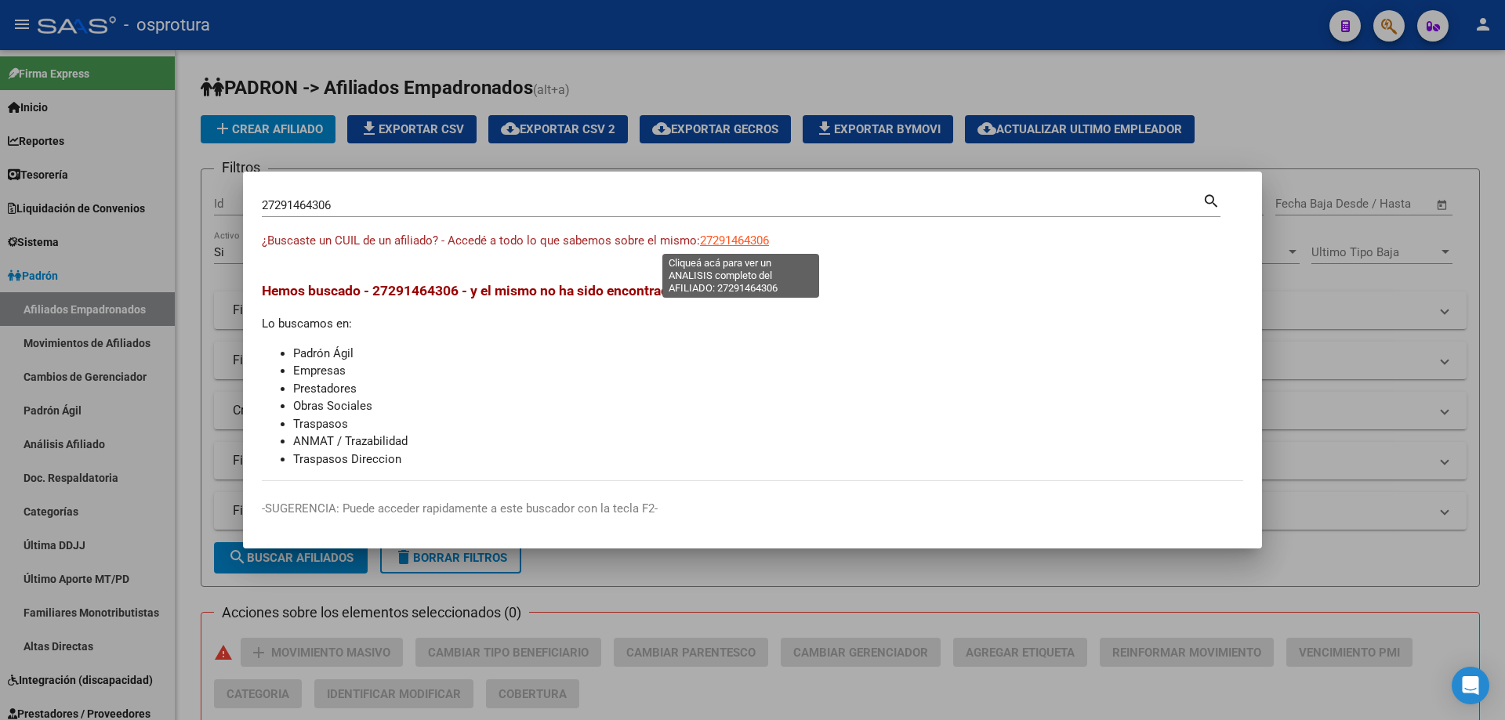
click at [732, 242] on span "27291464306" at bounding box center [734, 241] width 69 height 14
type textarea "27291464306"
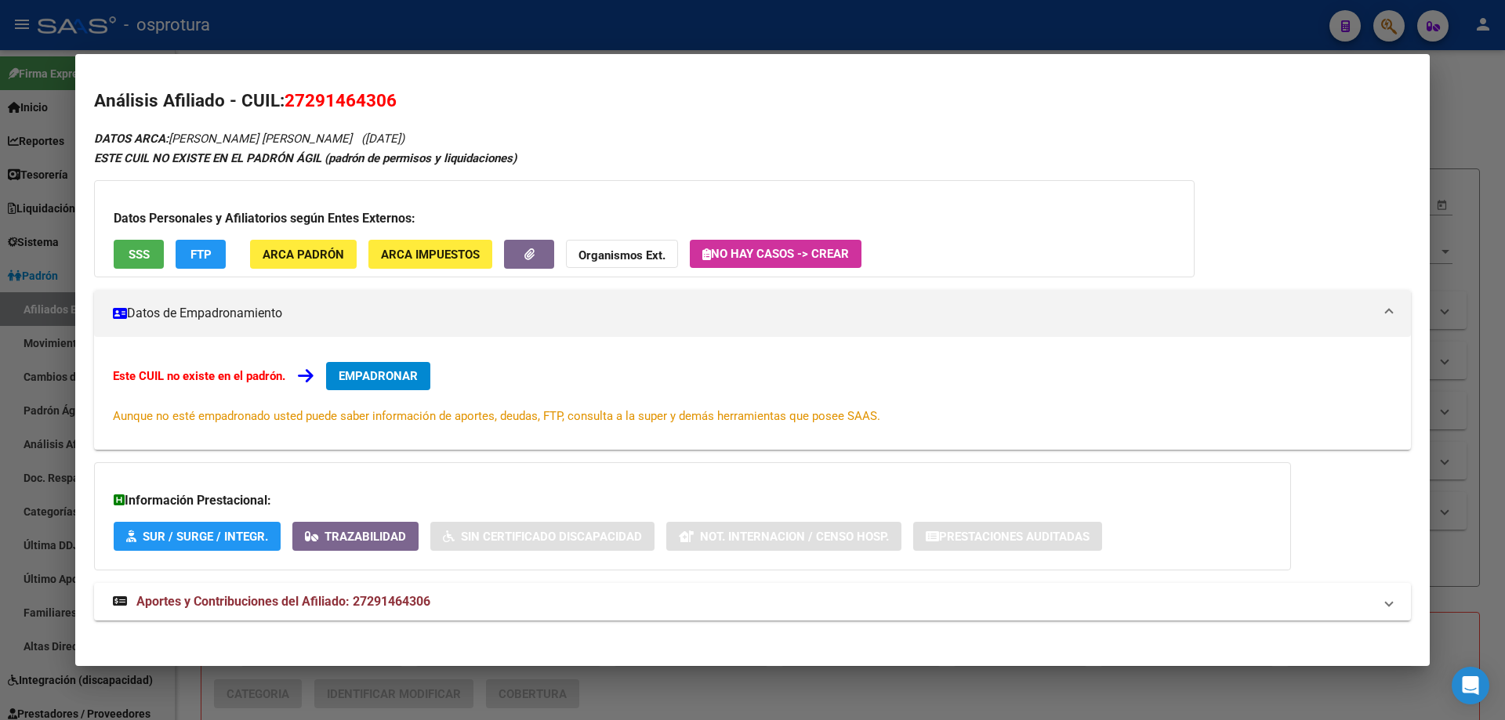
click at [368, 382] on span "EMPADRONAR" at bounding box center [378, 376] width 79 height 14
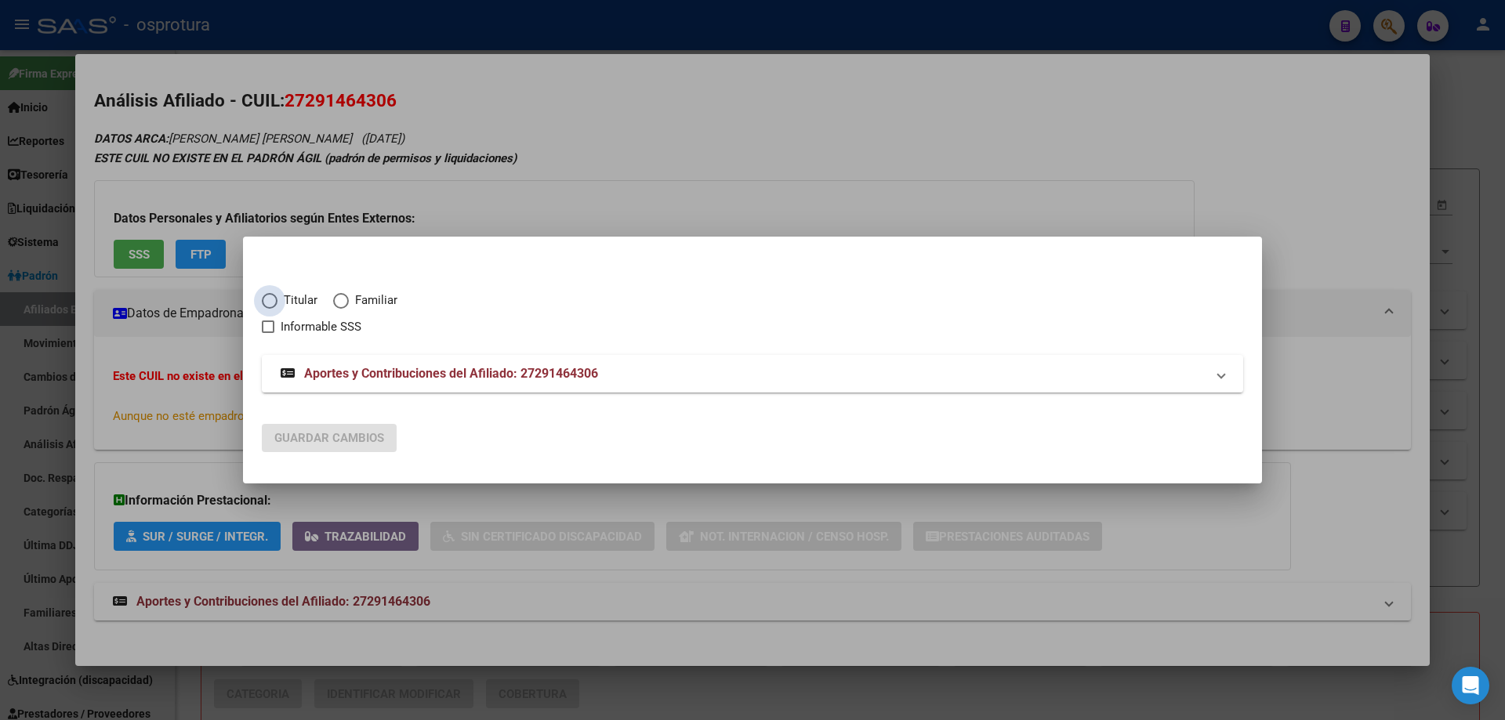
click at [283, 302] on span "Titular" at bounding box center [298, 301] width 40 height 18
click at [278, 302] on input "Titular" at bounding box center [270, 301] width 16 height 16
radio input "true"
checkbox input "true"
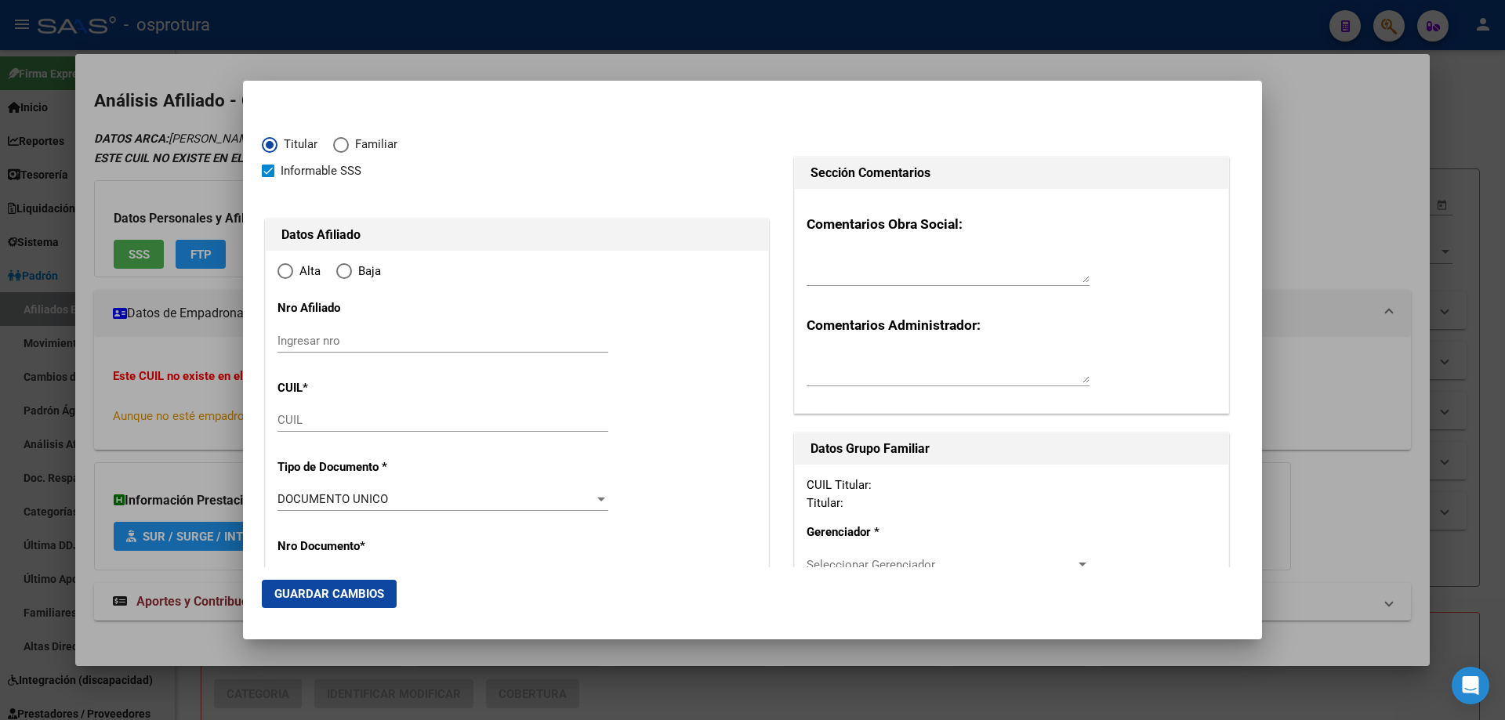
type input "27-29146430-6"
type input "29146430"
type input "[PERSON_NAME]"
type input "[DATE]"
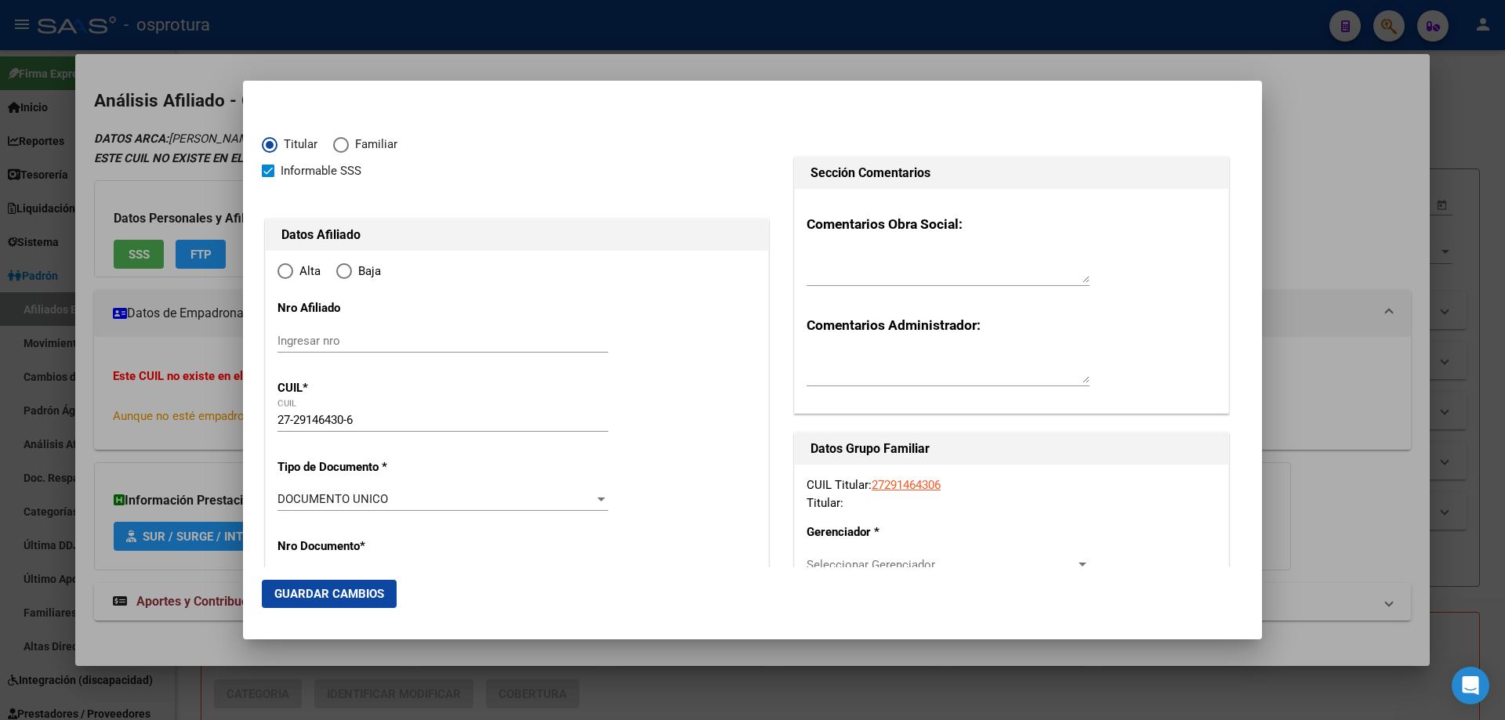
type input "[DATE][PERSON_NAME]"
type input "5182"
type input "[PERSON_NAME]"
radio input "true"
type input "[DATE][PERSON_NAME]"
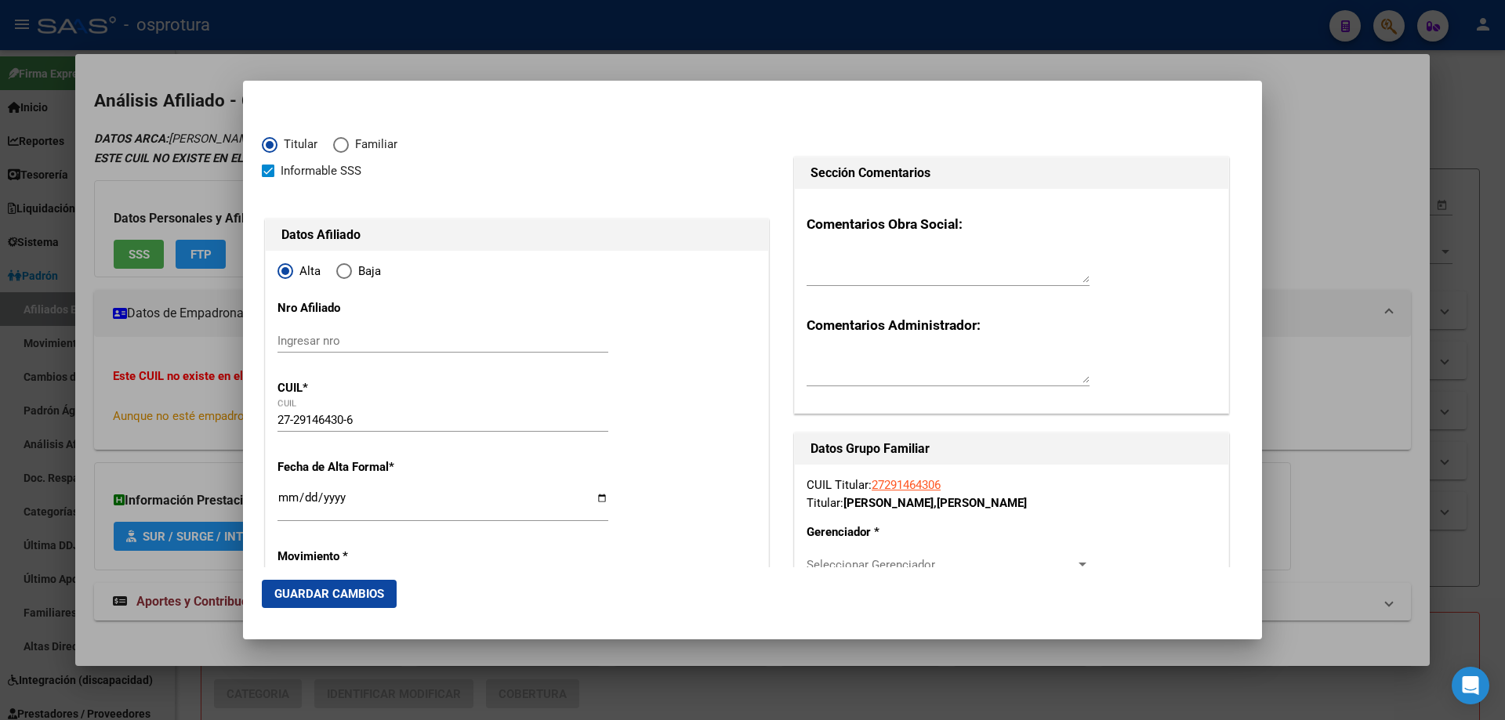
click at [281, 497] on input "Ingresar fecha" at bounding box center [443, 504] width 331 height 25
type input "[DATE]"
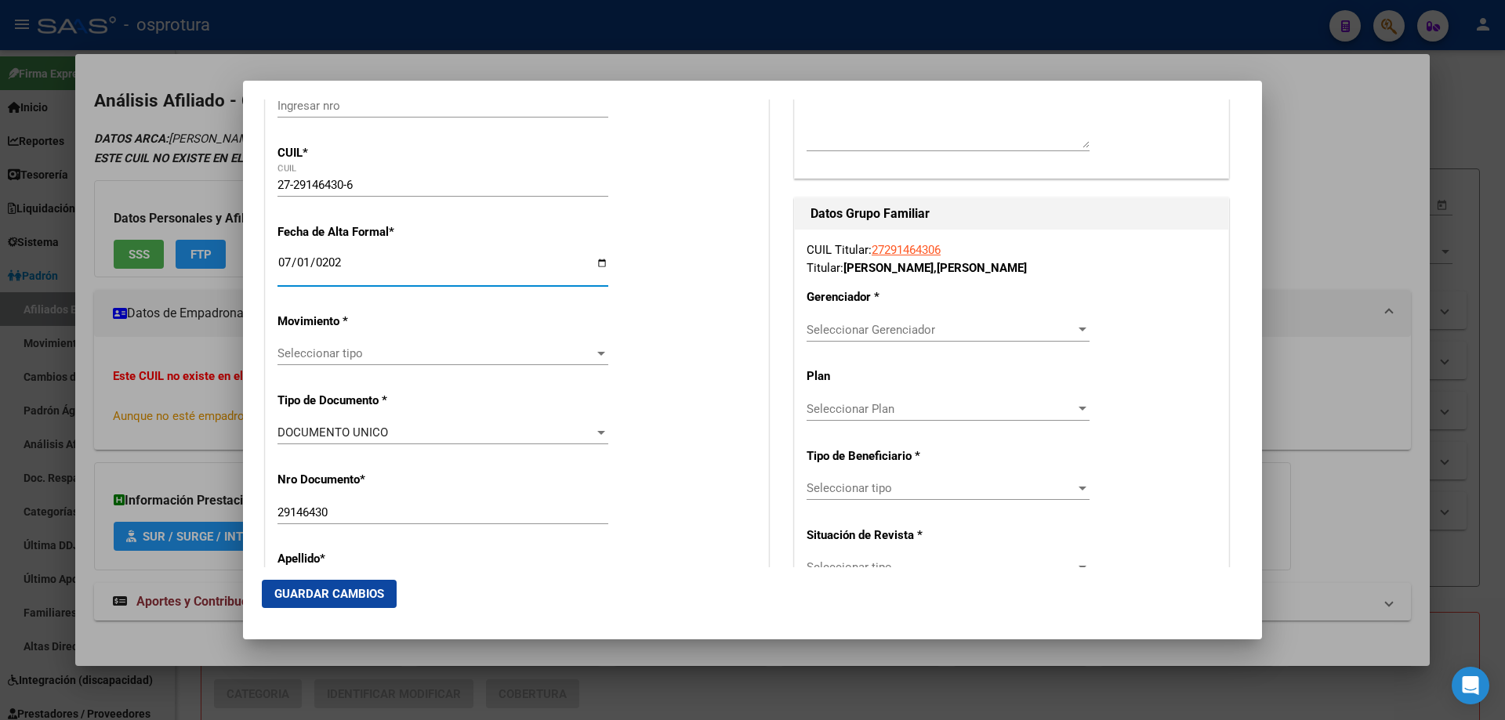
click at [342, 352] on span "Seleccionar tipo" at bounding box center [436, 354] width 317 height 14
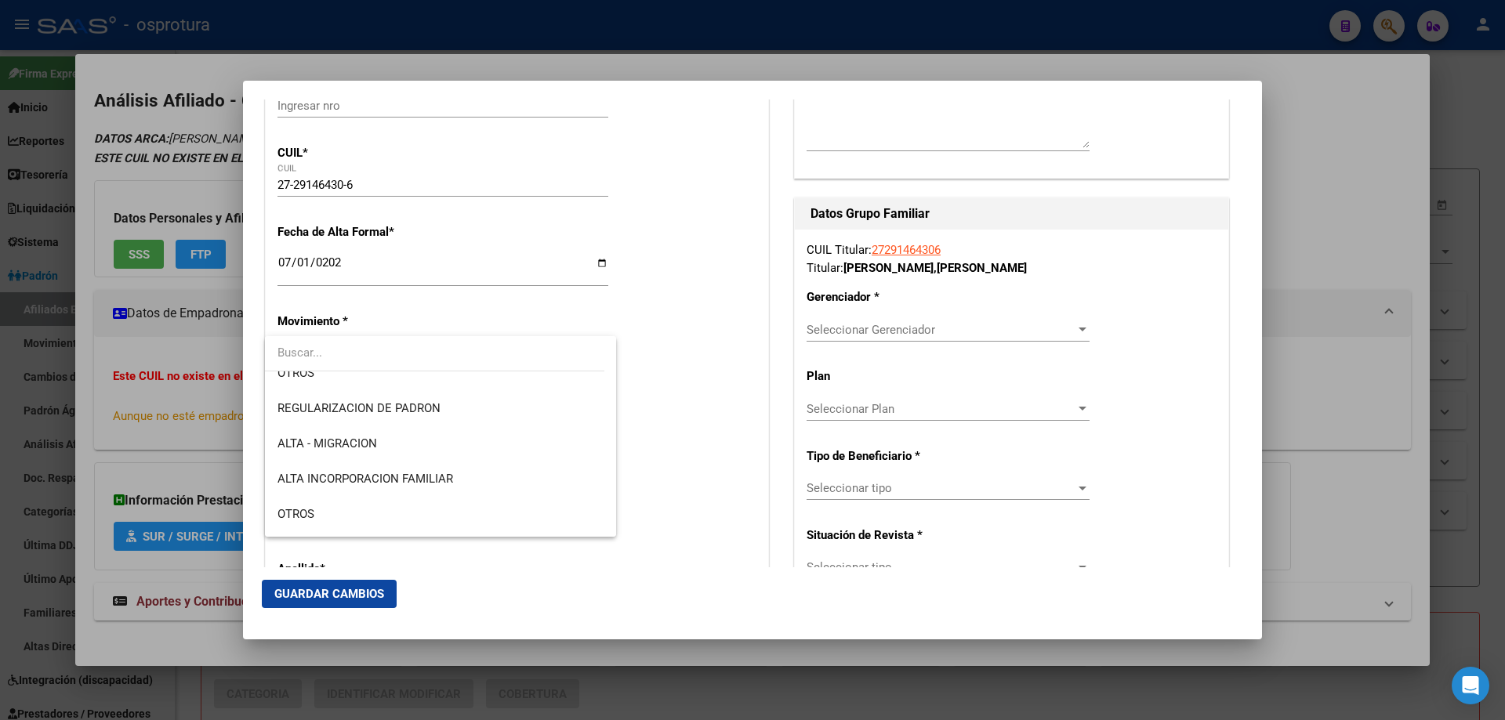
scroll to position [314, 0]
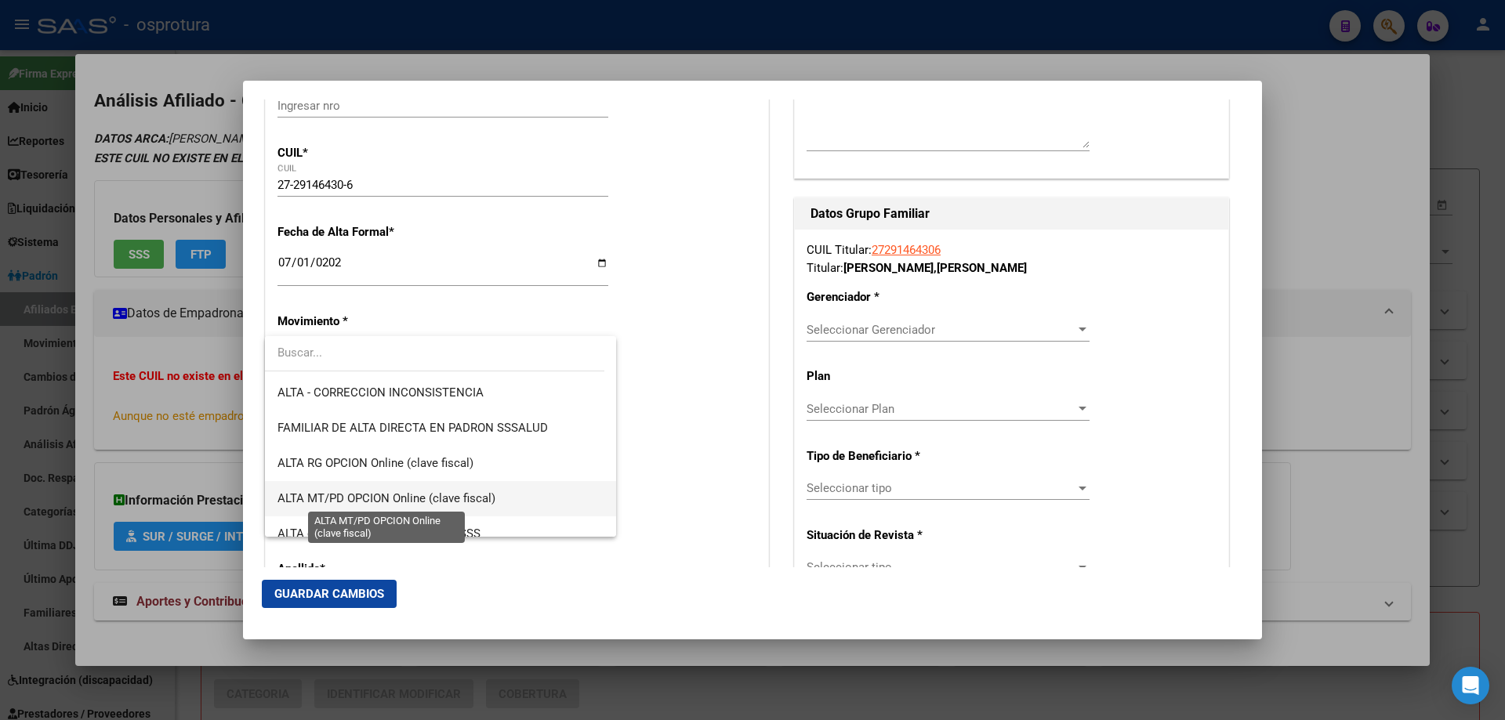
click at [342, 501] on span "ALTA MT/PD OPCION Online (clave fiscal)" at bounding box center [387, 499] width 218 height 14
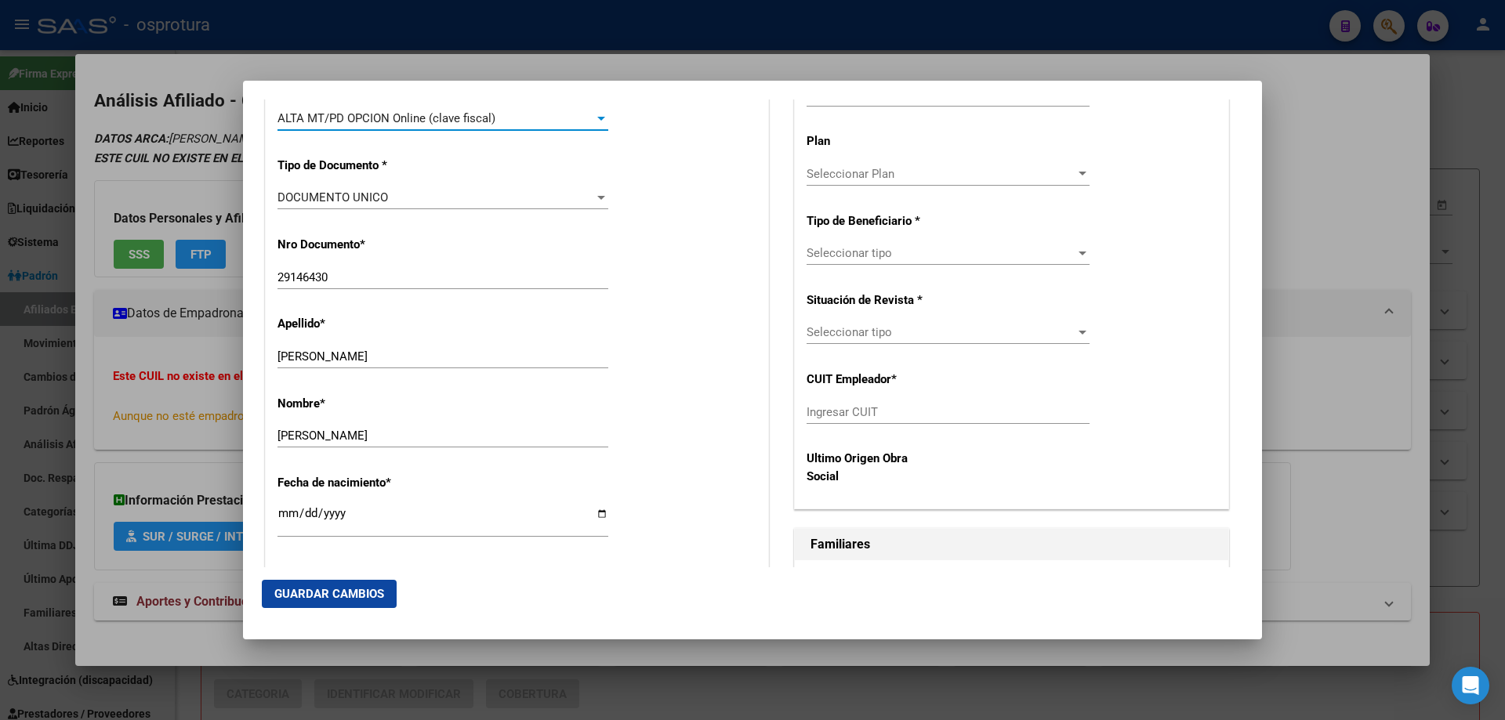
scroll to position [627, 0]
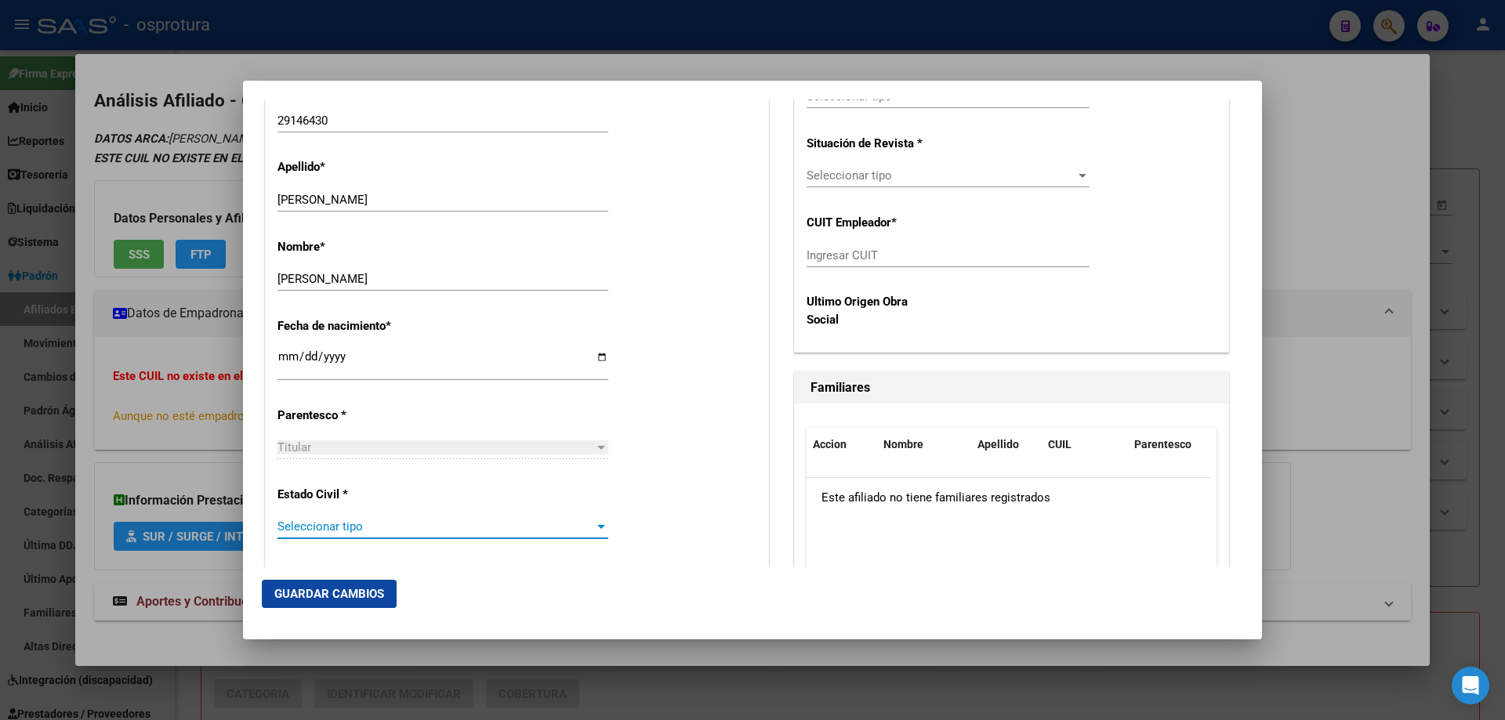
click at [346, 526] on span "Seleccionar tipo" at bounding box center [436, 527] width 317 height 14
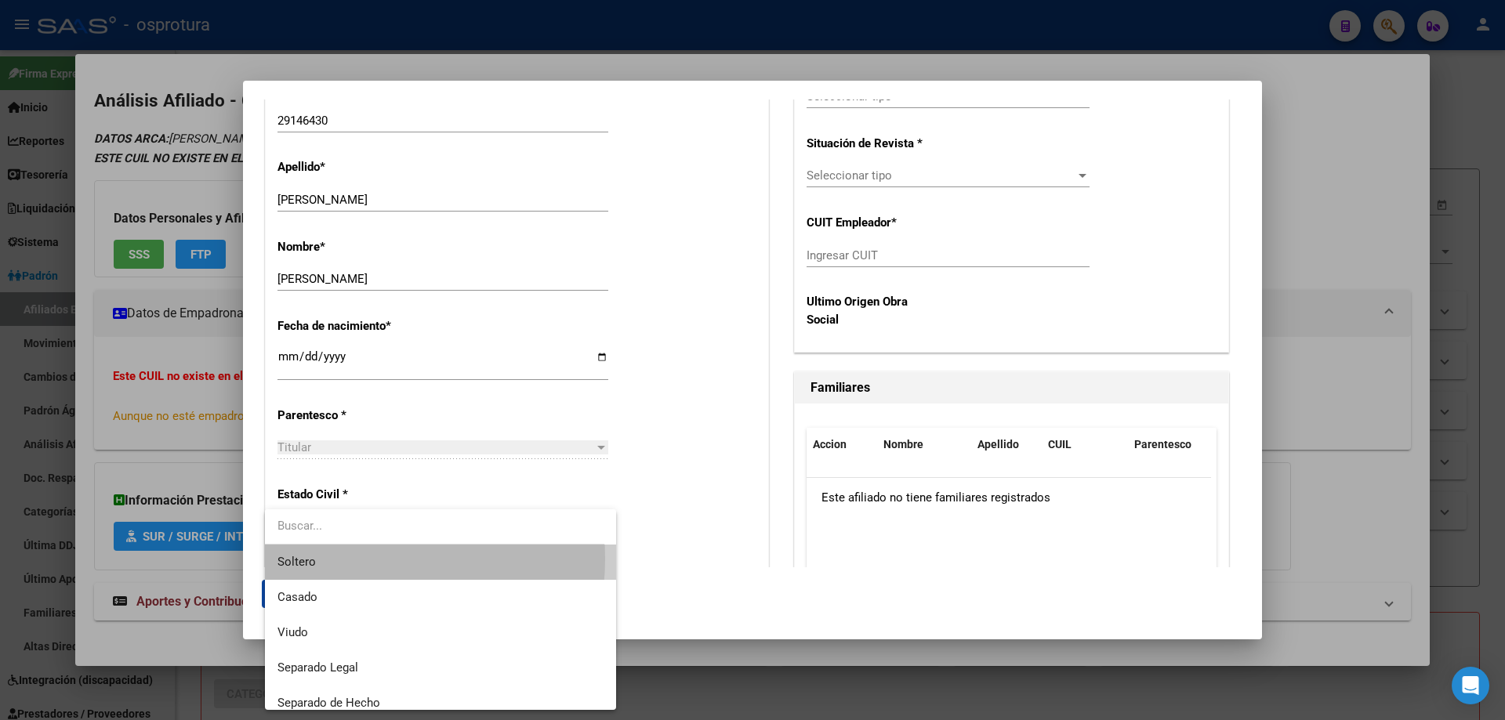
click at [343, 559] on span "Soltero" at bounding box center [441, 562] width 326 height 35
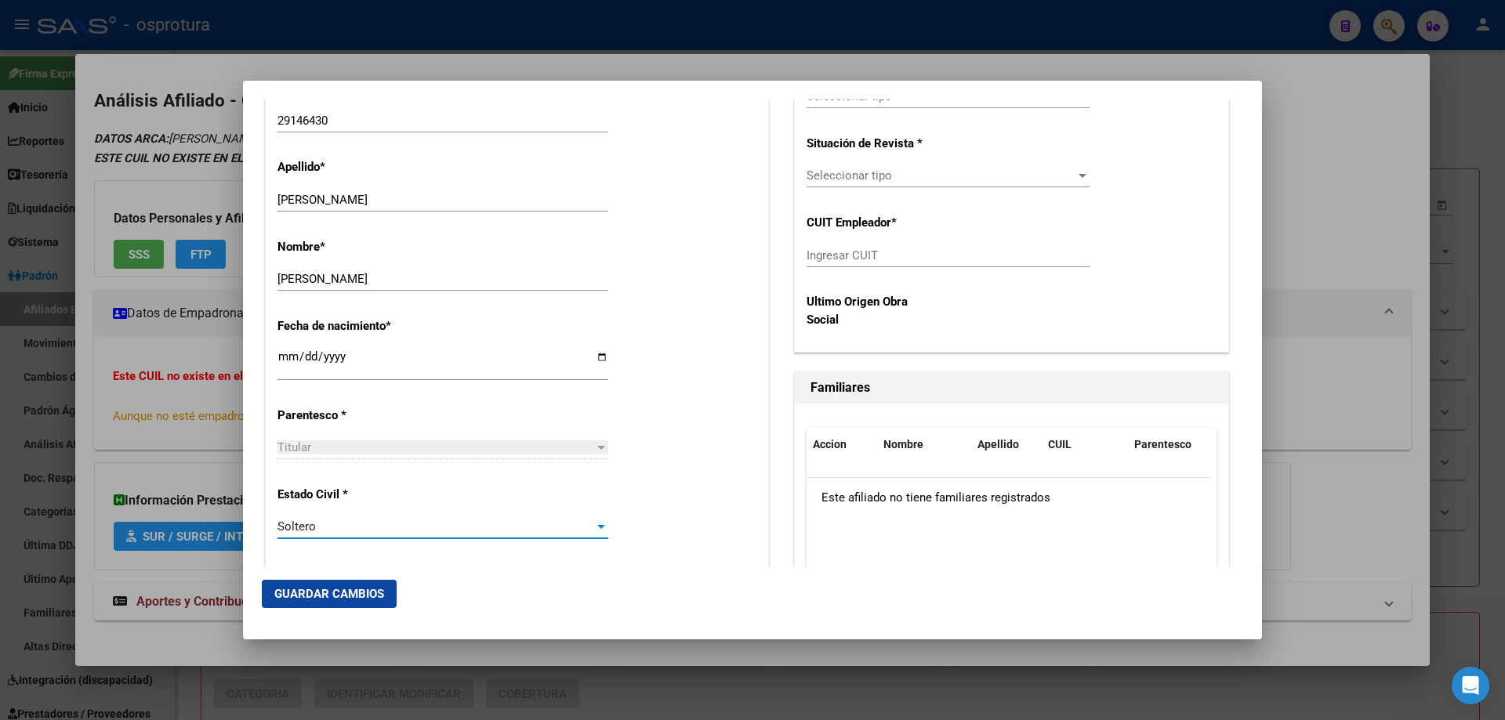
scroll to position [314, 0]
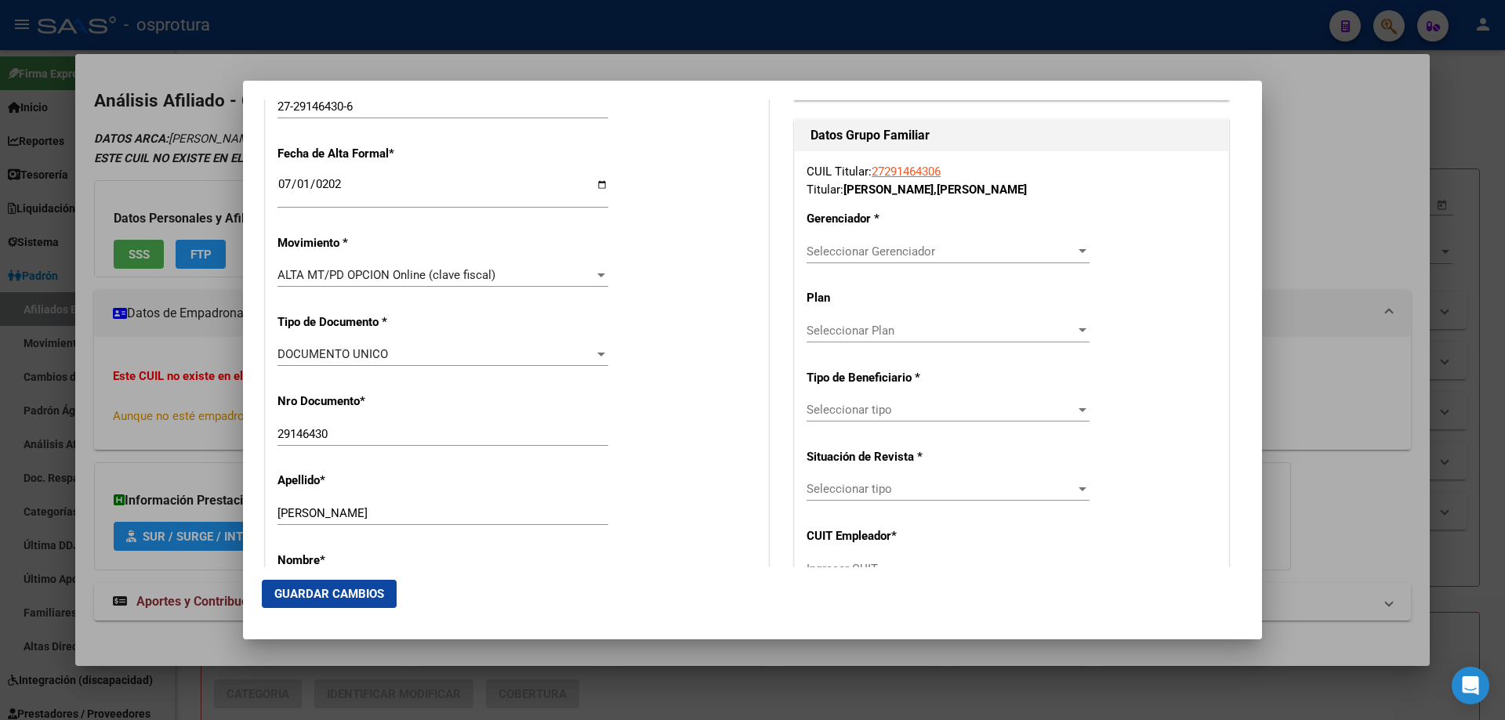
click at [827, 249] on span "Seleccionar Gerenciador" at bounding box center [941, 252] width 269 height 14
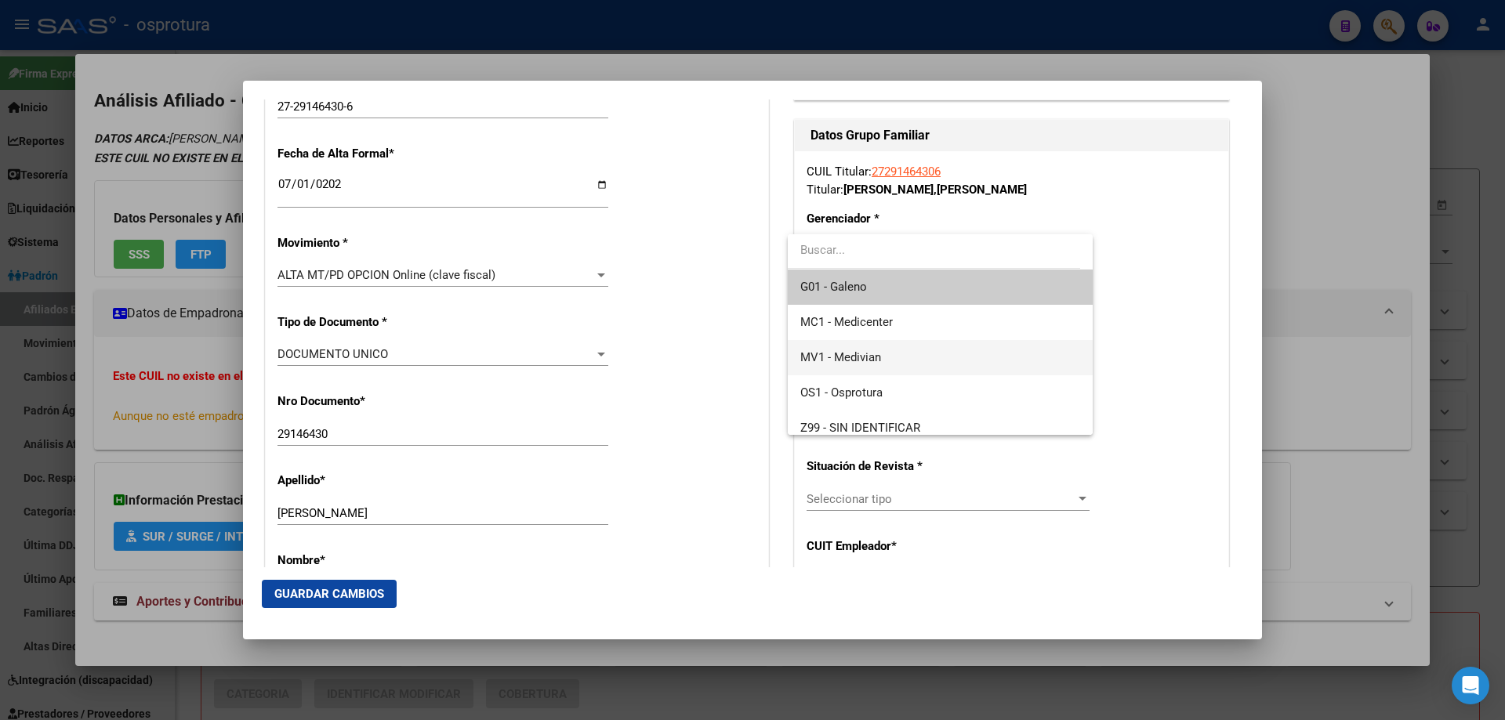
click at [848, 365] on span "MV1 - Medivian" at bounding box center [939, 357] width 279 height 35
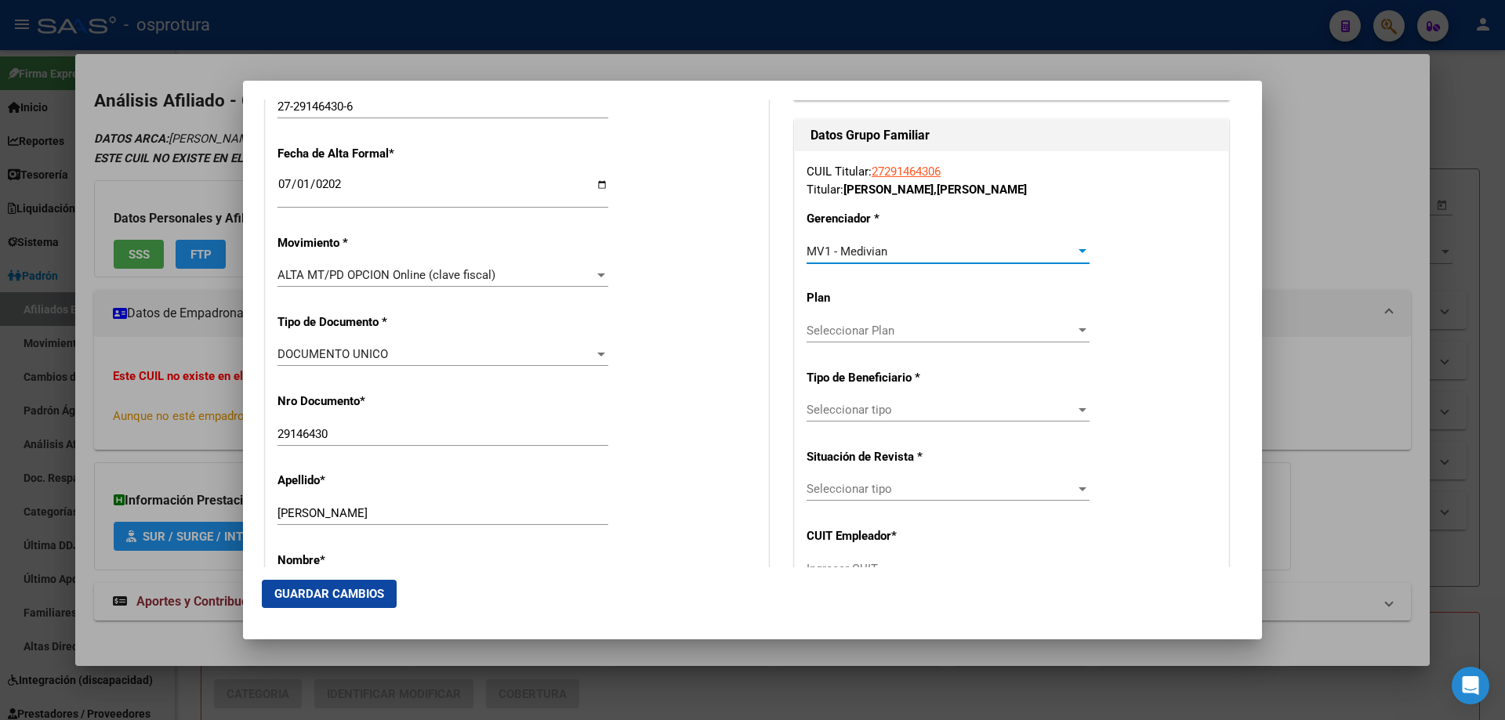
click at [851, 404] on span "Seleccionar tipo" at bounding box center [941, 410] width 269 height 14
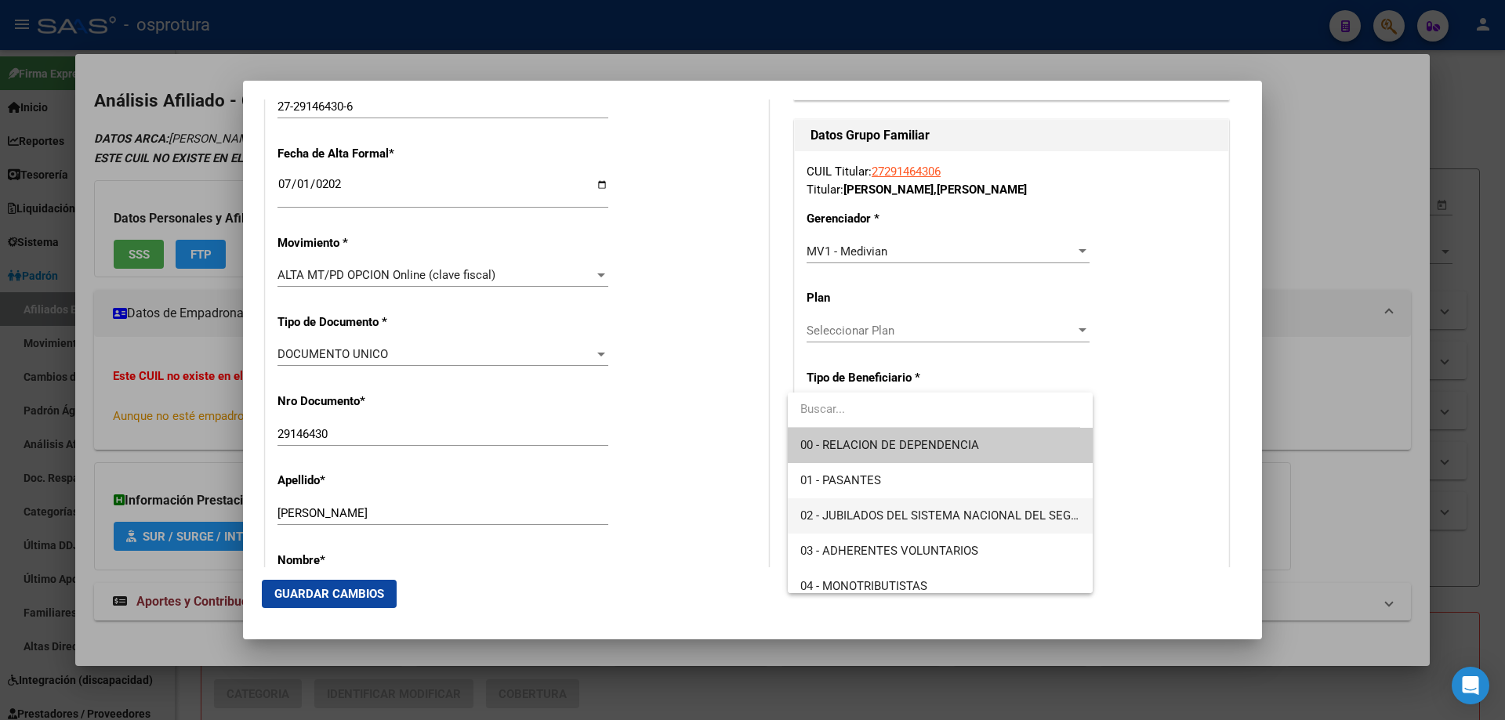
scroll to position [157, 0]
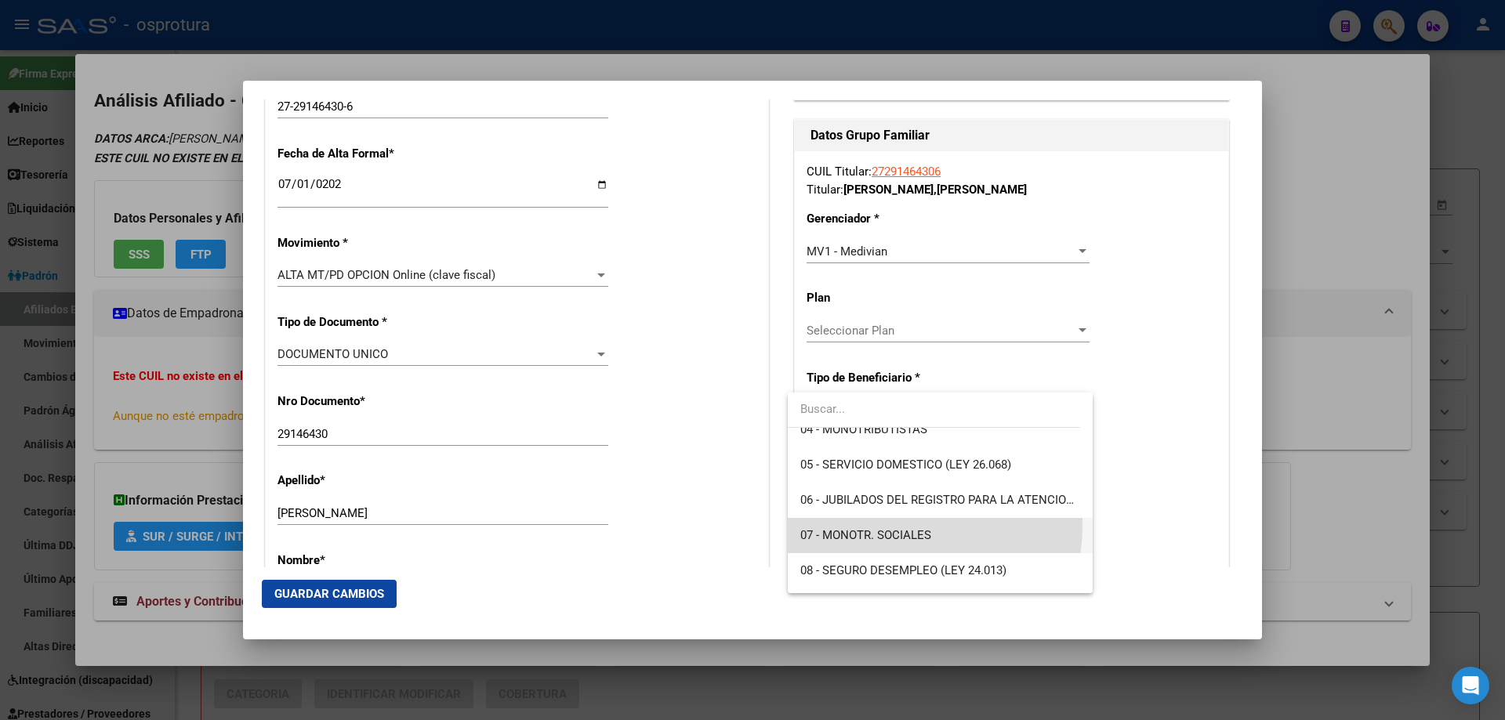
click at [866, 524] on span "07 - MONOTR. SOCIALES" at bounding box center [939, 535] width 279 height 35
type input "27-29146430-6"
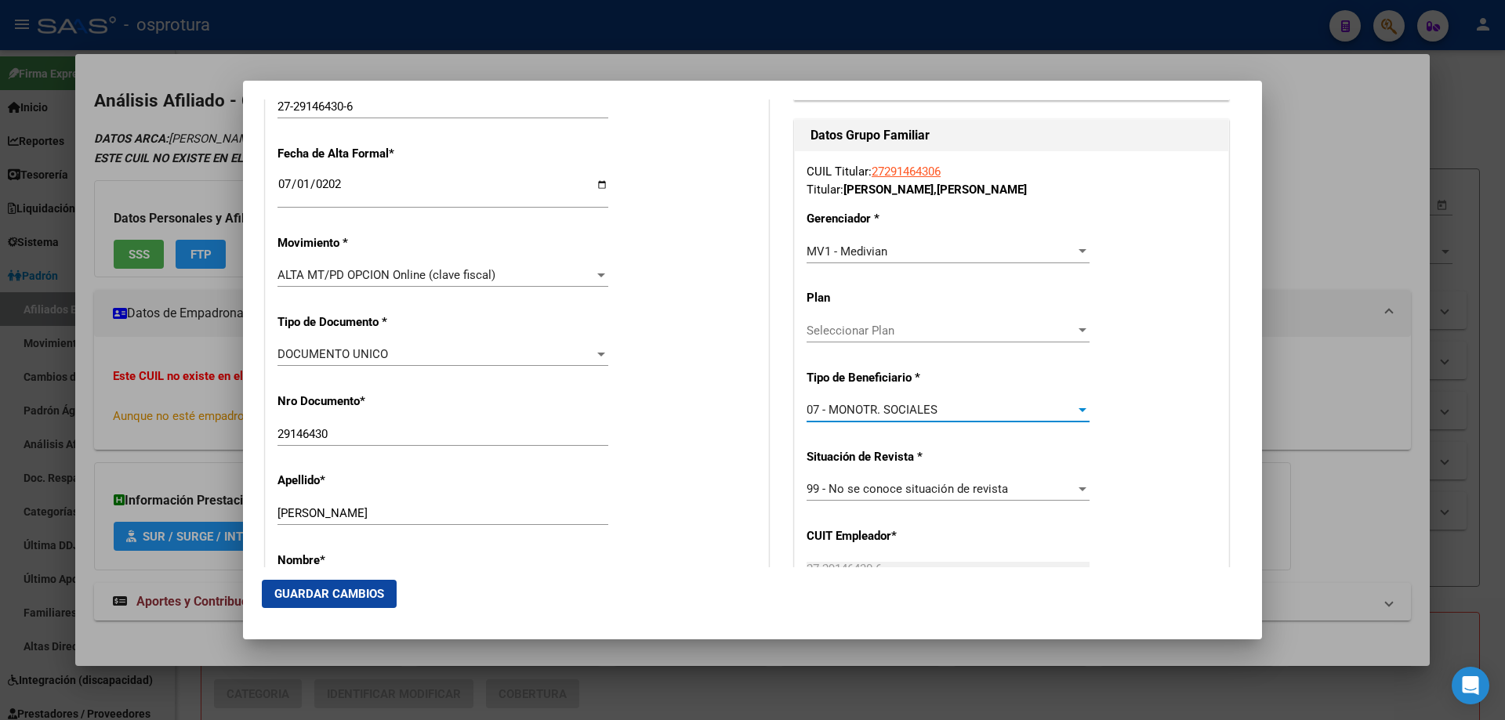
click at [325, 596] on span "Guardar Cambios" at bounding box center [329, 594] width 110 height 14
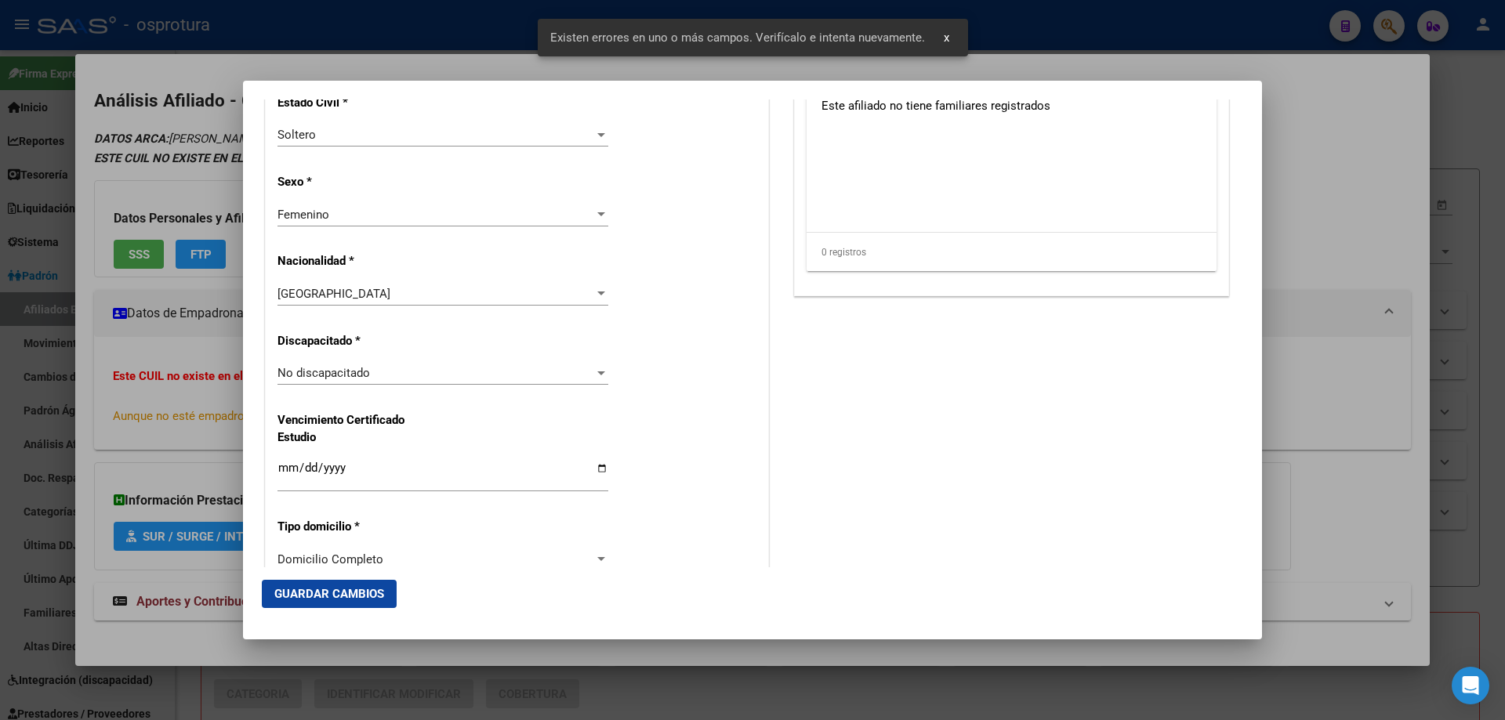
scroll to position [1489, 0]
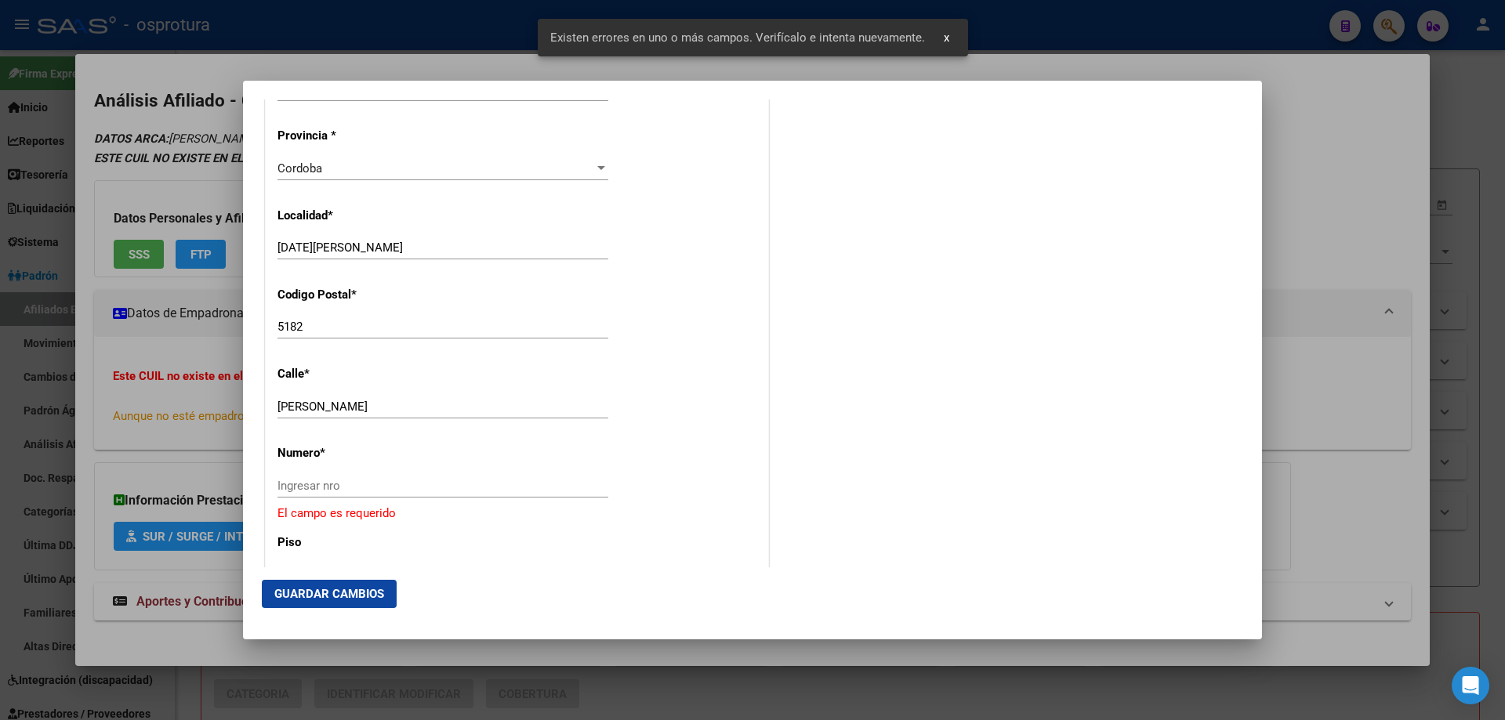
click at [358, 489] on input "Ingresar nro" at bounding box center [443, 486] width 331 height 14
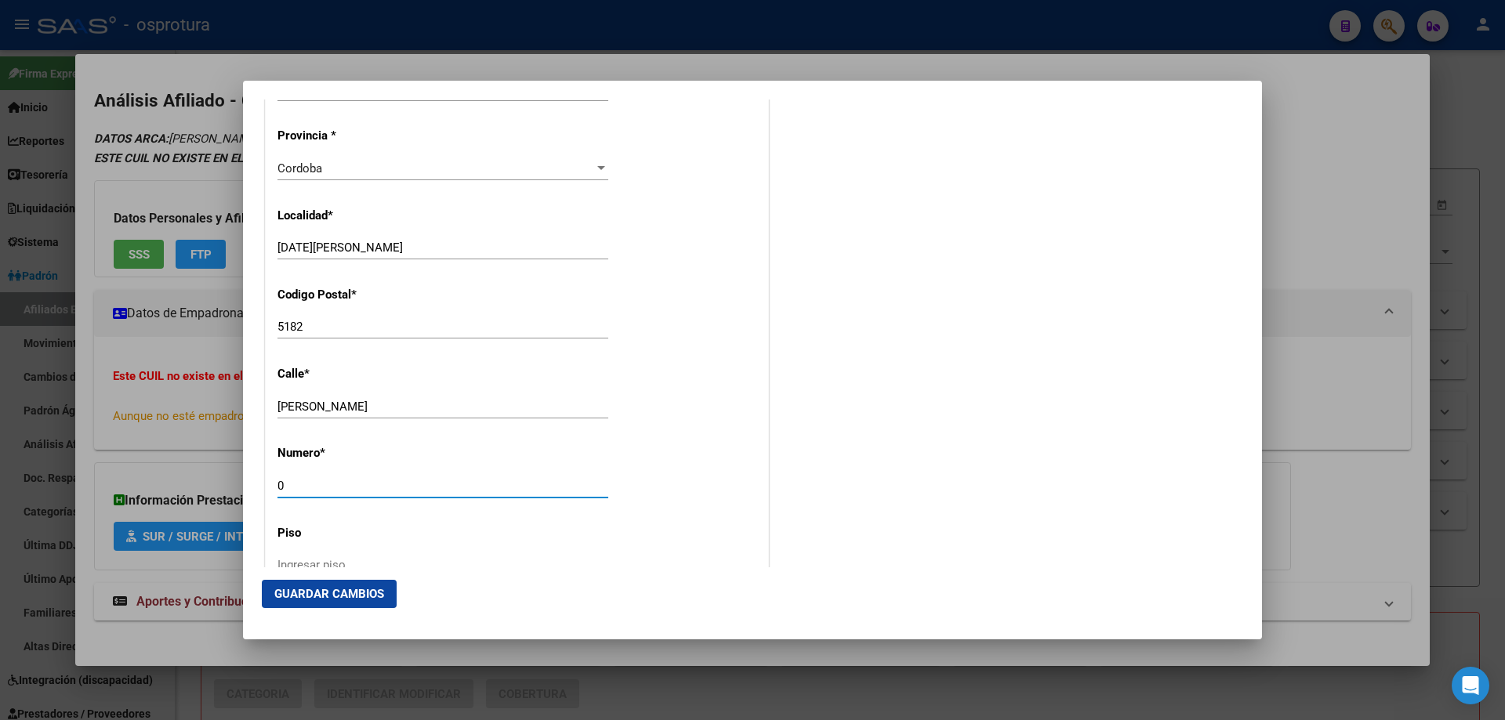
type input "0"
click at [315, 603] on button "Guardar Cambios" at bounding box center [329, 594] width 135 height 28
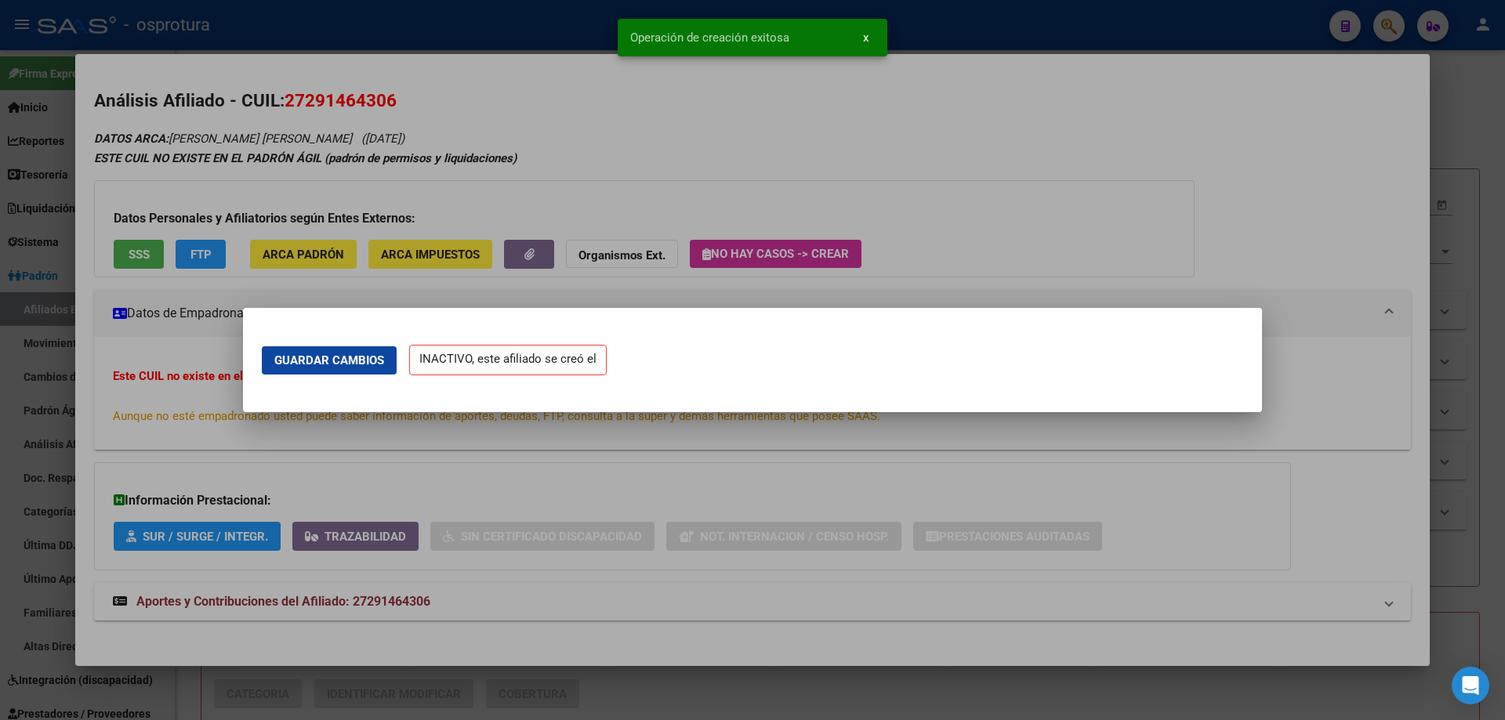
scroll to position [0, 0]
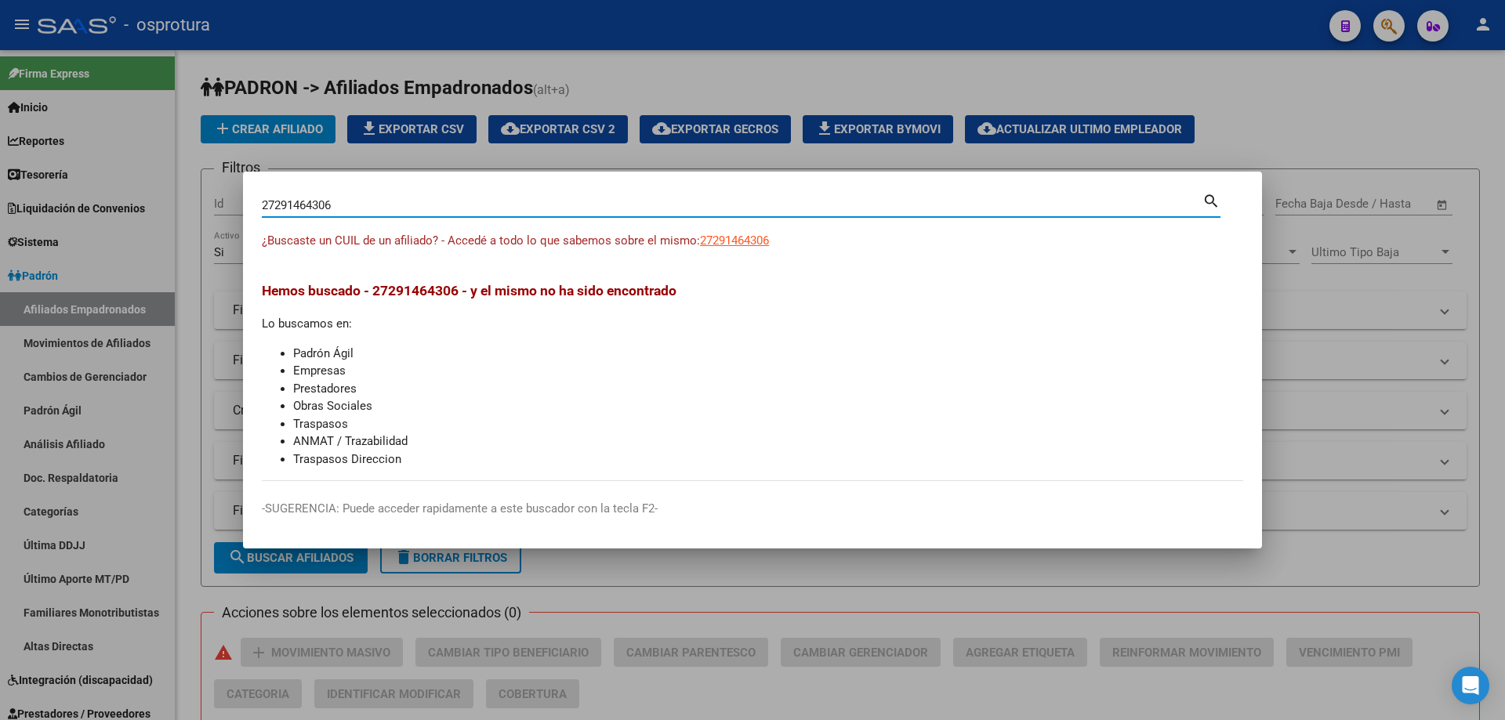
click at [508, 207] on input "27291464306" at bounding box center [732, 205] width 941 height 14
paste input "-29443387-8"
type input "27294433878"
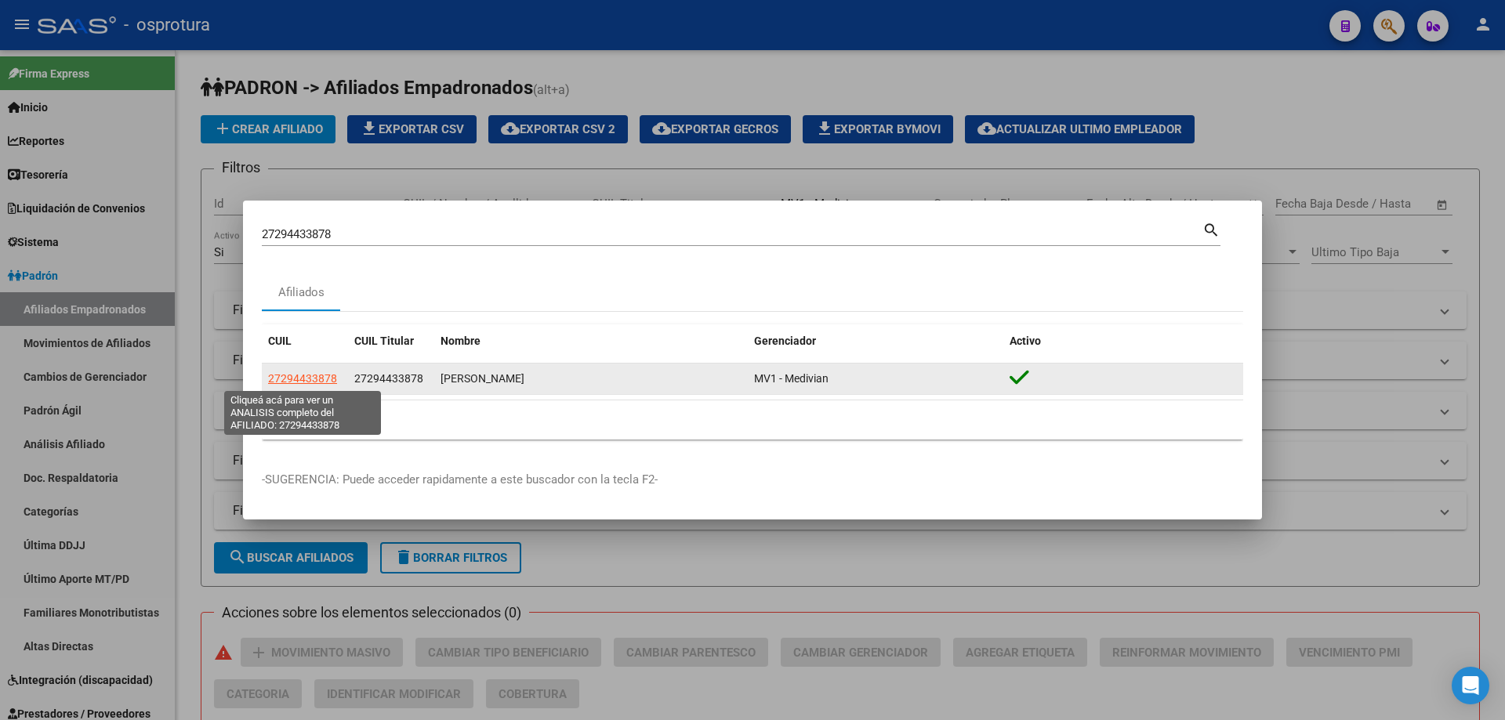
click at [294, 377] on span "27294433878" at bounding box center [302, 378] width 69 height 13
type textarea "27294433878"
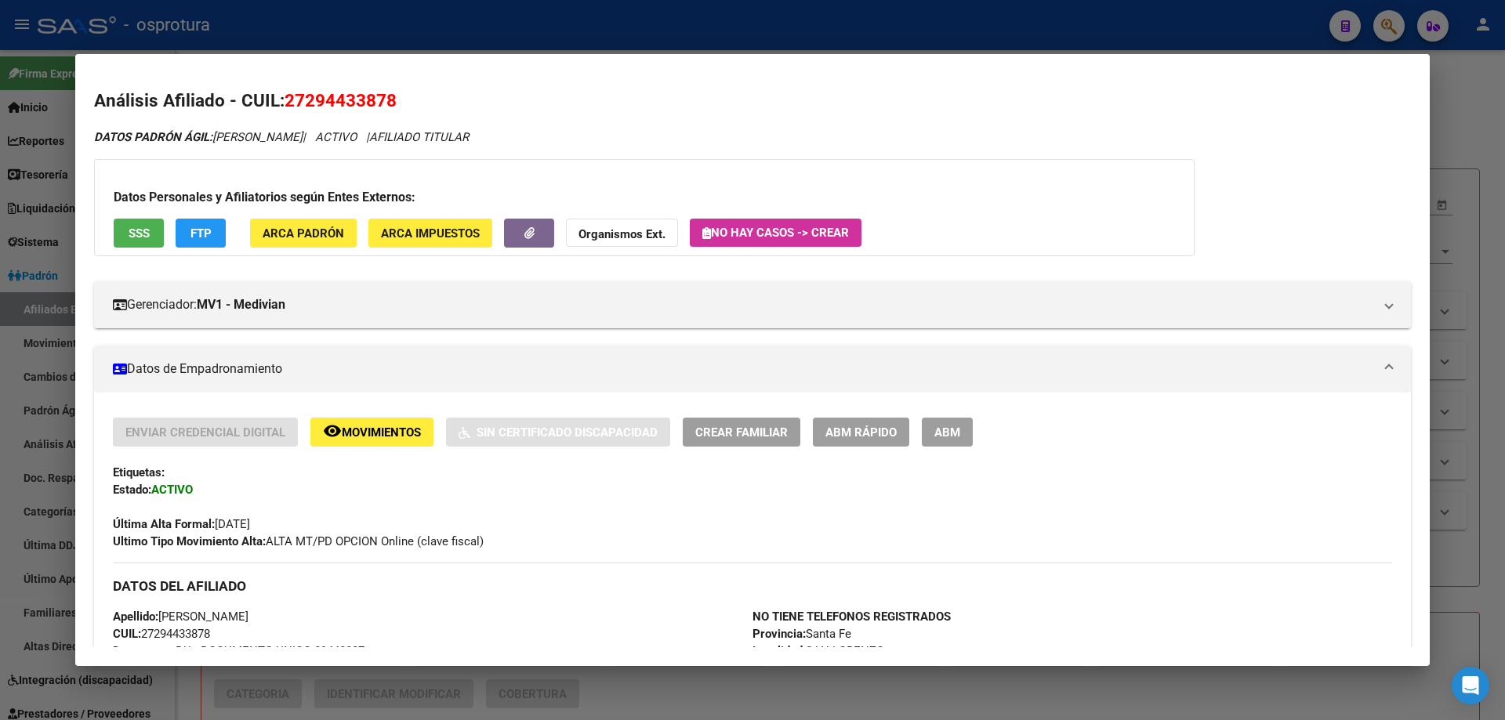
scroll to position [314, 0]
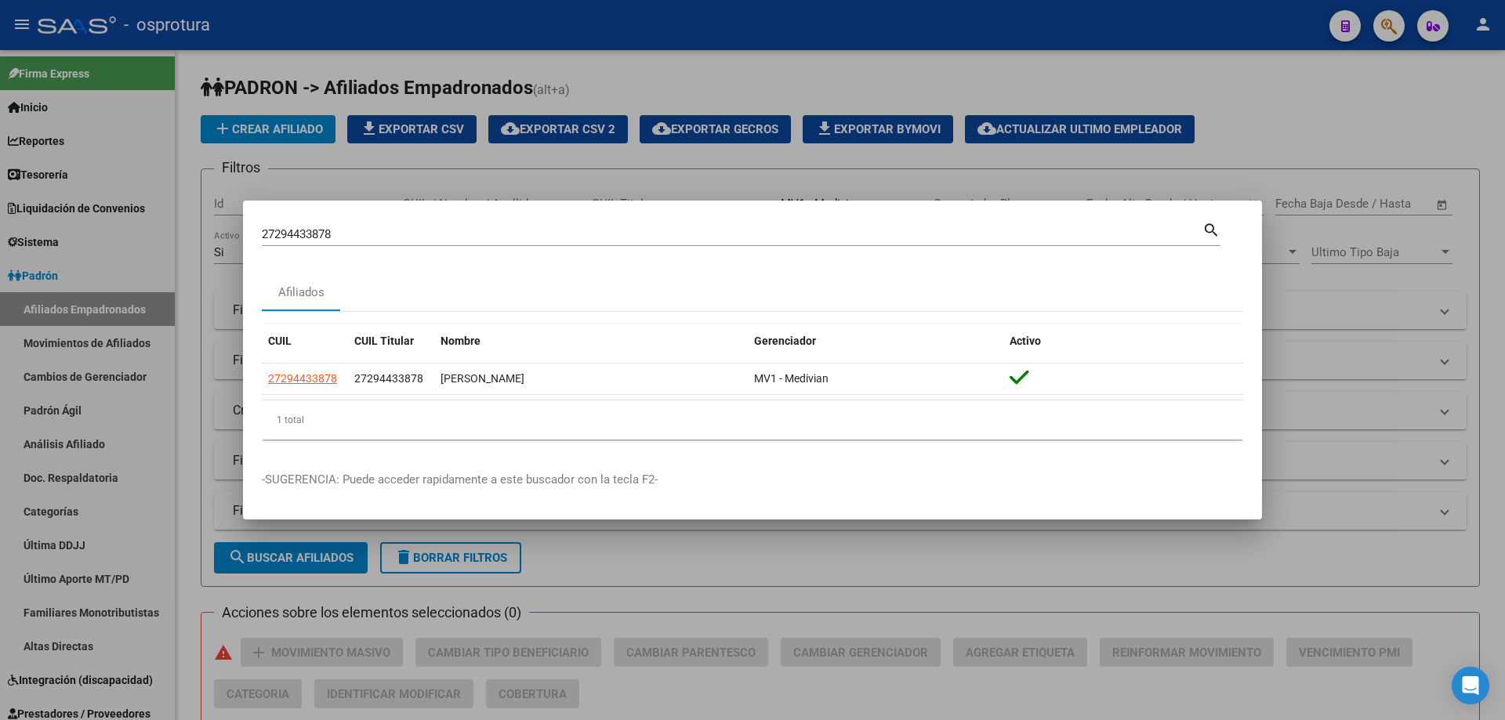
click at [381, 237] on input "27294433878" at bounding box center [732, 234] width 941 height 14
paste input "-30306545-3"
type input "27303065453"
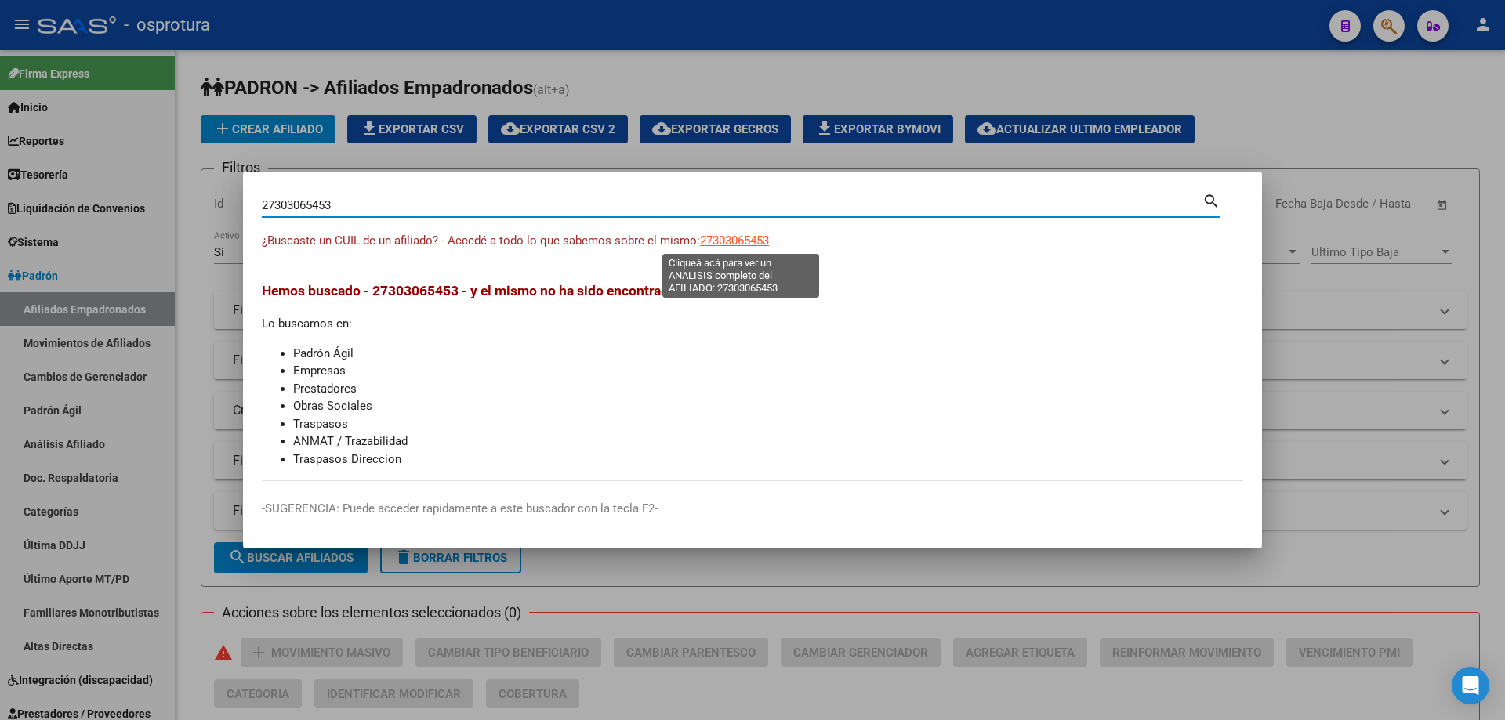
click at [755, 245] on span "27303065453" at bounding box center [734, 241] width 69 height 14
type textarea "27303065453"
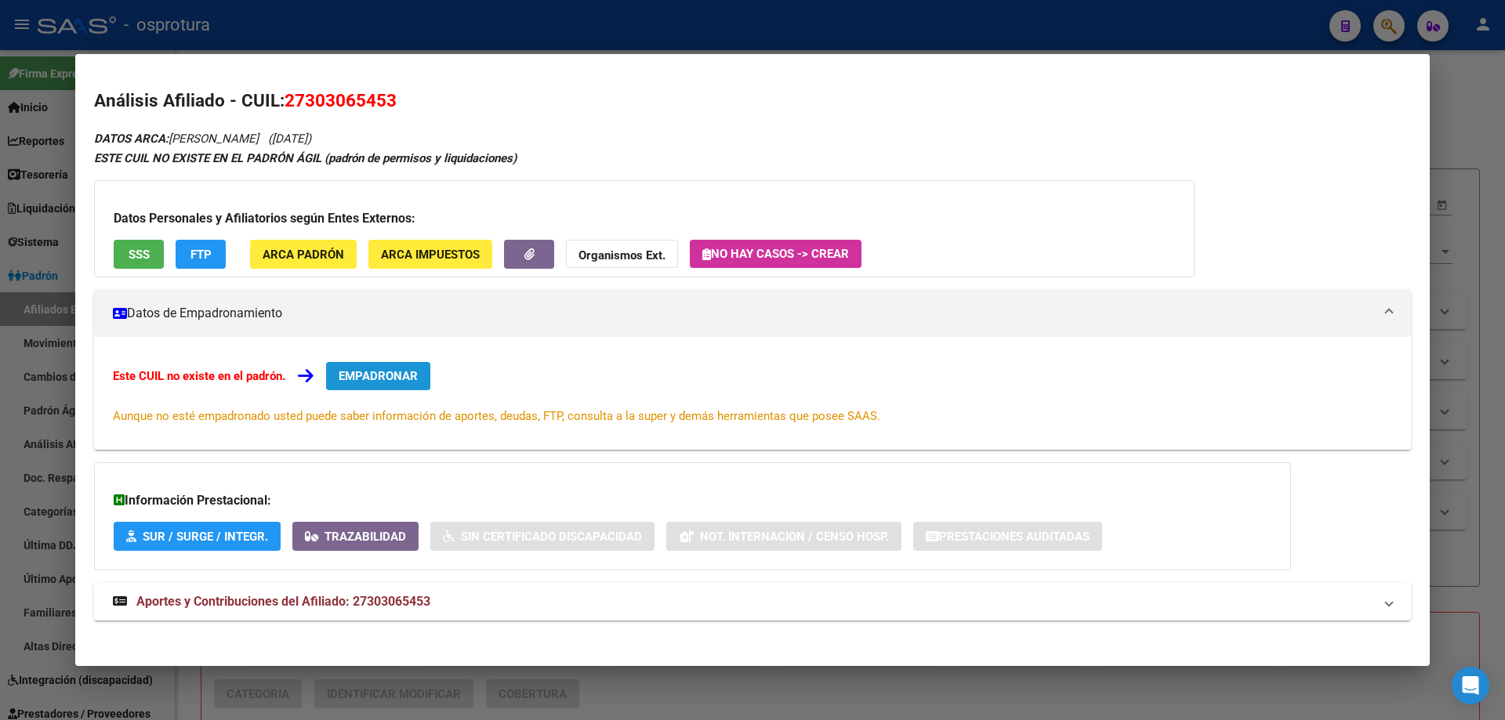
click at [378, 374] on span "EMPADRONAR" at bounding box center [378, 376] width 79 height 14
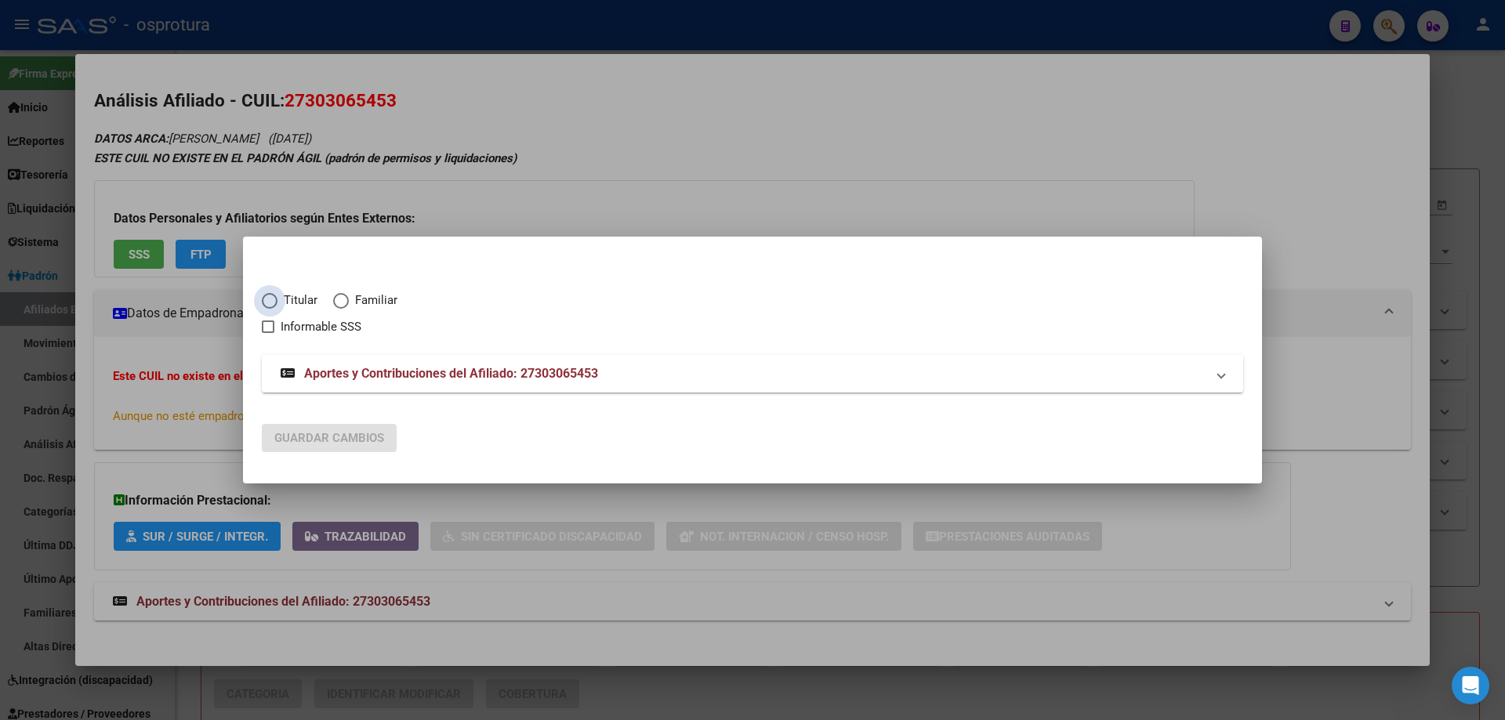
click at [269, 303] on span "Elija una opción" at bounding box center [270, 301] width 16 height 16
click at [269, 303] on input "Titular" at bounding box center [270, 301] width 16 height 16
radio input "true"
checkbox input "true"
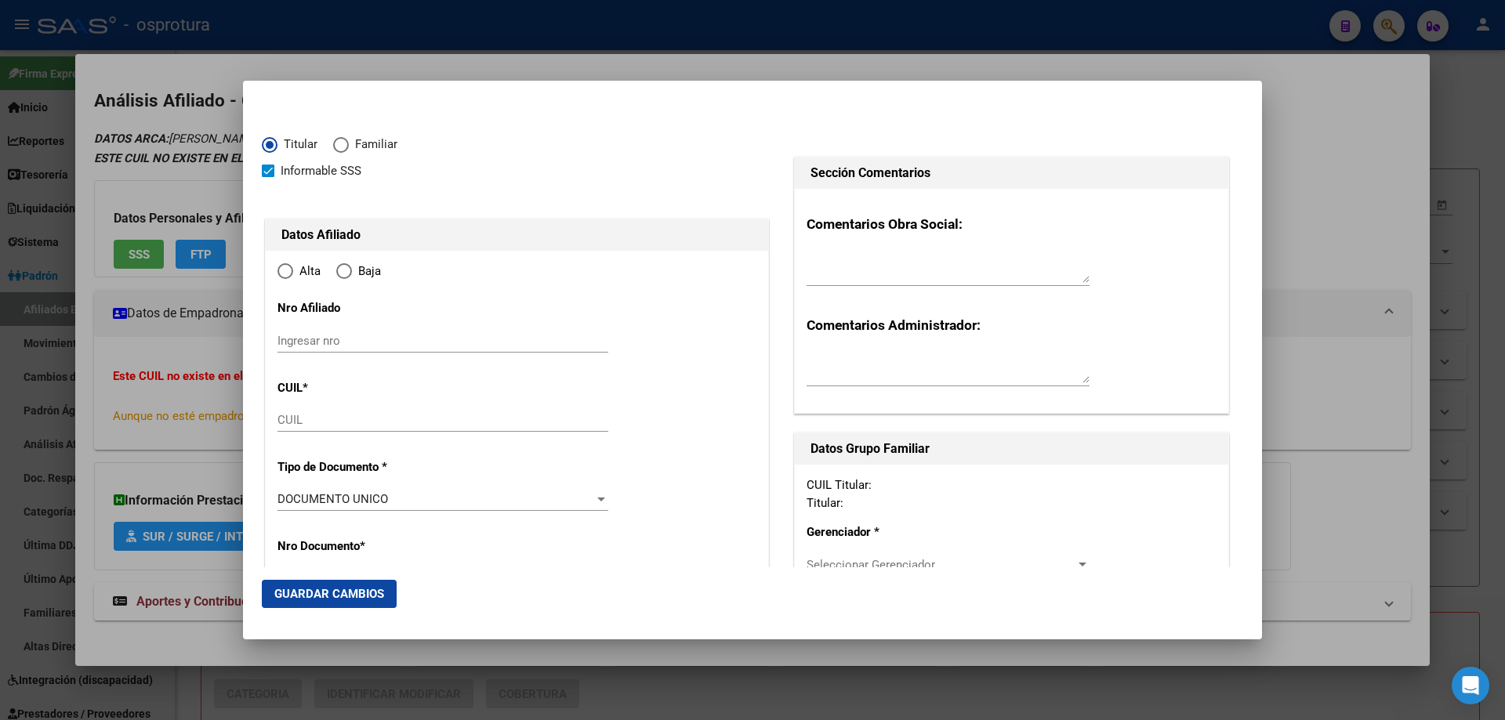
type input "27-30306545-3"
type input "30306545"
type input "DIAZ"
type input "[PERSON_NAME]"
type input "[DATE]"
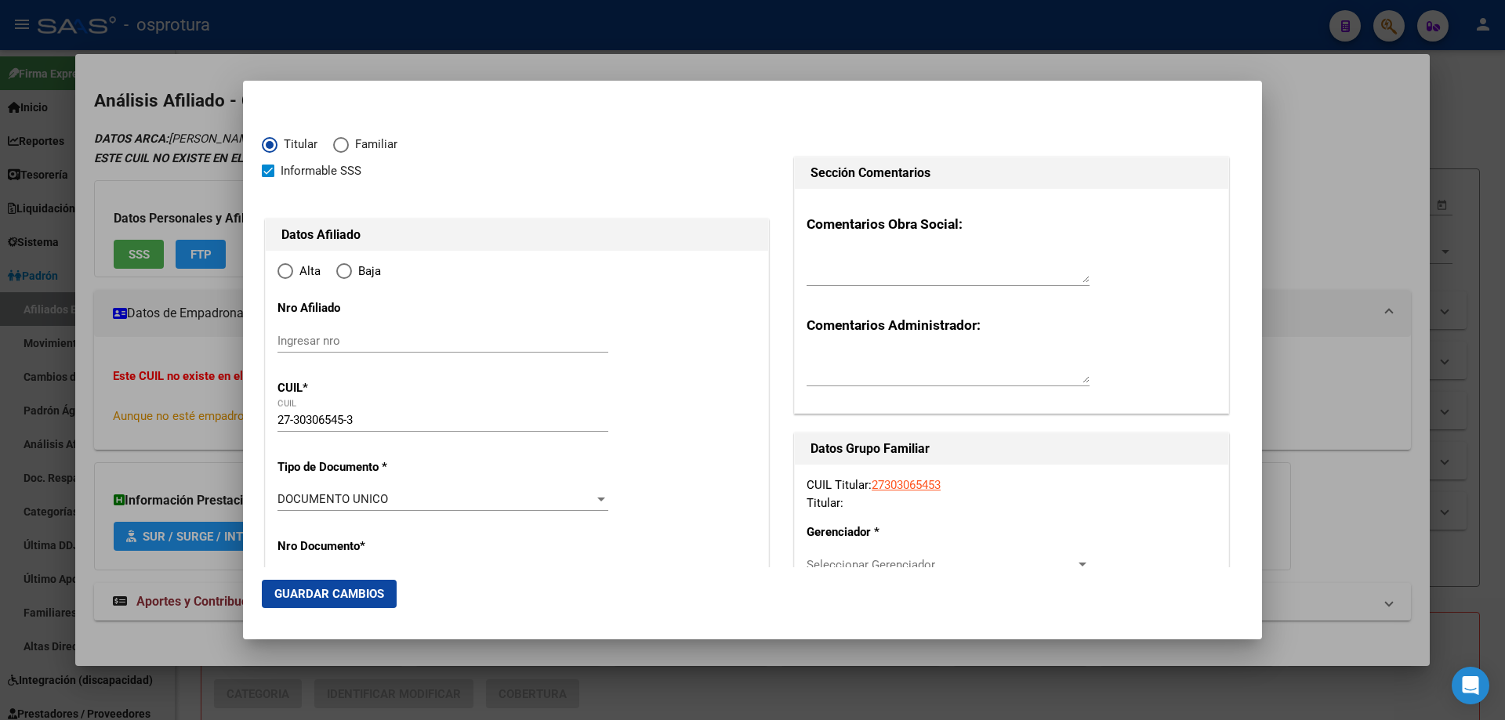
type input "BERNAL"
type input "1876"
type input "LAGO [PERSON_NAME]"
type input "640"
radio input "true"
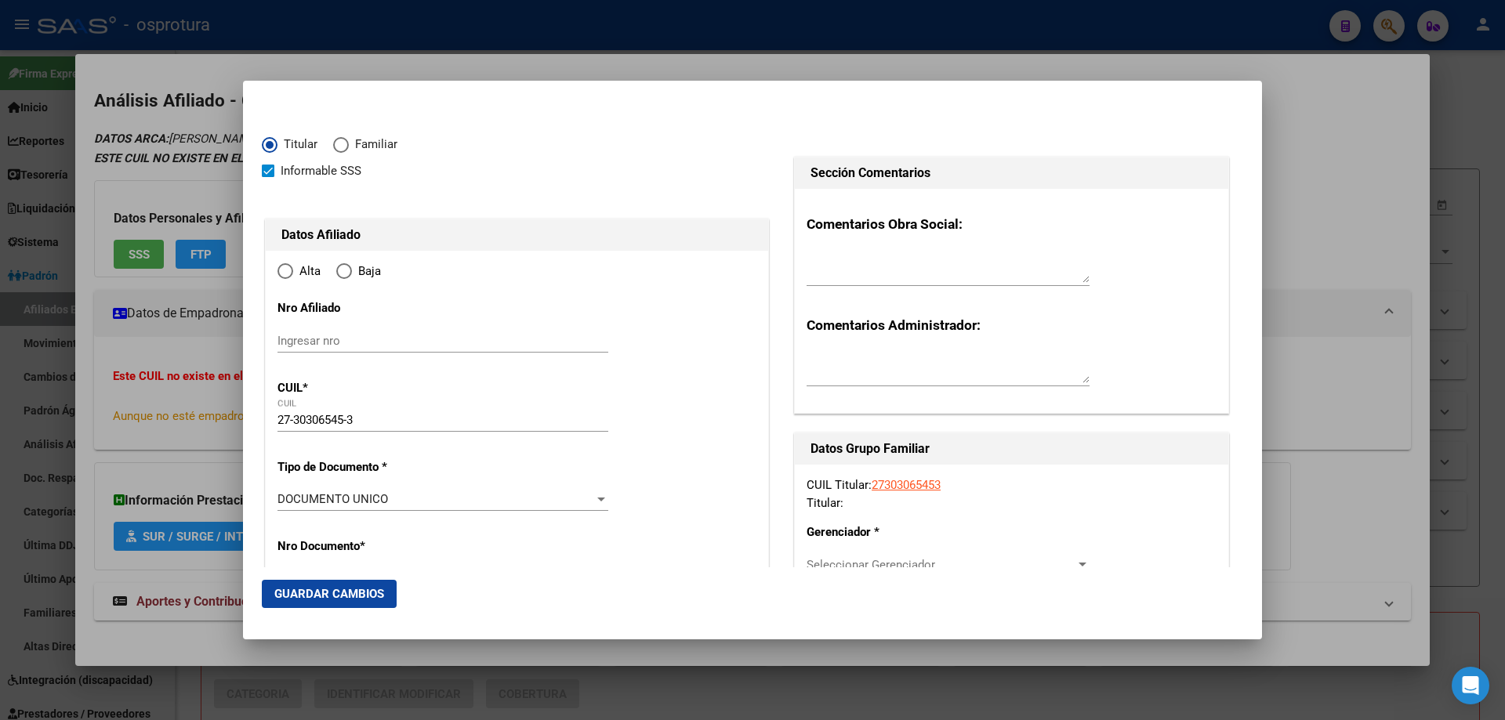
type input "BERNAL"
click at [284, 497] on input "Ingresar fecha" at bounding box center [443, 504] width 331 height 25
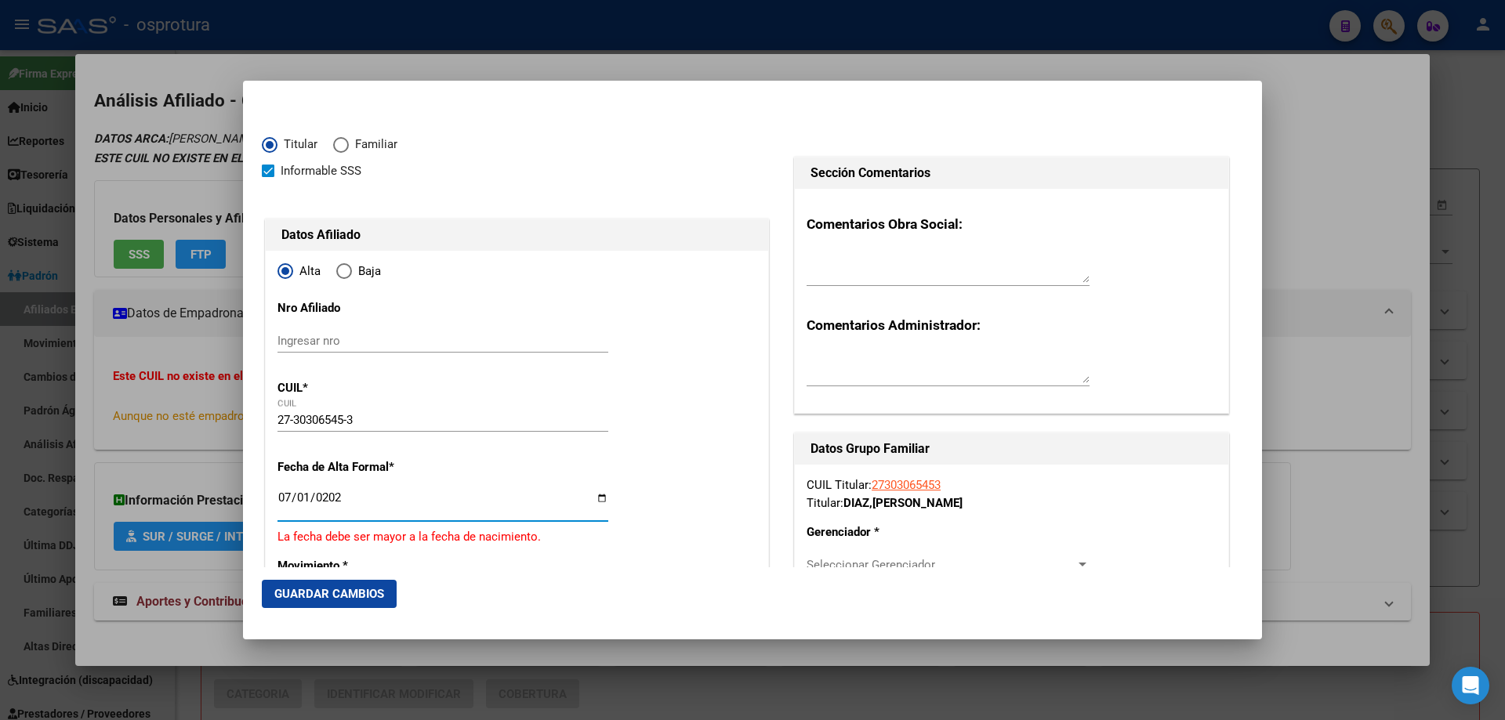
type input "[DATE]"
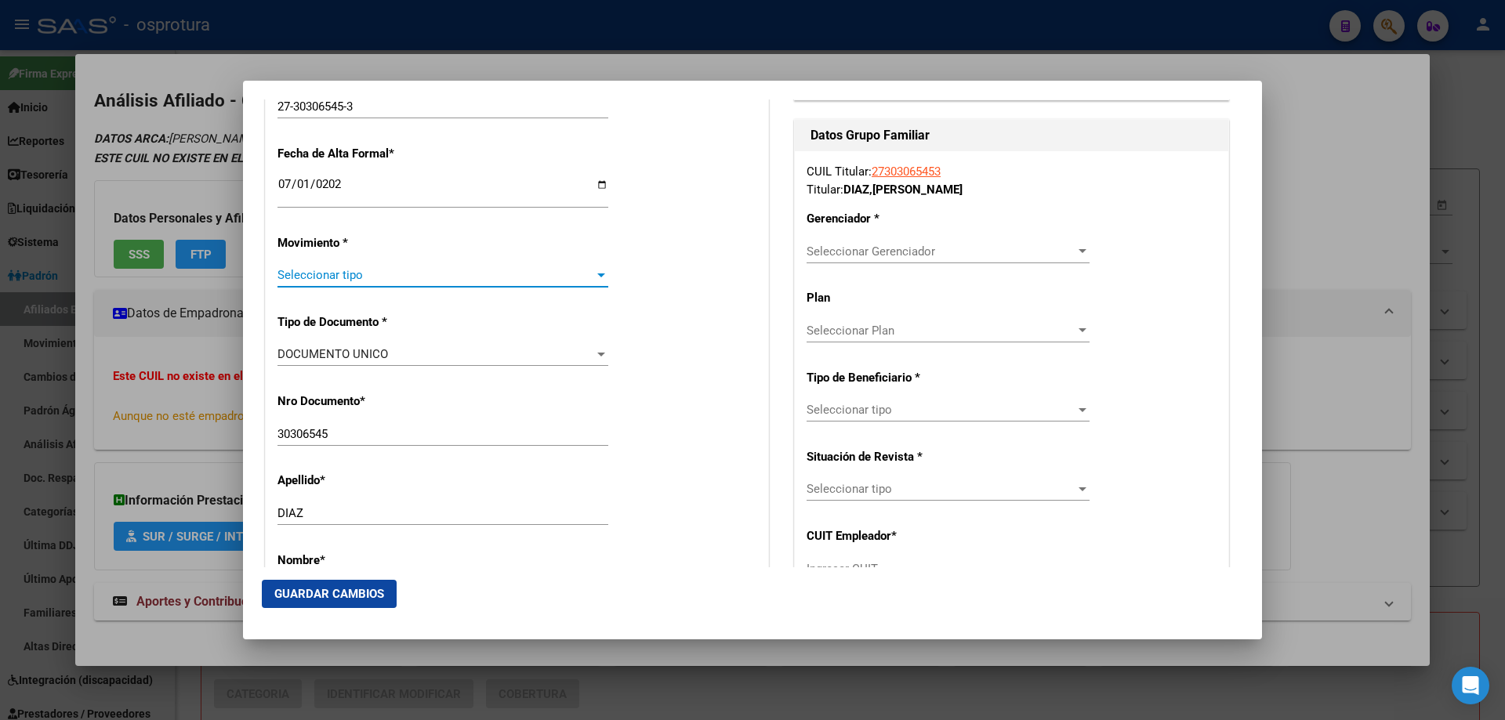
click at [335, 281] on span "Seleccionar tipo" at bounding box center [436, 275] width 317 height 14
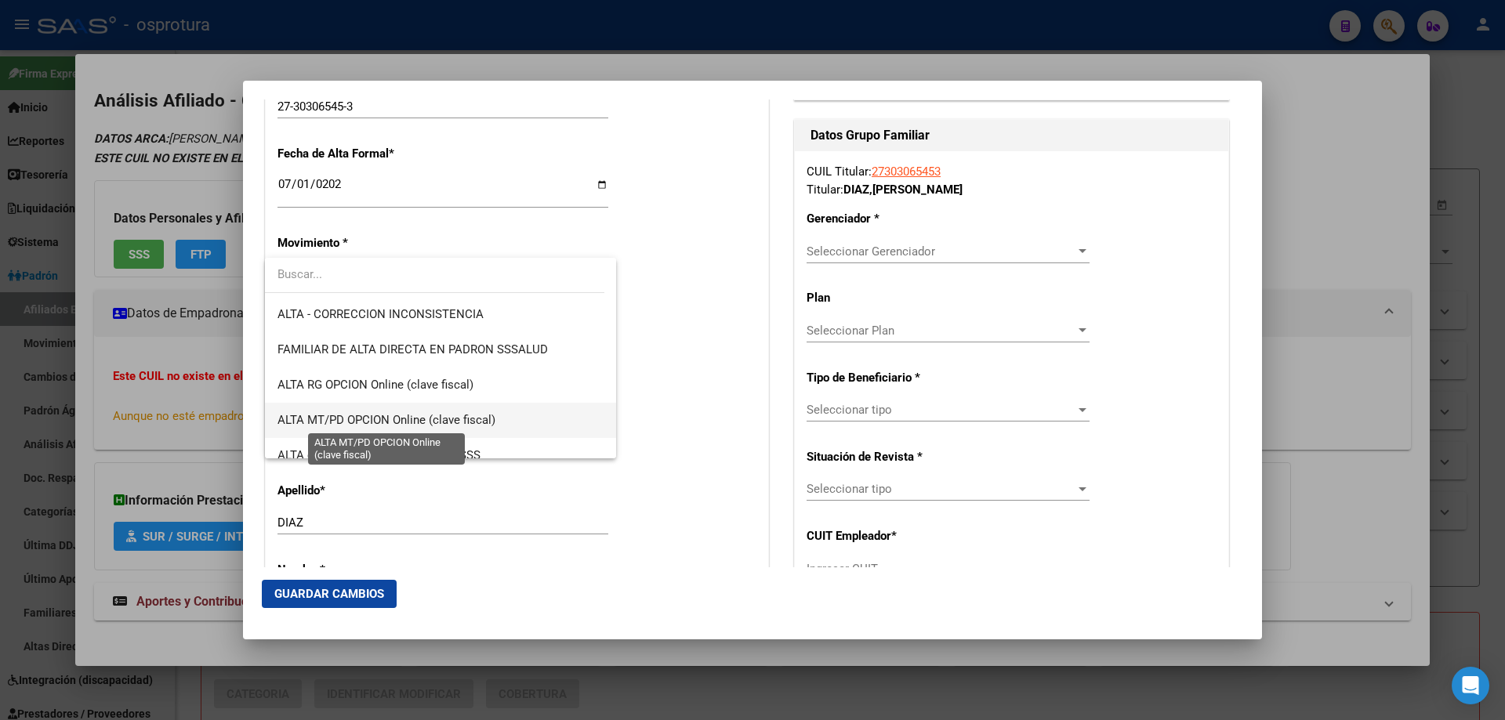
click at [349, 420] on span "ALTA MT/PD OPCION Online (clave fiscal)" at bounding box center [387, 420] width 218 height 14
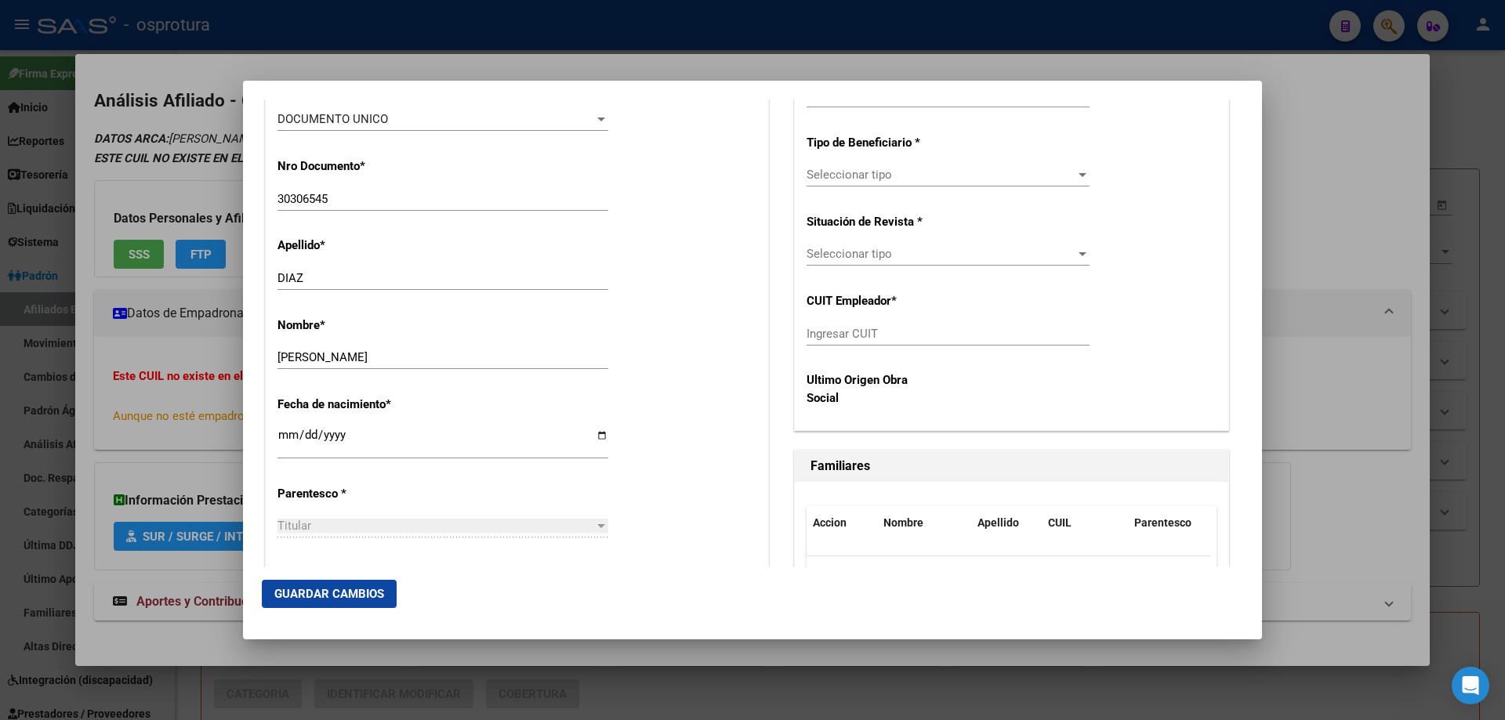
scroll to position [706, 0]
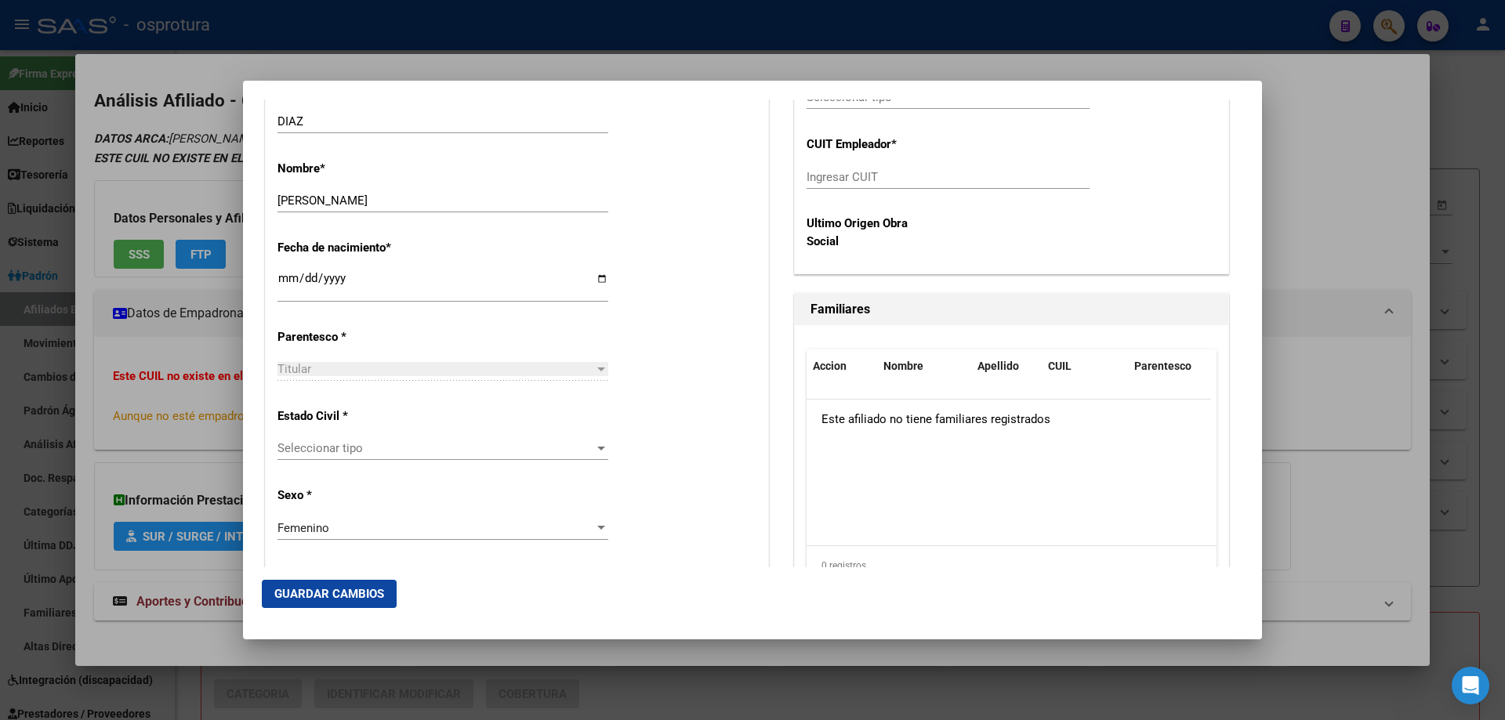
click at [348, 449] on span "Seleccionar tipo" at bounding box center [436, 448] width 317 height 14
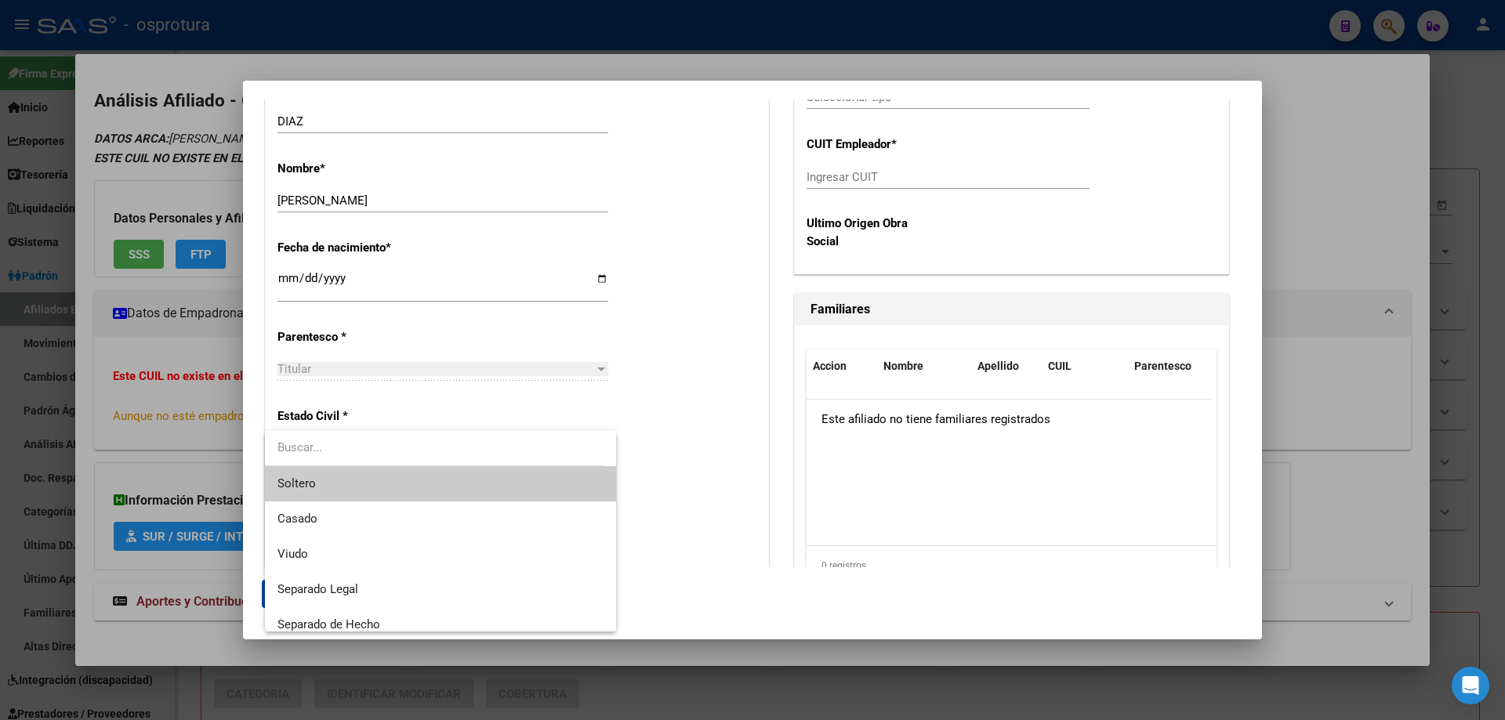
click at [340, 480] on span "Soltero" at bounding box center [441, 483] width 326 height 35
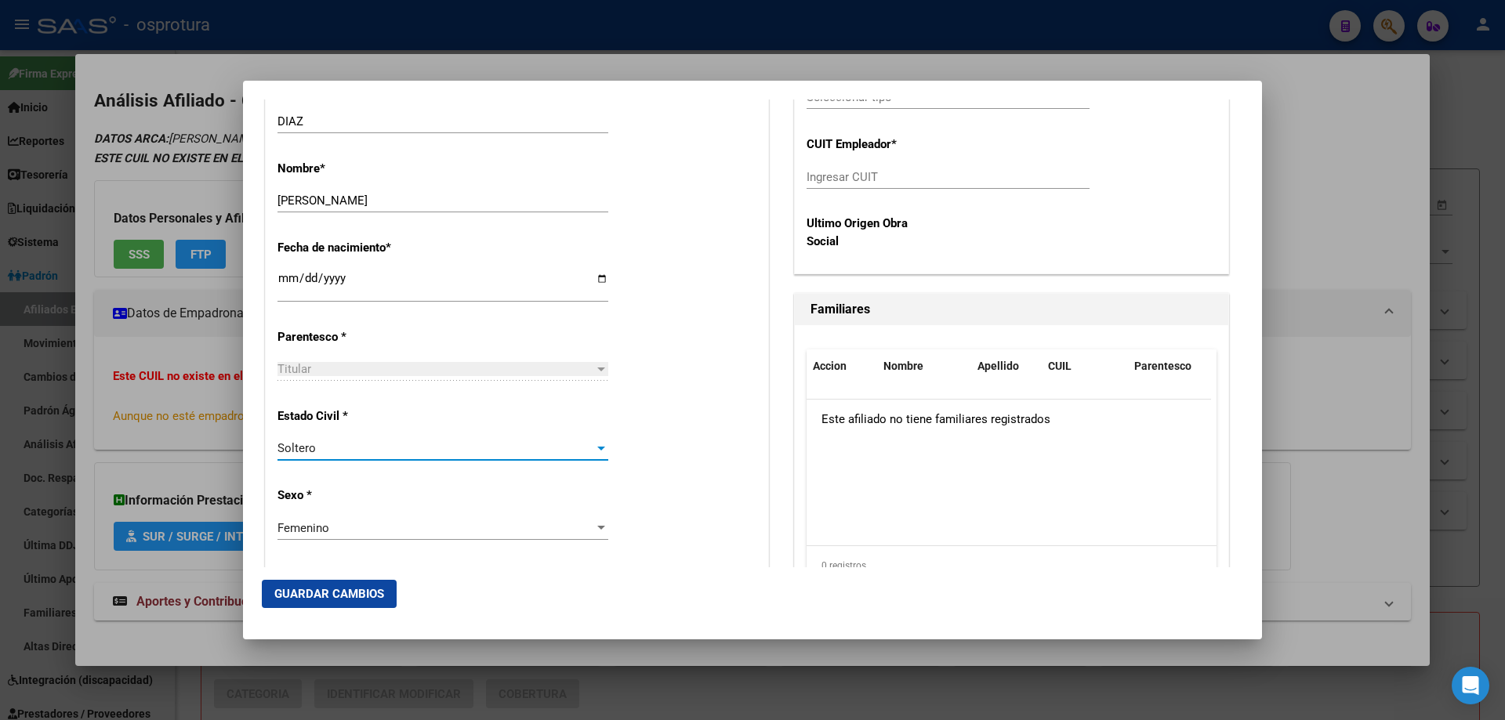
scroll to position [392, 0]
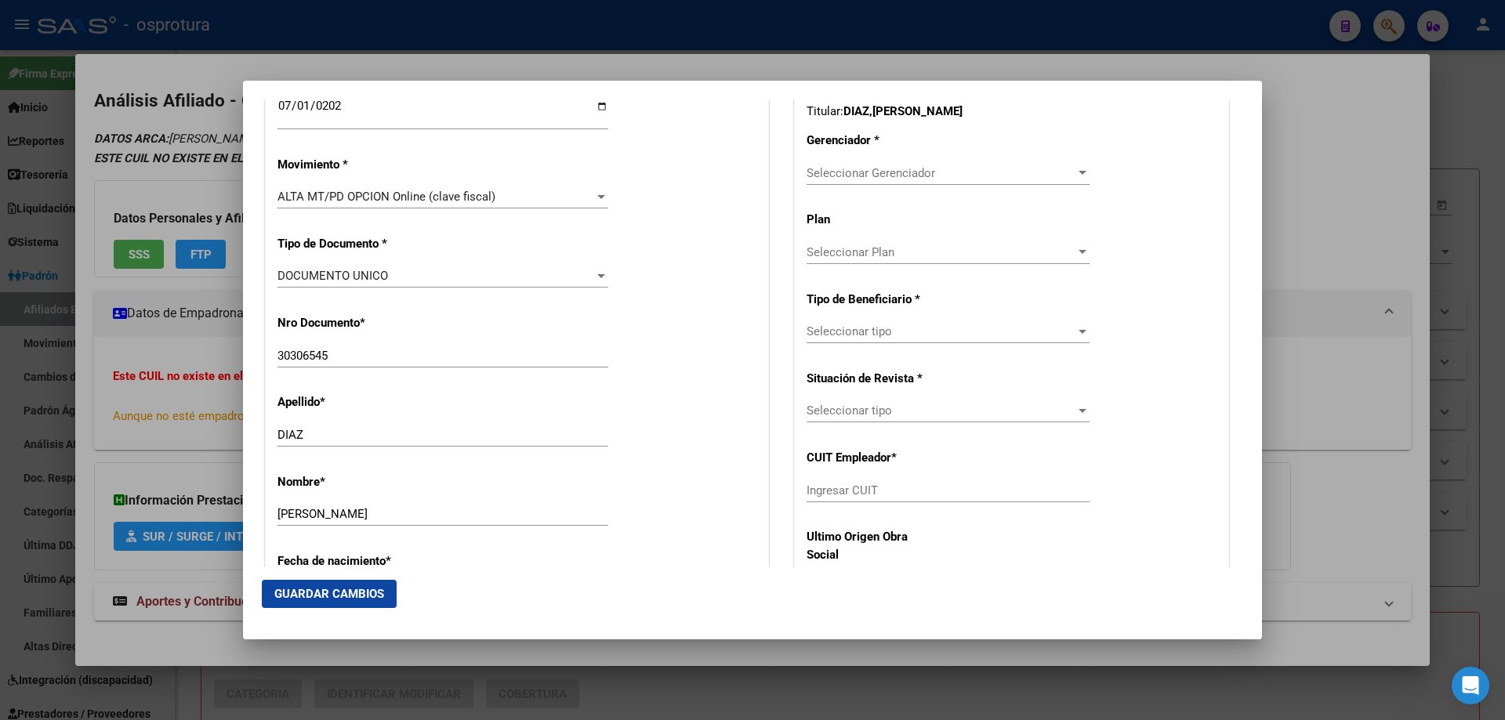
click at [828, 177] on span "Seleccionar Gerenciador" at bounding box center [941, 173] width 269 height 14
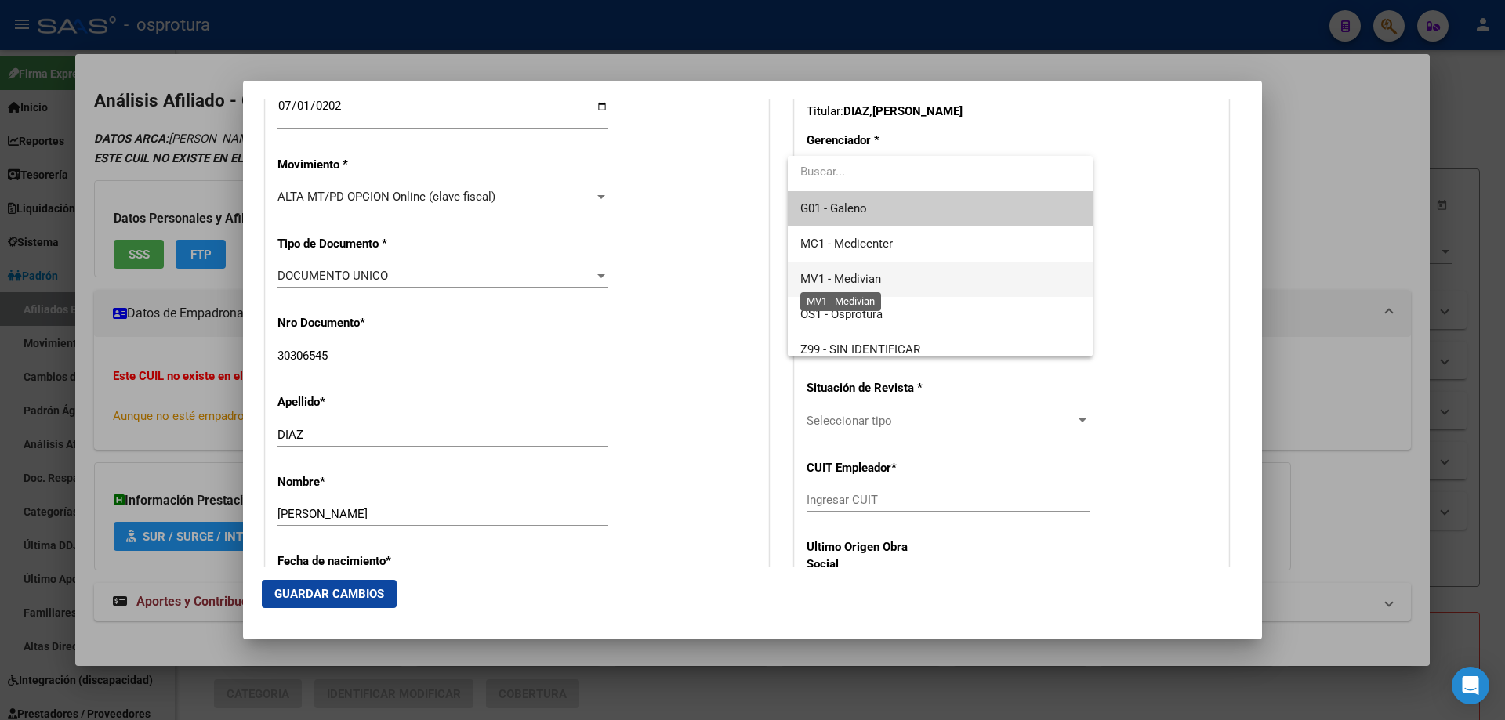
click at [851, 280] on span "MV1 - Medivian" at bounding box center [840, 279] width 81 height 14
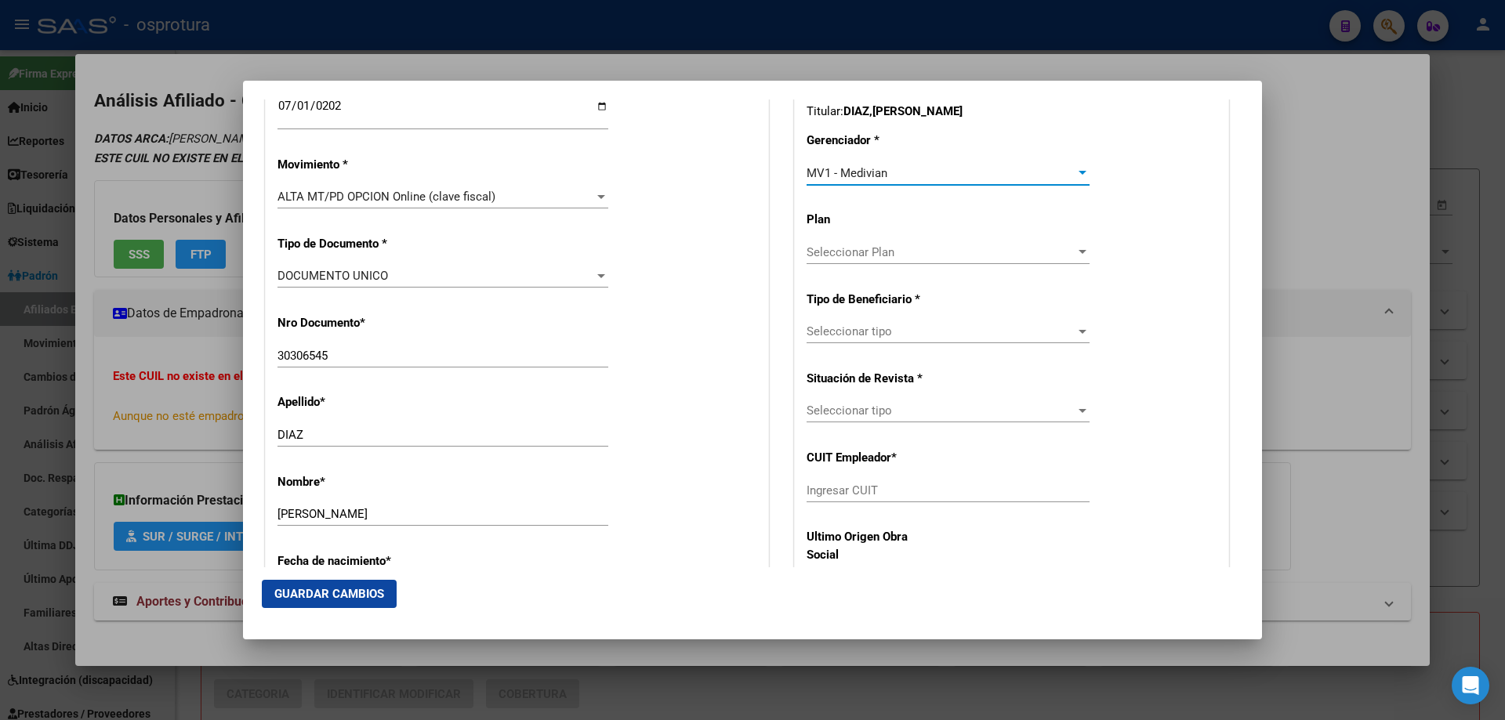
click at [851, 328] on span "Seleccionar tipo" at bounding box center [941, 332] width 269 height 14
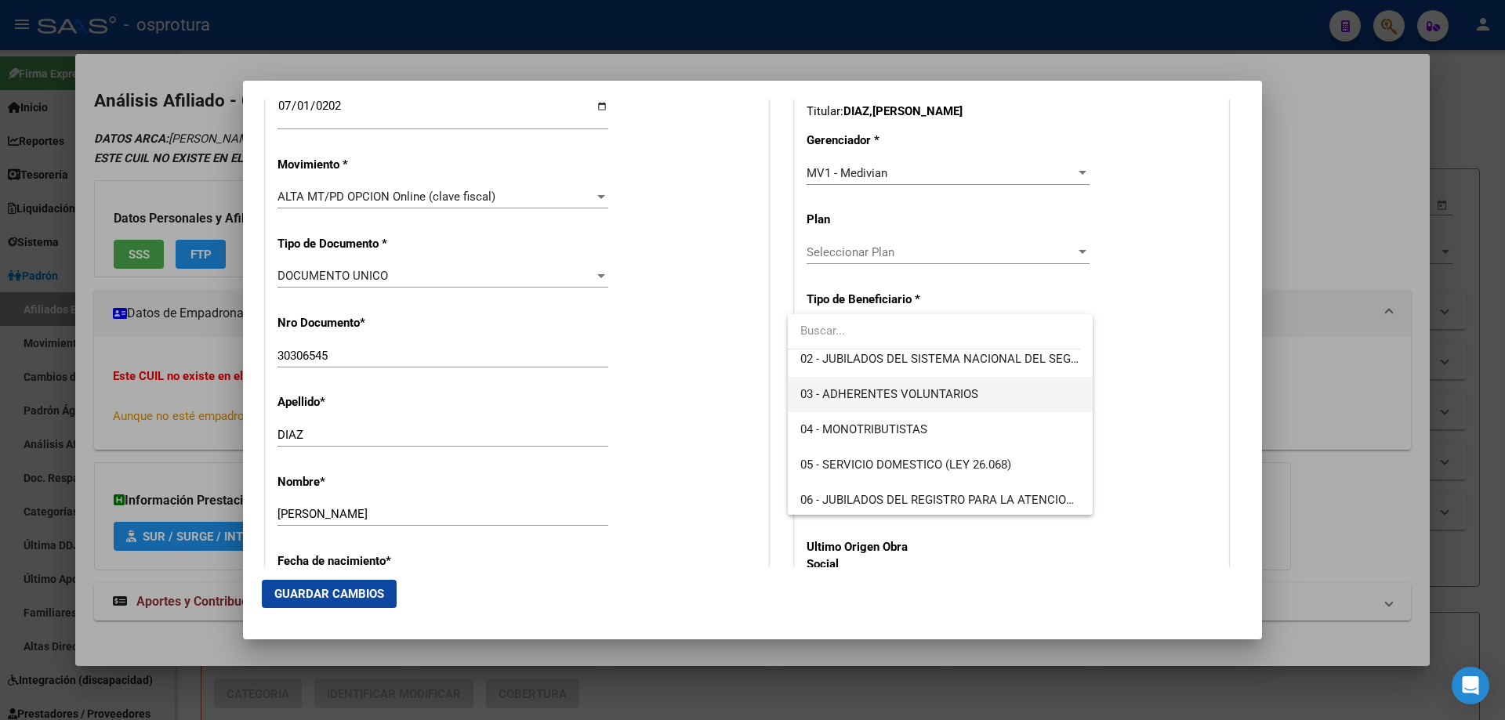
scroll to position [235, 0]
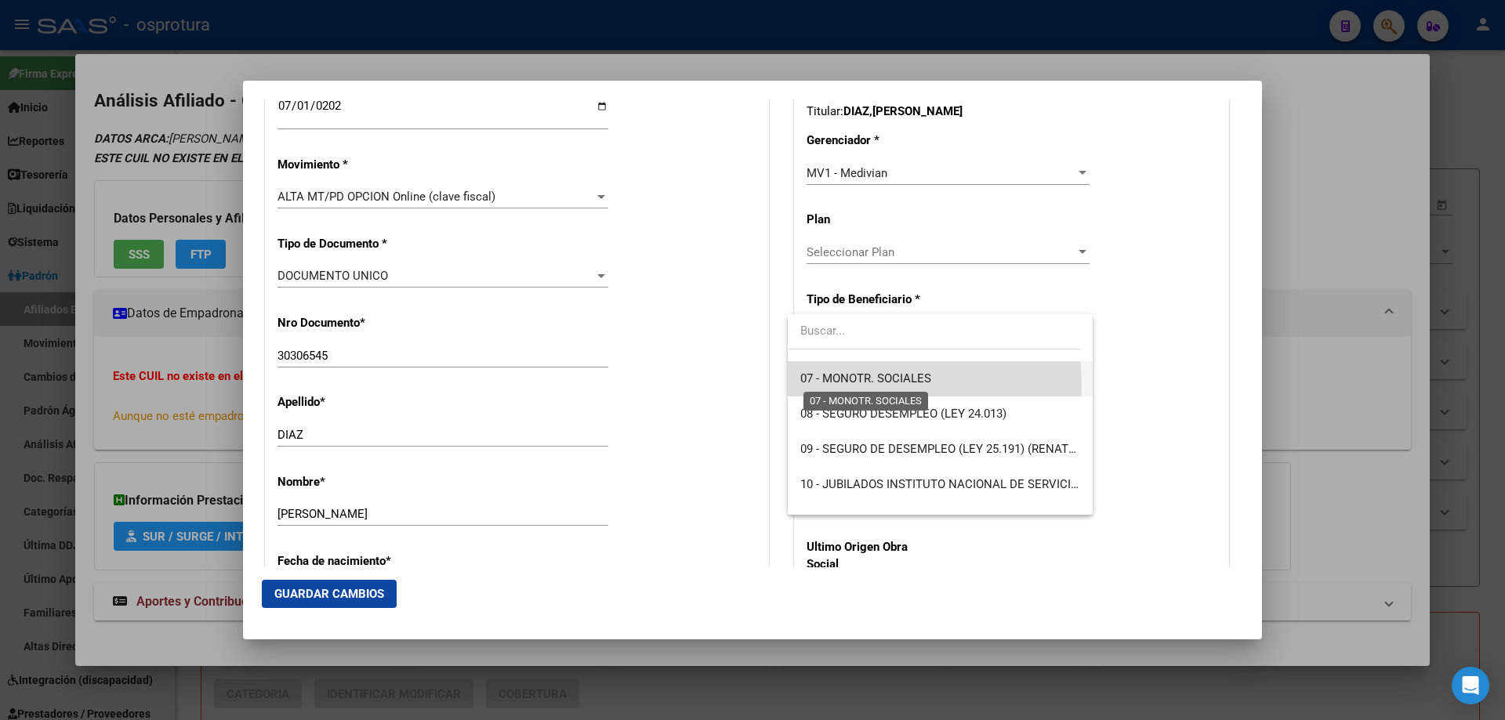
click at [863, 386] on span "07 - MONOTR. SOCIALES" at bounding box center [865, 379] width 131 height 14
type input "27-30306545-3"
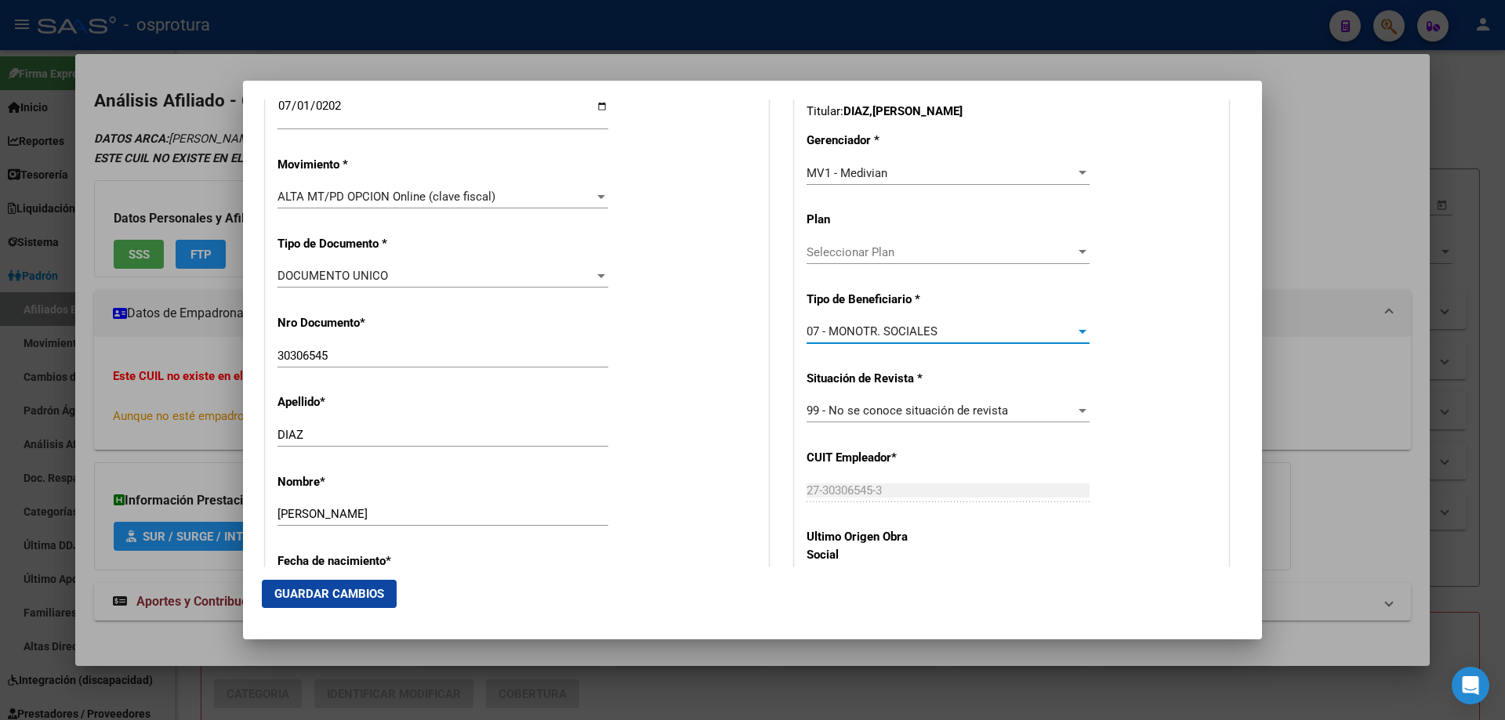
click at [344, 587] on span "Guardar Cambios" at bounding box center [329, 594] width 110 height 14
